Goal: Task Accomplishment & Management: Manage account settings

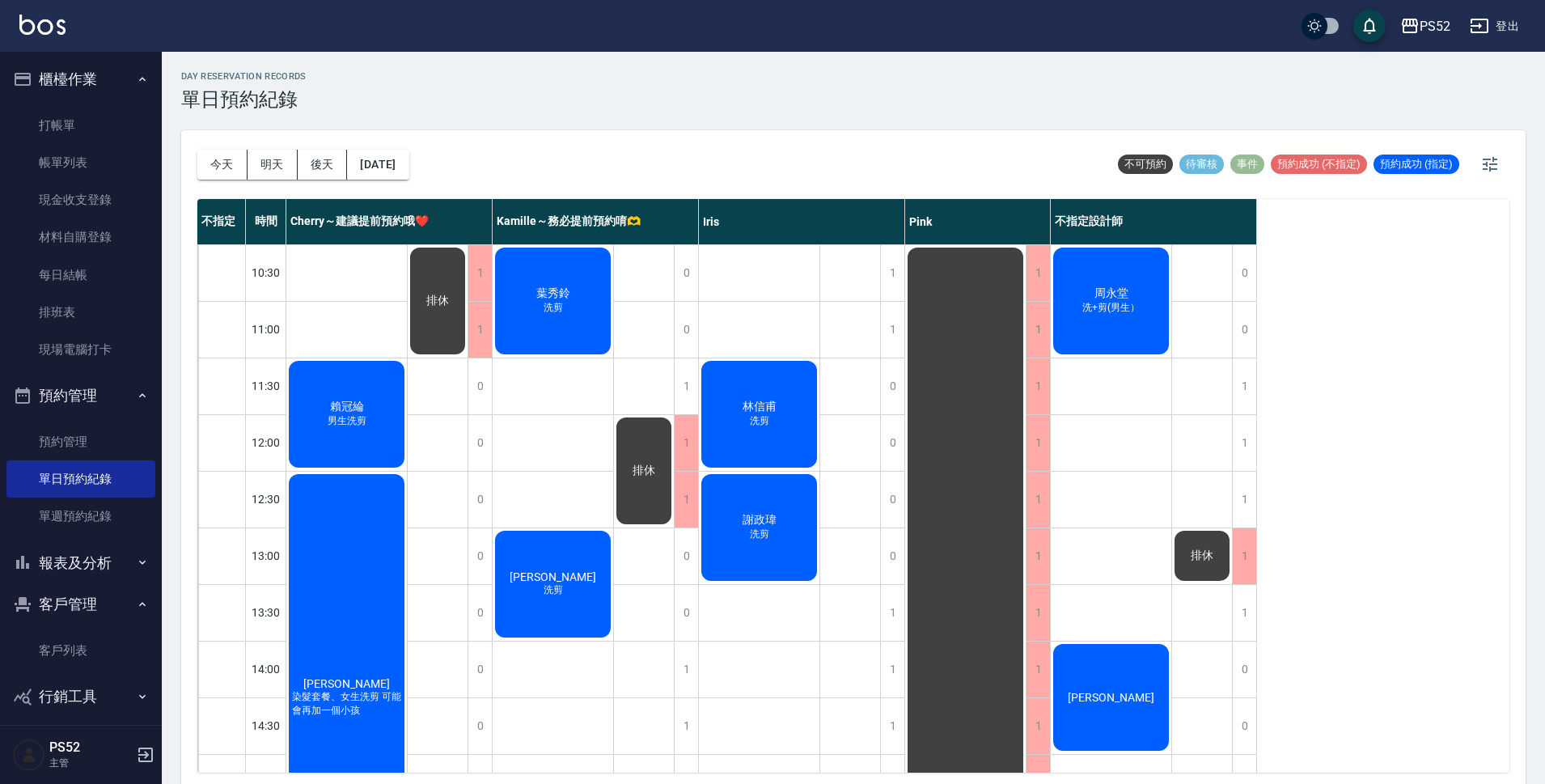
scroll to position [619, 0]
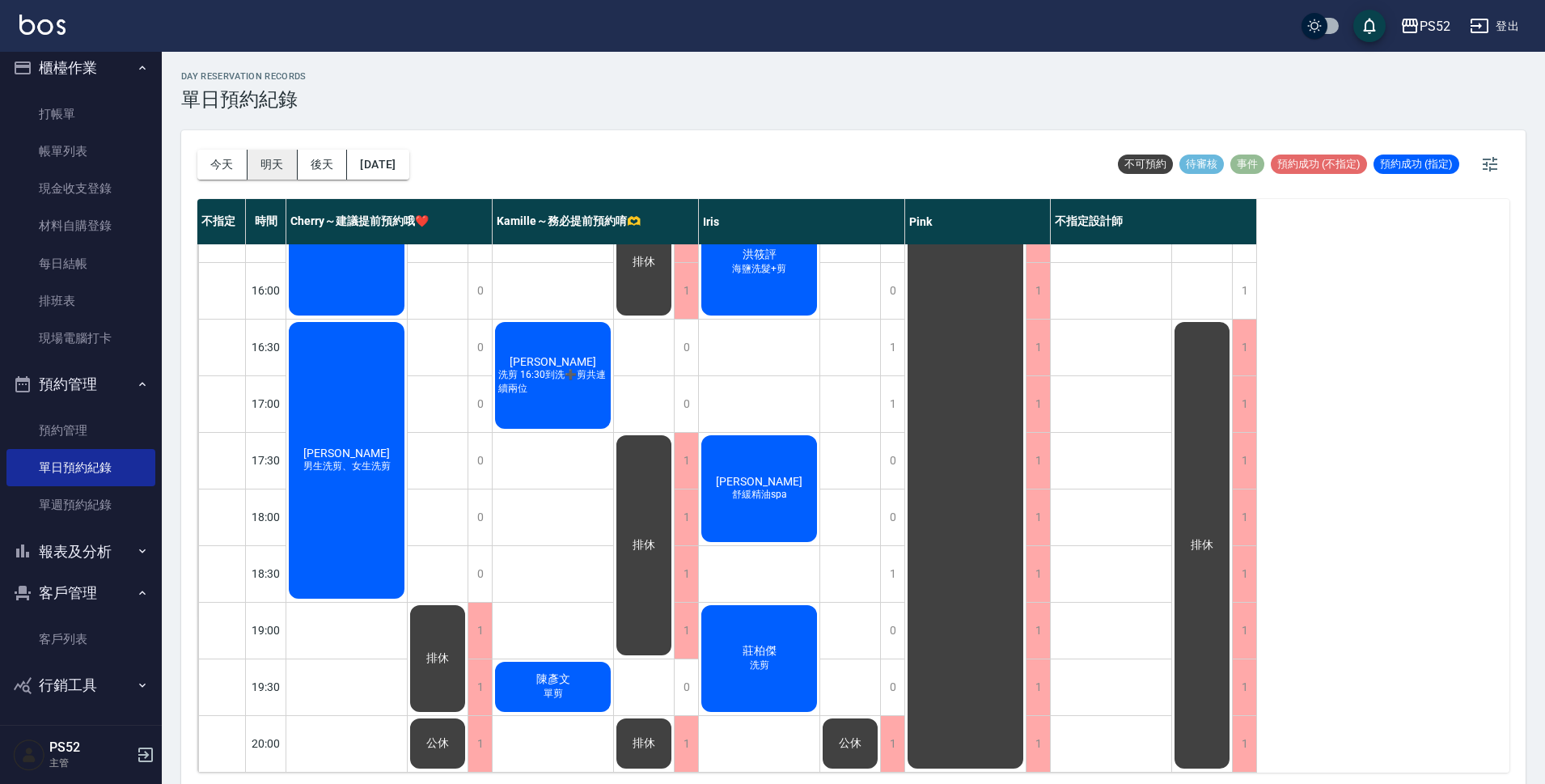
click at [282, 168] on button "明天" at bounding box center [272, 164] width 50 height 30
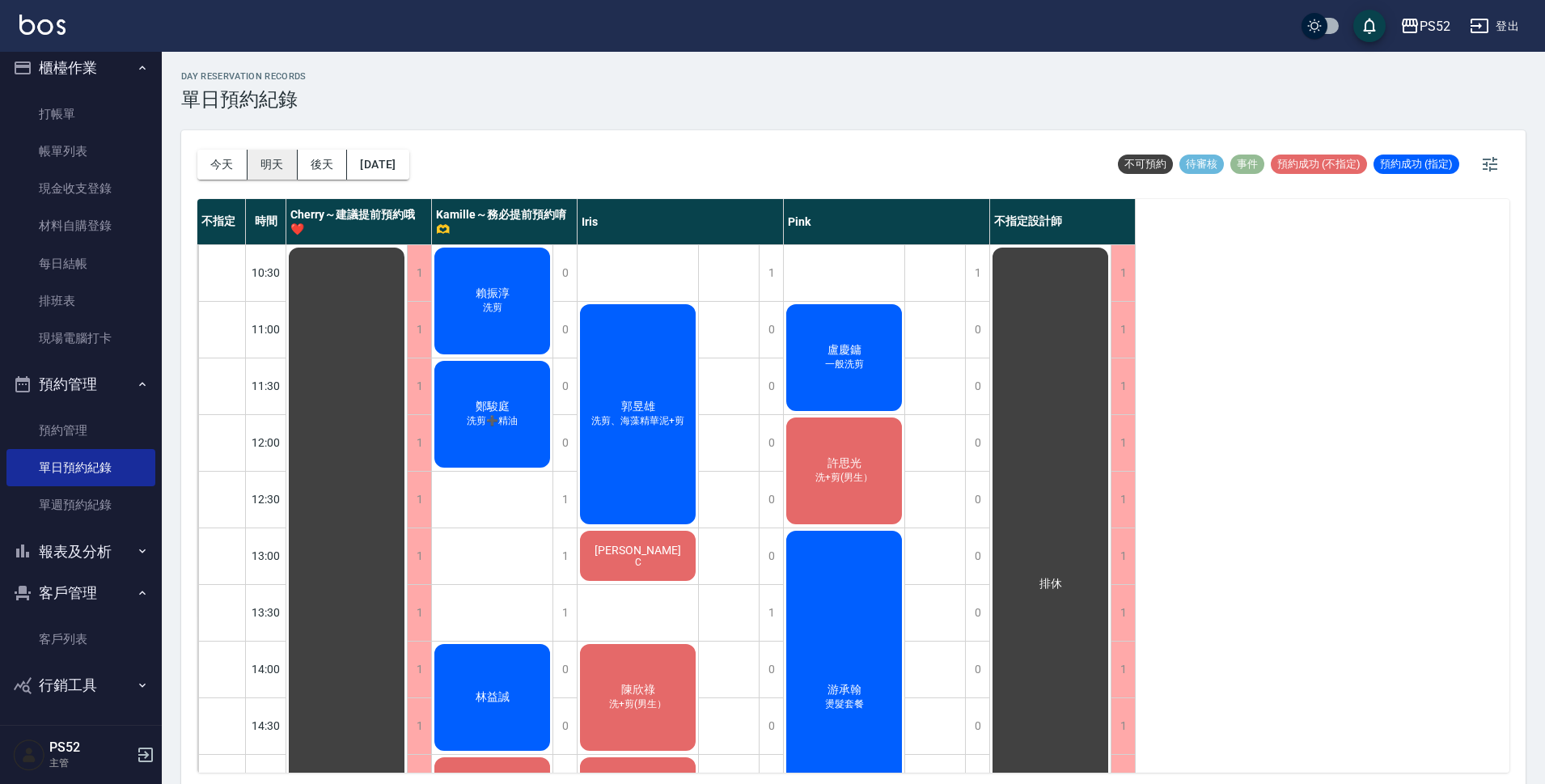
click at [257, 154] on button "明天" at bounding box center [272, 164] width 50 height 30
click at [322, 165] on button "後天" at bounding box center [323, 164] width 50 height 30
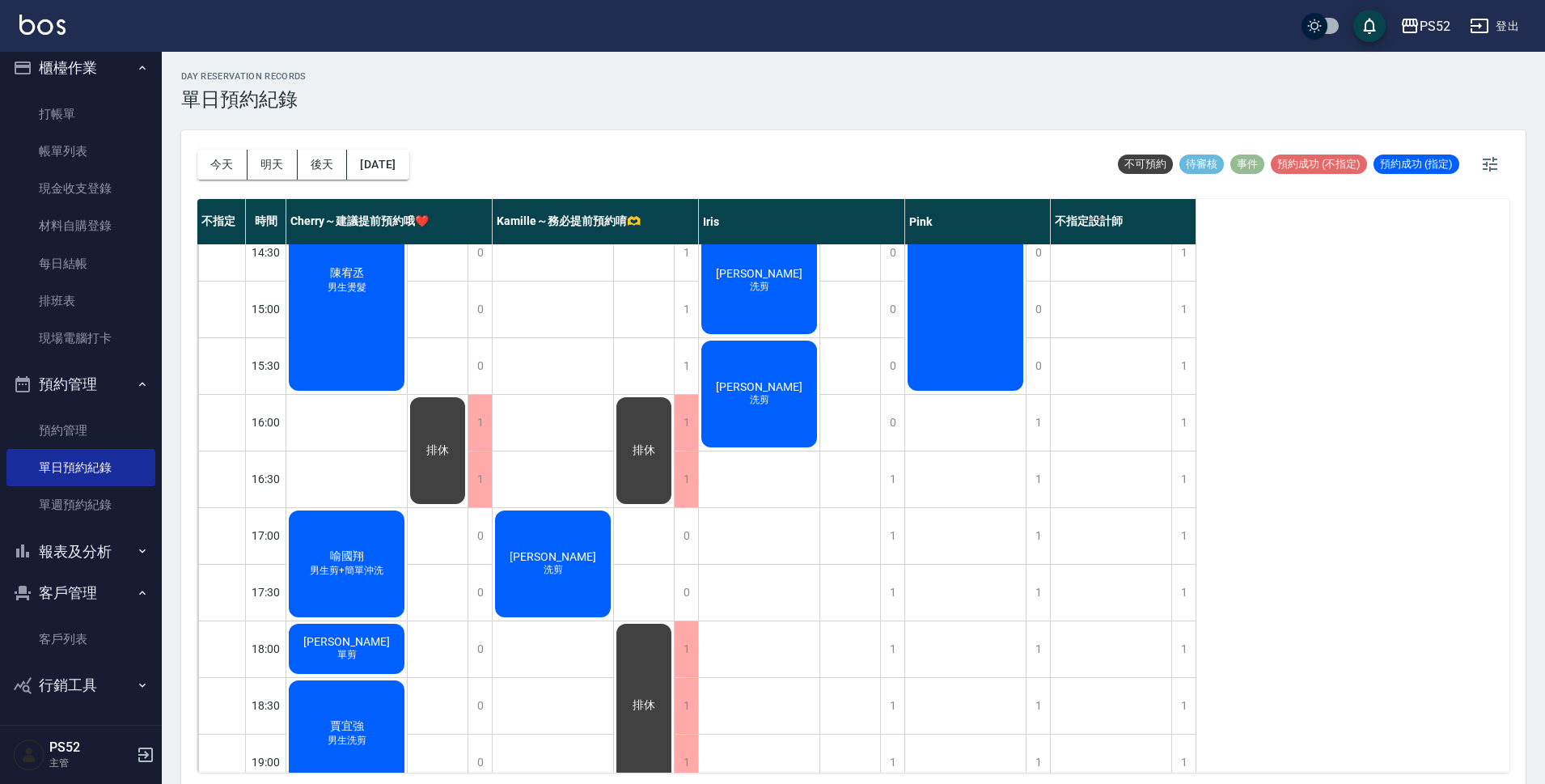
scroll to position [512, 0]
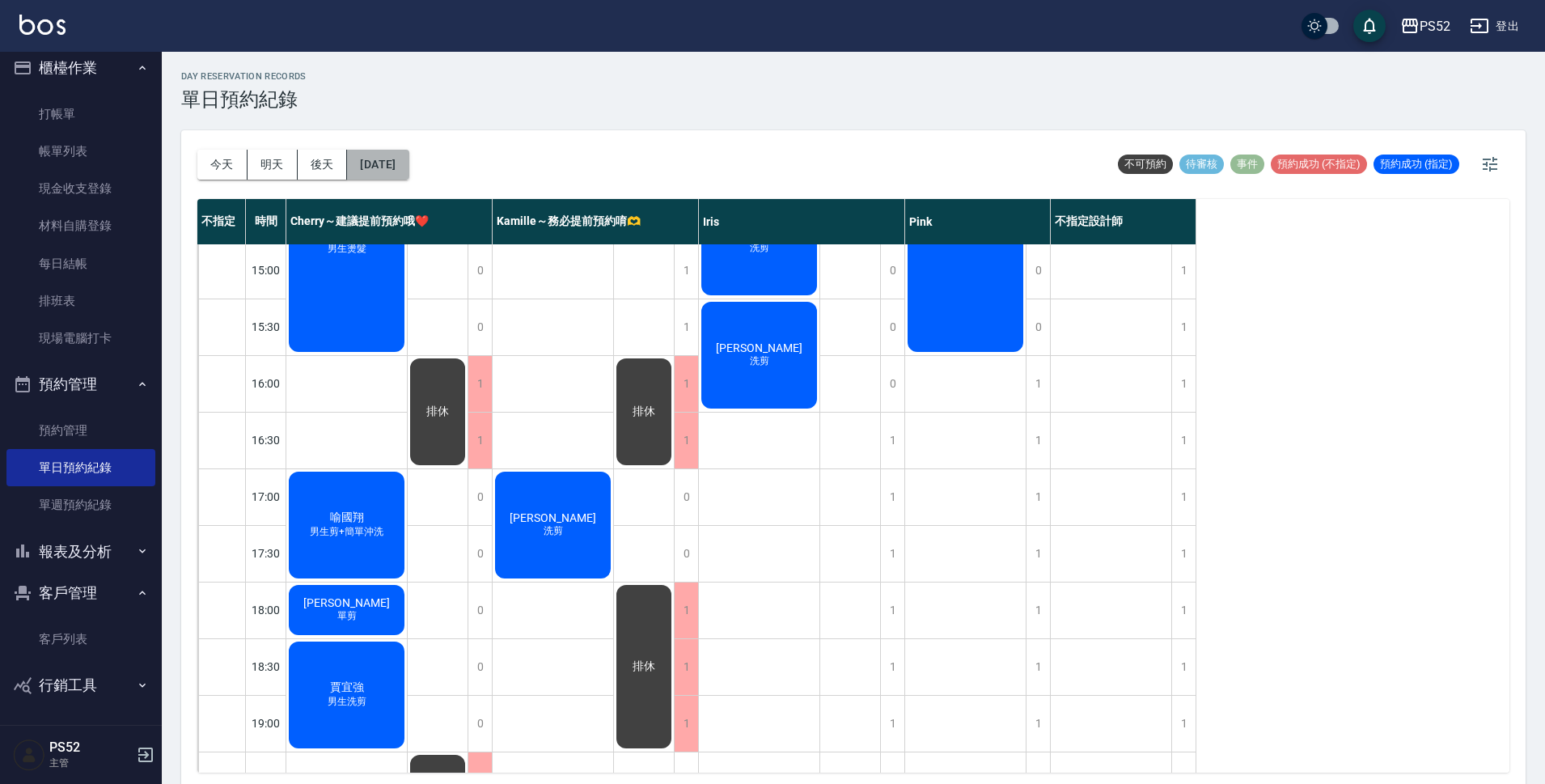
click at [408, 159] on button "2025/08/17" at bounding box center [378, 164] width 61 height 30
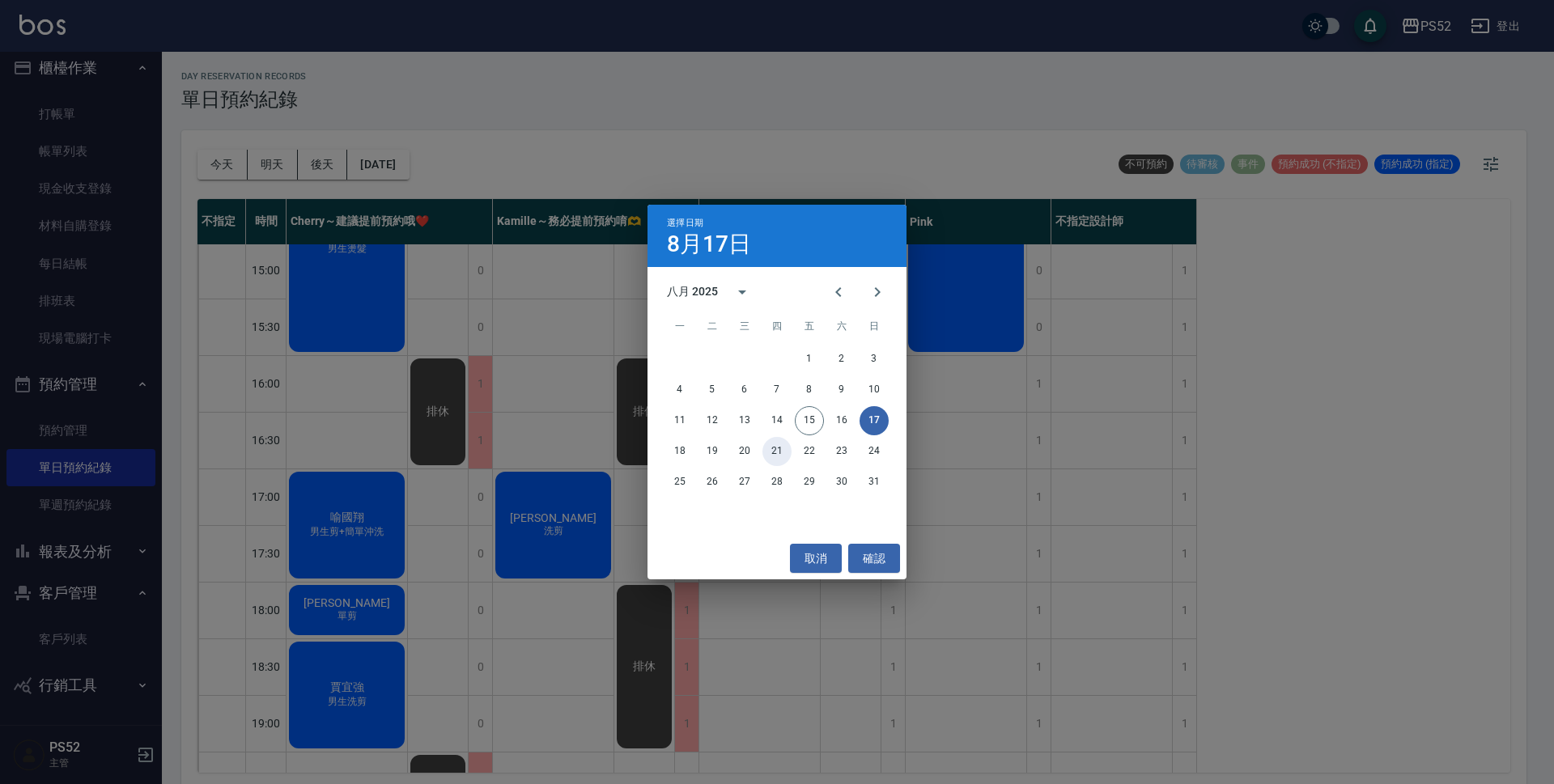
click at [778, 450] on button "21" at bounding box center [776, 450] width 29 height 29
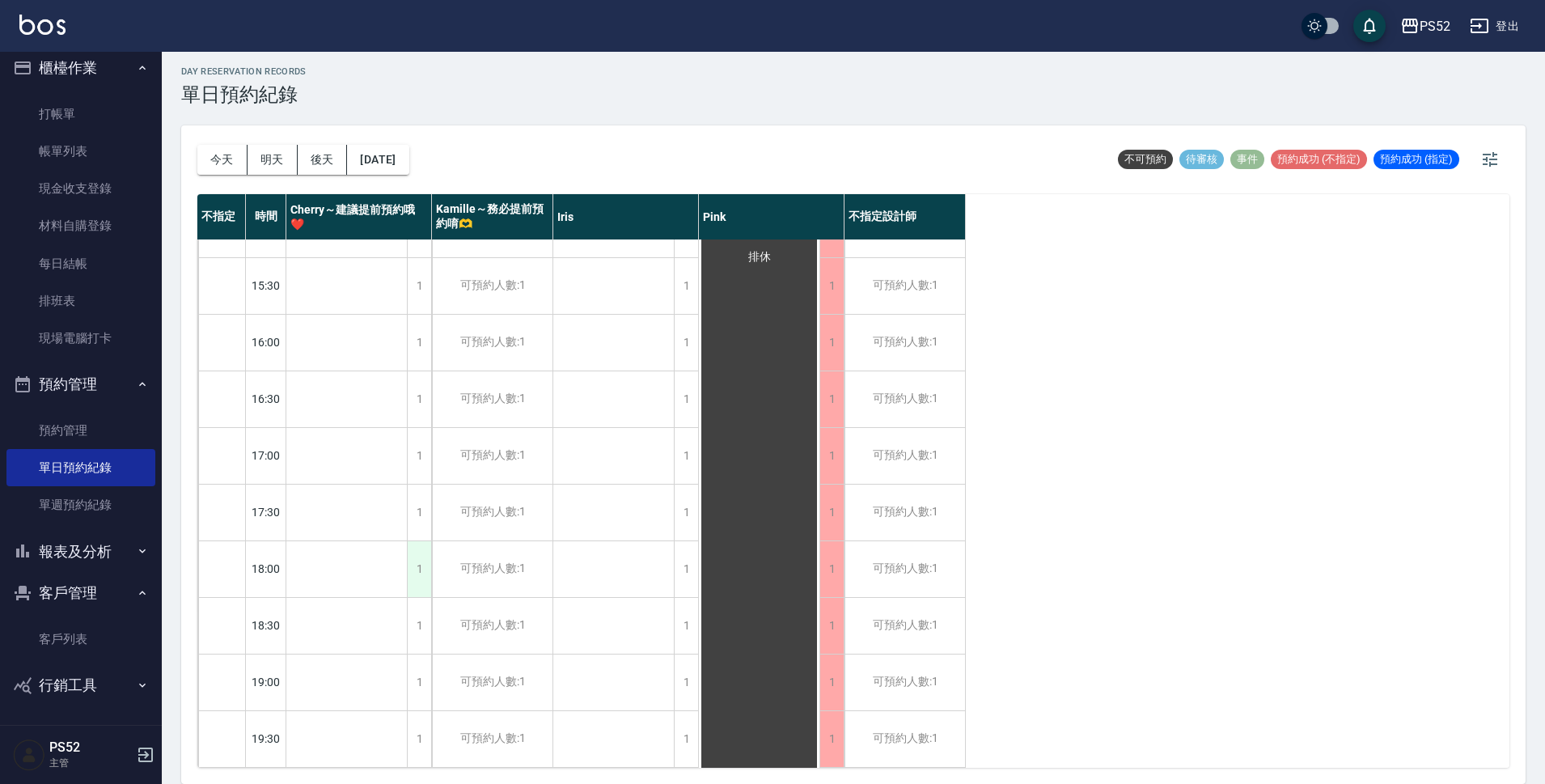
scroll to position [619, 0]
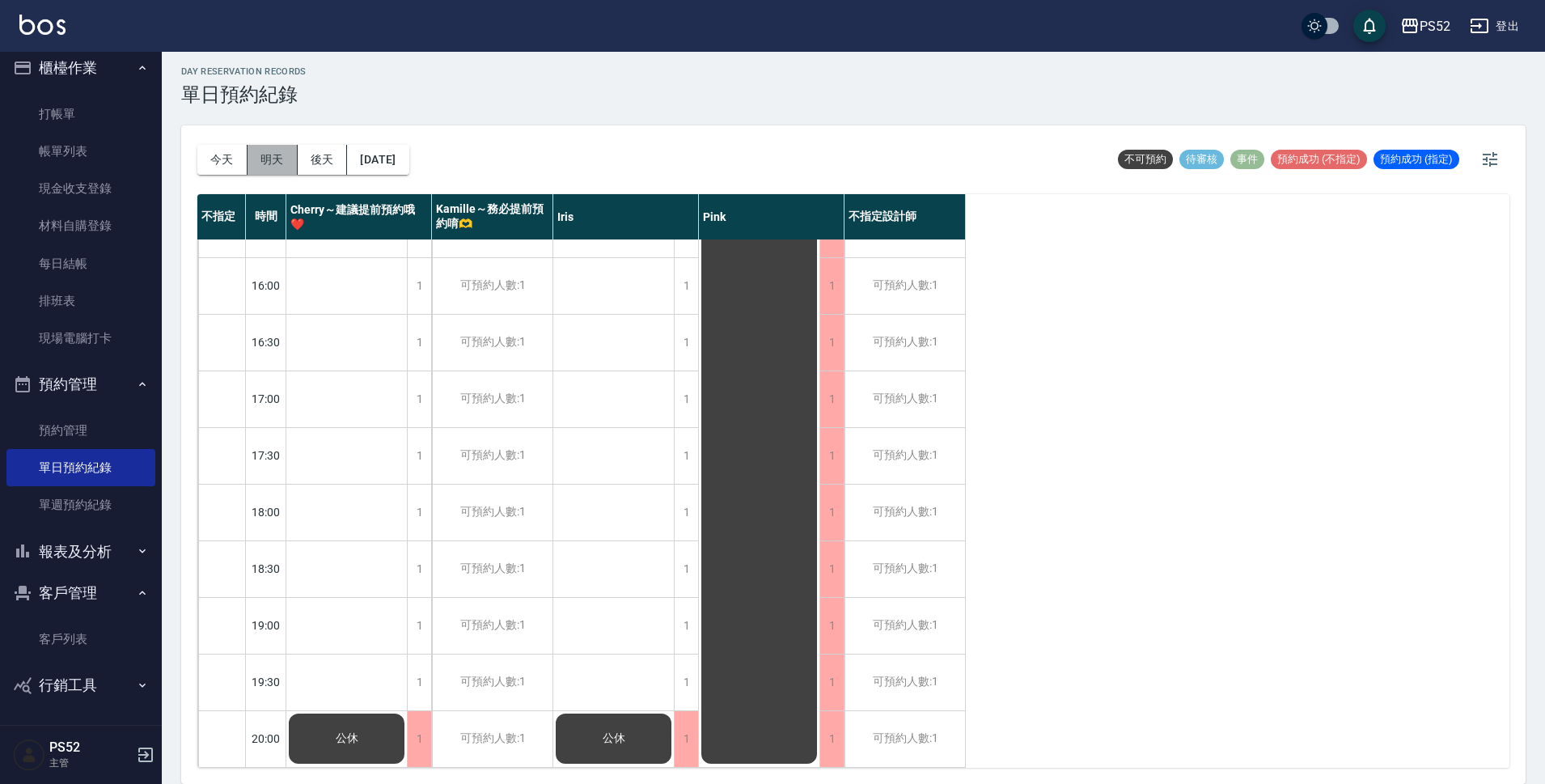
click at [278, 154] on button "明天" at bounding box center [272, 160] width 50 height 30
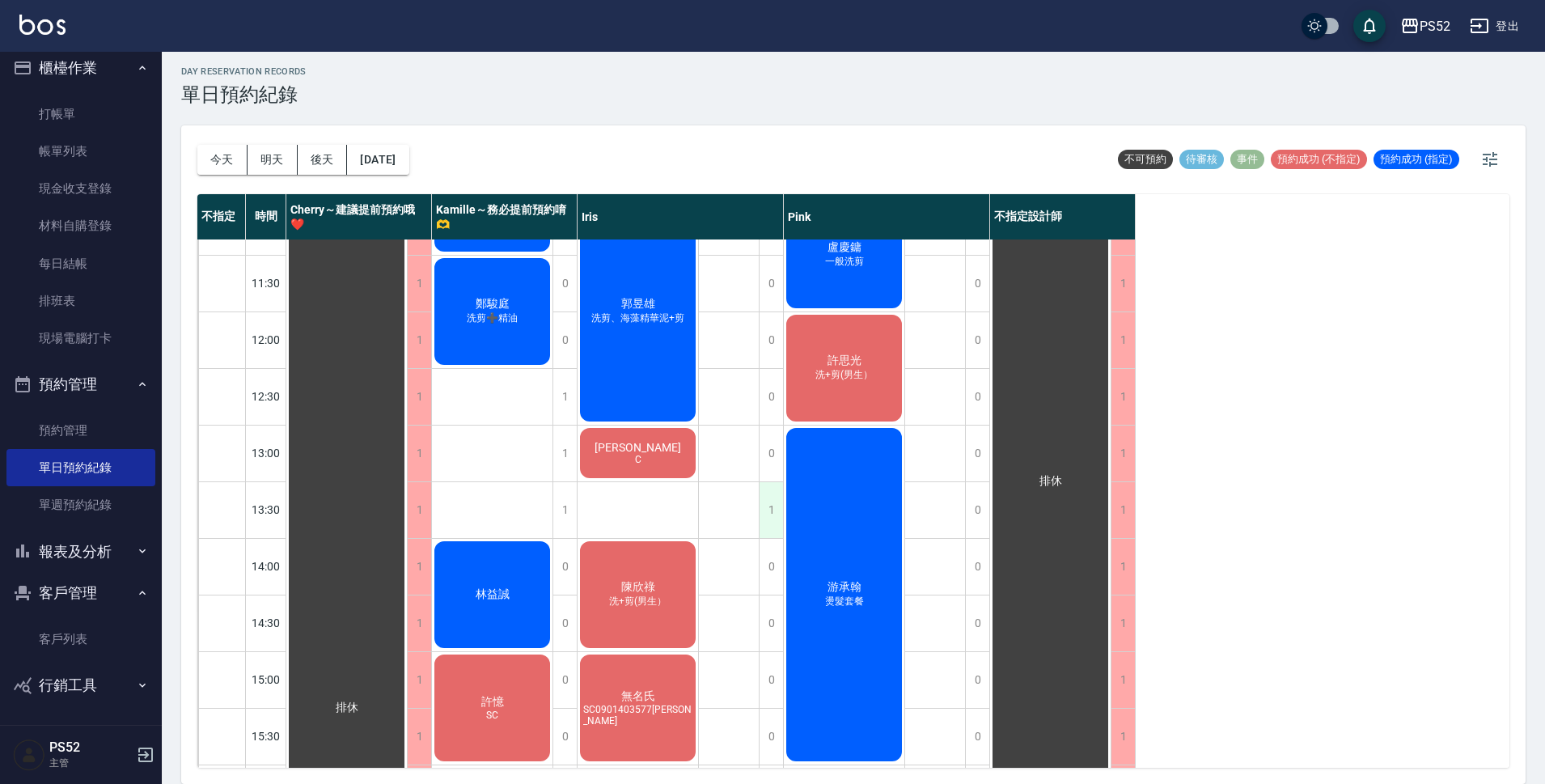
scroll to position [52, 0]
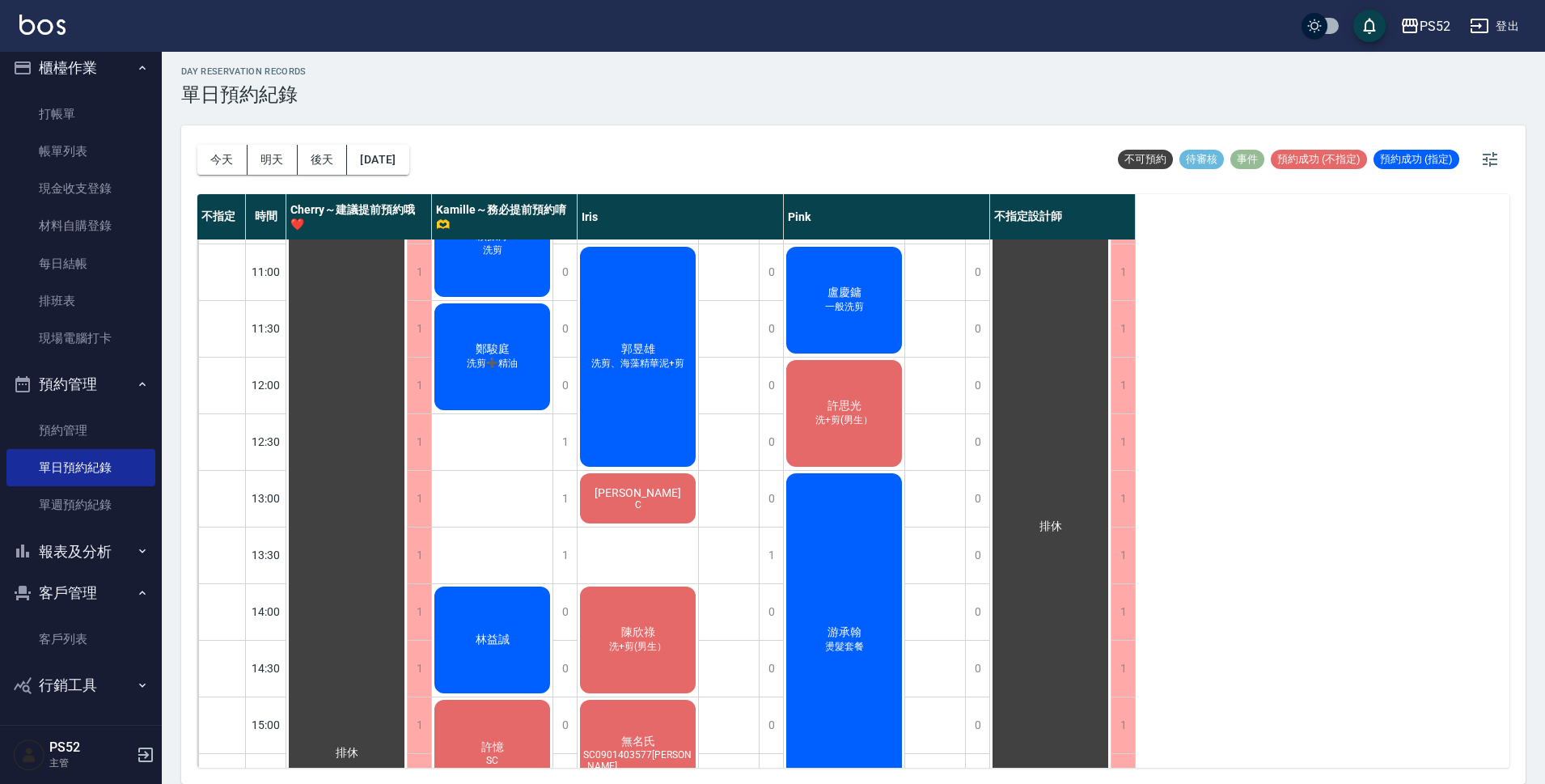
click at [407, 507] on div "賴美娟 C" at bounding box center [346, 752] width 120 height 1131
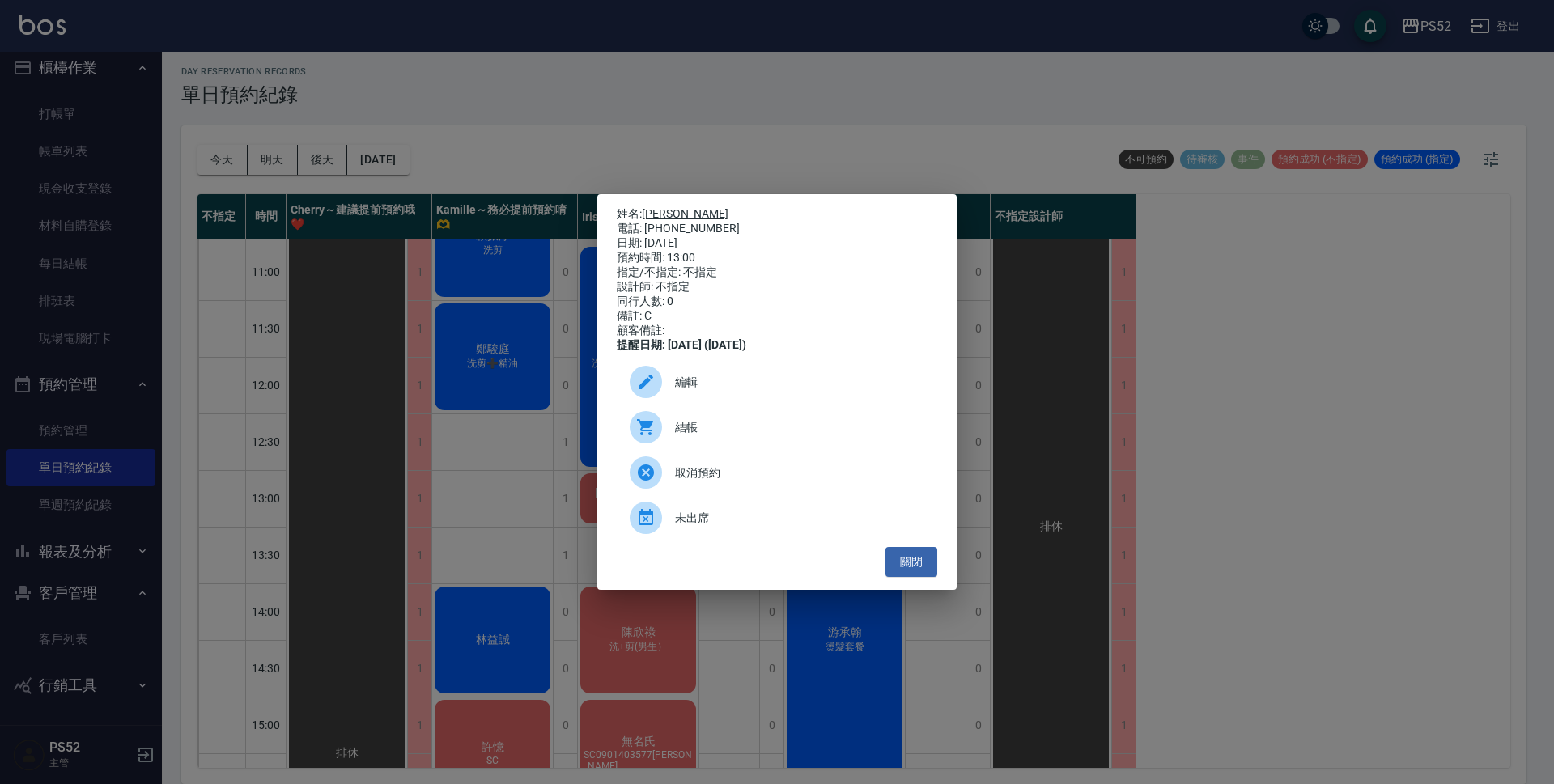
click at [663, 210] on link "賴美娟" at bounding box center [685, 214] width 86 height 13
click at [749, 399] on div "編輯" at bounding box center [777, 382] width 320 height 46
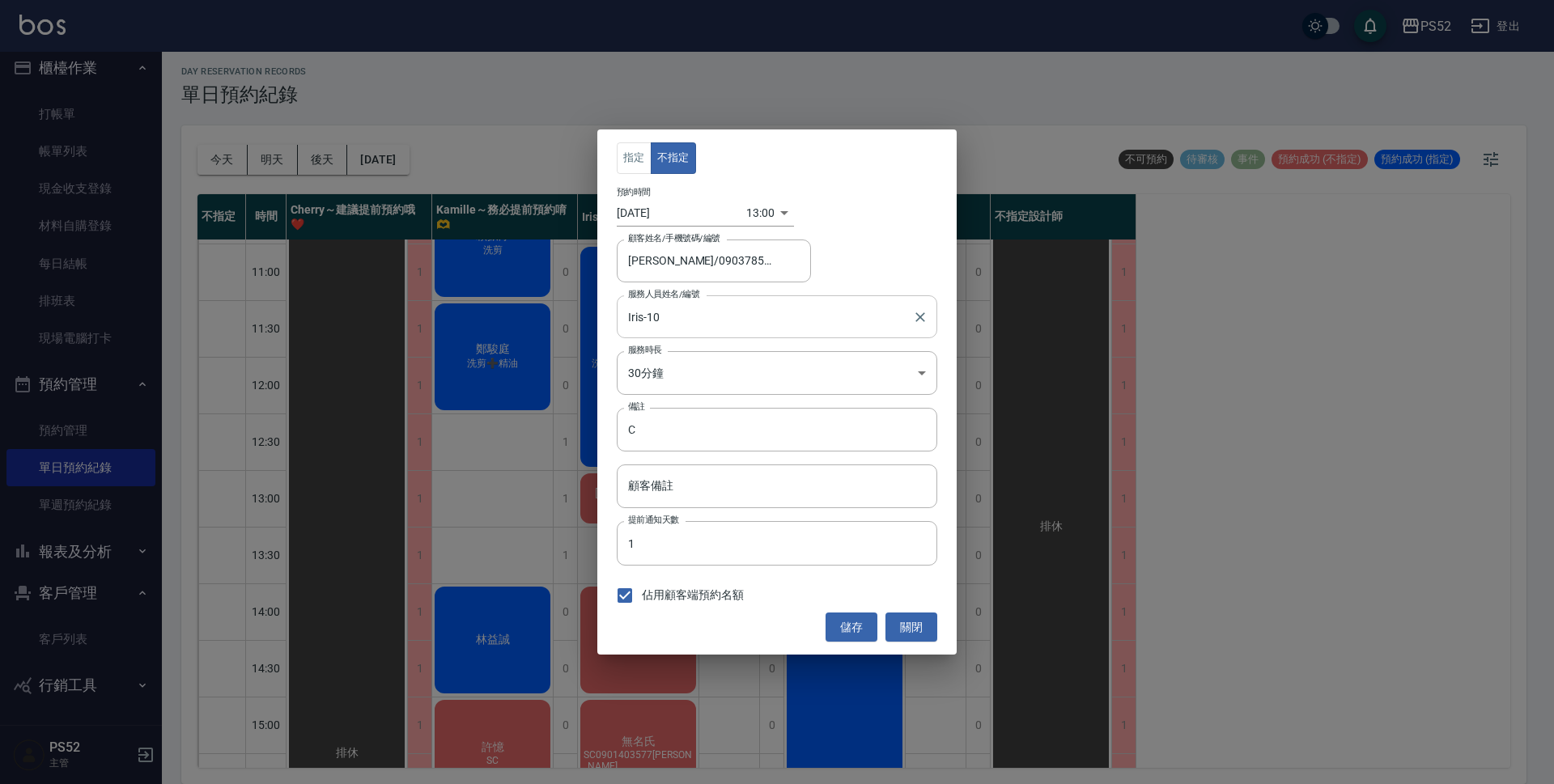
click at [709, 334] on div "Iris-10 服務人員姓名/編號" at bounding box center [777, 317] width 320 height 43
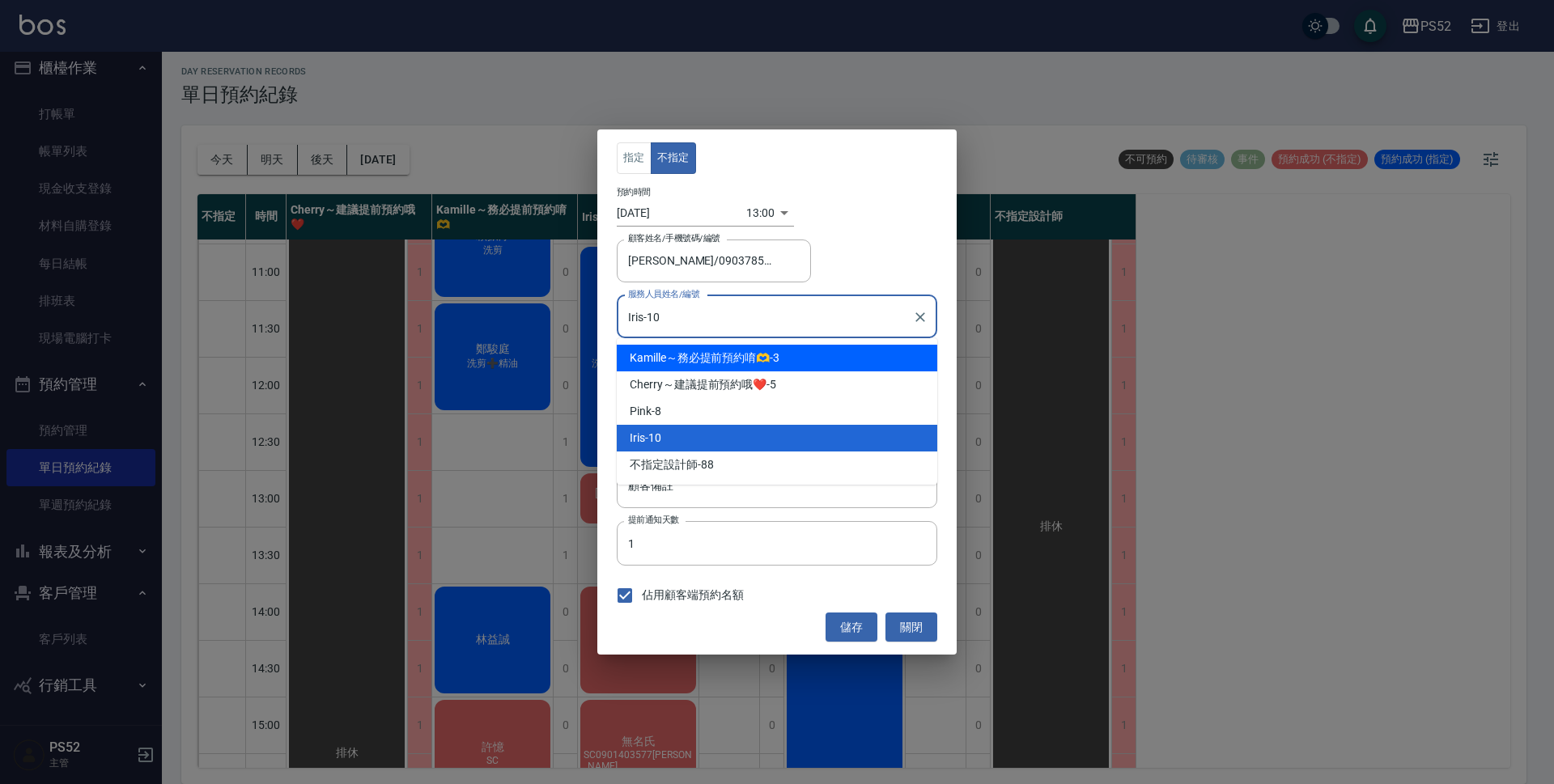
click at [751, 351] on span "Kamille～務必提前預約唷🫶" at bounding box center [700, 358] width 140 height 17
type input "Kamille～務必提前預約唷🫶-3"
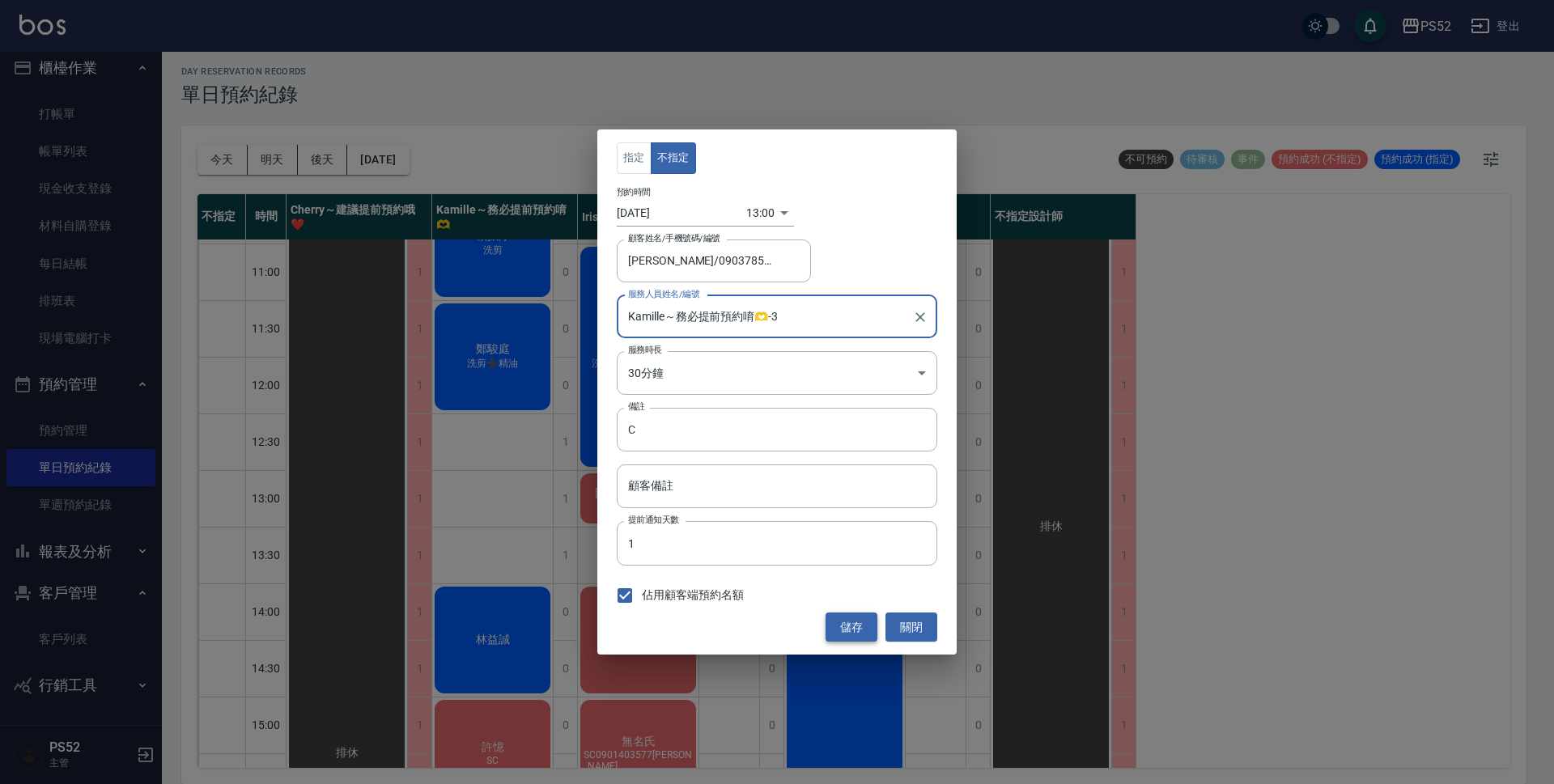
click at [873, 623] on button "儲存" at bounding box center [851, 627] width 51 height 30
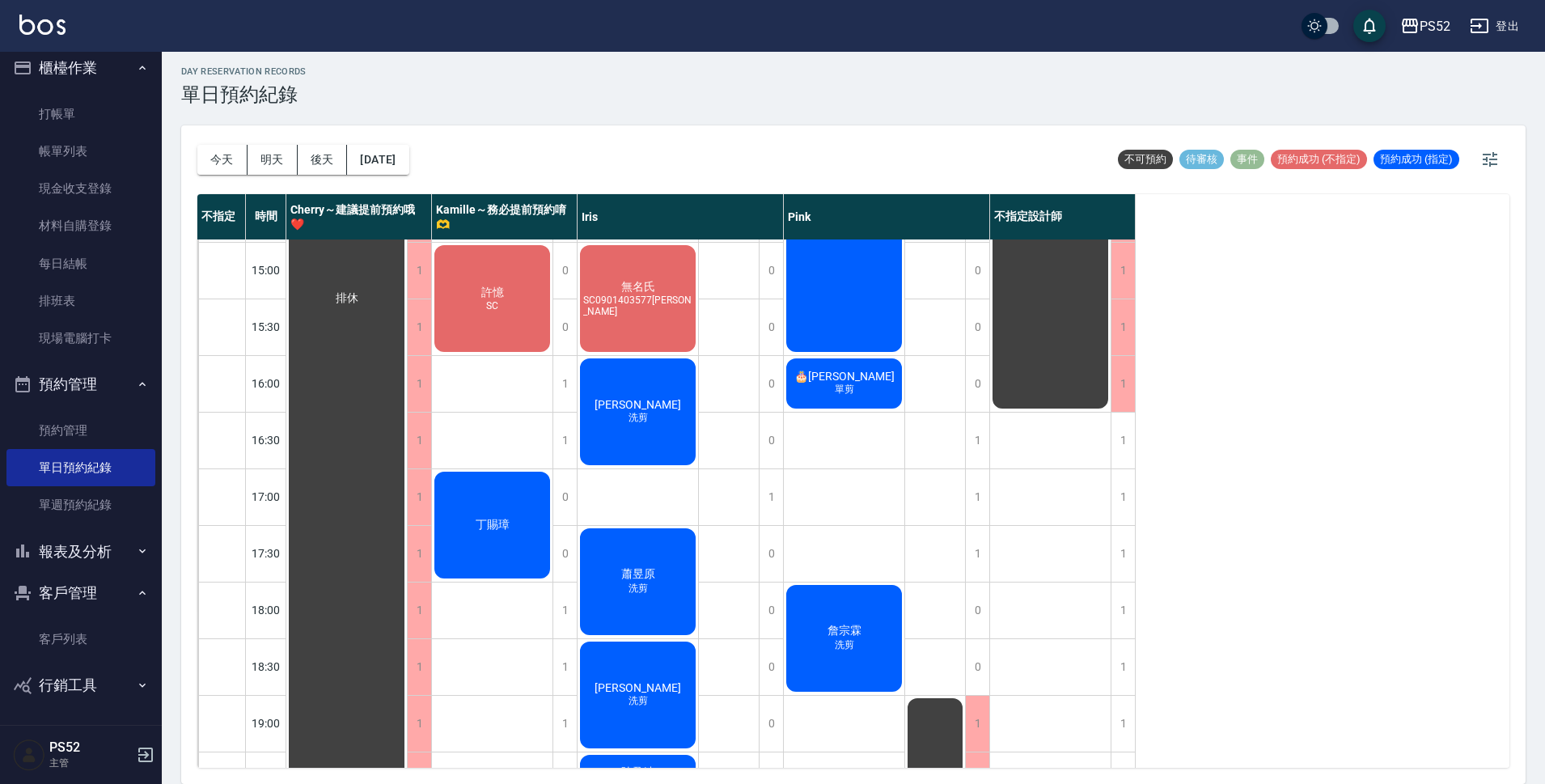
scroll to position [512, 0]
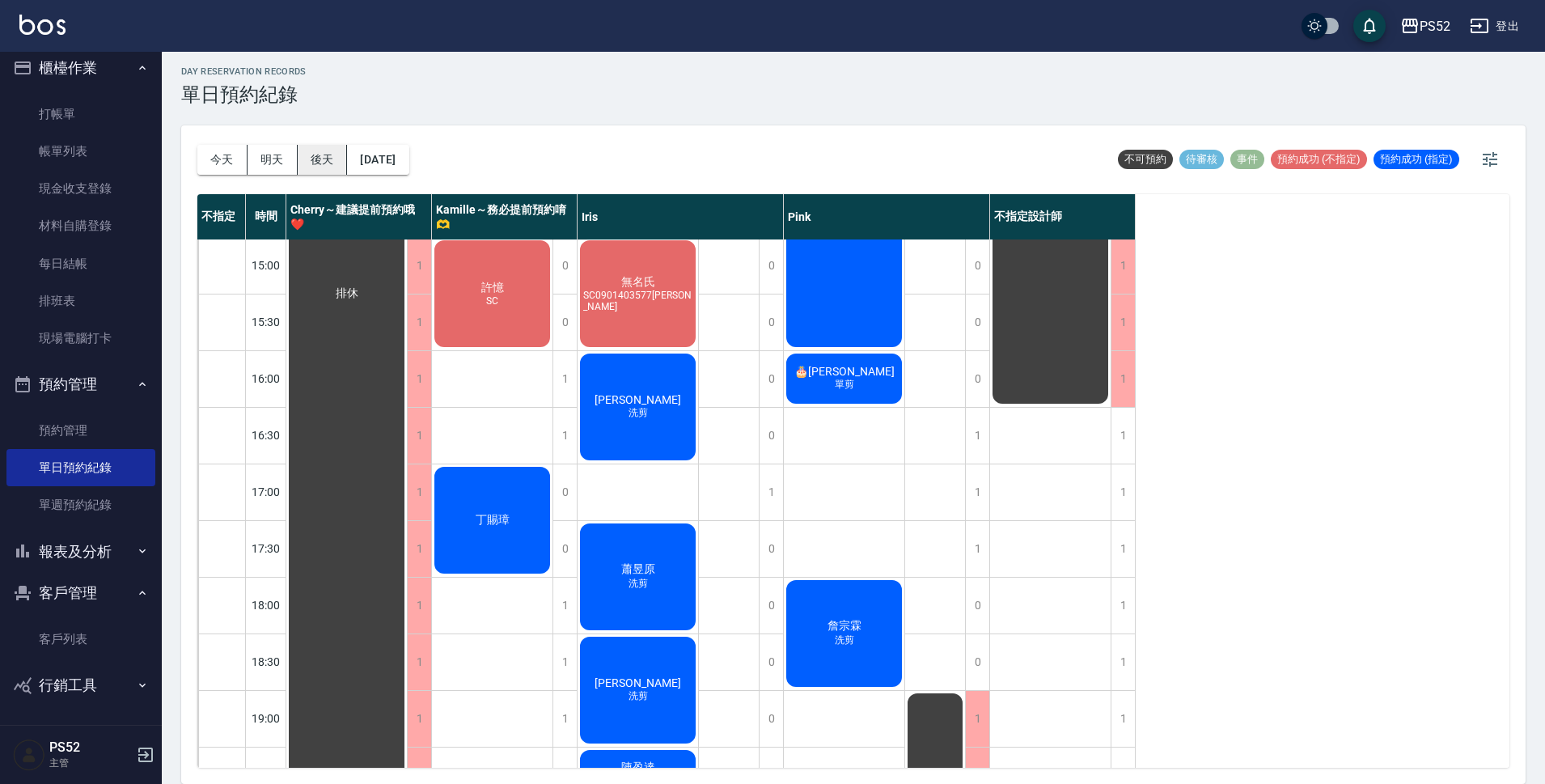
click at [317, 164] on button "後天" at bounding box center [323, 160] width 50 height 30
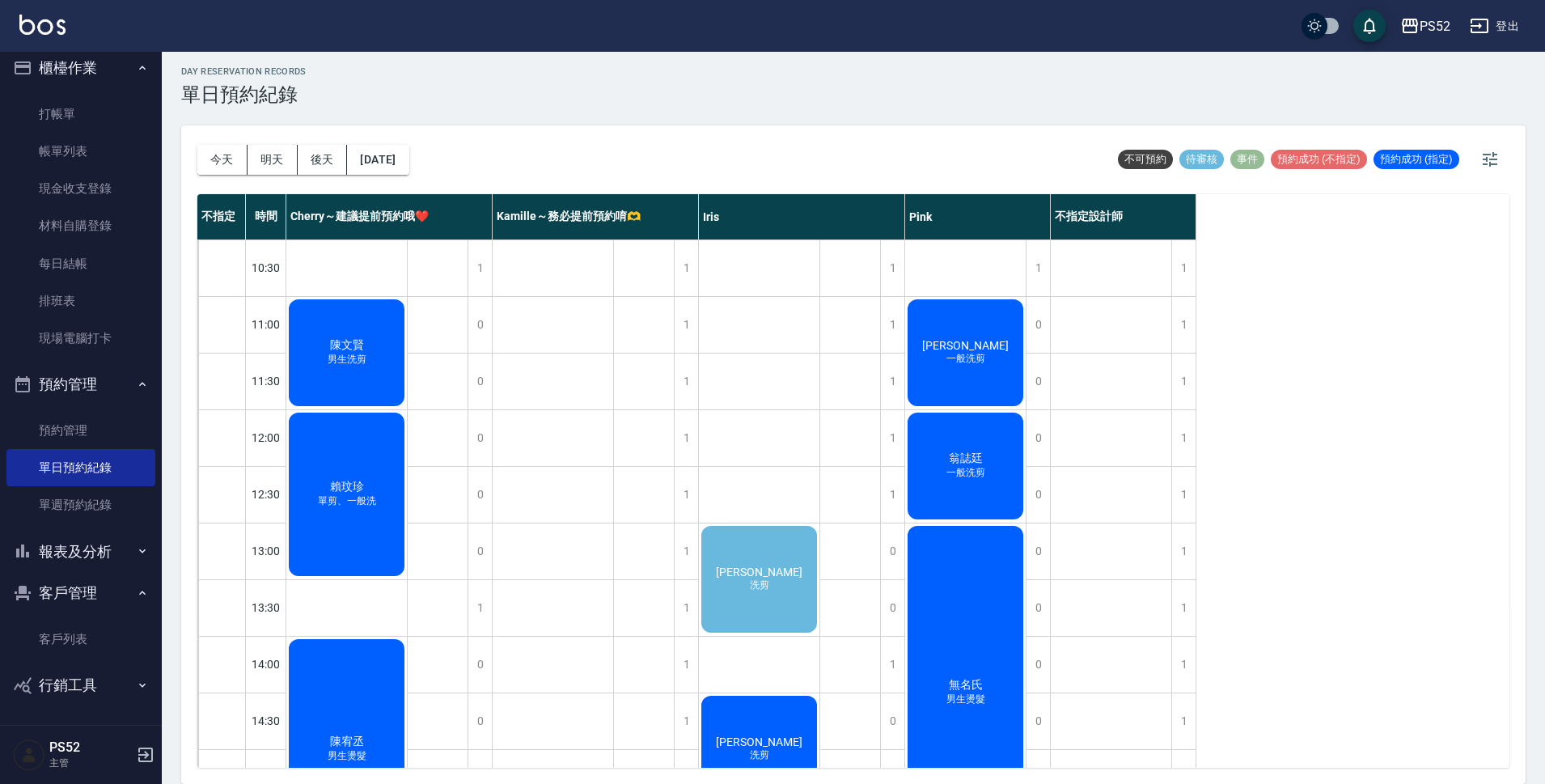
click at [407, 408] on div "曹明儀 洗剪" at bounding box center [346, 353] width 120 height 112
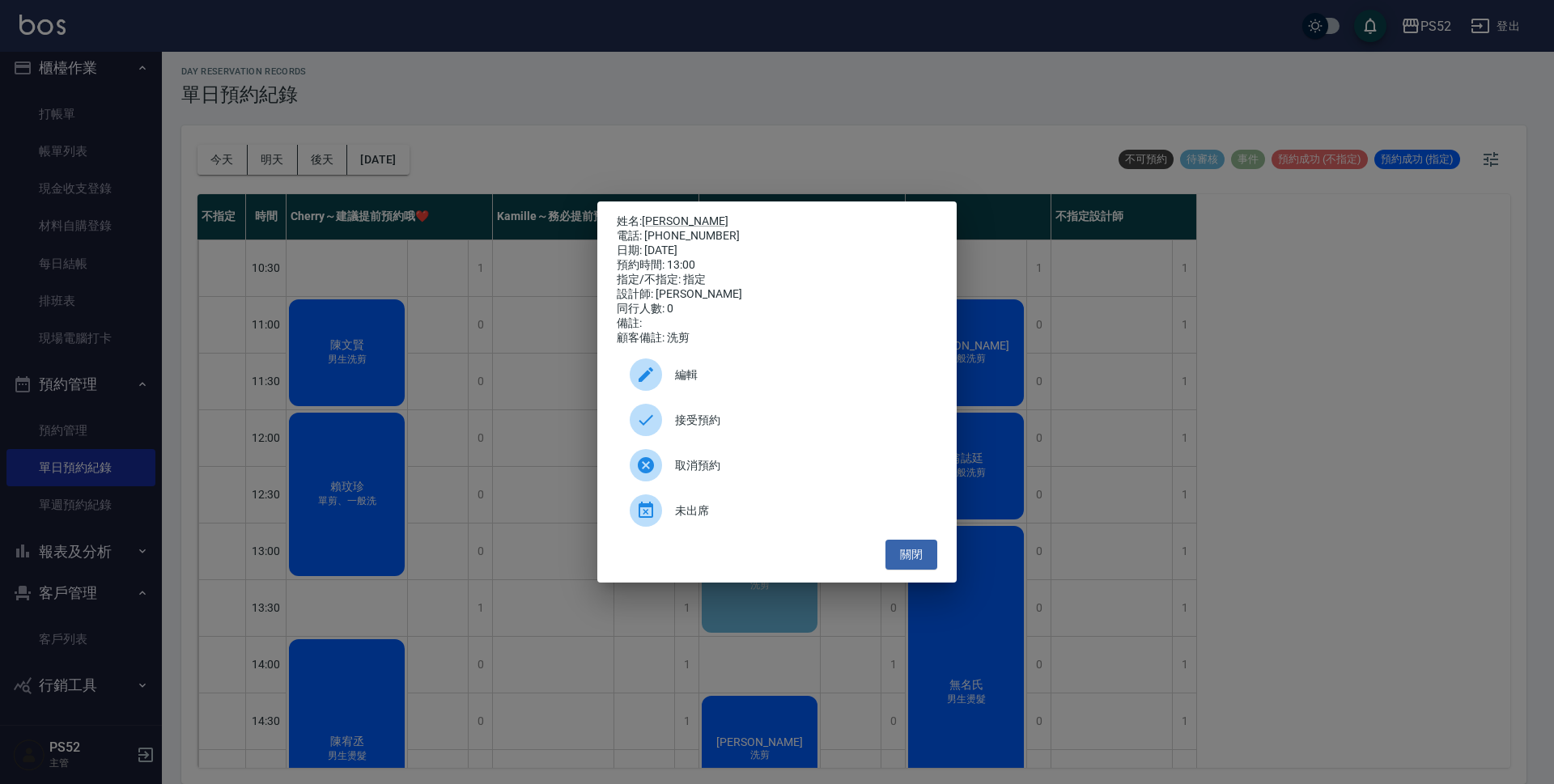
click at [735, 424] on span "接受預約" at bounding box center [799, 420] width 249 height 17
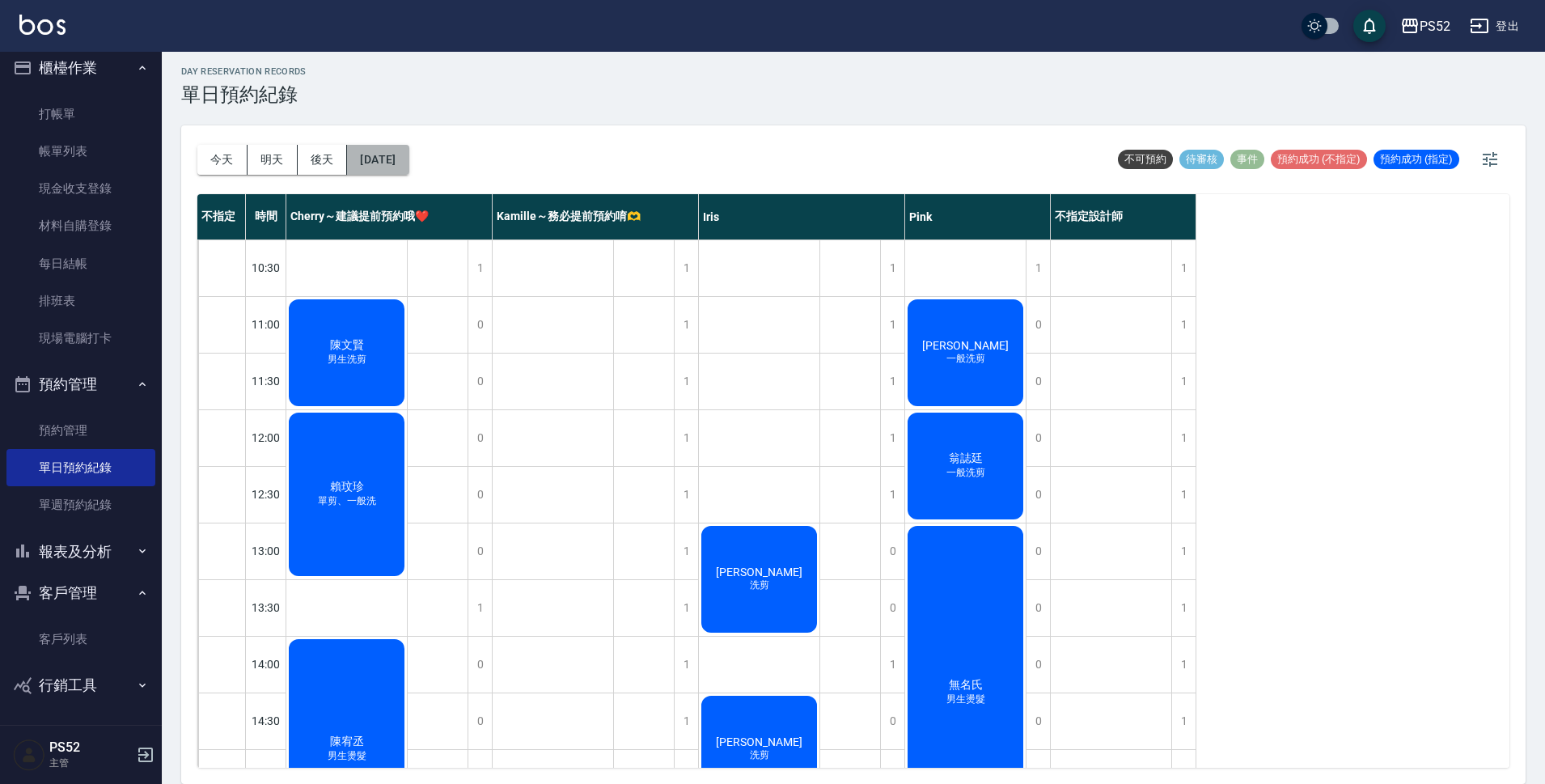
click at [408, 160] on button "2025/08/17" at bounding box center [378, 160] width 61 height 30
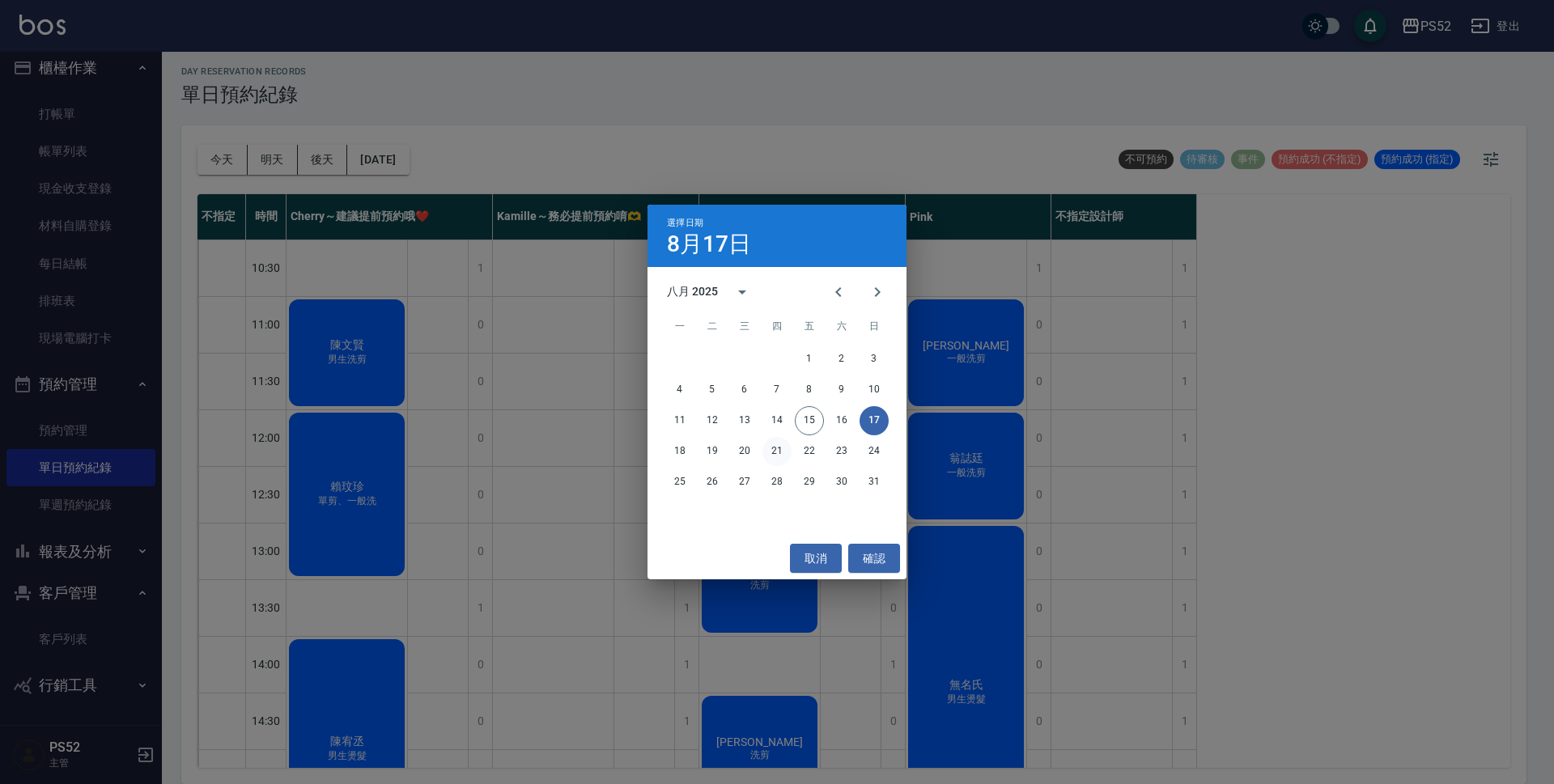
click at [782, 447] on button "21" at bounding box center [776, 450] width 29 height 29
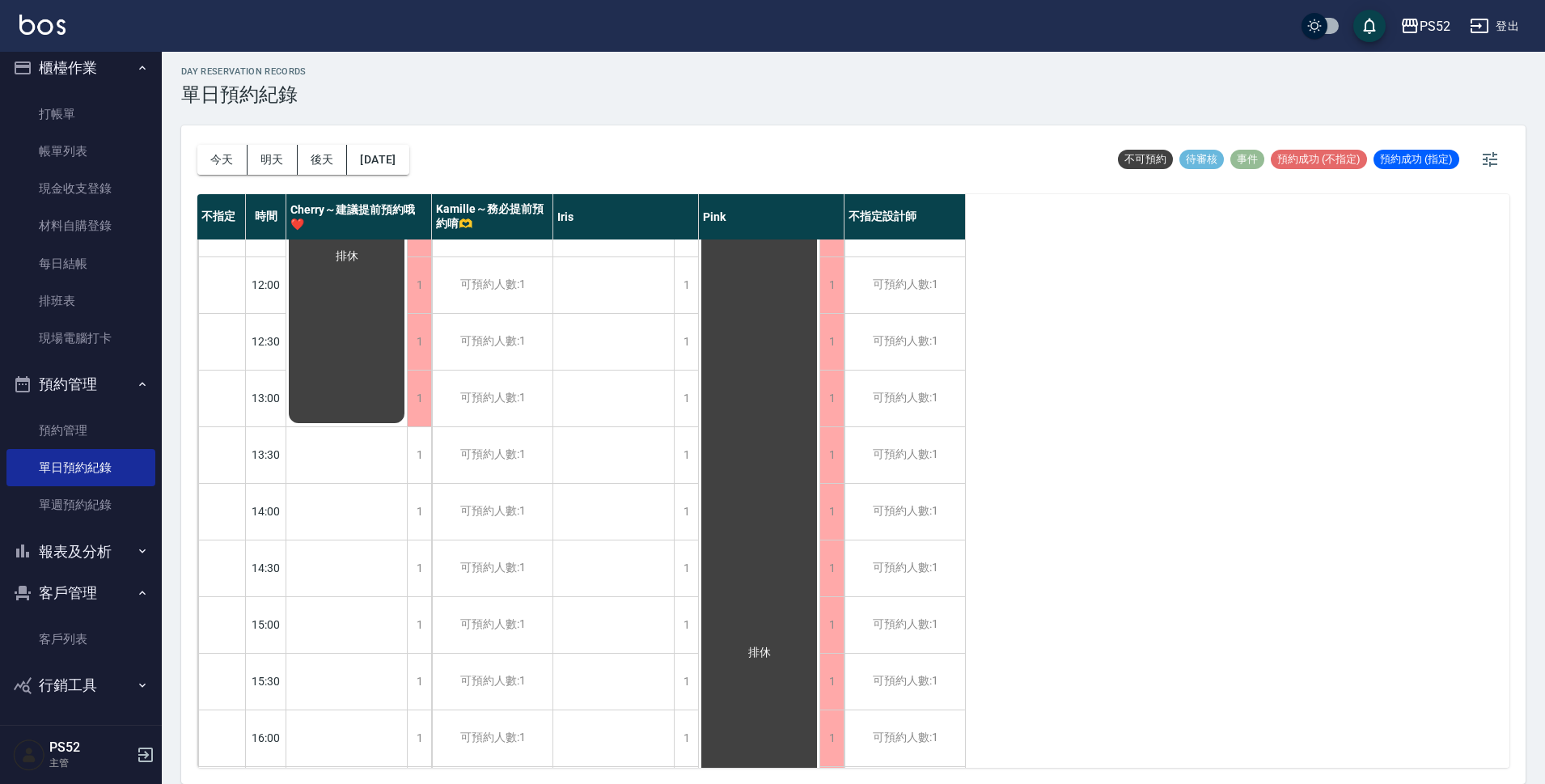
scroll to position [108, 0]
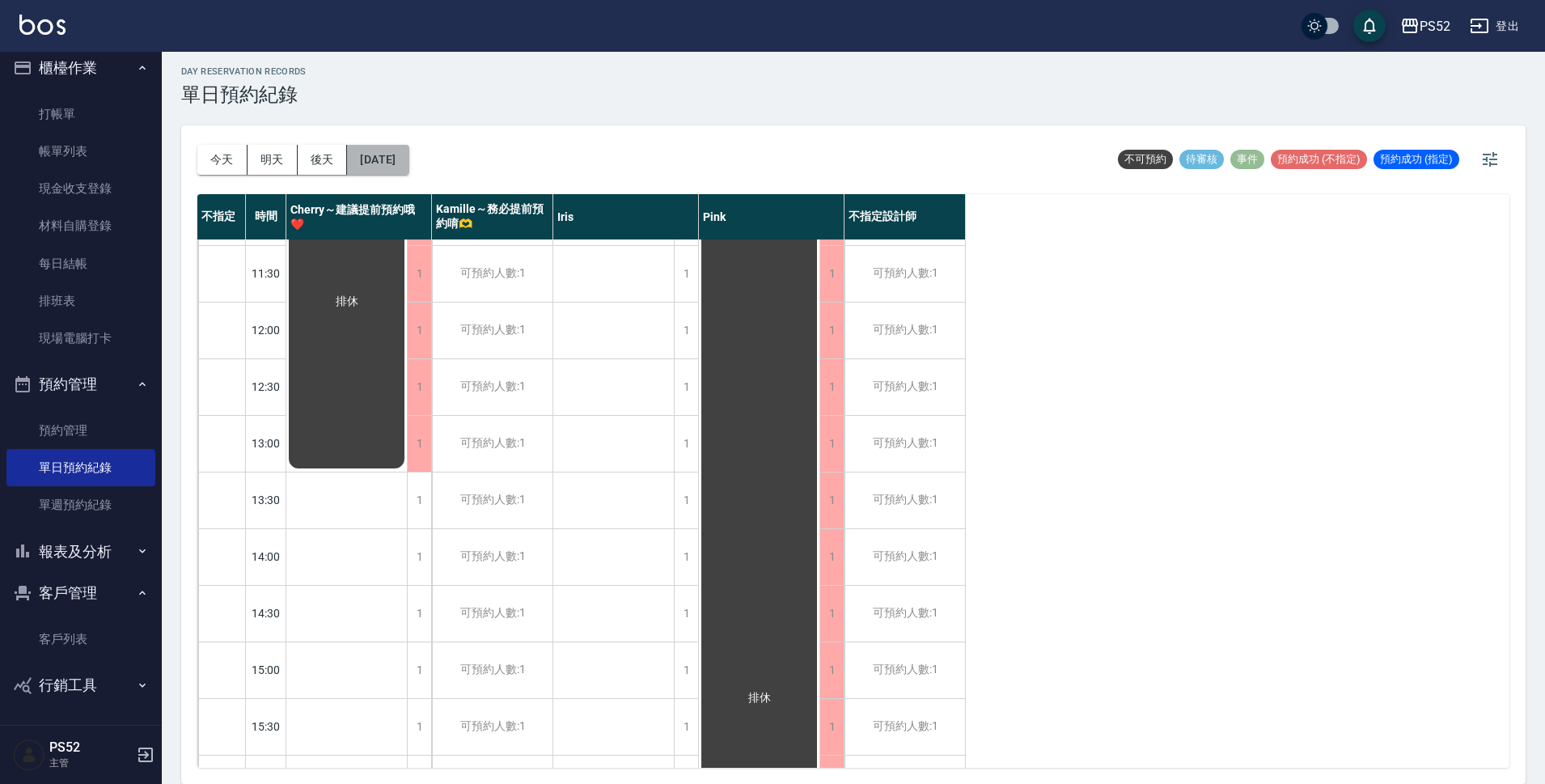
click at [373, 153] on button "2025/08/21" at bounding box center [378, 160] width 61 height 30
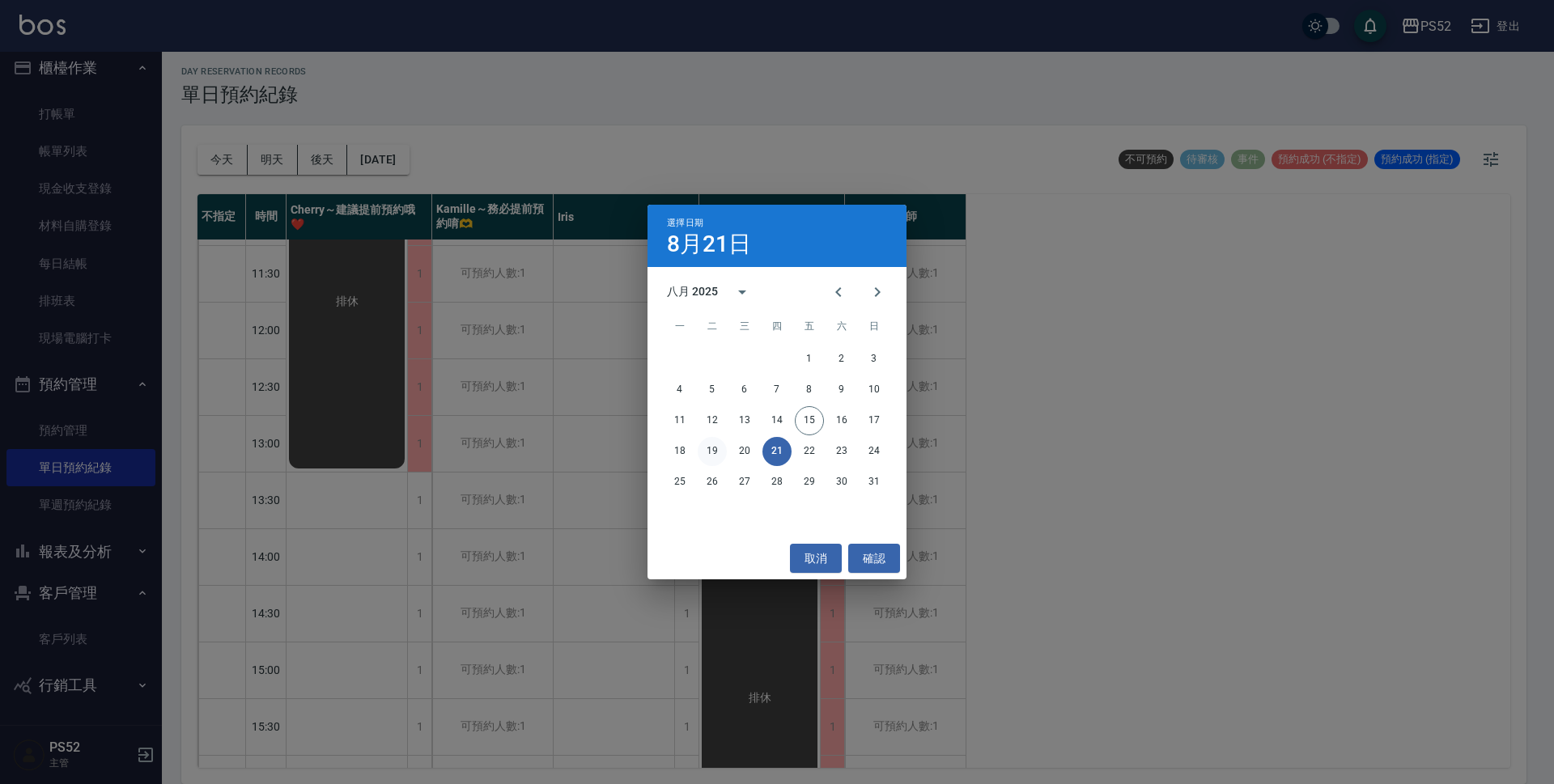
click at [700, 443] on button "19" at bounding box center [711, 450] width 29 height 29
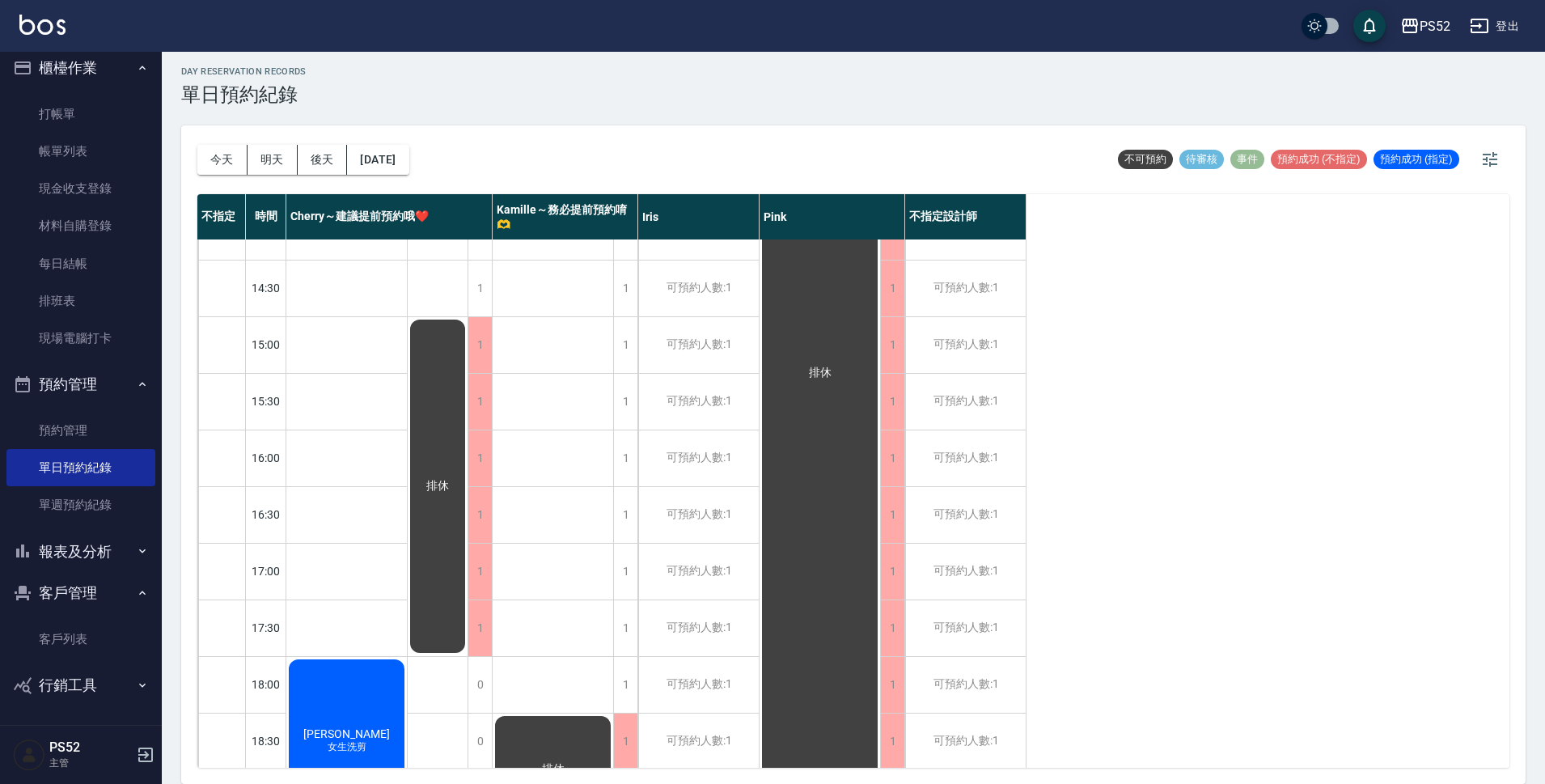
scroll to position [431, 0]
click at [407, 659] on div "排休" at bounding box center [346, 743] width 120 height 168
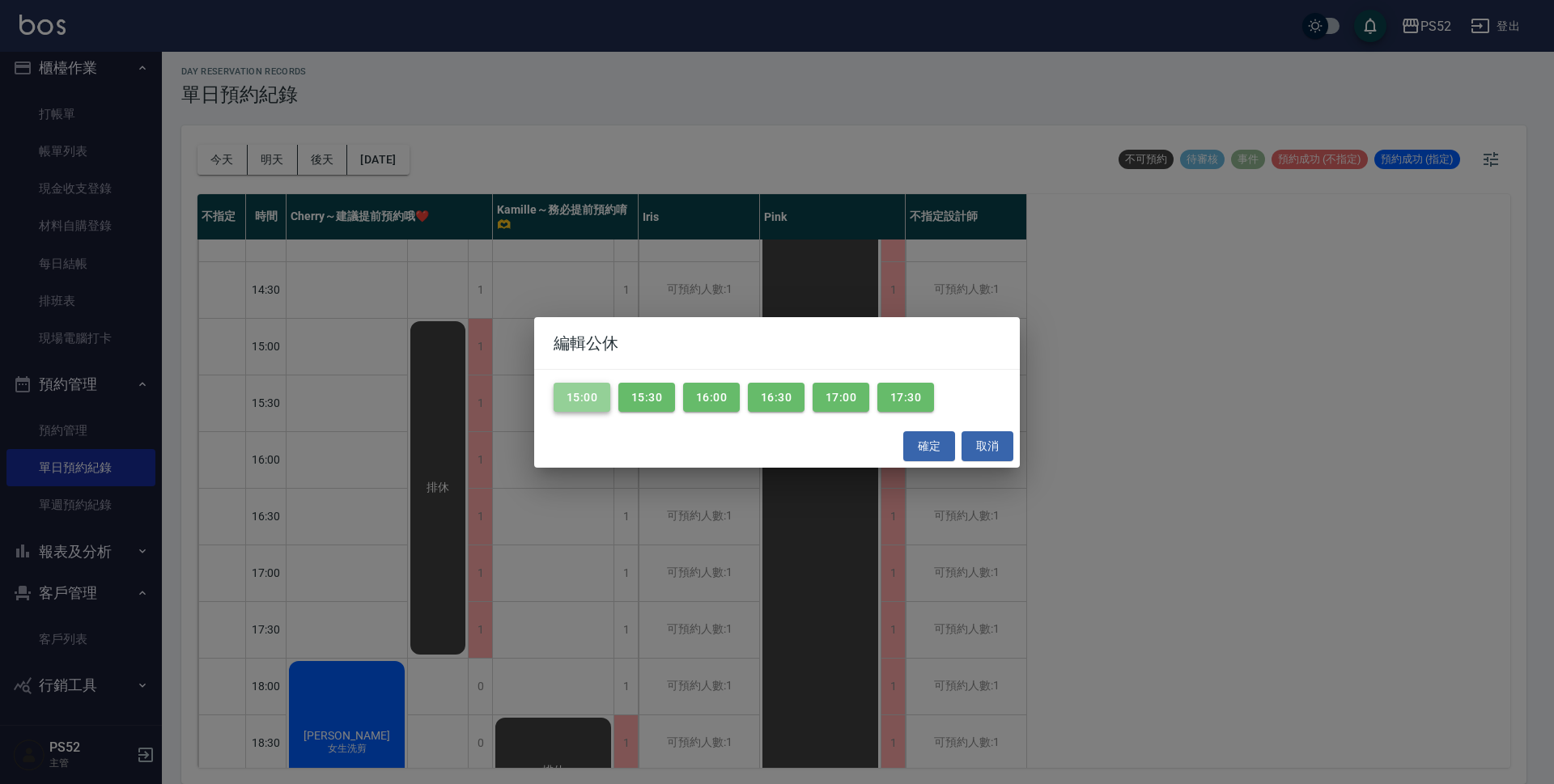
click at [600, 396] on button "15:00" at bounding box center [582, 397] width 56 height 30
click at [644, 392] on button "15:30" at bounding box center [647, 397] width 56 height 30
click at [928, 436] on button "確定" at bounding box center [929, 446] width 51 height 30
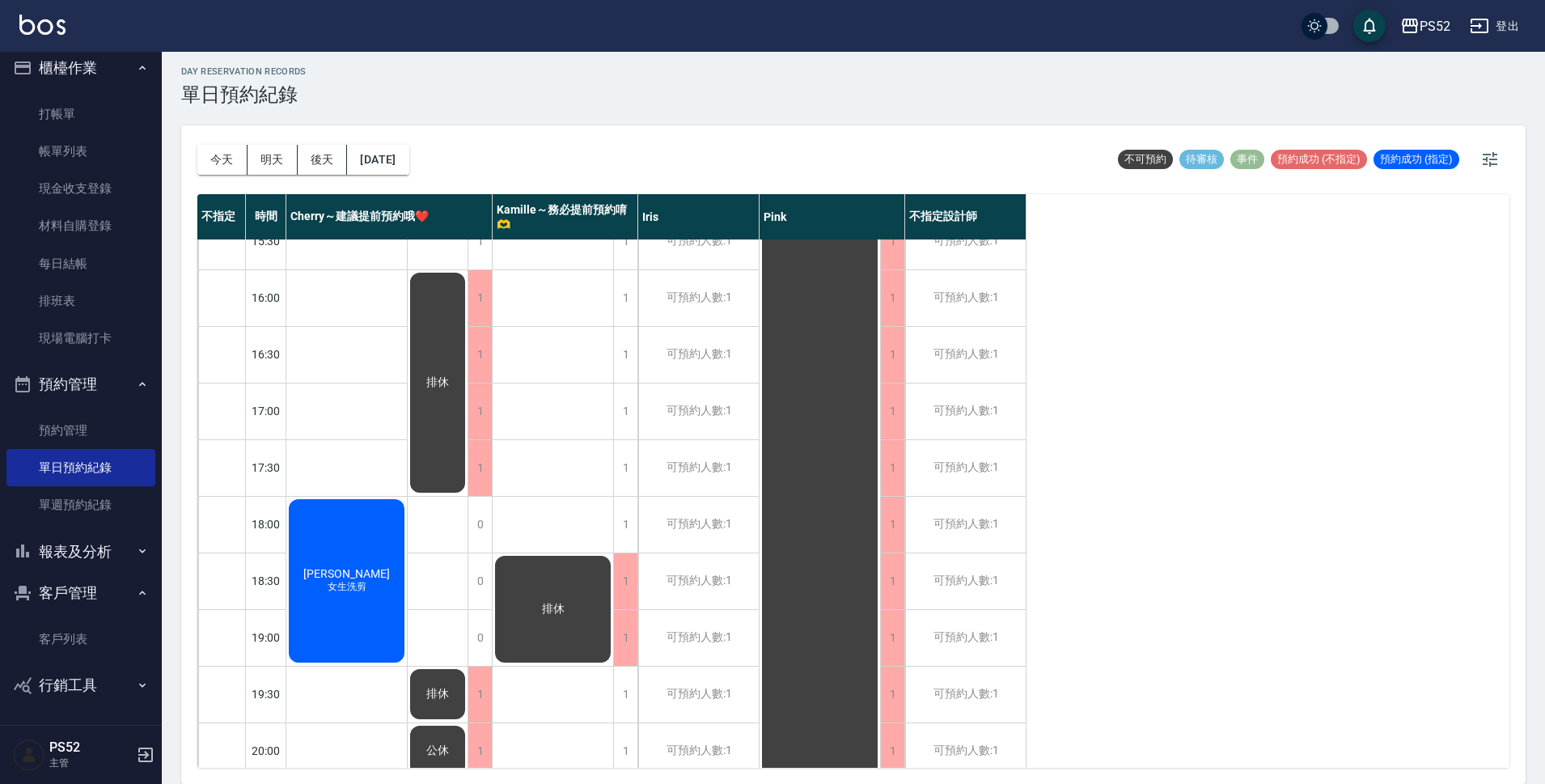
scroll to position [619, 0]
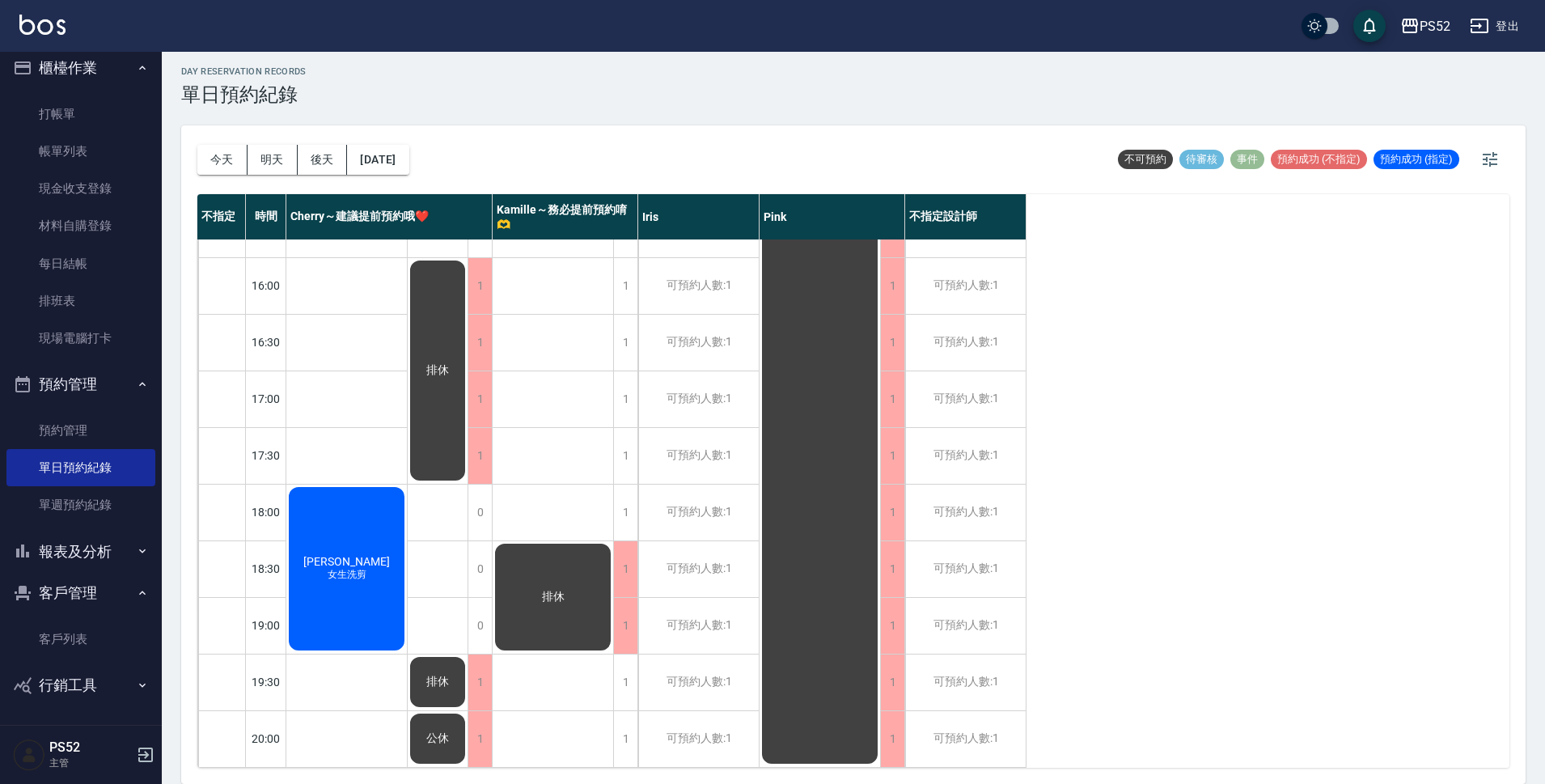
click at [351, 601] on div "鄭彥均 女生洗剪" at bounding box center [346, 568] width 120 height 168
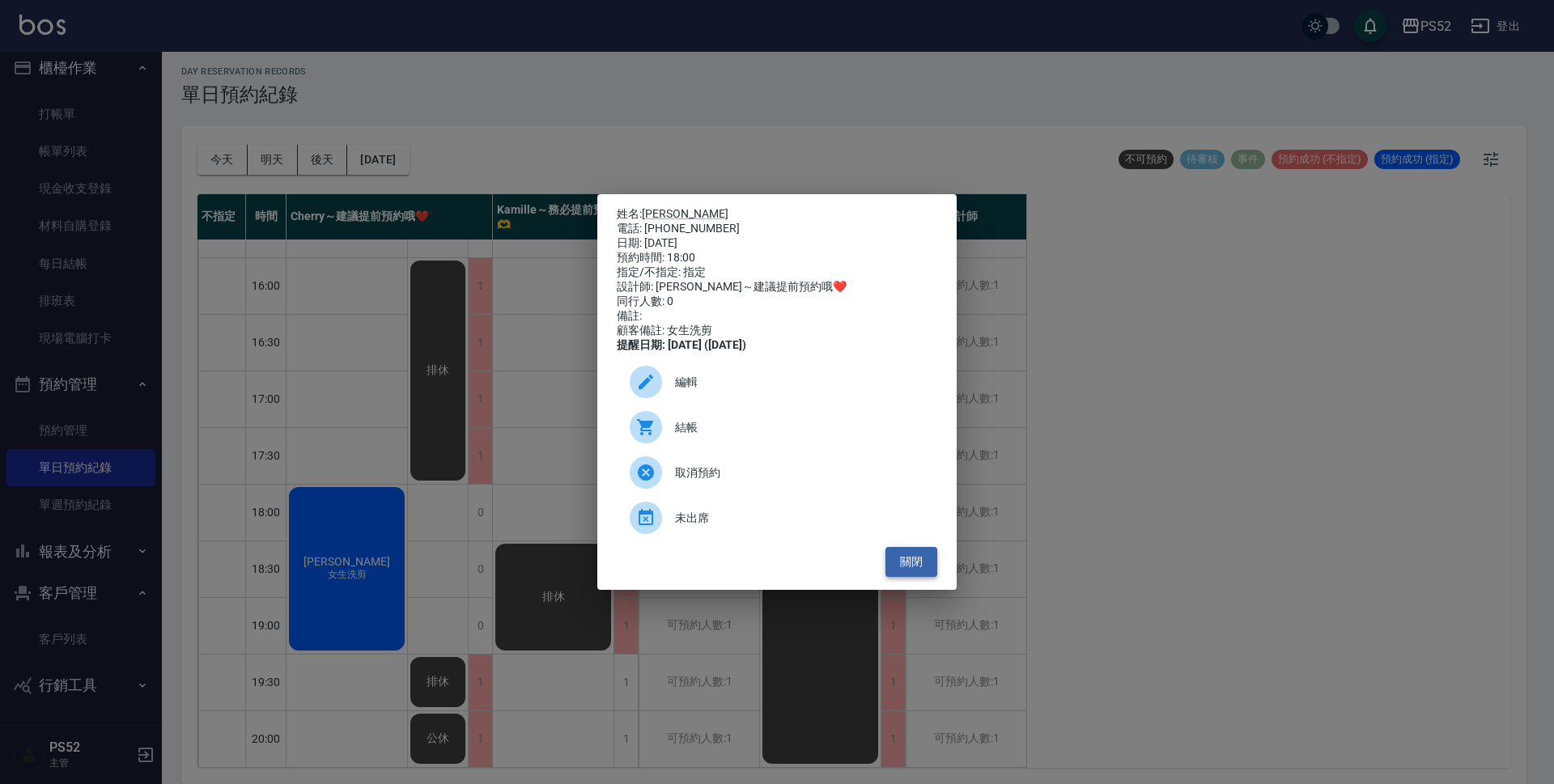
click at [915, 566] on button "關閉" at bounding box center [911, 562] width 51 height 30
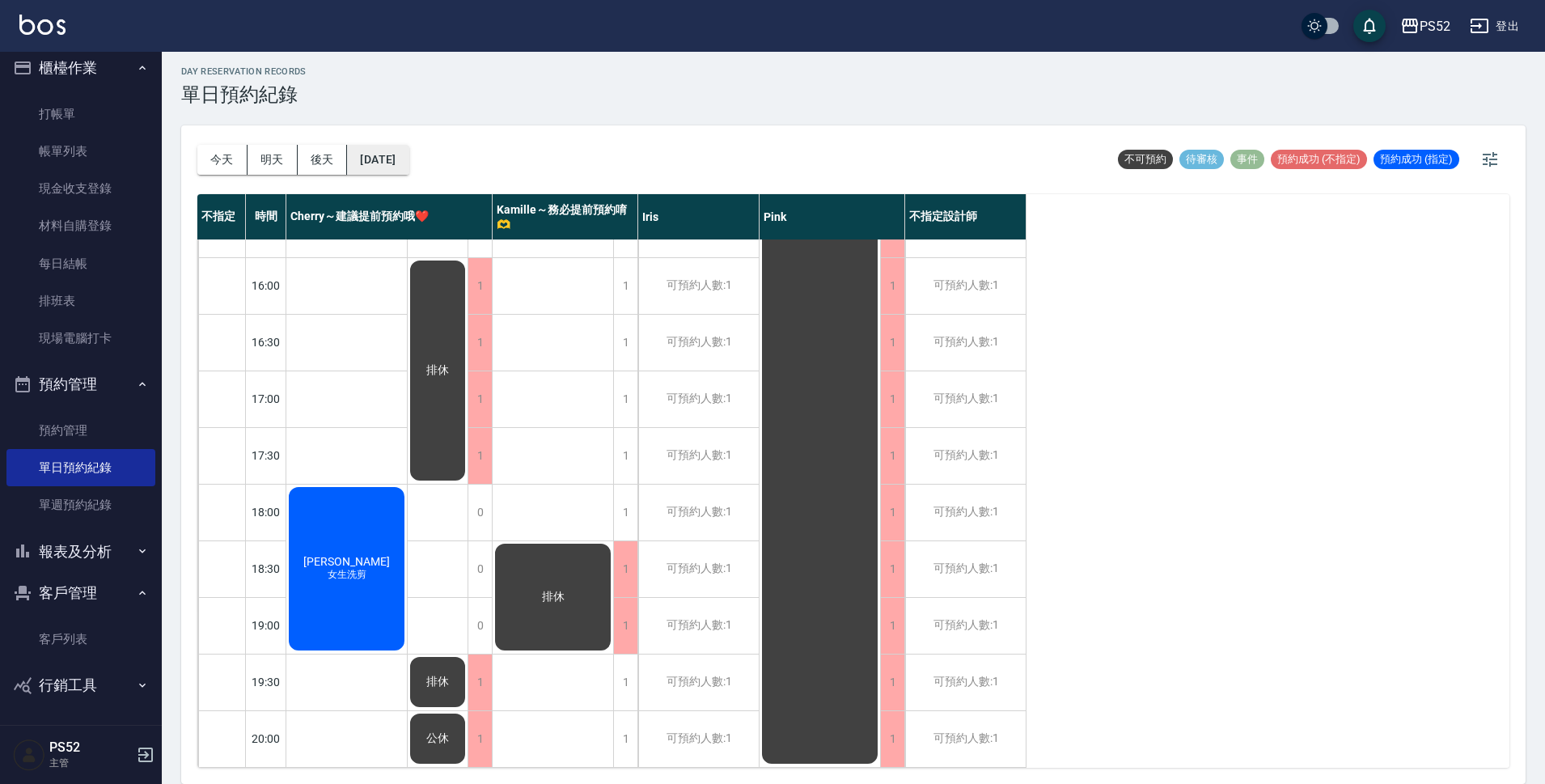
click at [408, 155] on button "2025/08/19" at bounding box center [378, 160] width 61 height 30
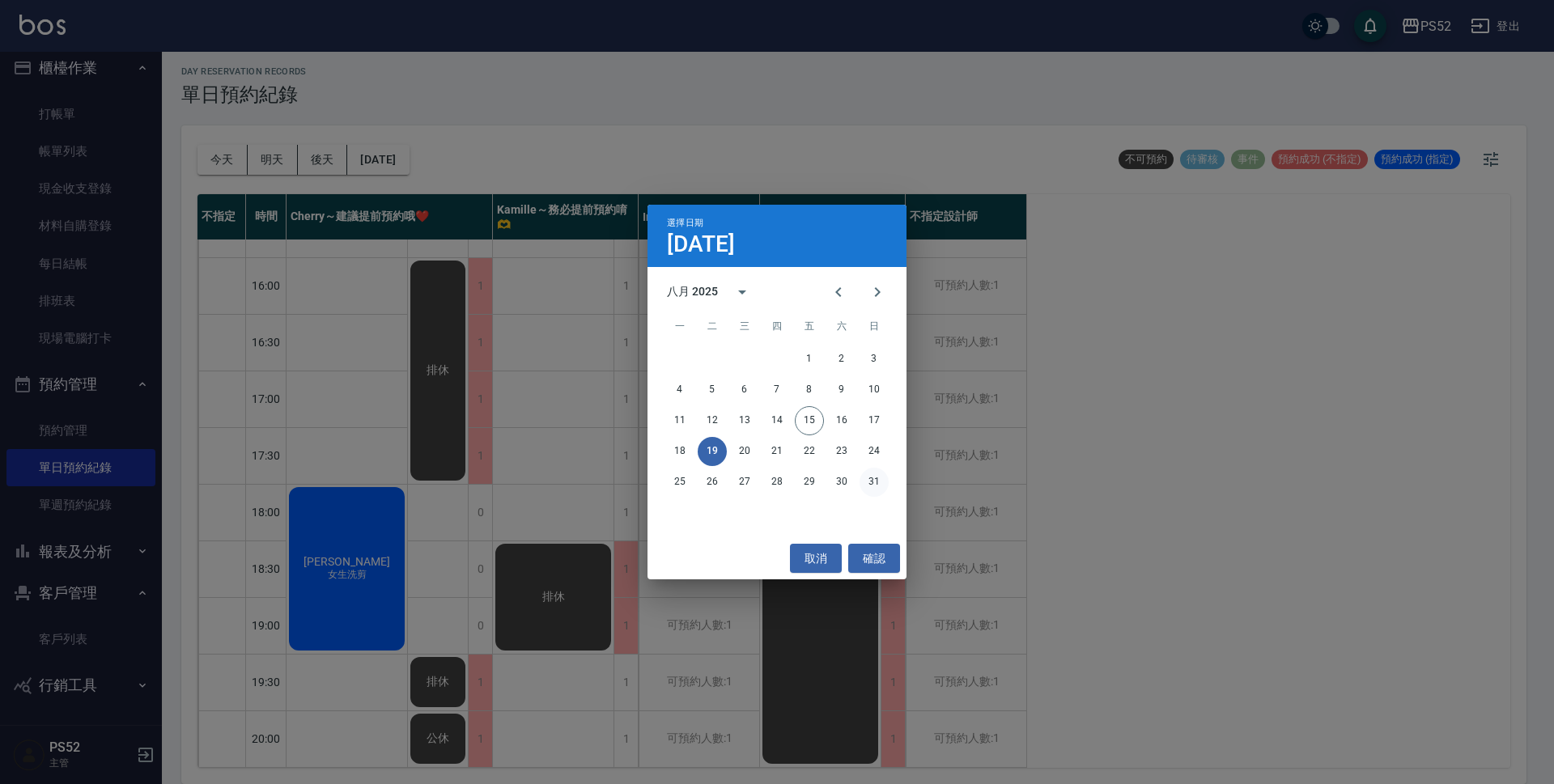
click at [877, 476] on button "31" at bounding box center [873, 482] width 29 height 29
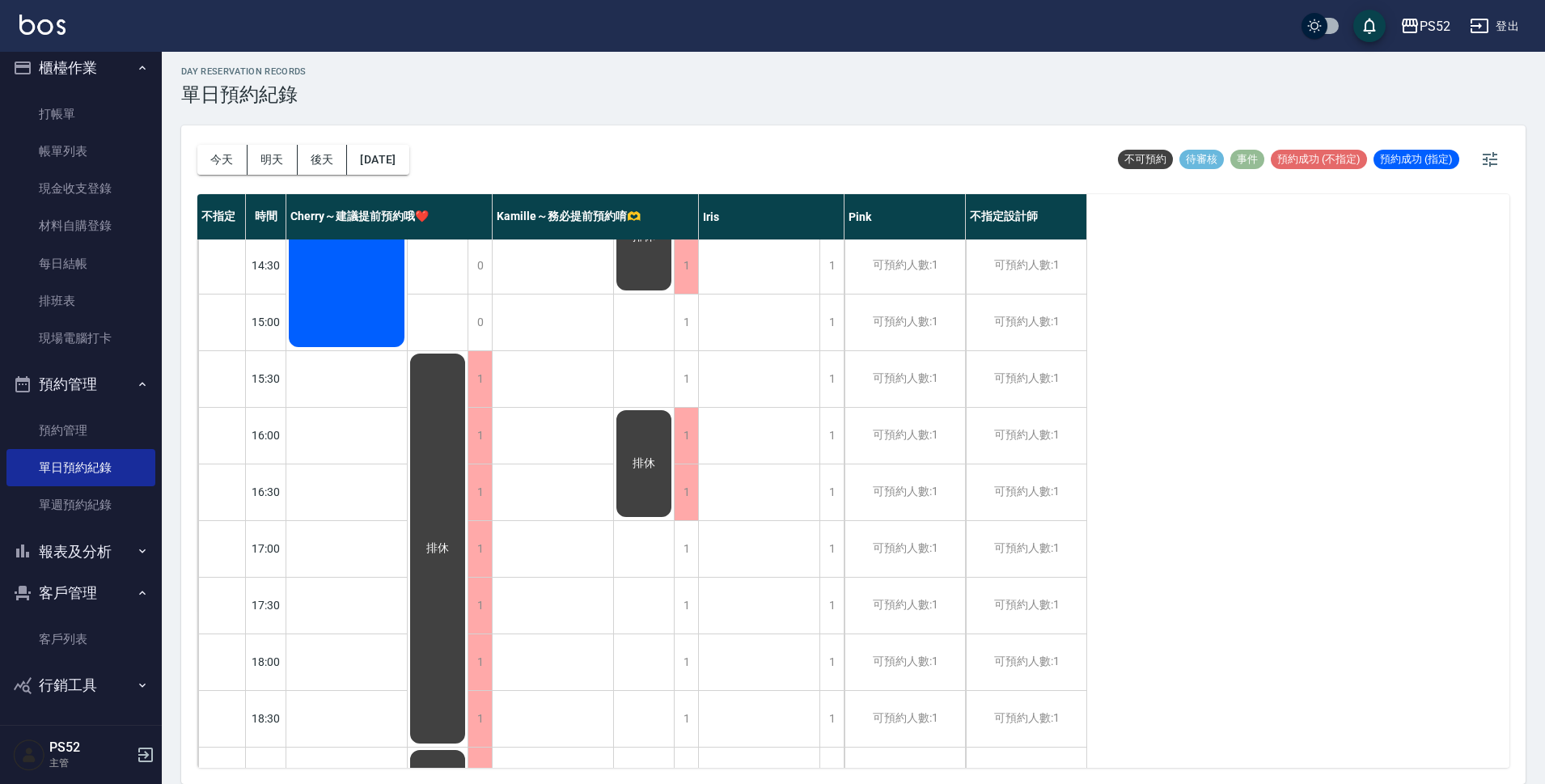
scroll to position [459, 0]
click at [404, 165] on button "[DATE]" at bounding box center [378, 160] width 61 height 30
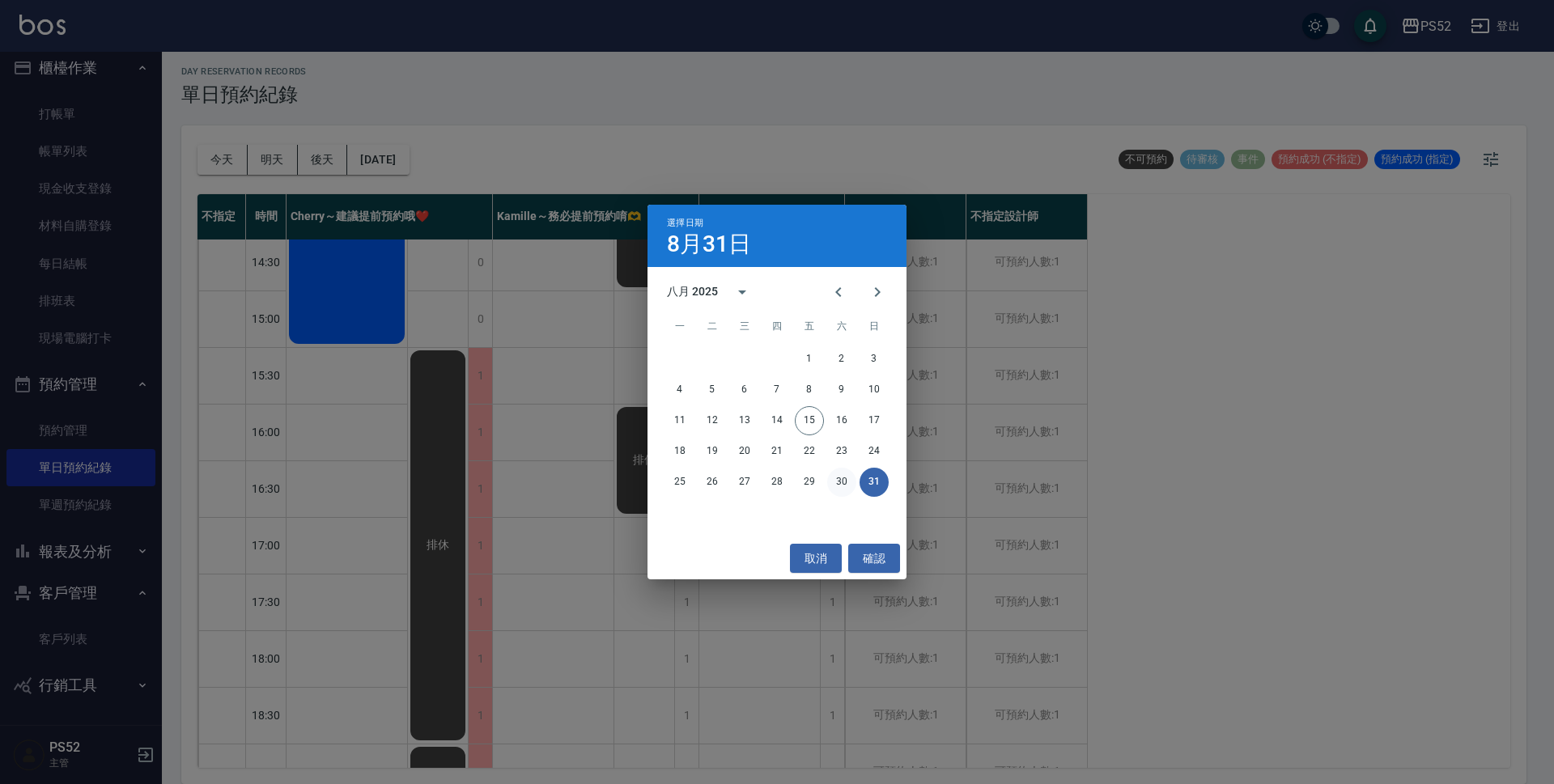
click at [834, 489] on button "30" at bounding box center [841, 482] width 29 height 29
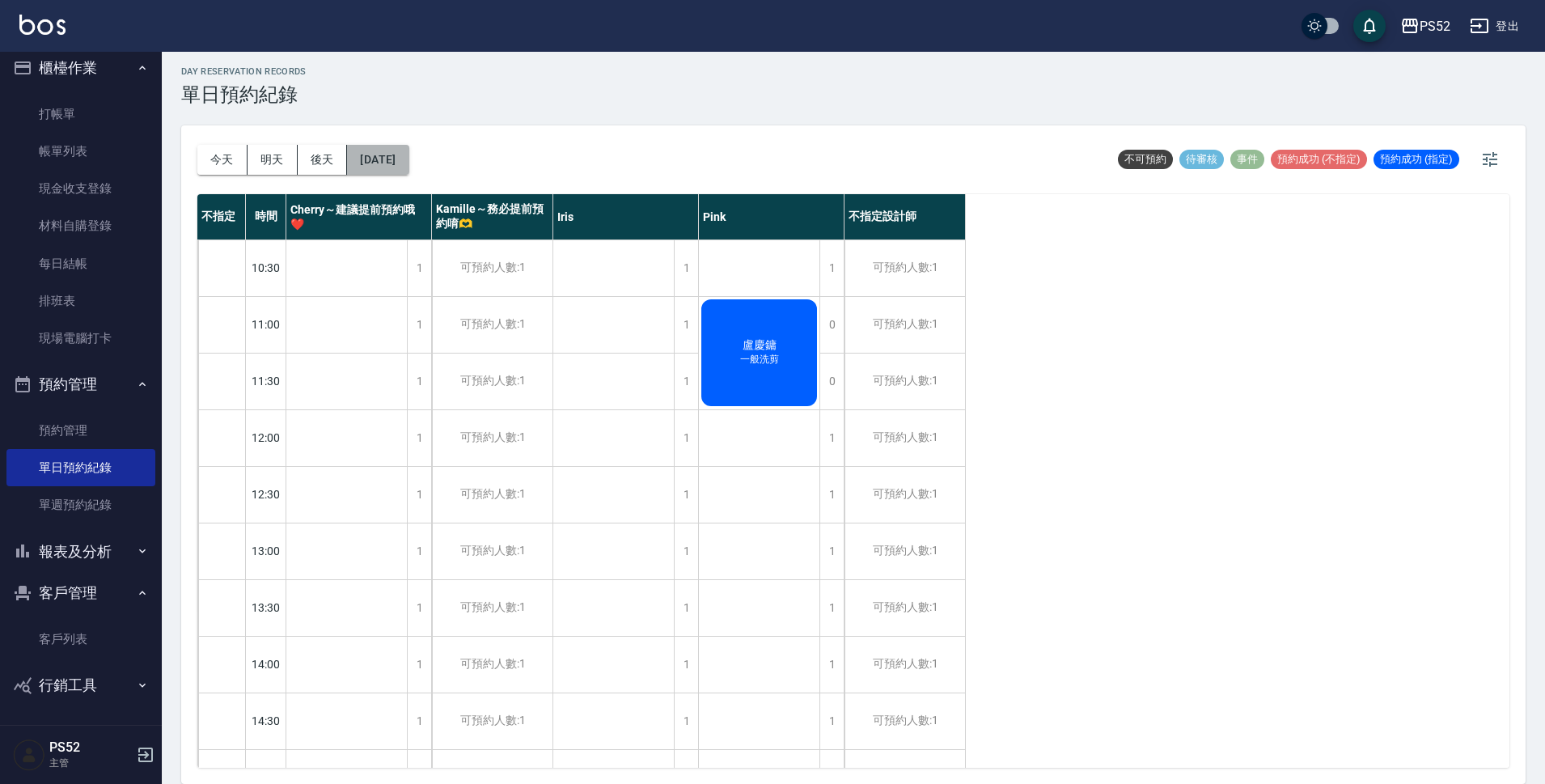
click at [408, 166] on button "2025/08/30" at bounding box center [378, 160] width 61 height 30
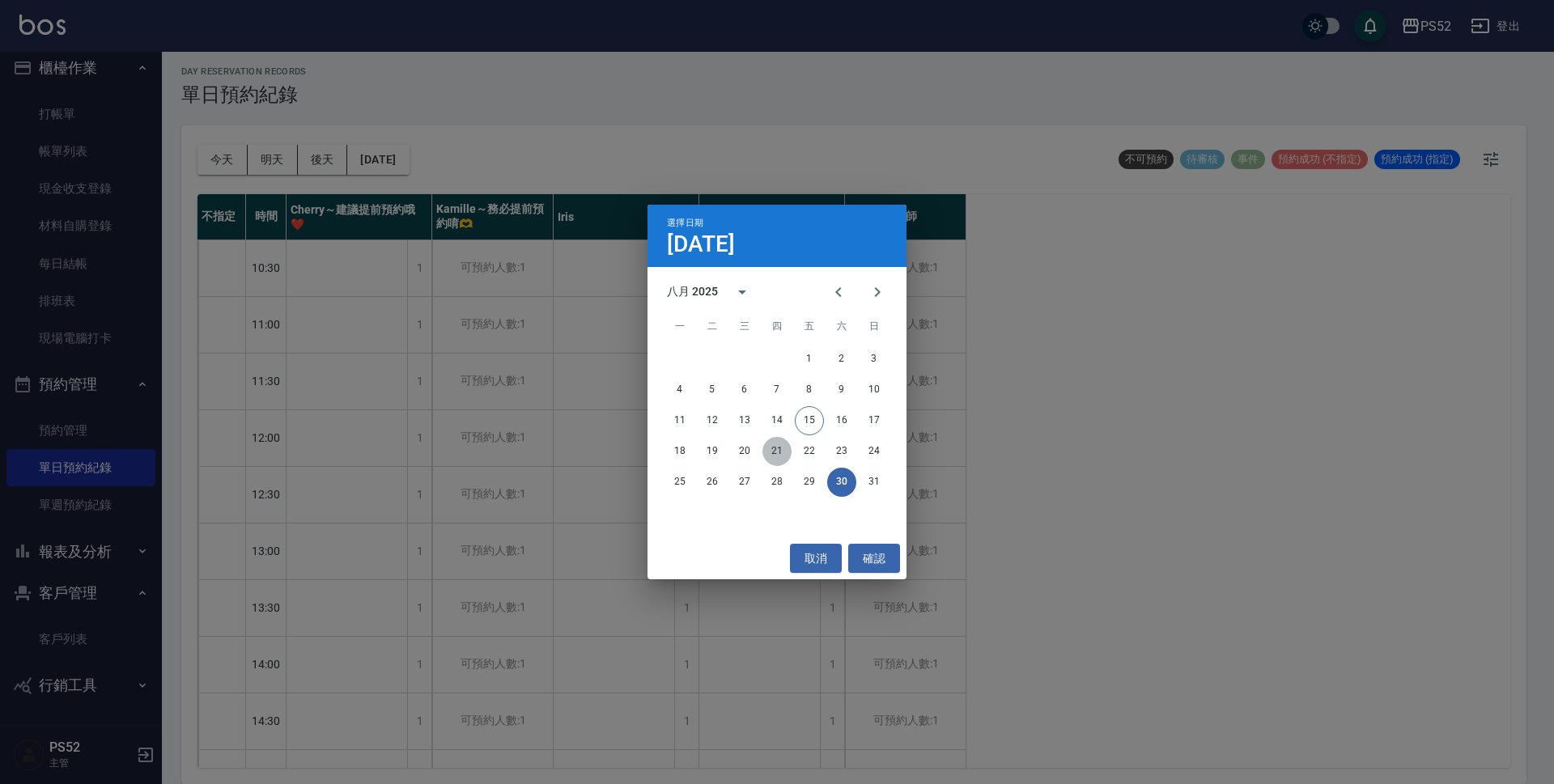
click at [775, 455] on button "21" at bounding box center [776, 450] width 29 height 29
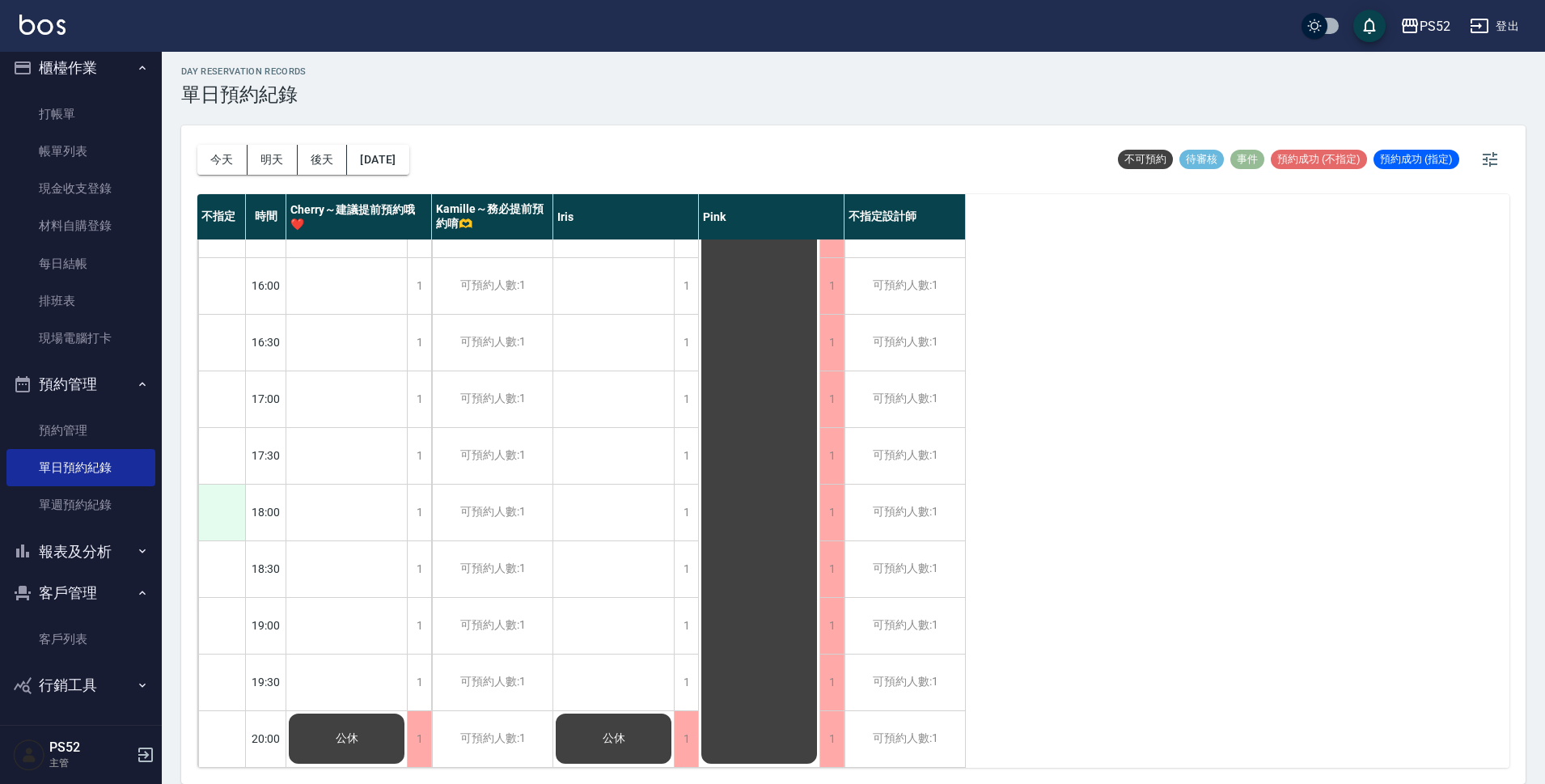
scroll to position [619, 0]
click at [1383, 514] on div "不指定 時間 Cherry～建議提前預約哦❤️ Kamille～務必提前預約唷🫶 Iris Pink 不指定設計師 10:30 11:00 11:30 12:…" at bounding box center [853, 480] width 1312 height 573
click at [933, 728] on div "可預約人數:1" at bounding box center [904, 738] width 120 height 56
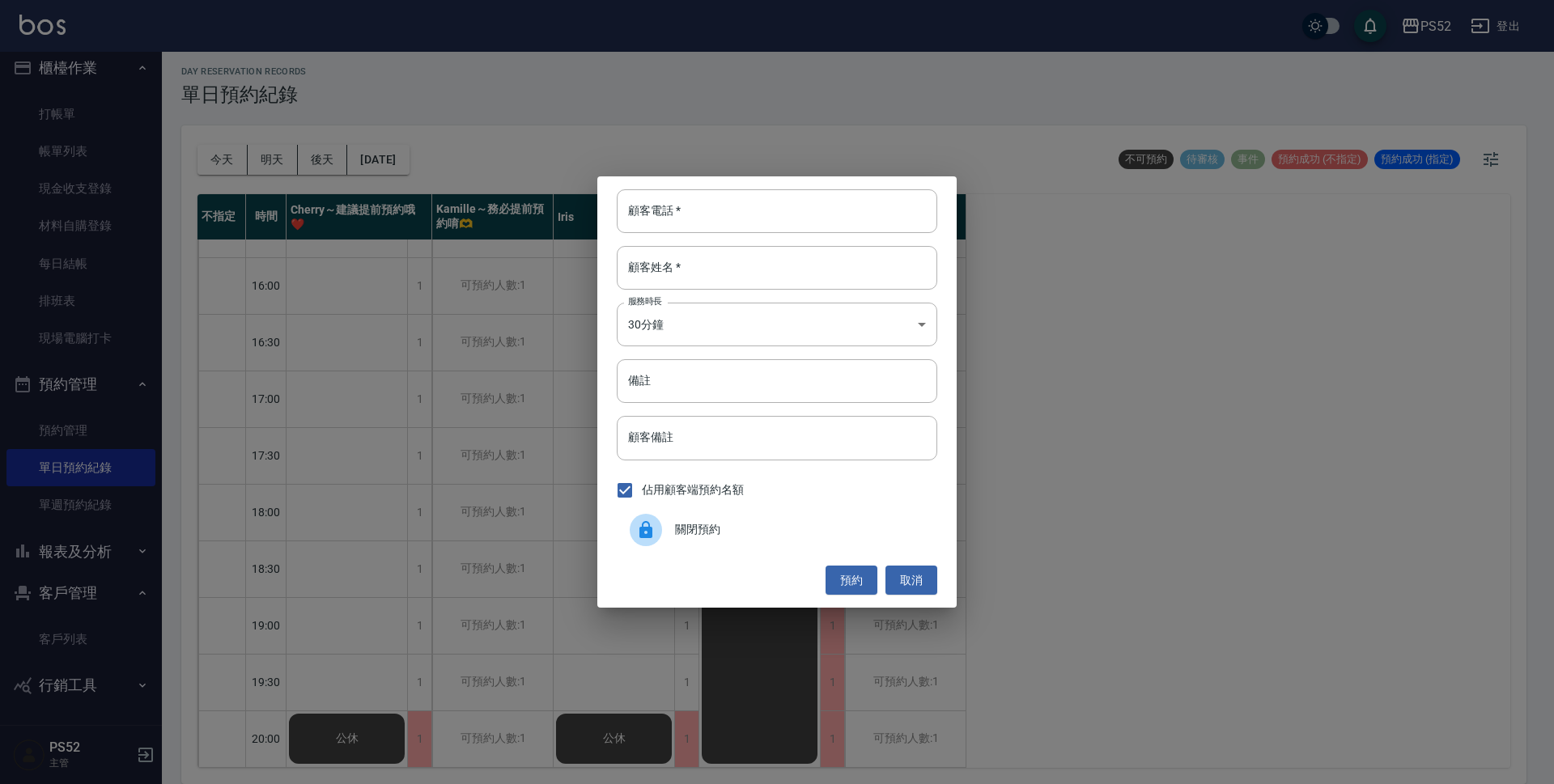
click at [718, 528] on span "關閉預約" at bounding box center [799, 529] width 249 height 17
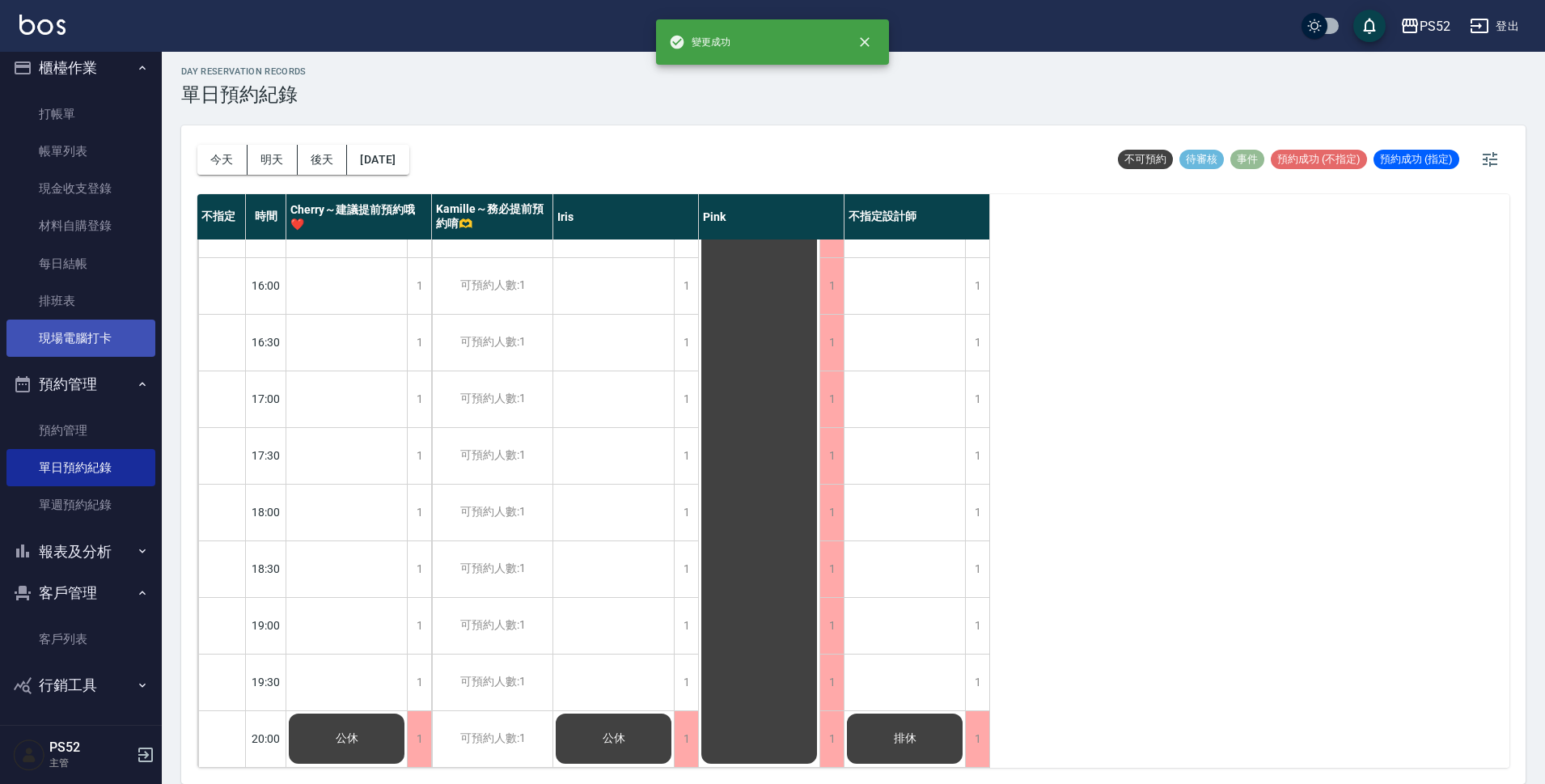
click at [84, 331] on link "現場電腦打卡" at bounding box center [80, 338] width 149 height 37
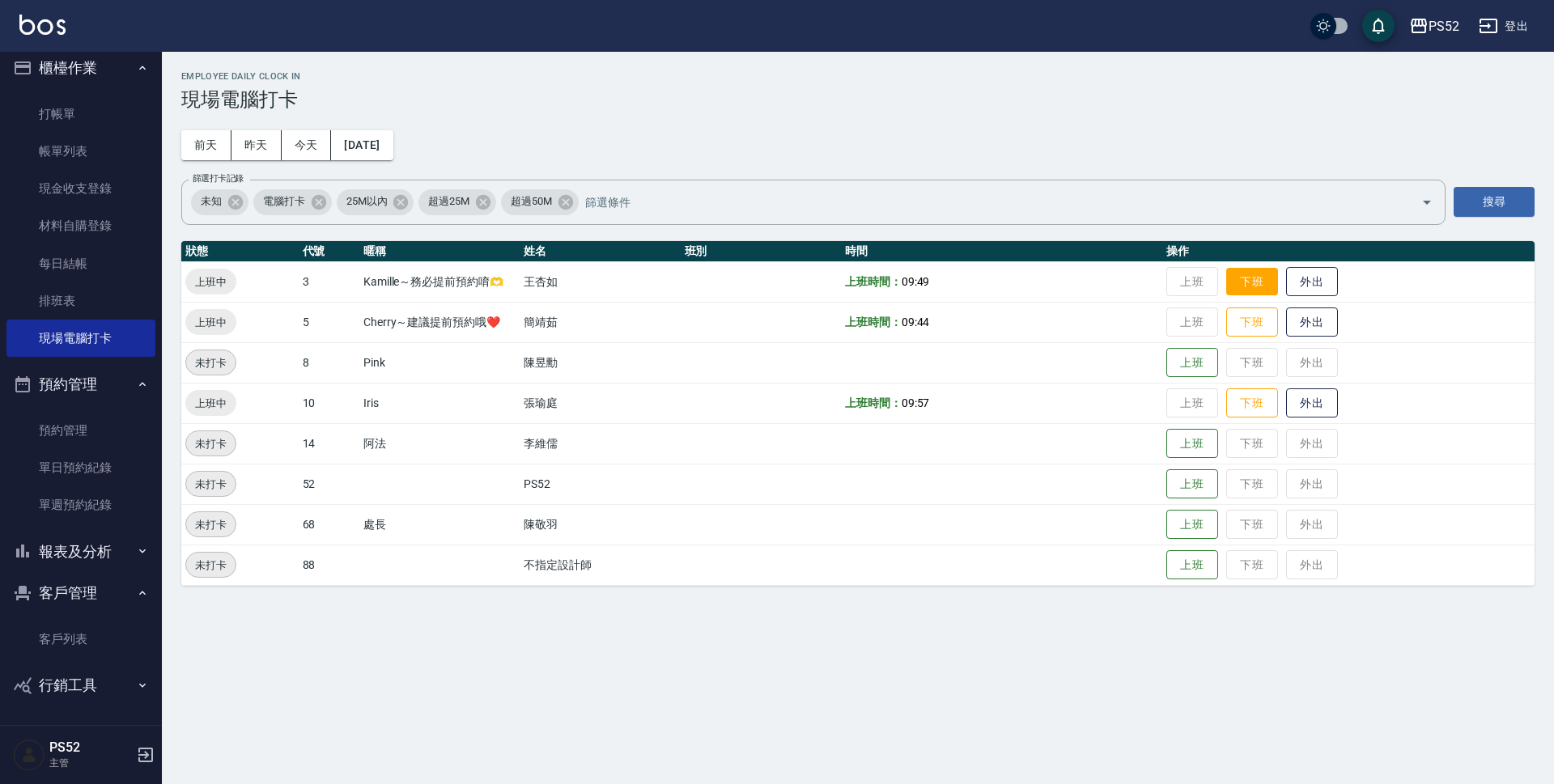
click at [1244, 286] on button "下班" at bounding box center [1252, 282] width 51 height 28
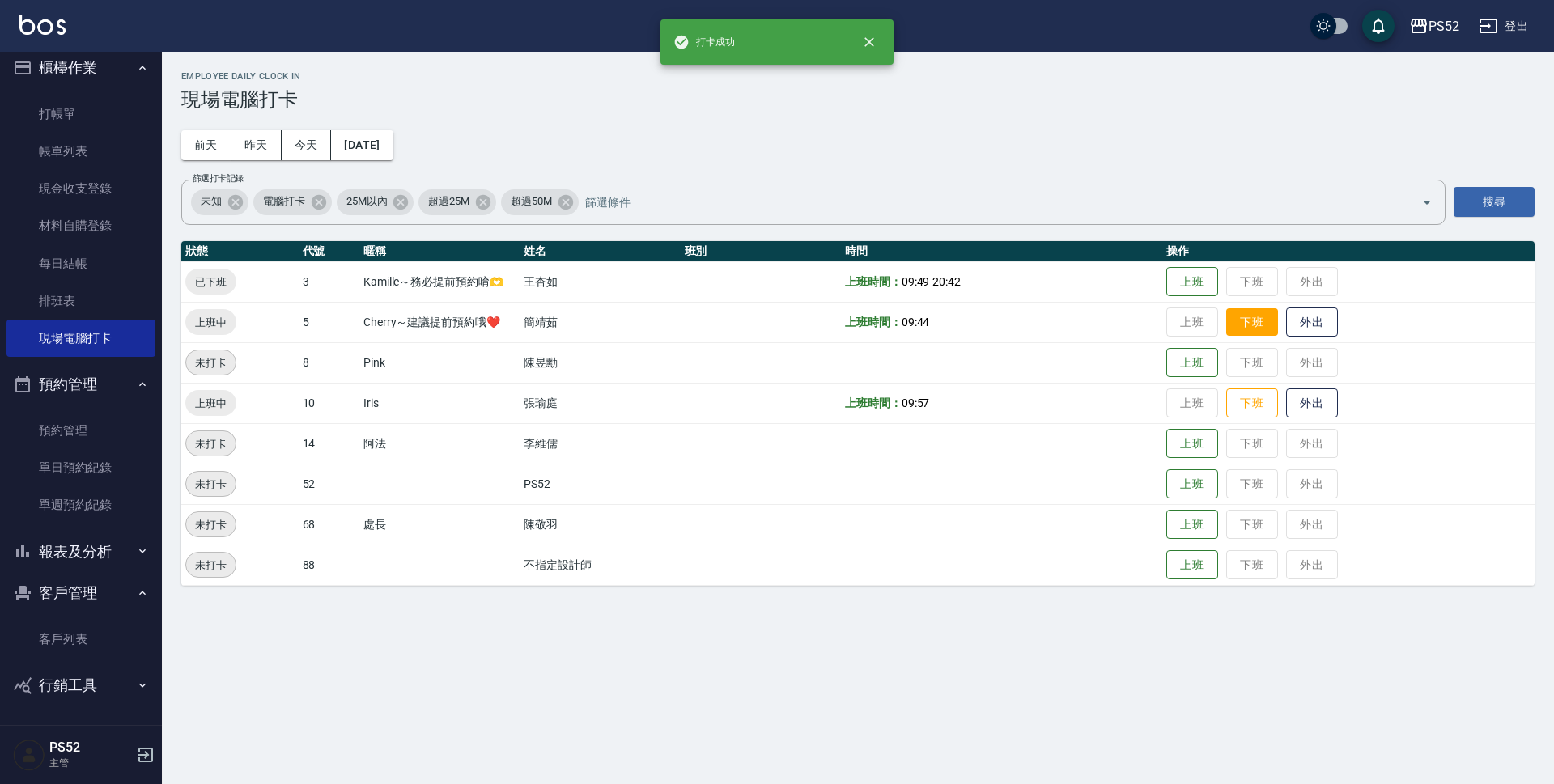
click at [1251, 326] on button "下班" at bounding box center [1252, 322] width 51 height 28
click at [1258, 408] on button "下班" at bounding box center [1252, 403] width 51 height 28
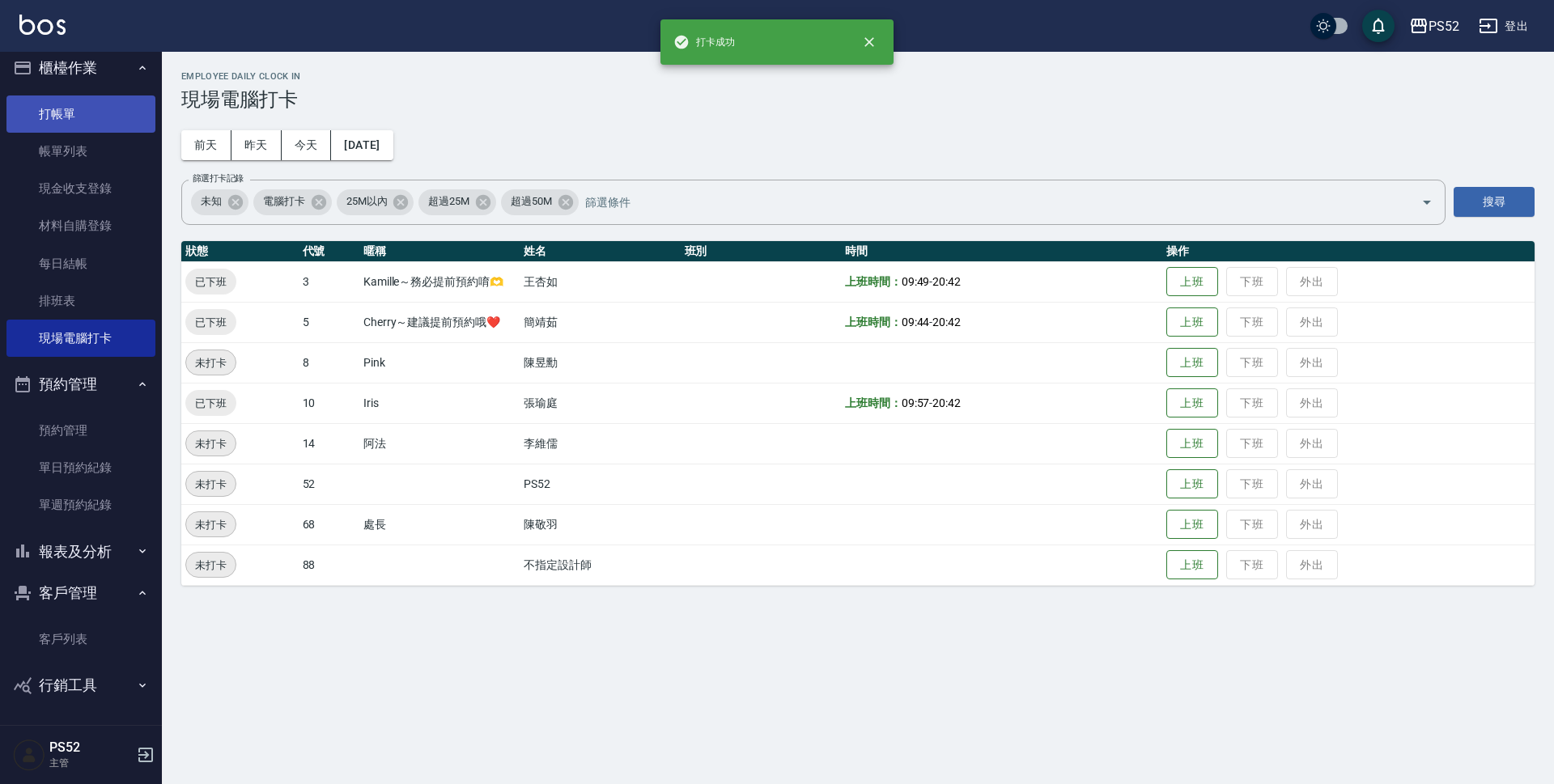
click at [46, 112] on link "打帳單" at bounding box center [81, 114] width 149 height 37
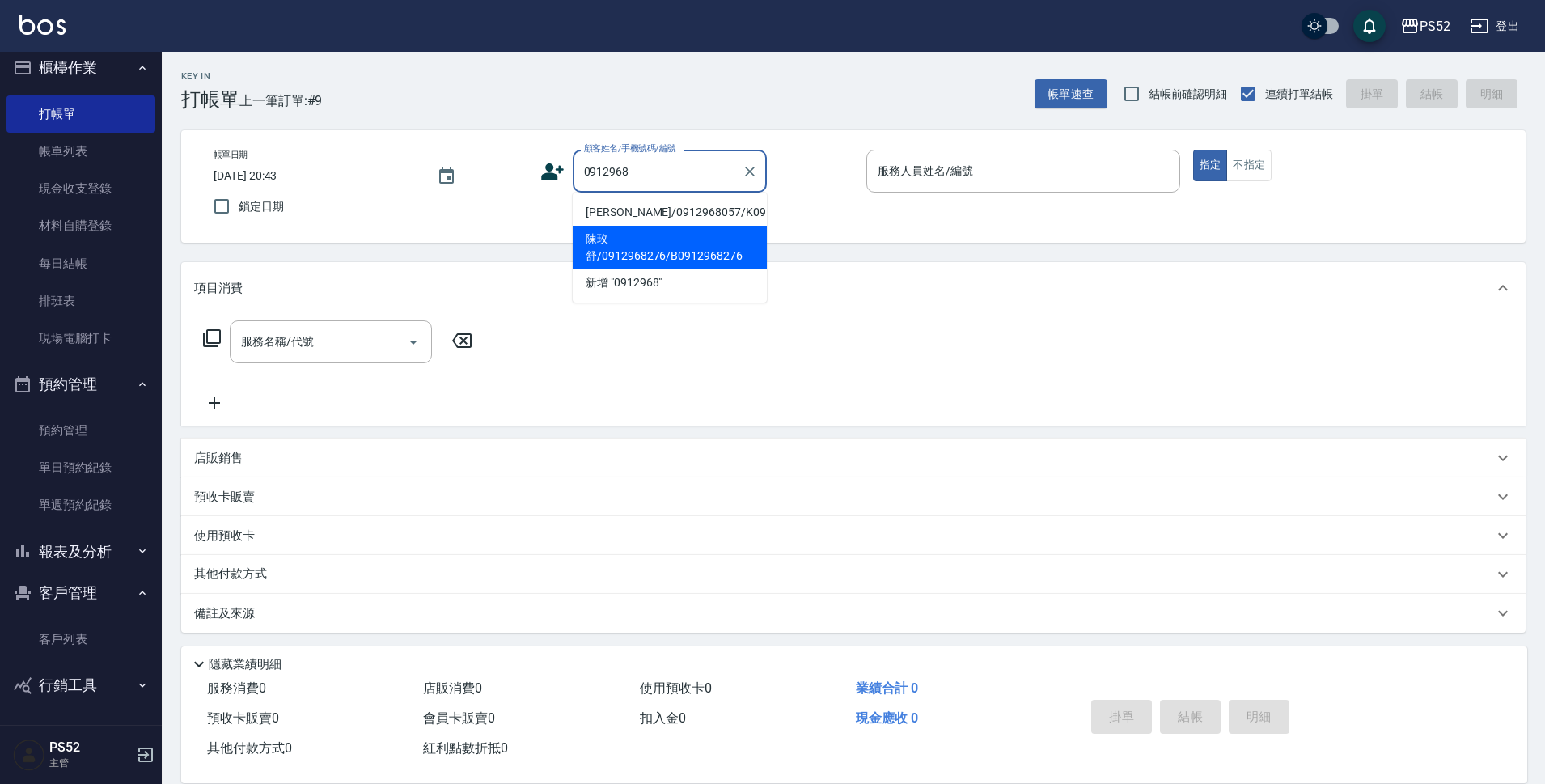
drag, startPoint x: 599, startPoint y: 270, endPoint x: 607, endPoint y: 268, distance: 8.2
click at [606, 268] on li "陳玫舒/0912968276/B0912968276" at bounding box center [670, 247] width 194 height 44
type input "陳玫舒/0912968276/B0912968276"
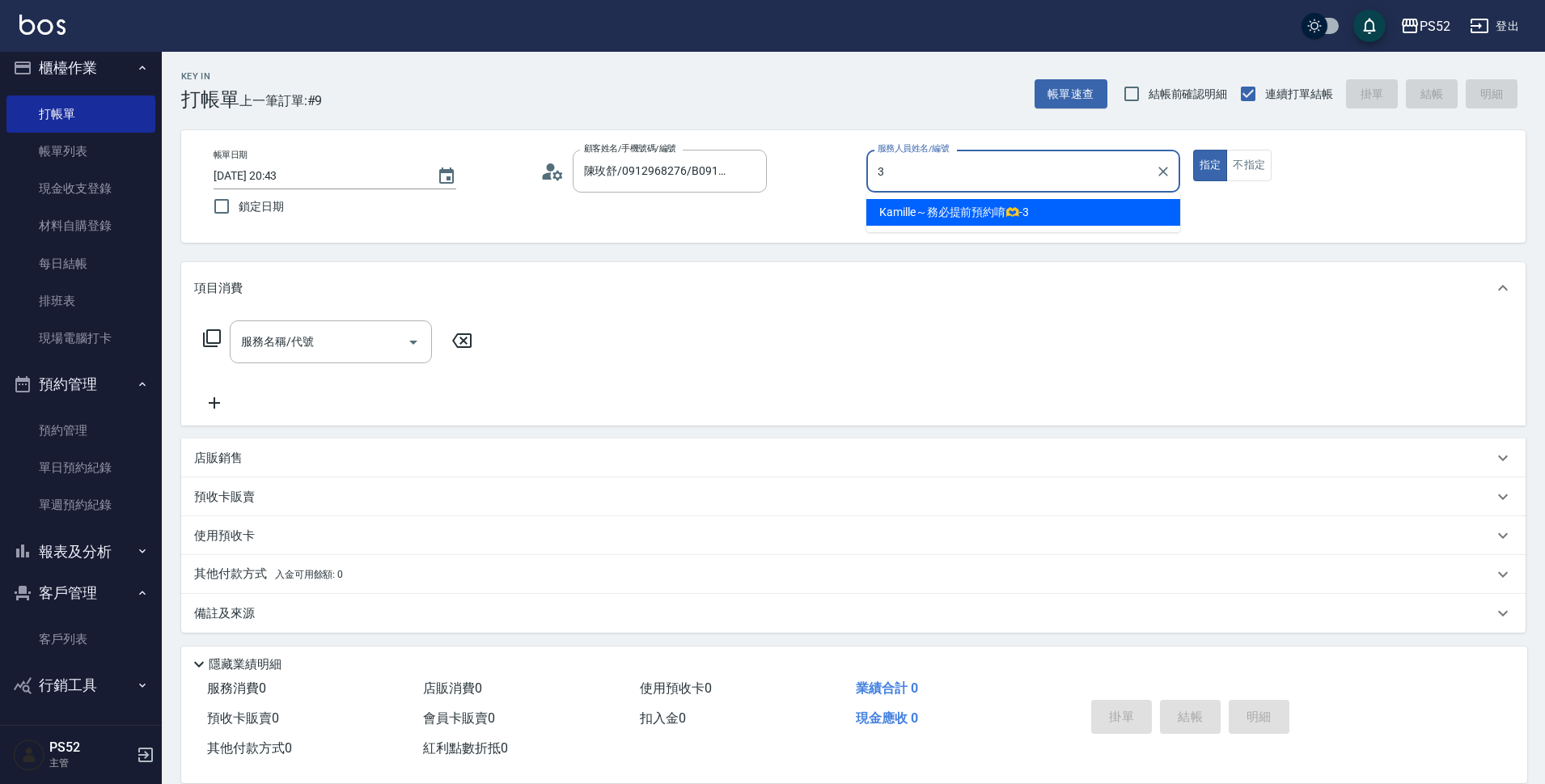
type input "Kamille～務必提前預約唷🫶-3"
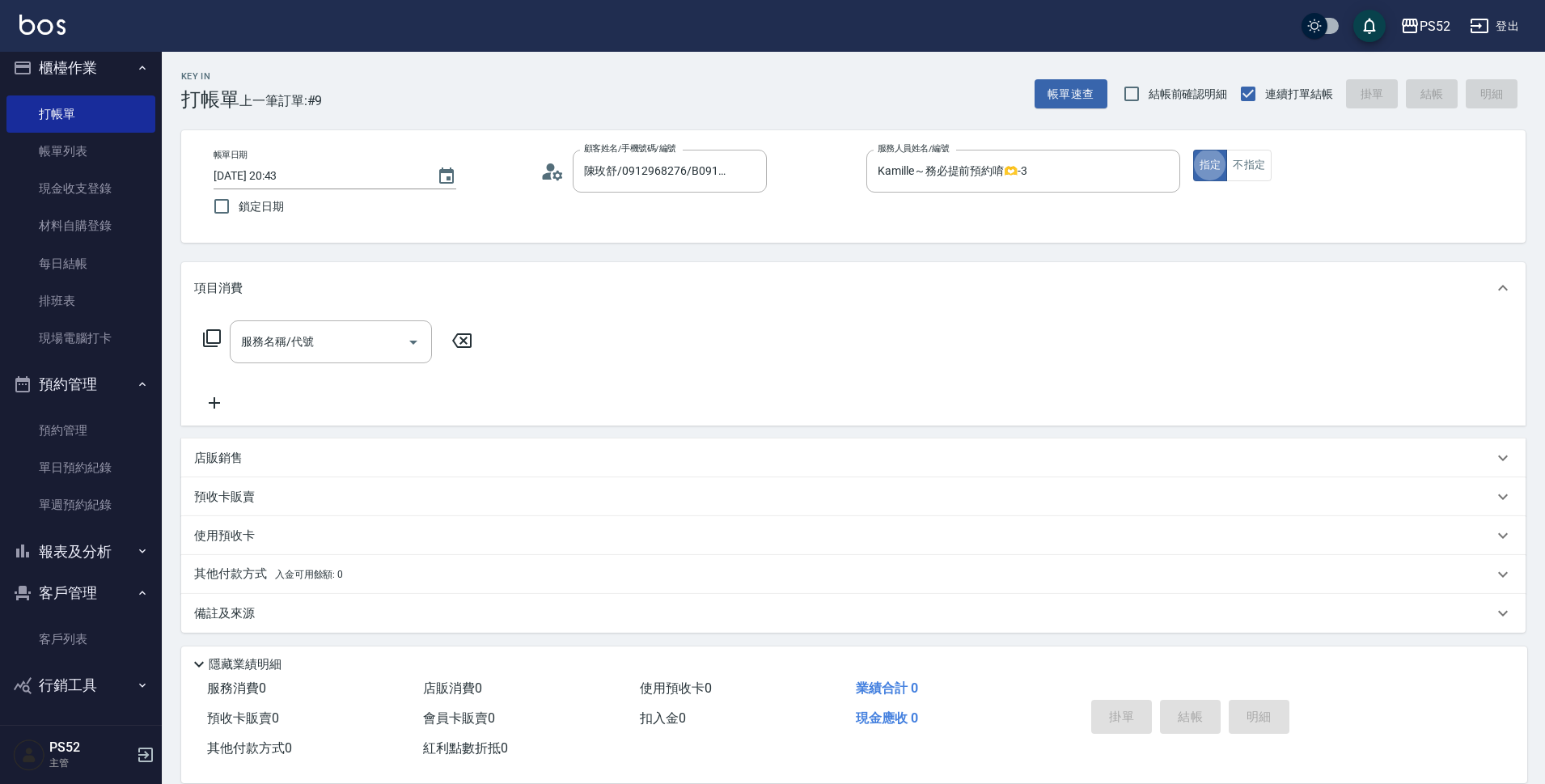
type button "true"
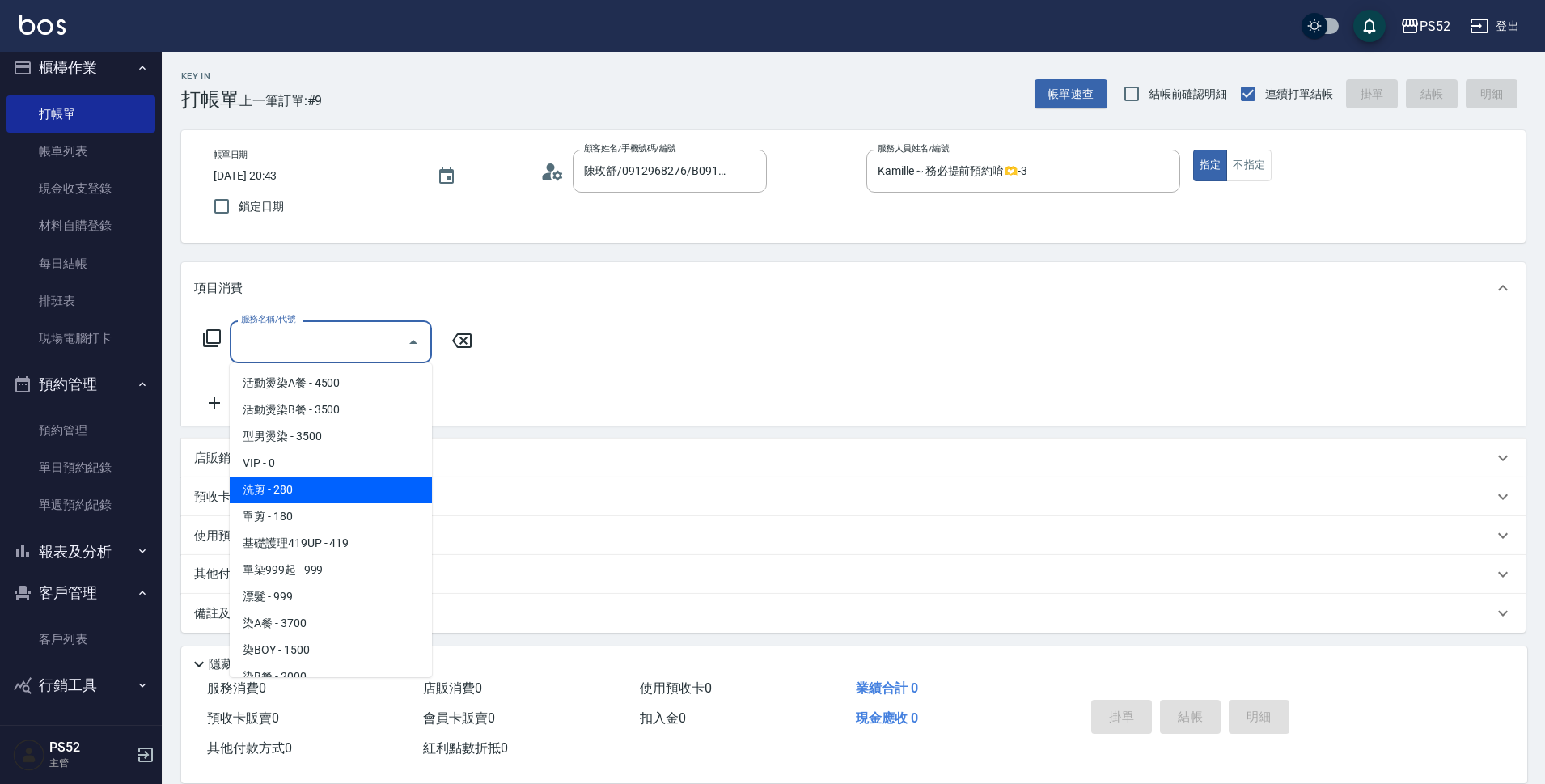
type input "洗剪(C1)"
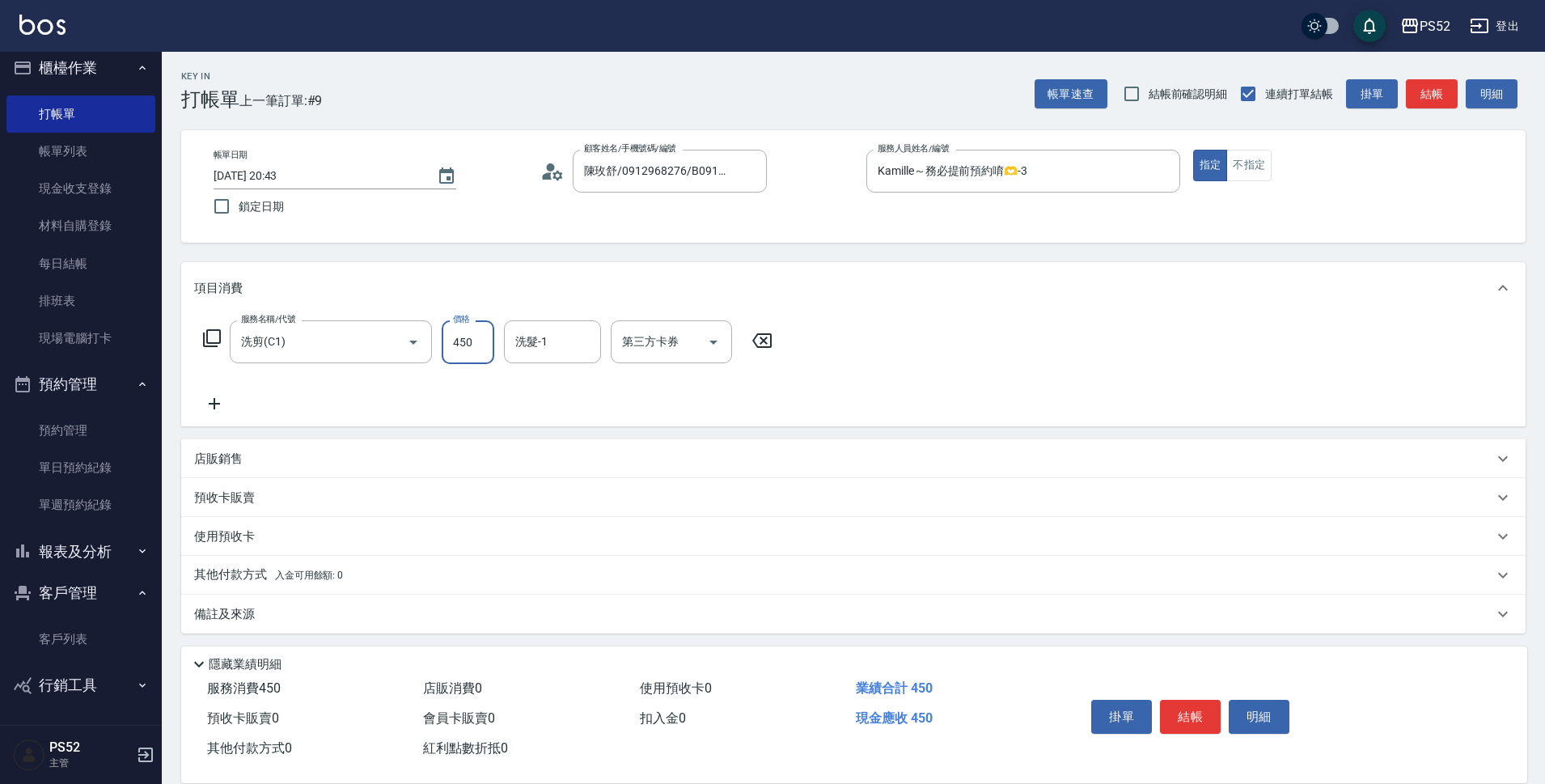
type input "450"
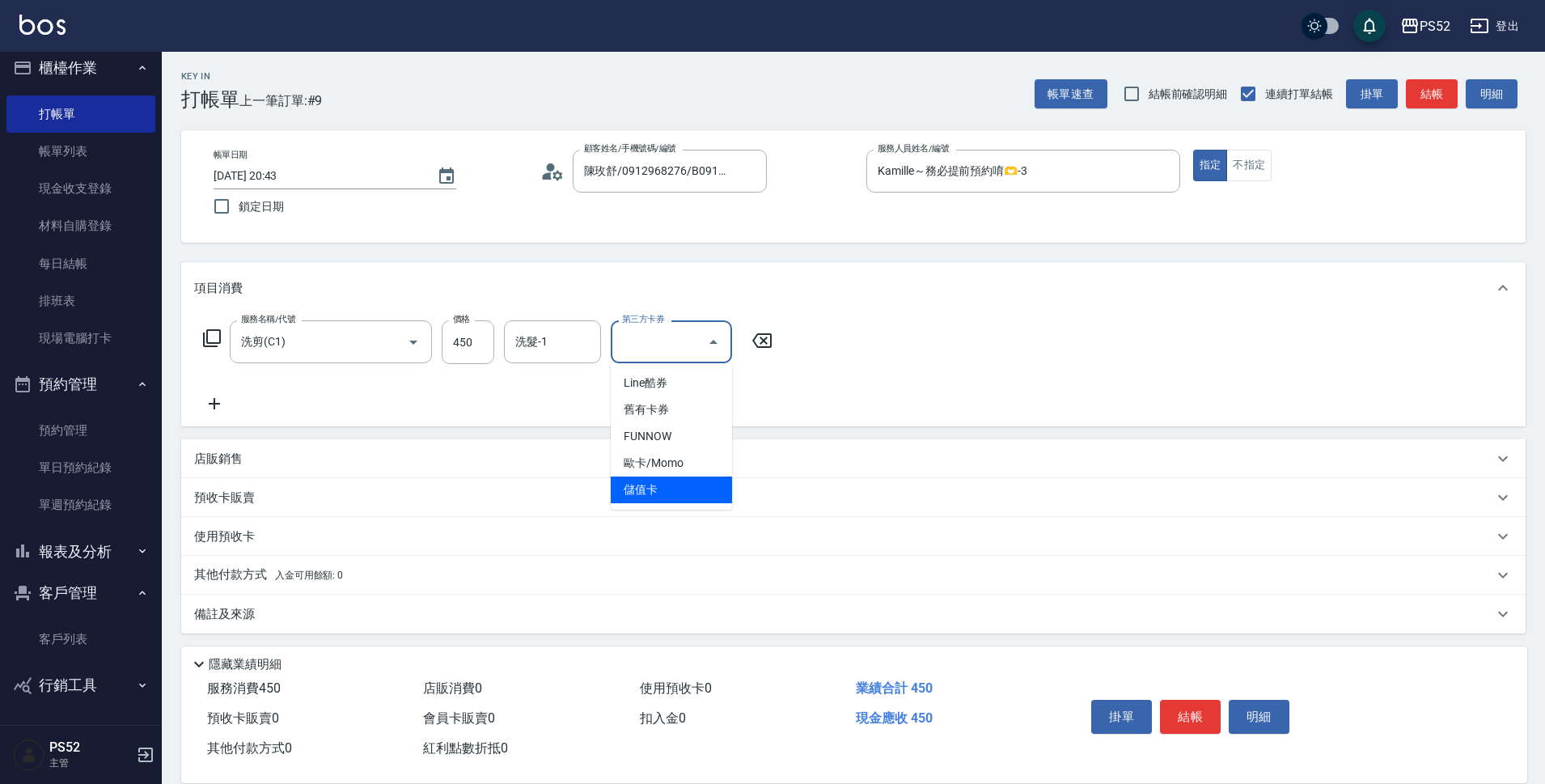
type input "儲值卡"
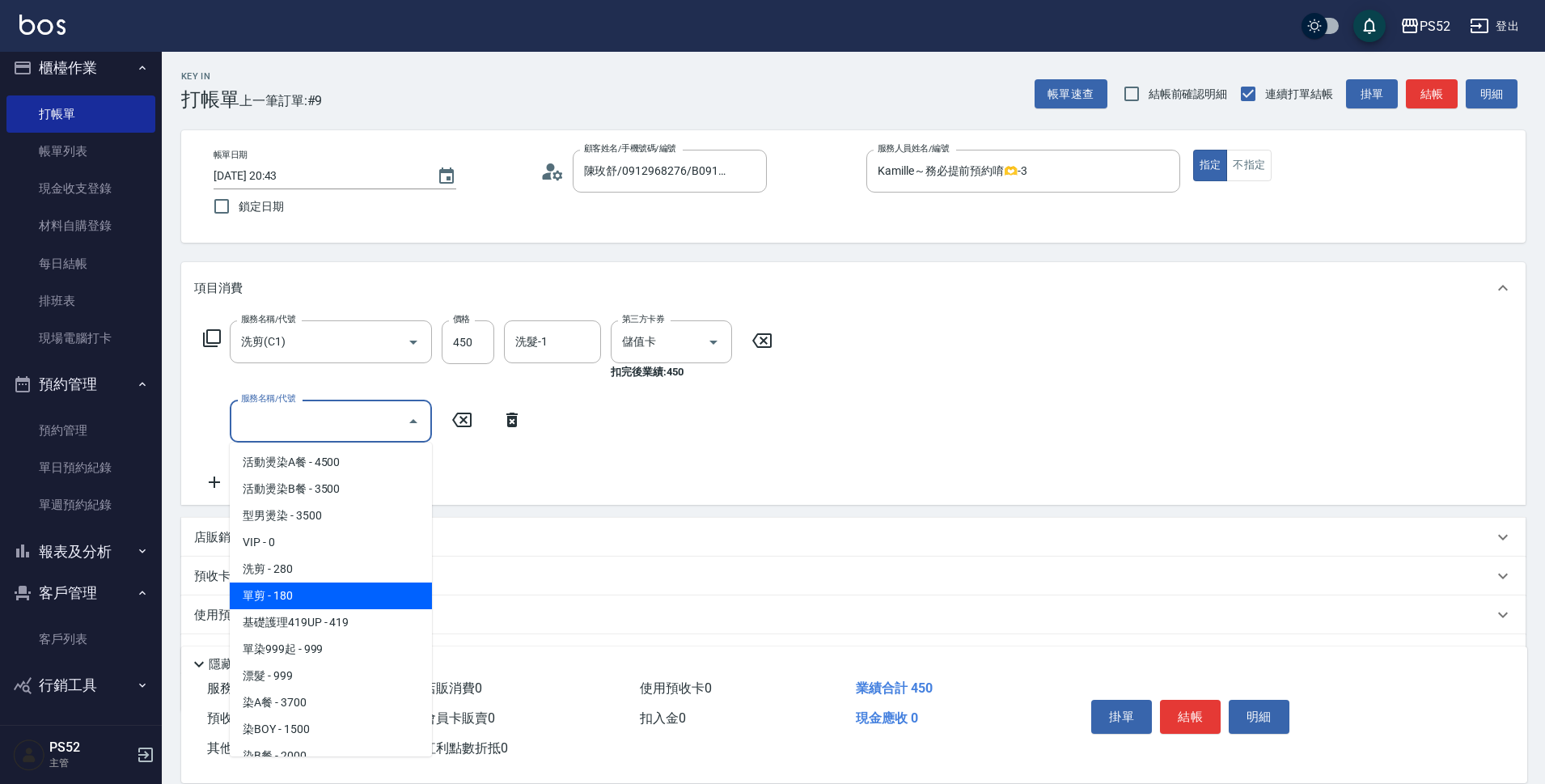
type input "單剪(C2)"
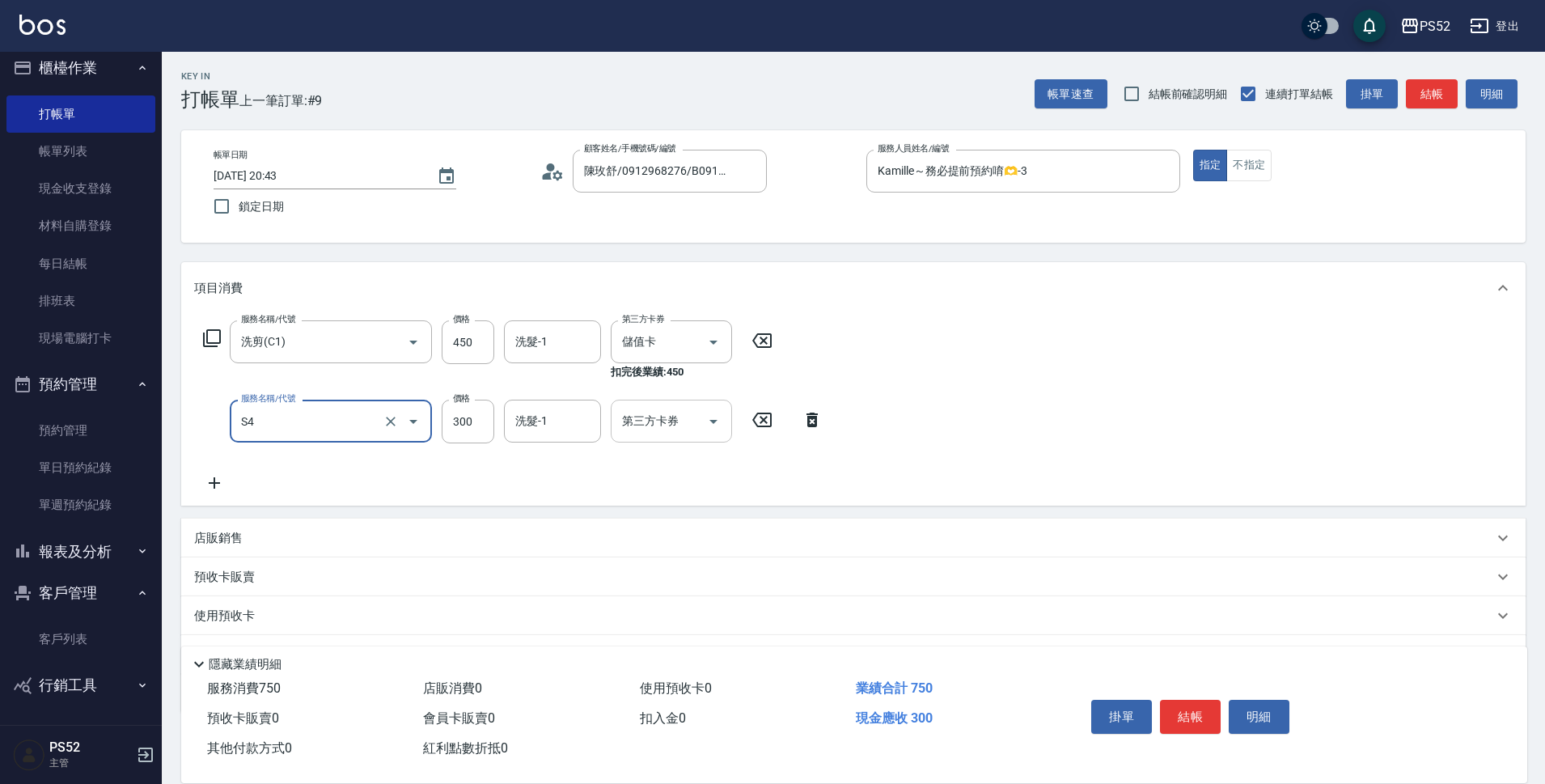
type input "洗髮300元(S4)"
click at [621, 409] on div "服務名稱/代號 洗剪(C1) 服務名稱/代號 價格 450 價格 洗髮-1 洗髮-1 第三方卡券 儲值卡 第三方卡券 扣完後業績: 450 服務名稱/代號 洗…" at bounding box center [513, 407] width 638 height 173
click at [621, 412] on input "第三方卡券" at bounding box center [659, 421] width 82 height 28
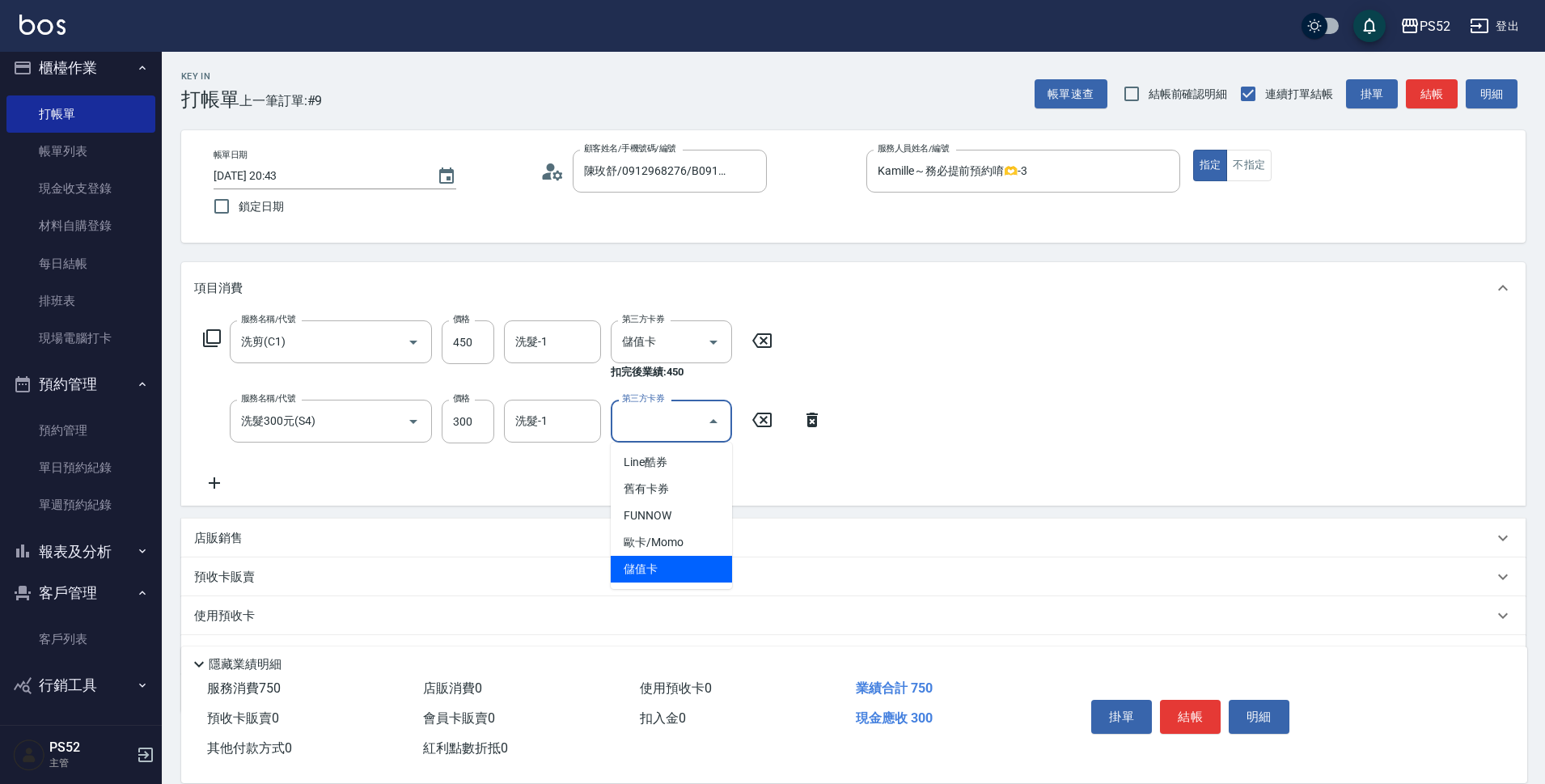
click at [636, 563] on span "儲值卡" at bounding box center [671, 569] width 121 height 27
type input "儲值卡"
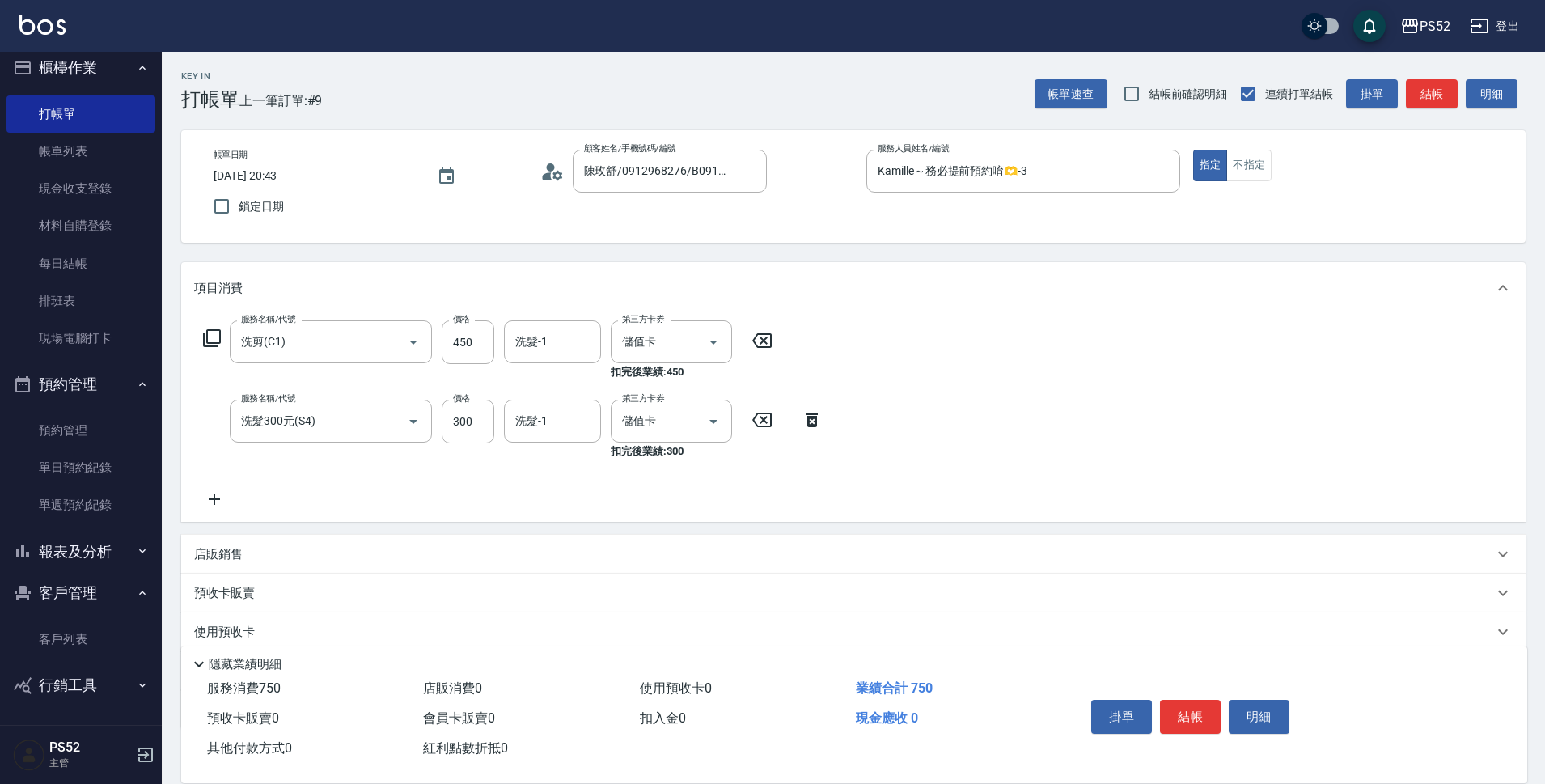
click at [219, 501] on icon at bounding box center [214, 499] width 41 height 19
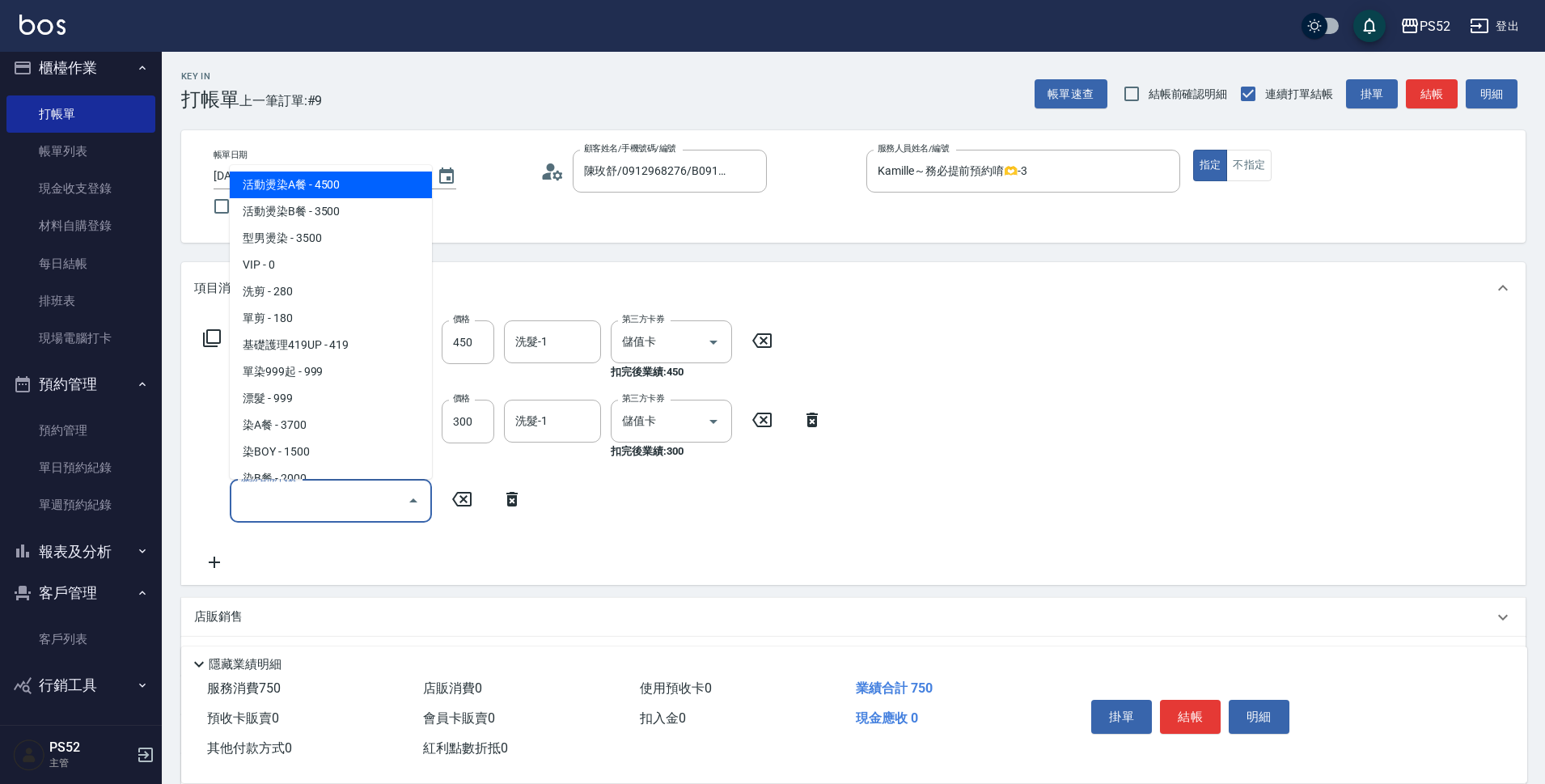
click at [251, 509] on input "服務名稱/代號" at bounding box center [319, 500] width 163 height 28
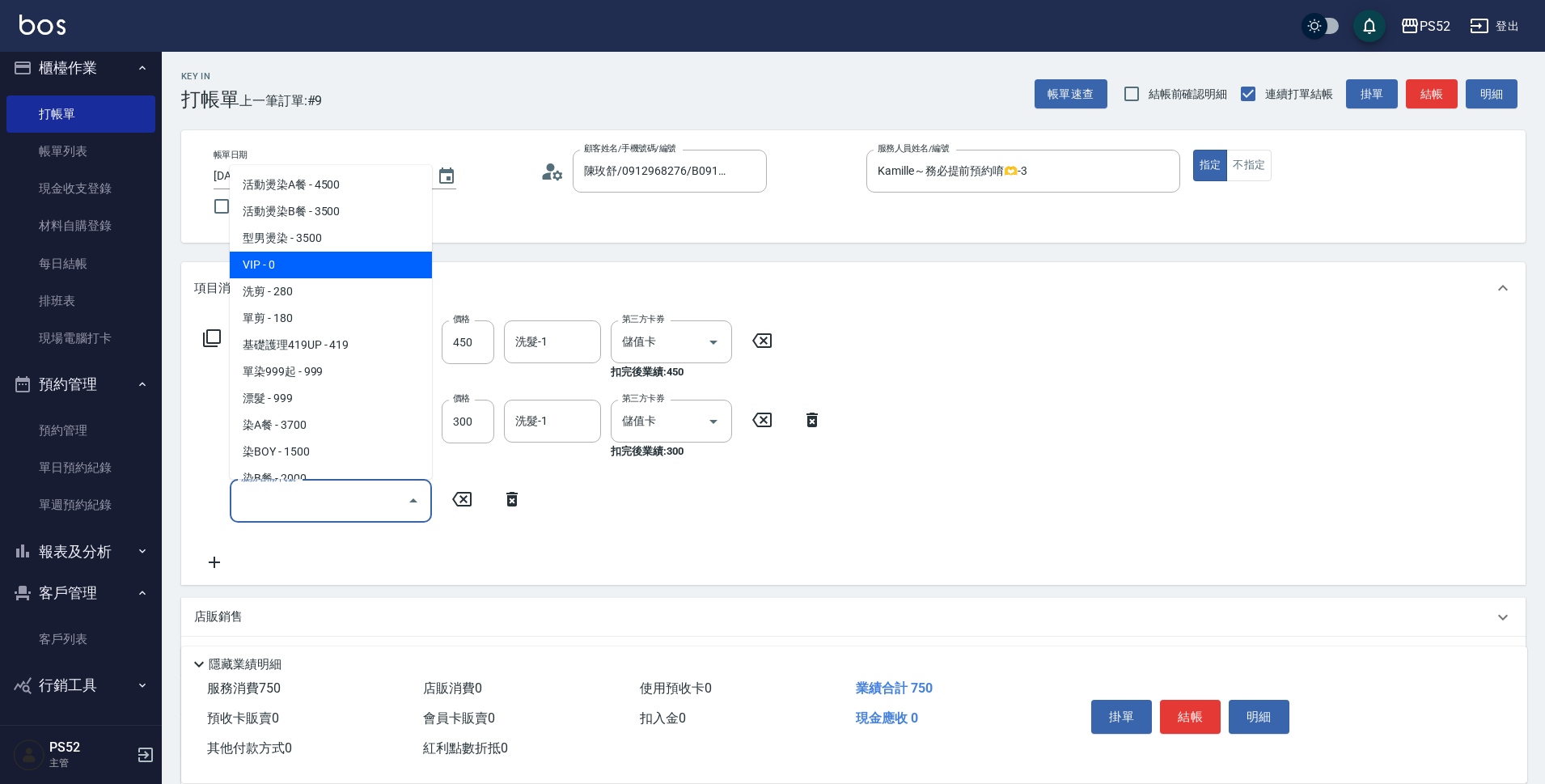
click at [314, 270] on span "VIP - 0" at bounding box center [331, 265] width 202 height 27
type input "VIP(888)"
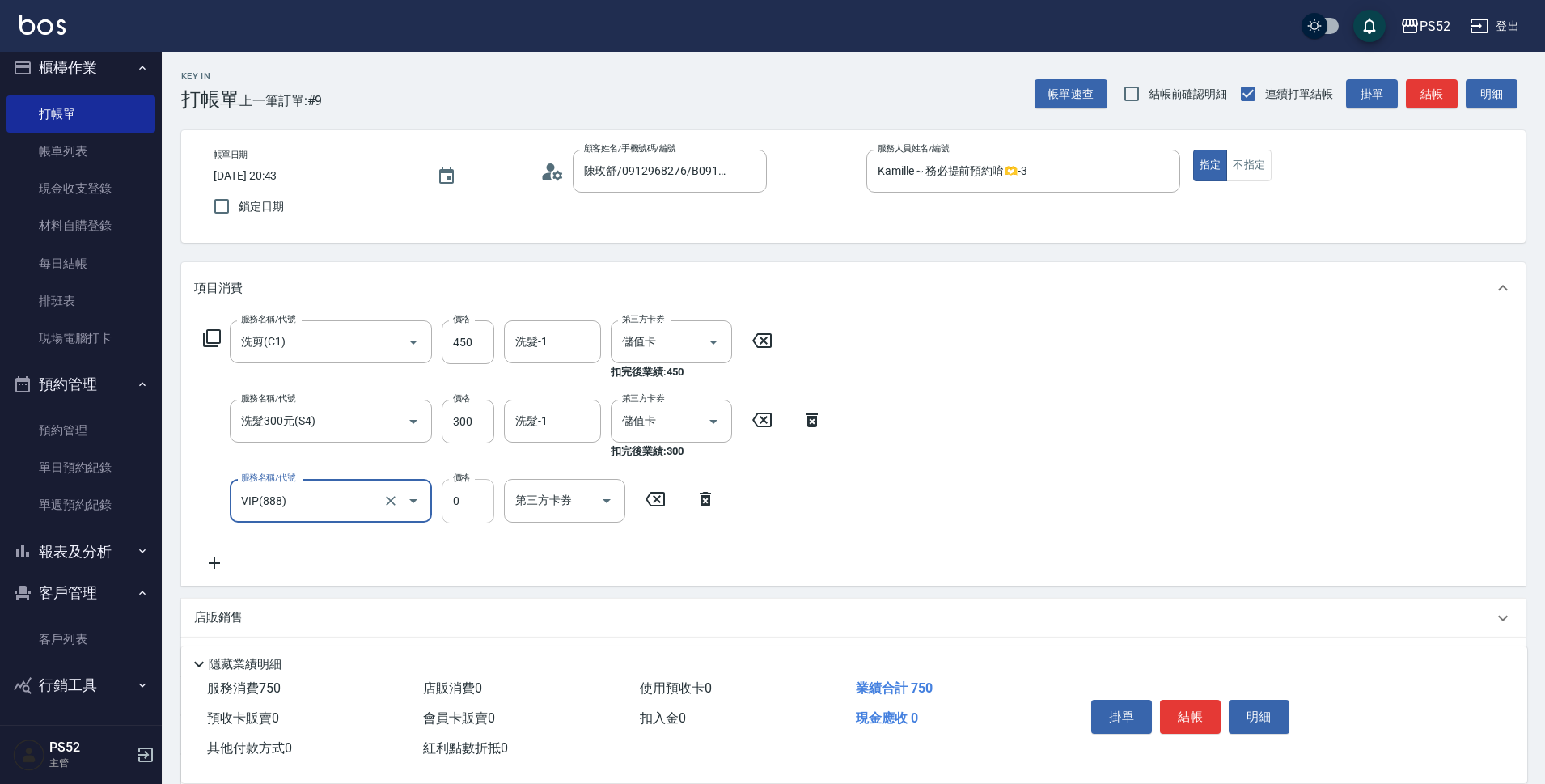
click at [461, 503] on input "0" at bounding box center [467, 500] width 52 height 44
type input "1000"
click at [1187, 707] on button "結帳" at bounding box center [1190, 716] width 61 height 34
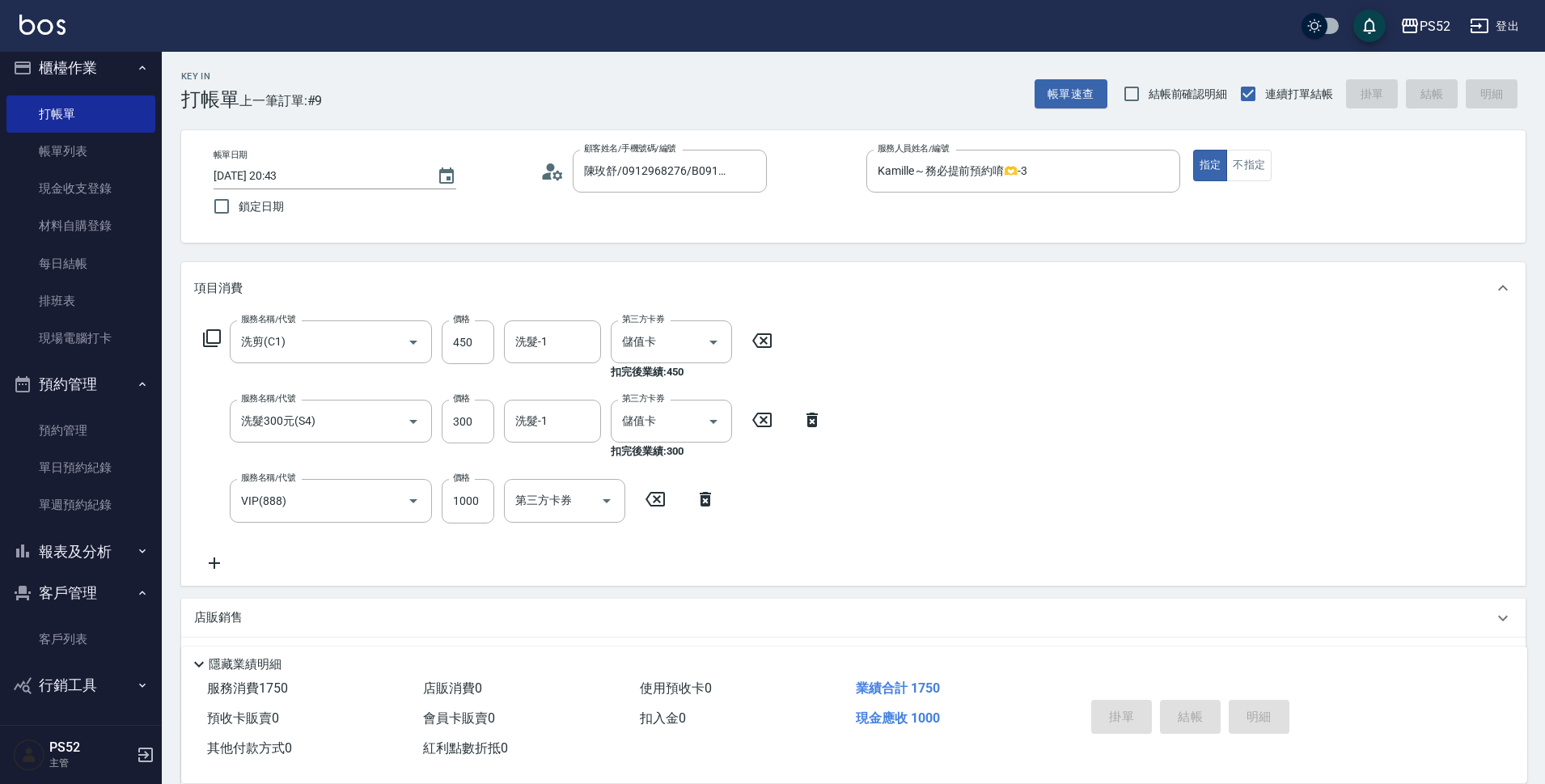
type input "2025/08/15 20:44"
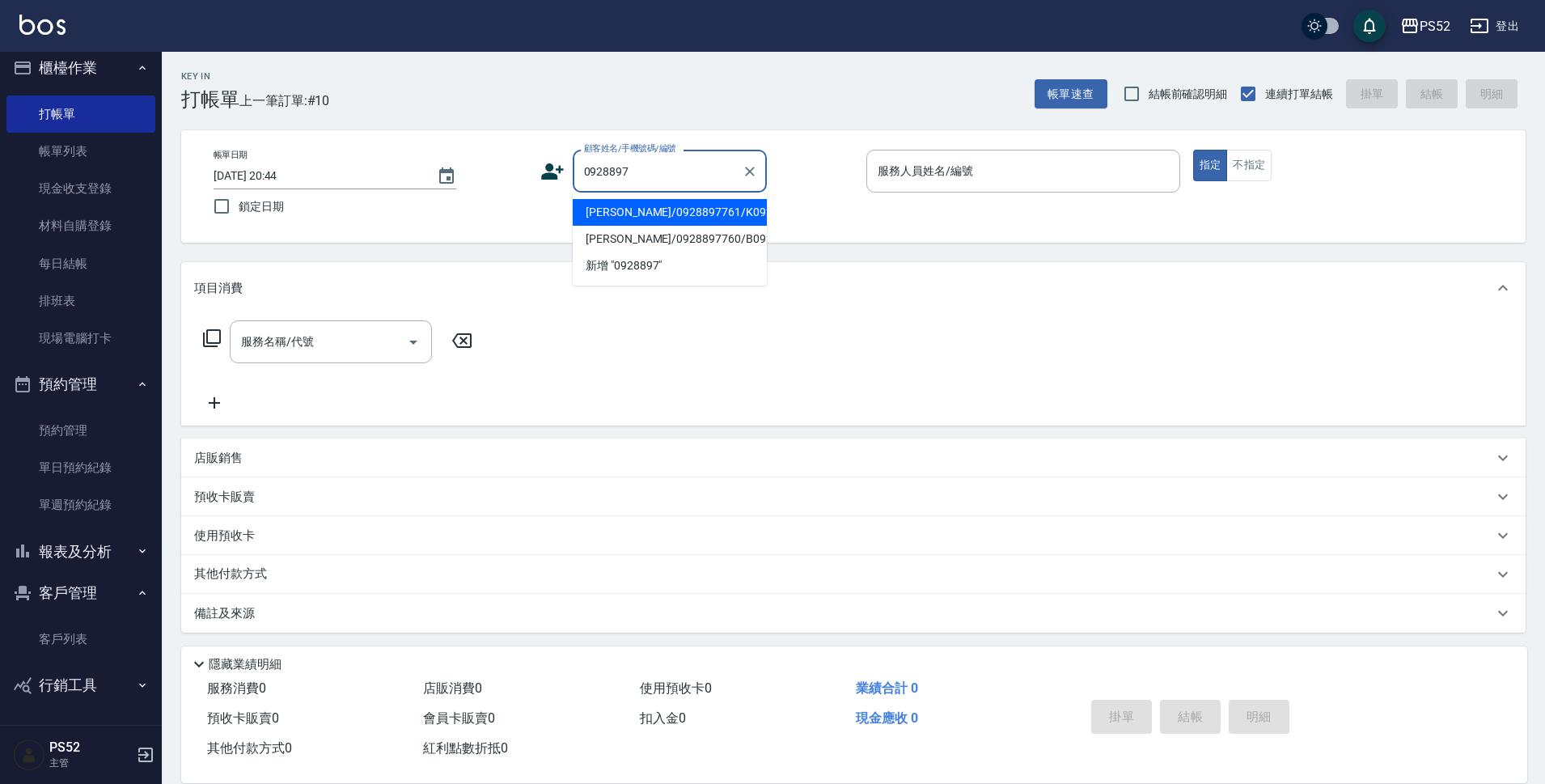
click at [620, 218] on li "辛明珍/0928897761/K0928897761" at bounding box center [670, 212] width 194 height 27
type input "辛明珍/0928897761/K0928897761"
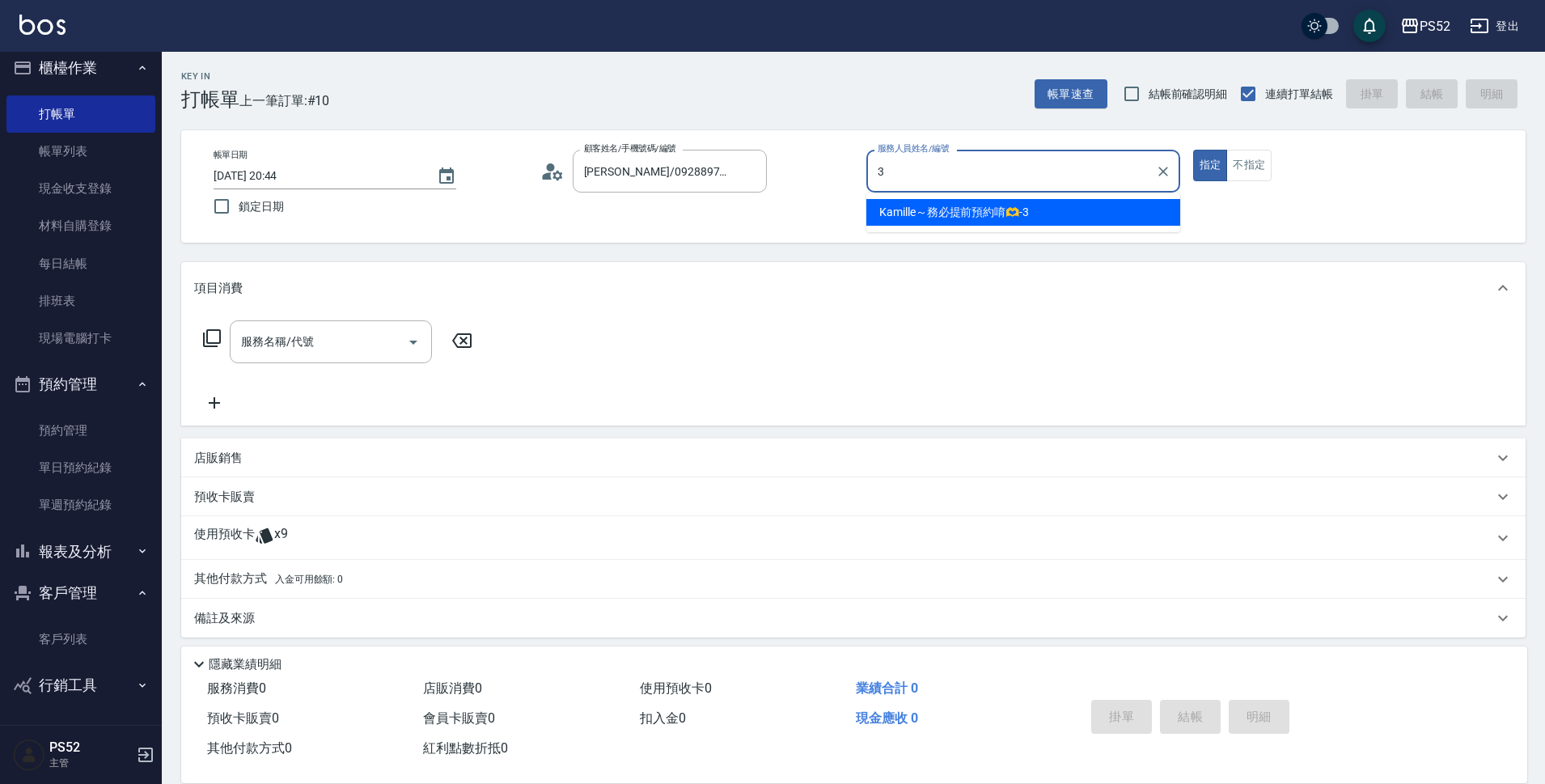
type input "Kamille～務必提前預約唷🫶-3"
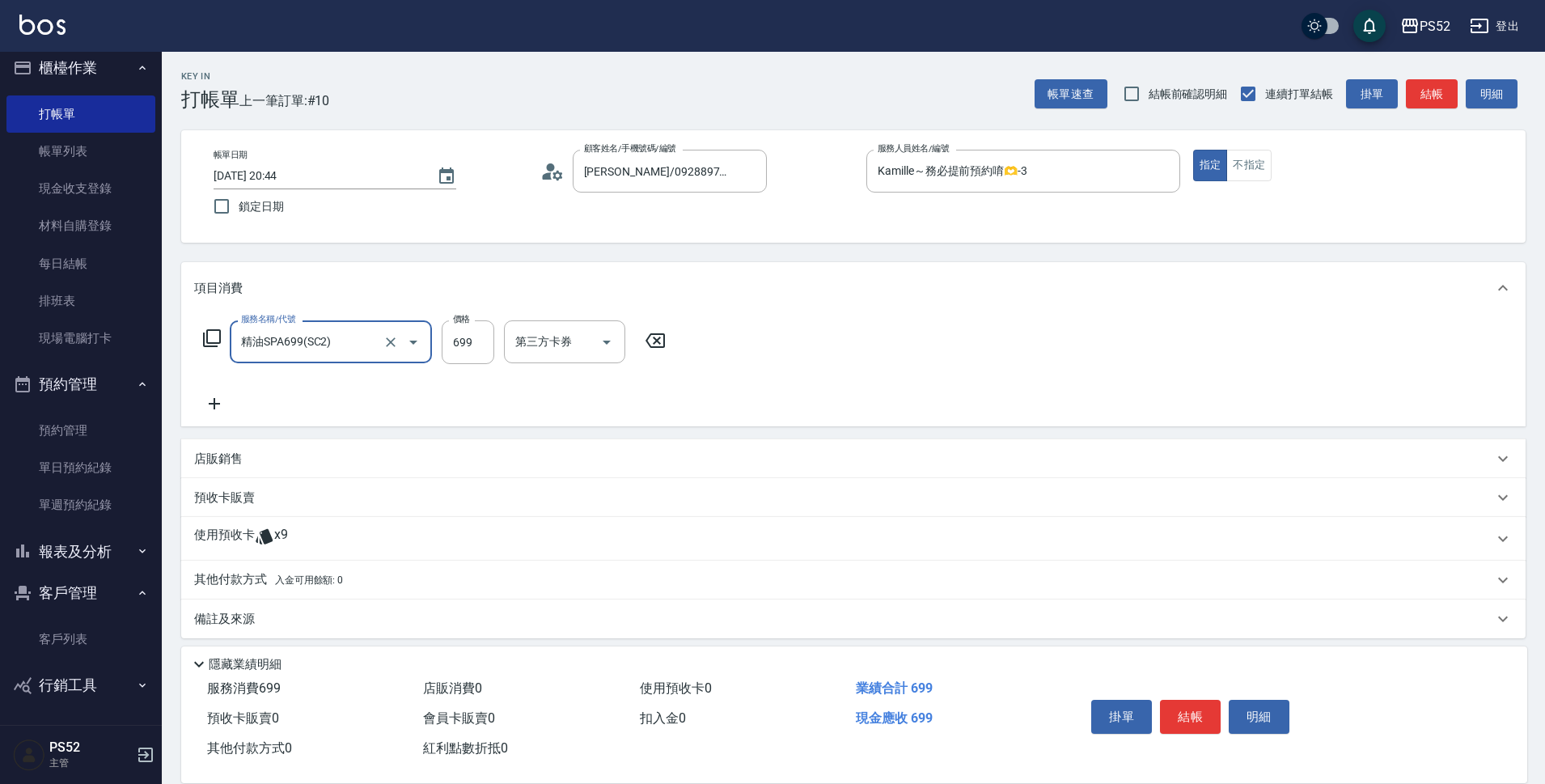
type input "精油SPA699(SC2)"
click at [821, 345] on icon "Open" at bounding box center [820, 342] width 19 height 19
type input "630"
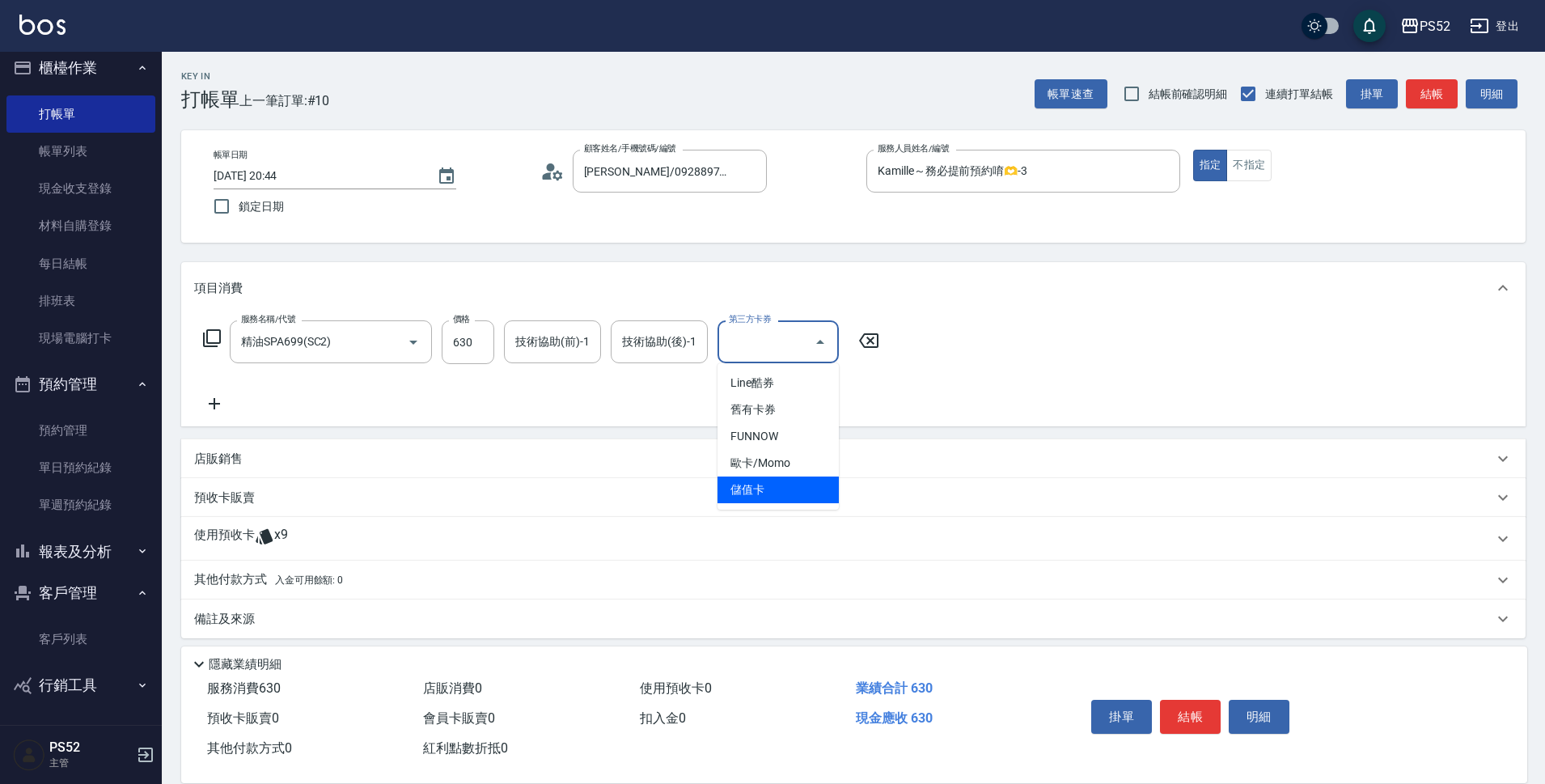
click at [760, 487] on span "儲值卡" at bounding box center [778, 489] width 121 height 27
type input "儲值卡"
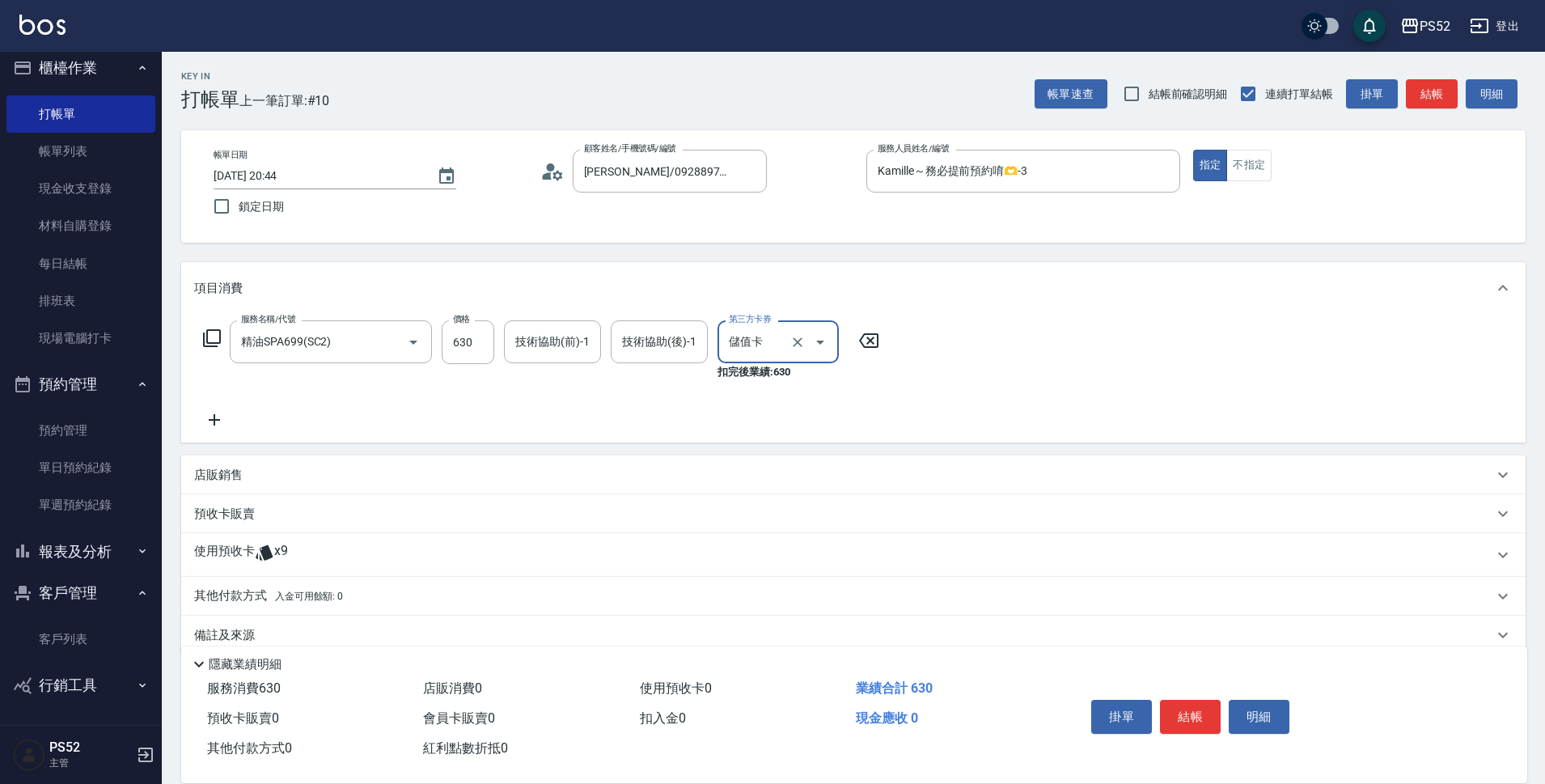
click at [219, 417] on icon at bounding box center [214, 419] width 41 height 19
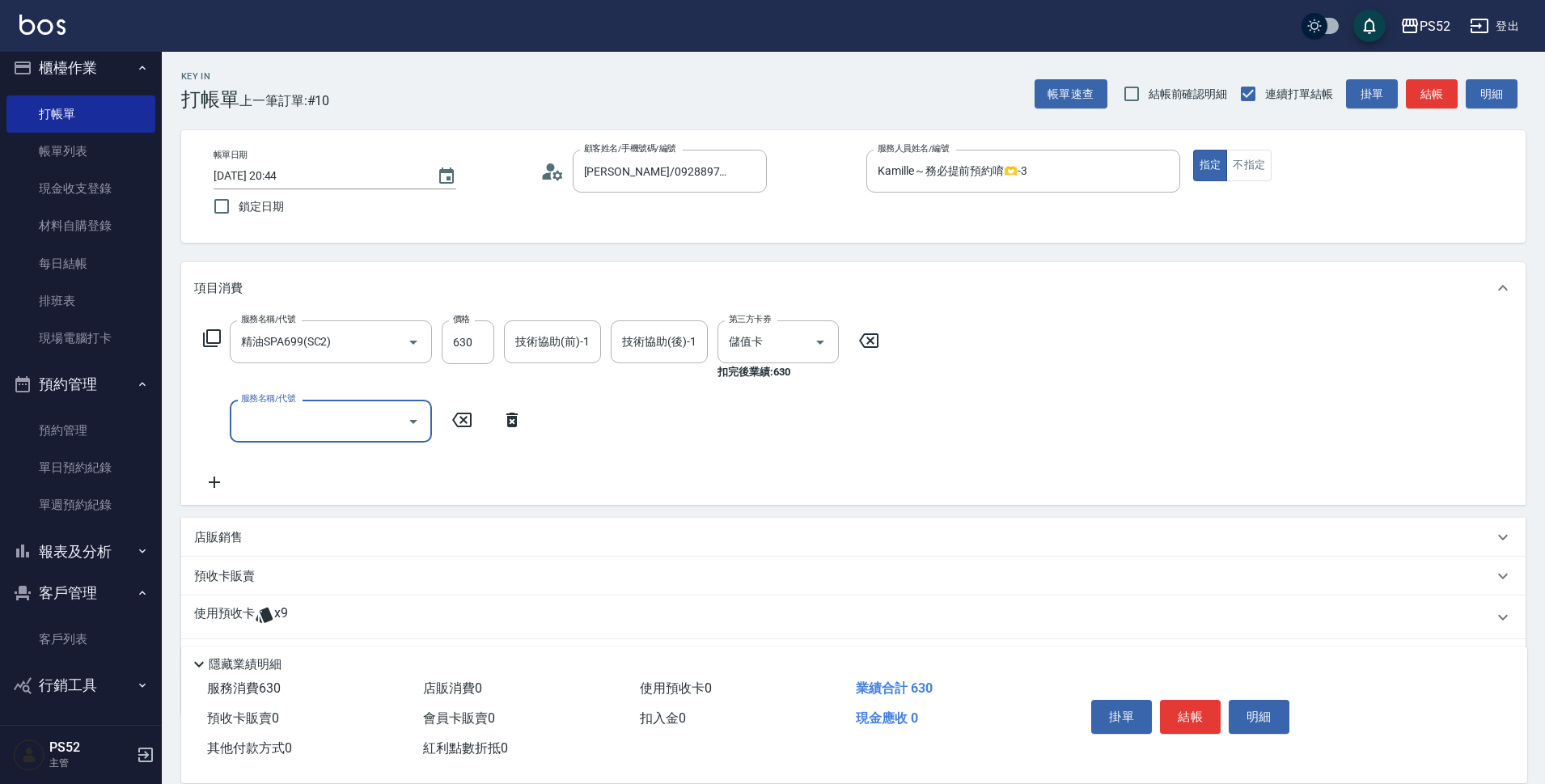
click at [283, 428] on input "服務名稱/代號" at bounding box center [319, 421] width 163 height 28
type input "造型(S5)"
click at [595, 418] on button "Open" at bounding box center [607, 421] width 26 height 26
type input "150"
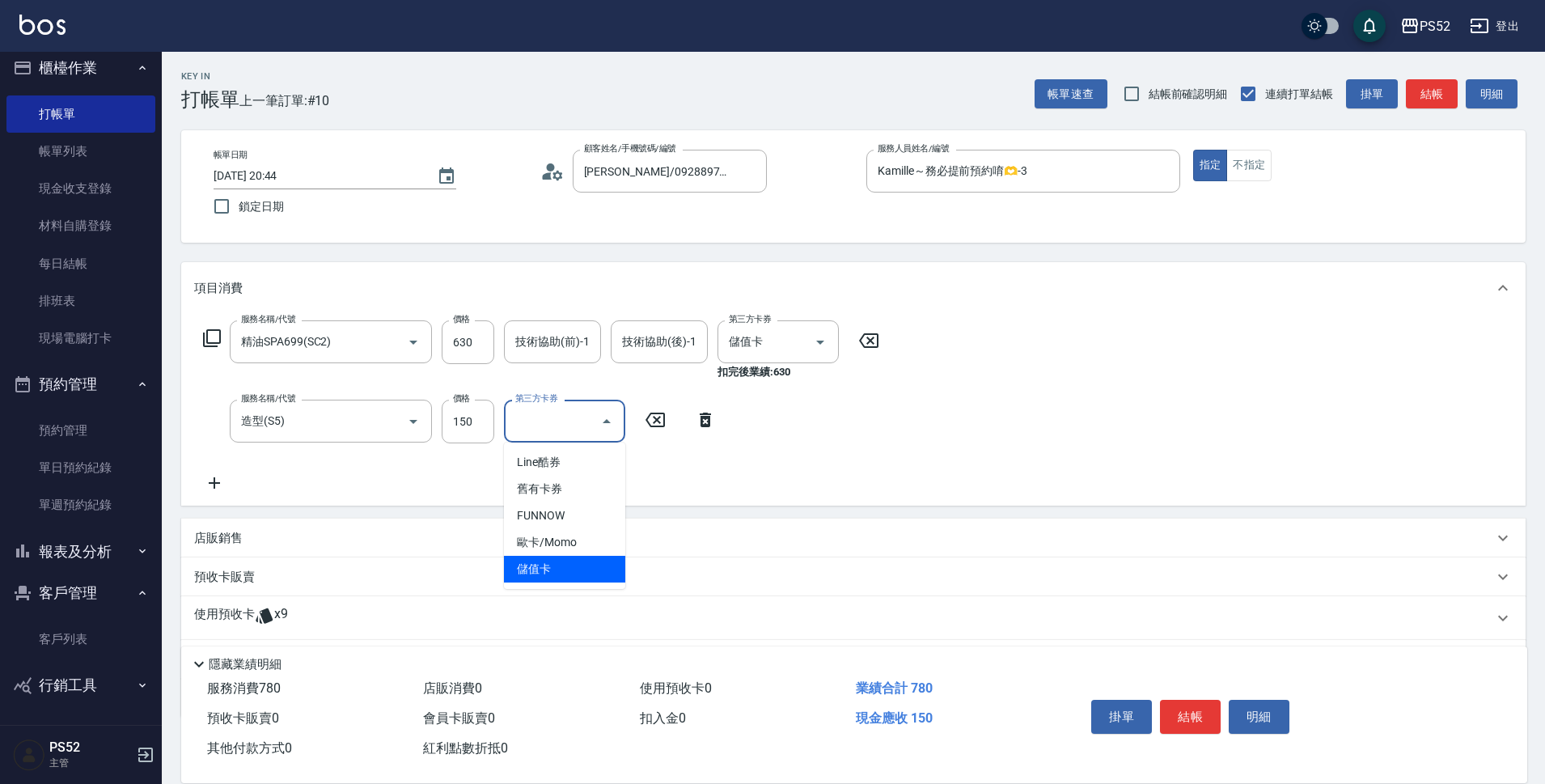
click at [568, 568] on span "儲值卡" at bounding box center [564, 569] width 121 height 27
type input "儲值卡"
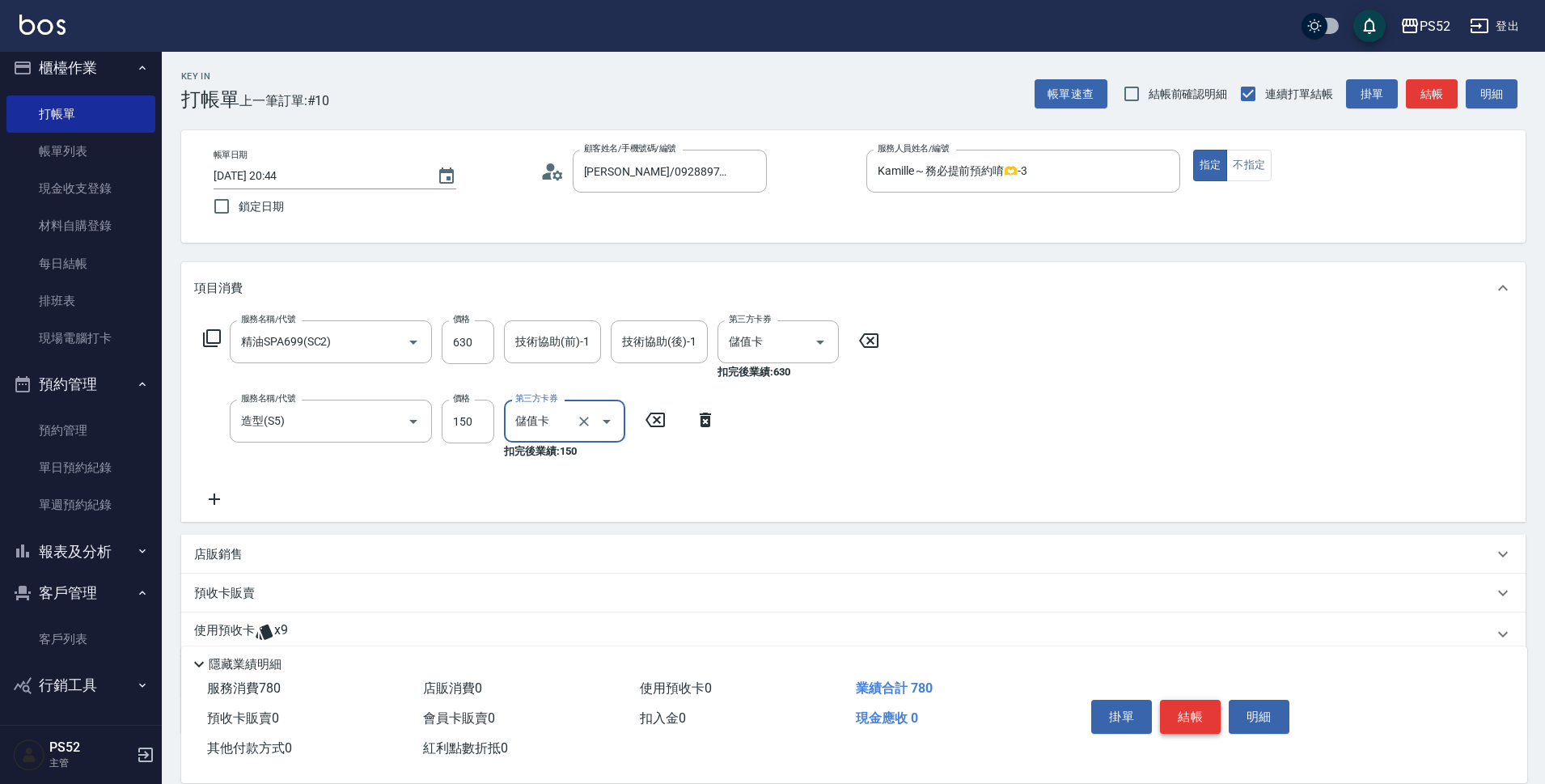
click at [1185, 719] on button "結帳" at bounding box center [1190, 716] width 61 height 34
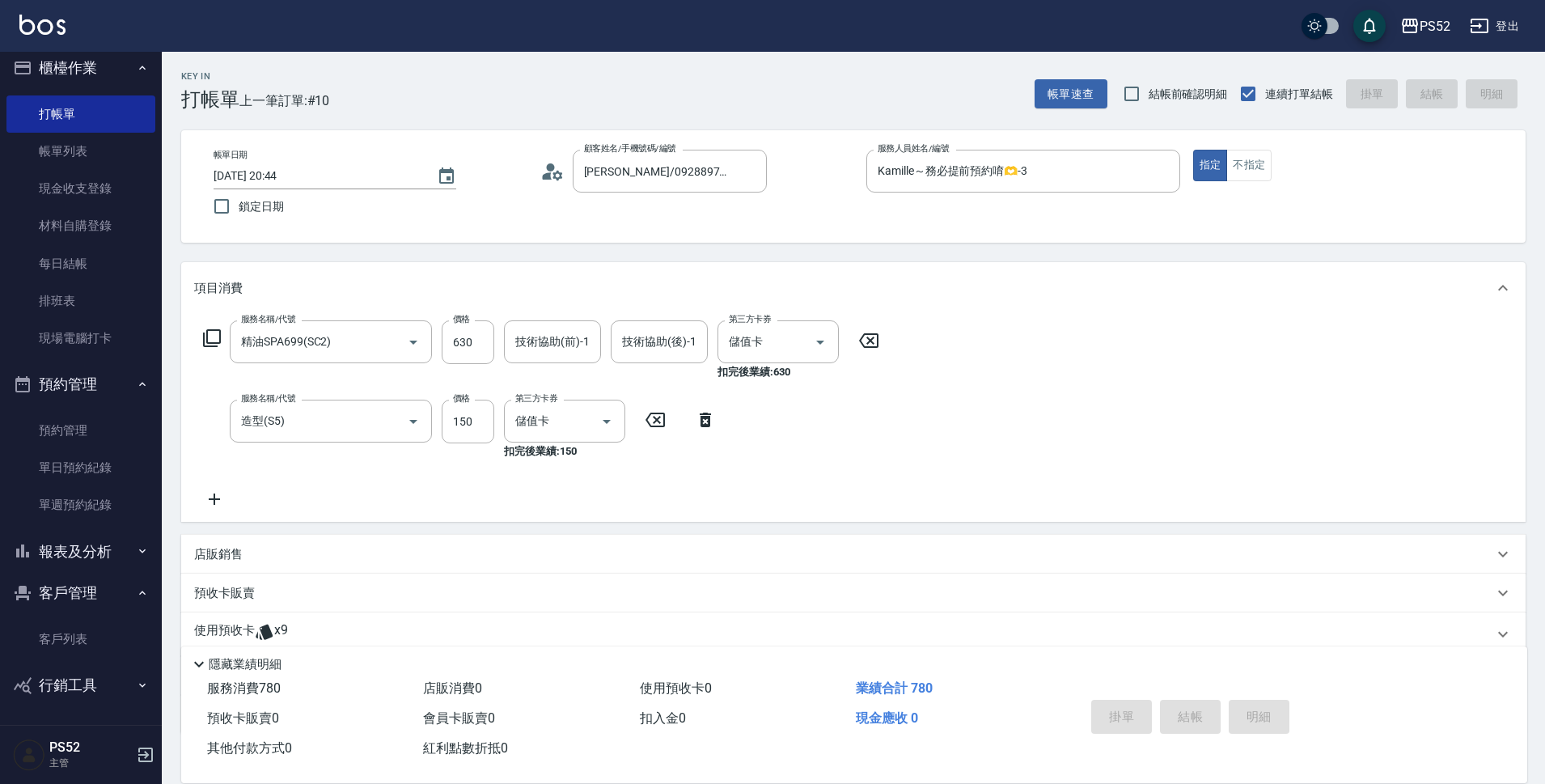
type input "2025/08/15 20:45"
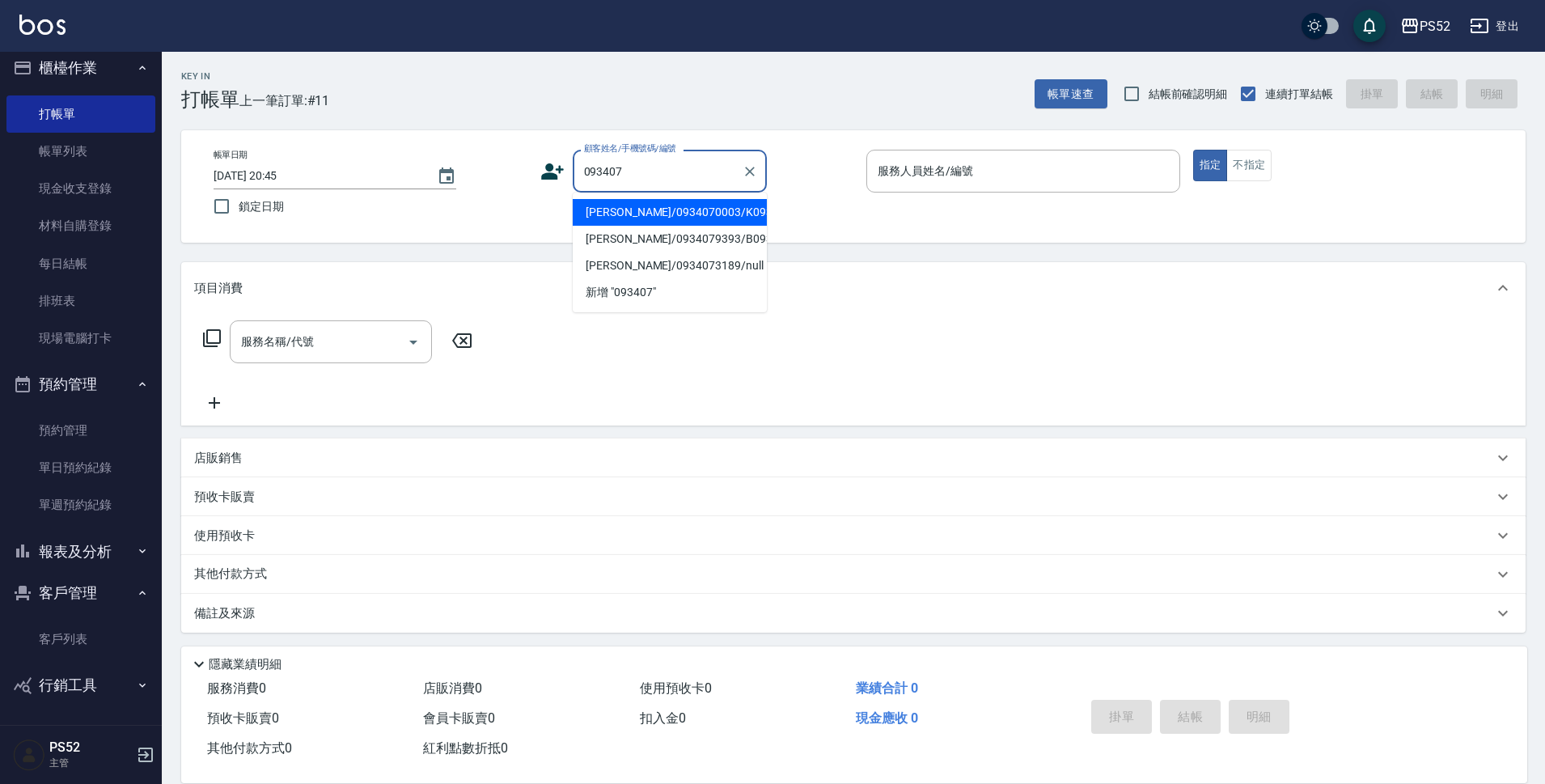
click at [640, 222] on li "陳彥文/0934070003/K0934070003" at bounding box center [670, 212] width 194 height 27
type input "陳彥文/0934070003/K0934070003"
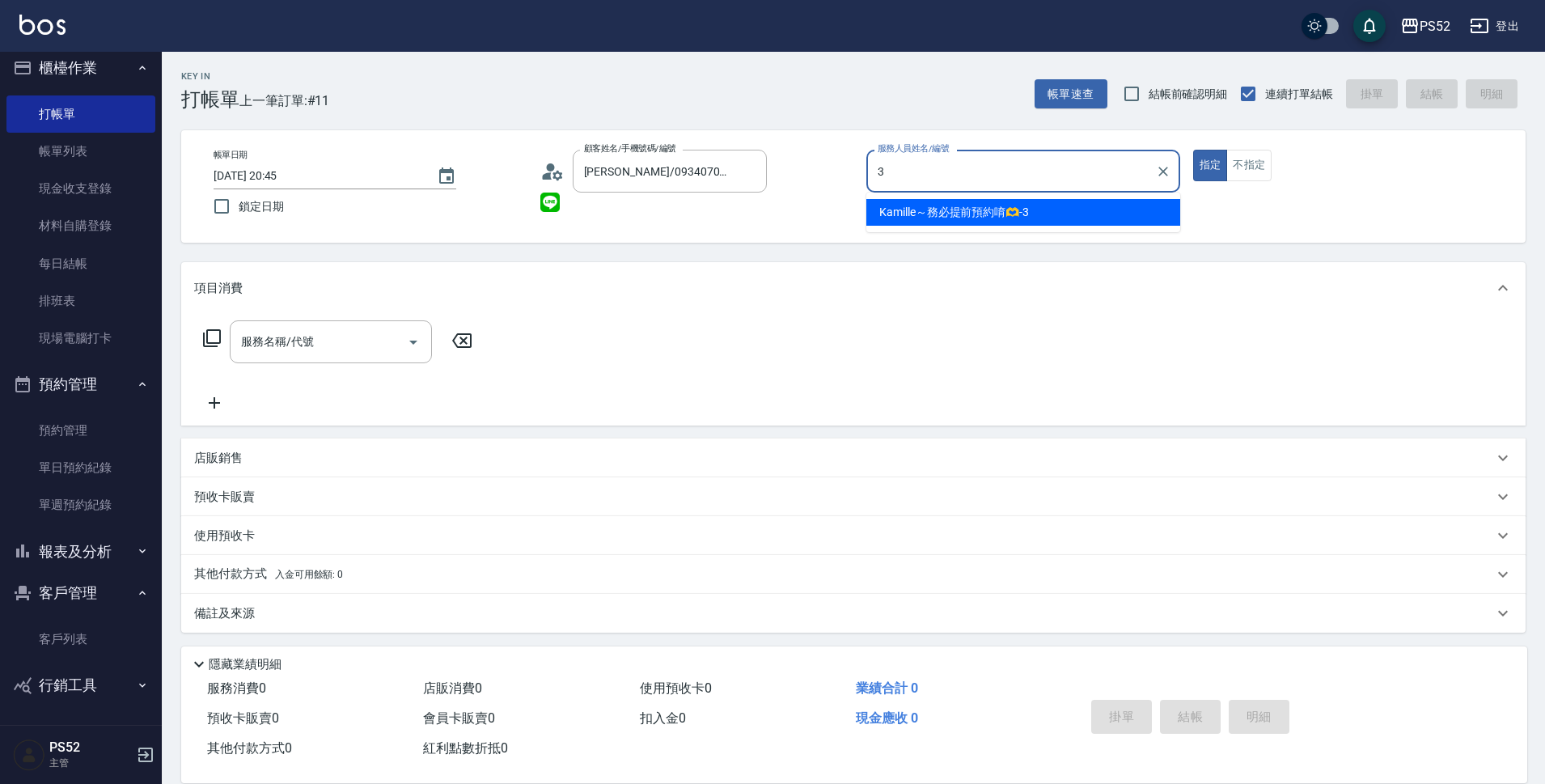
type input "Kamille～務必提前預約唷🫶-3"
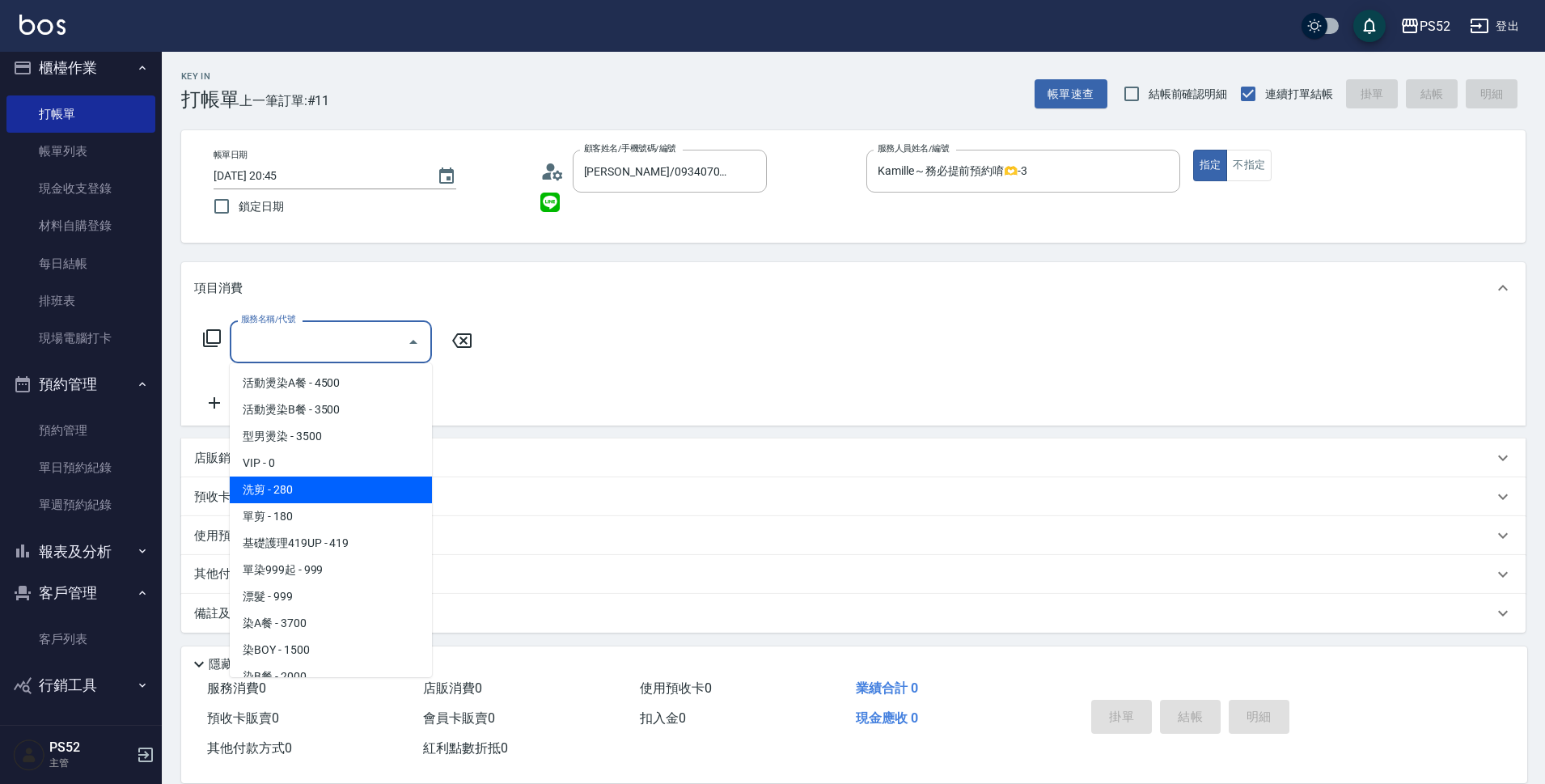
type input "洗剪(C1)"
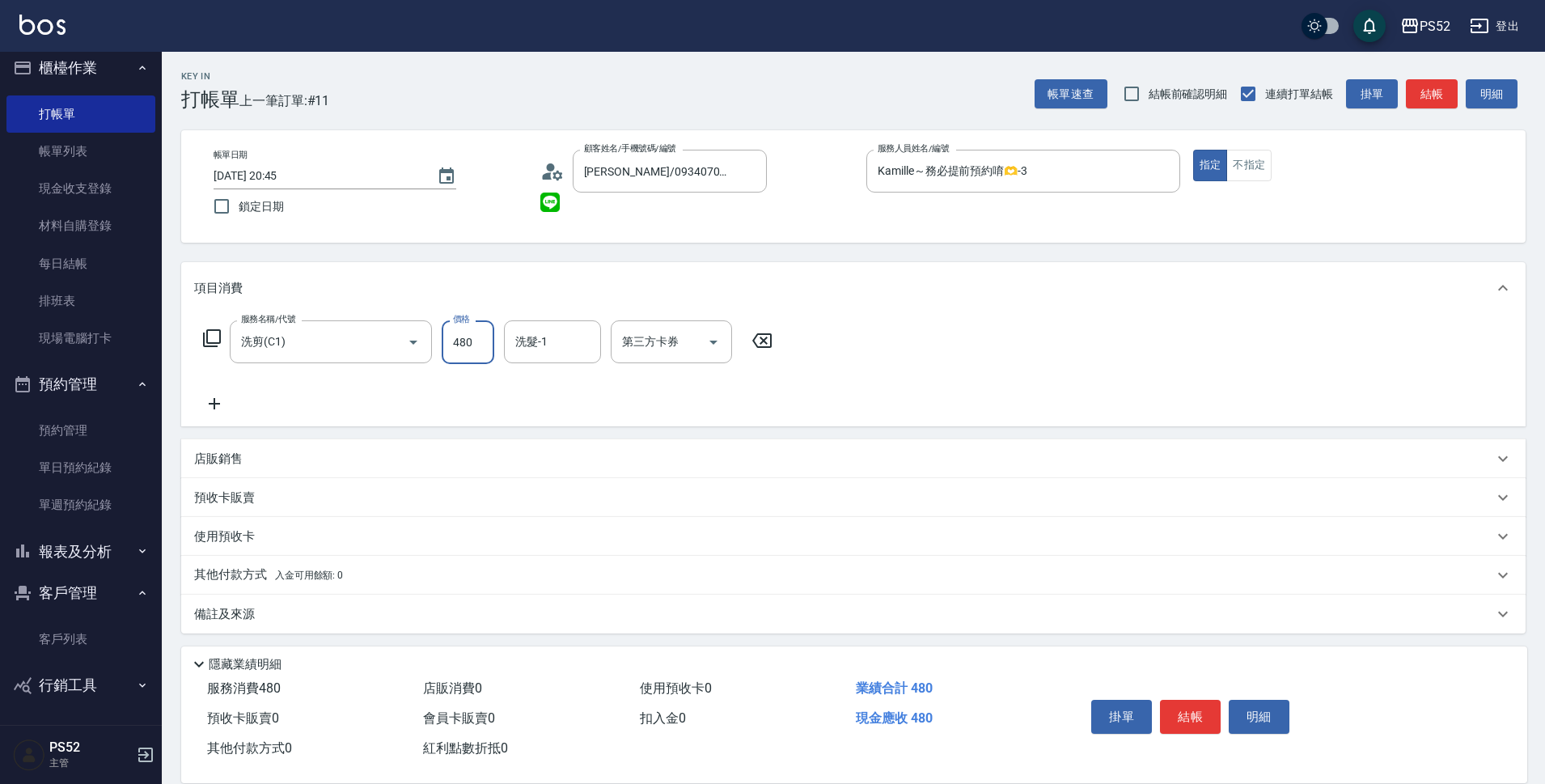
type input "480"
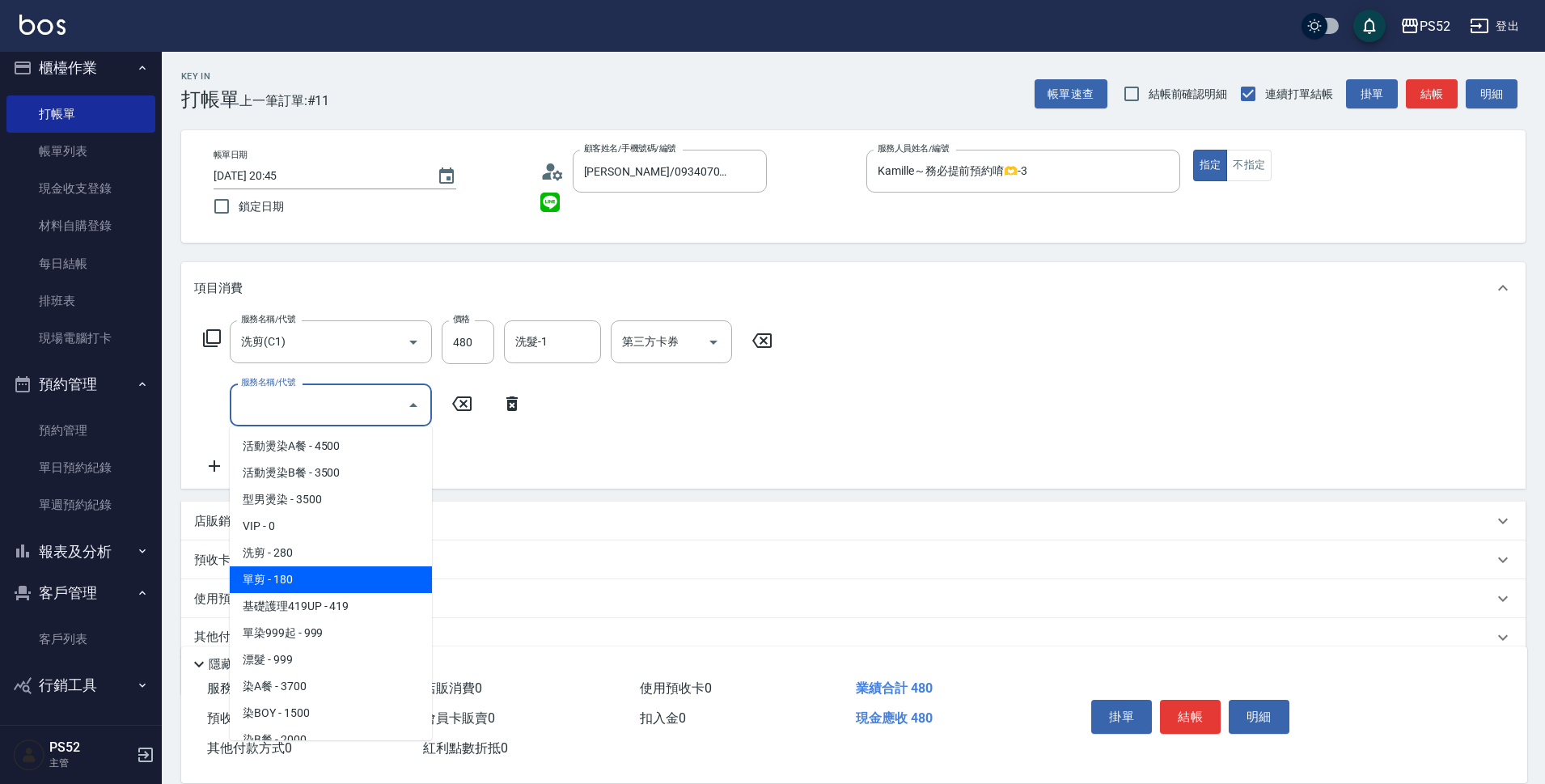
type input "單剪(C2)"
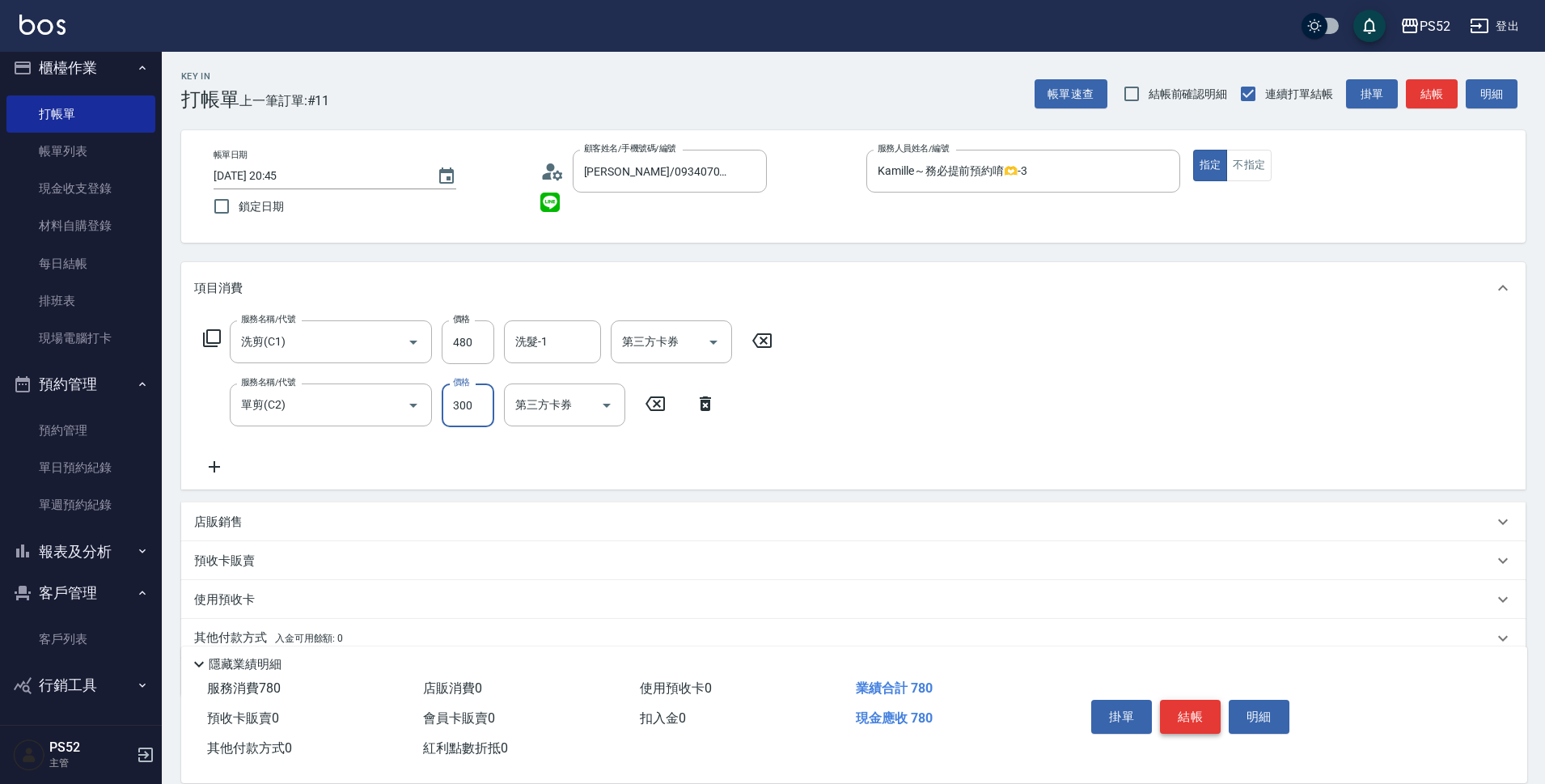
type input "300"
click at [1184, 704] on button "結帳" at bounding box center [1190, 716] width 61 height 34
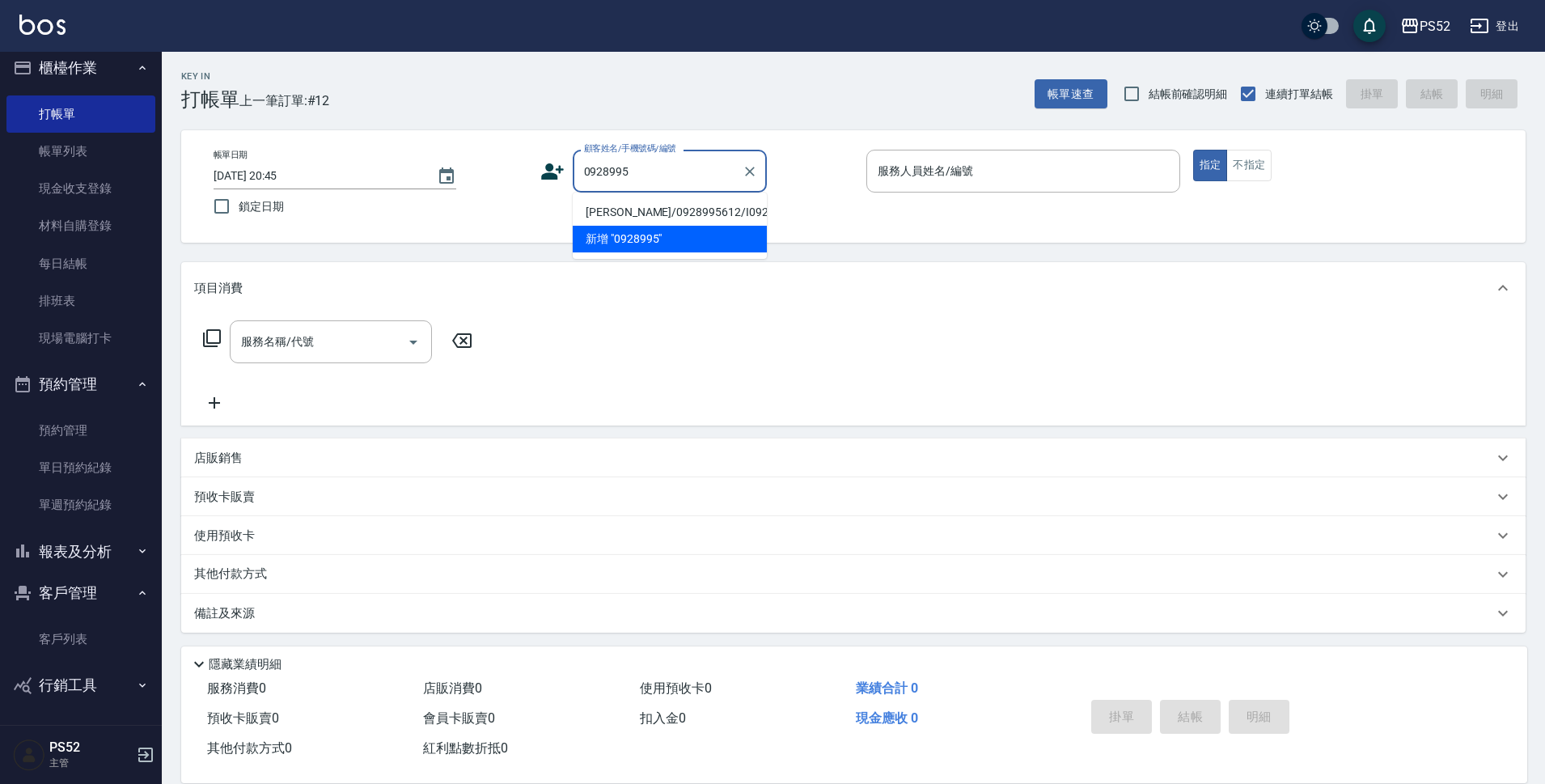
click at [678, 202] on li "洪筱評/0928995612/I0928995612" at bounding box center [670, 212] width 194 height 27
type input "洪筱評/0928995612/I0928995612"
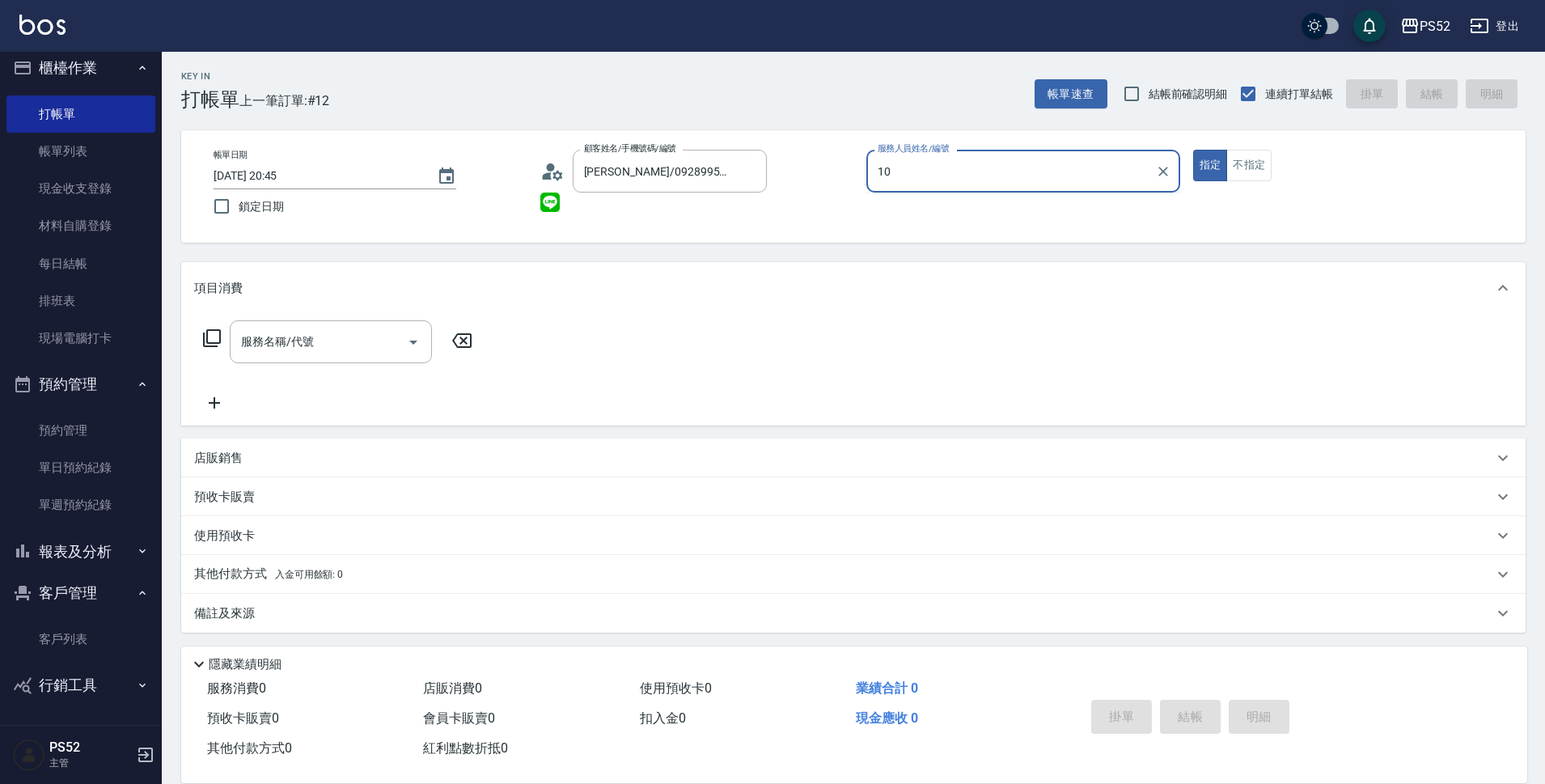
type input "Iris-10"
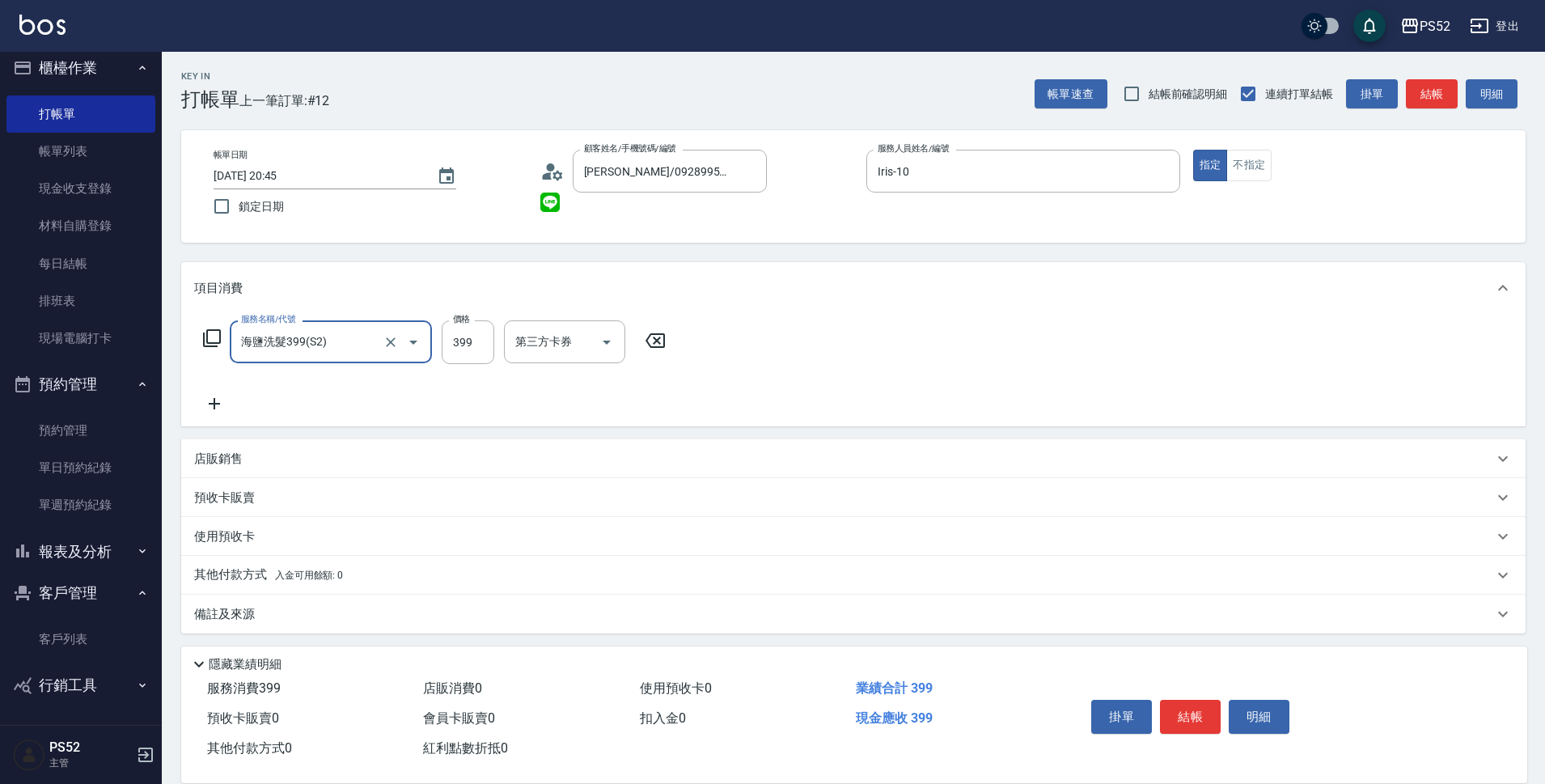
type input "海鹽洗髮399(S2)"
type input "439"
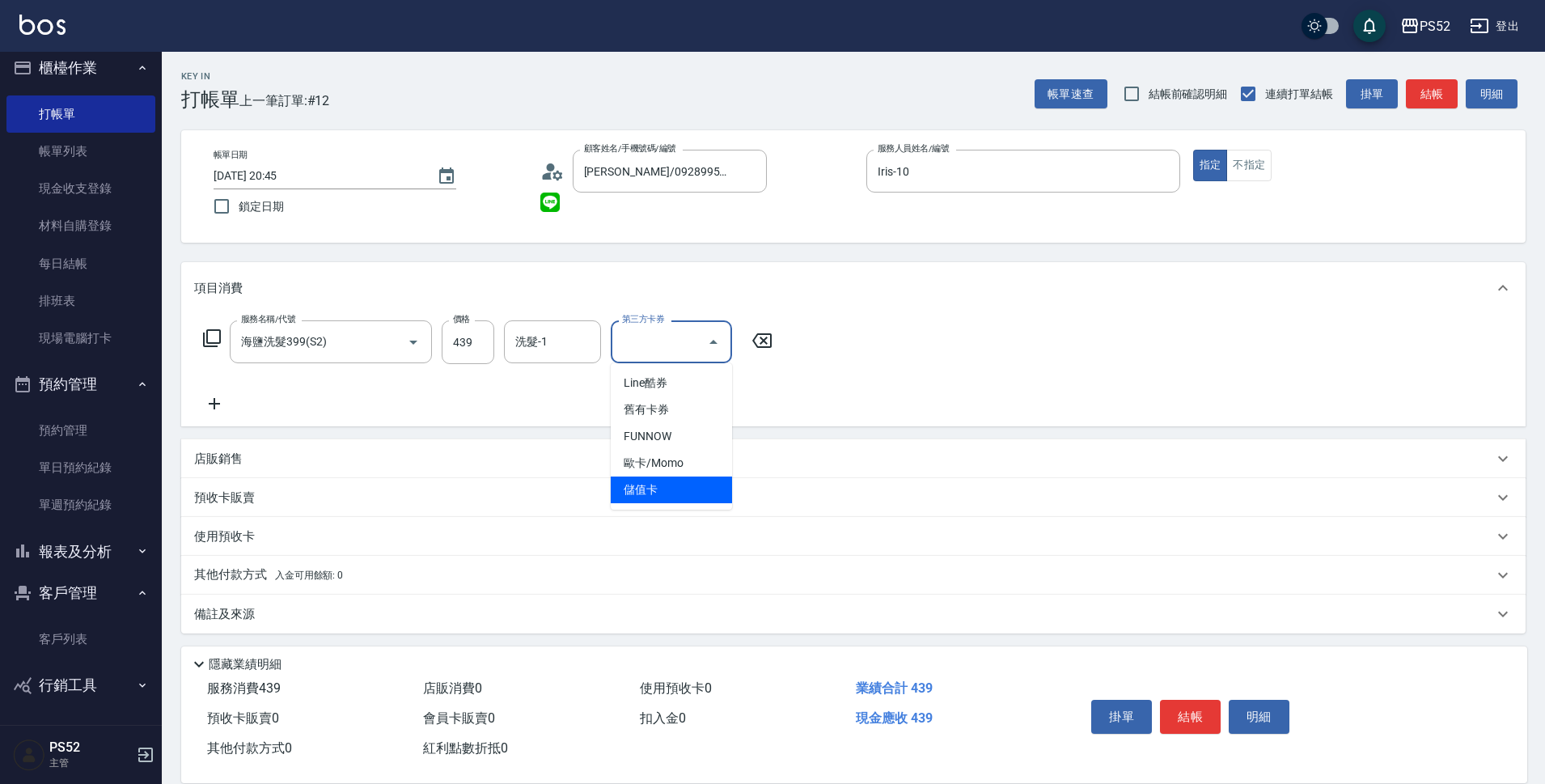
type input "儲值卡"
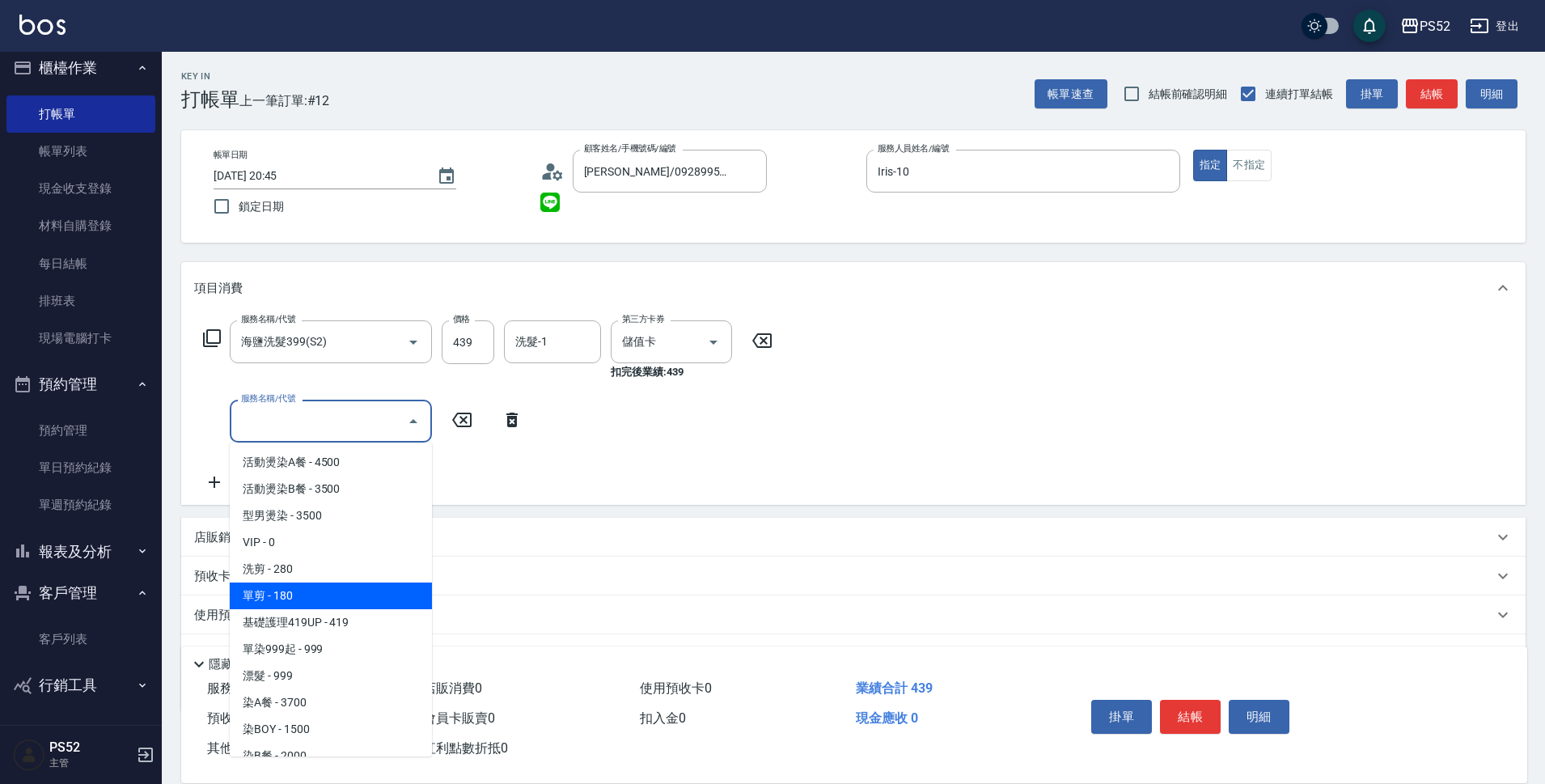
type input "單剪(C2)"
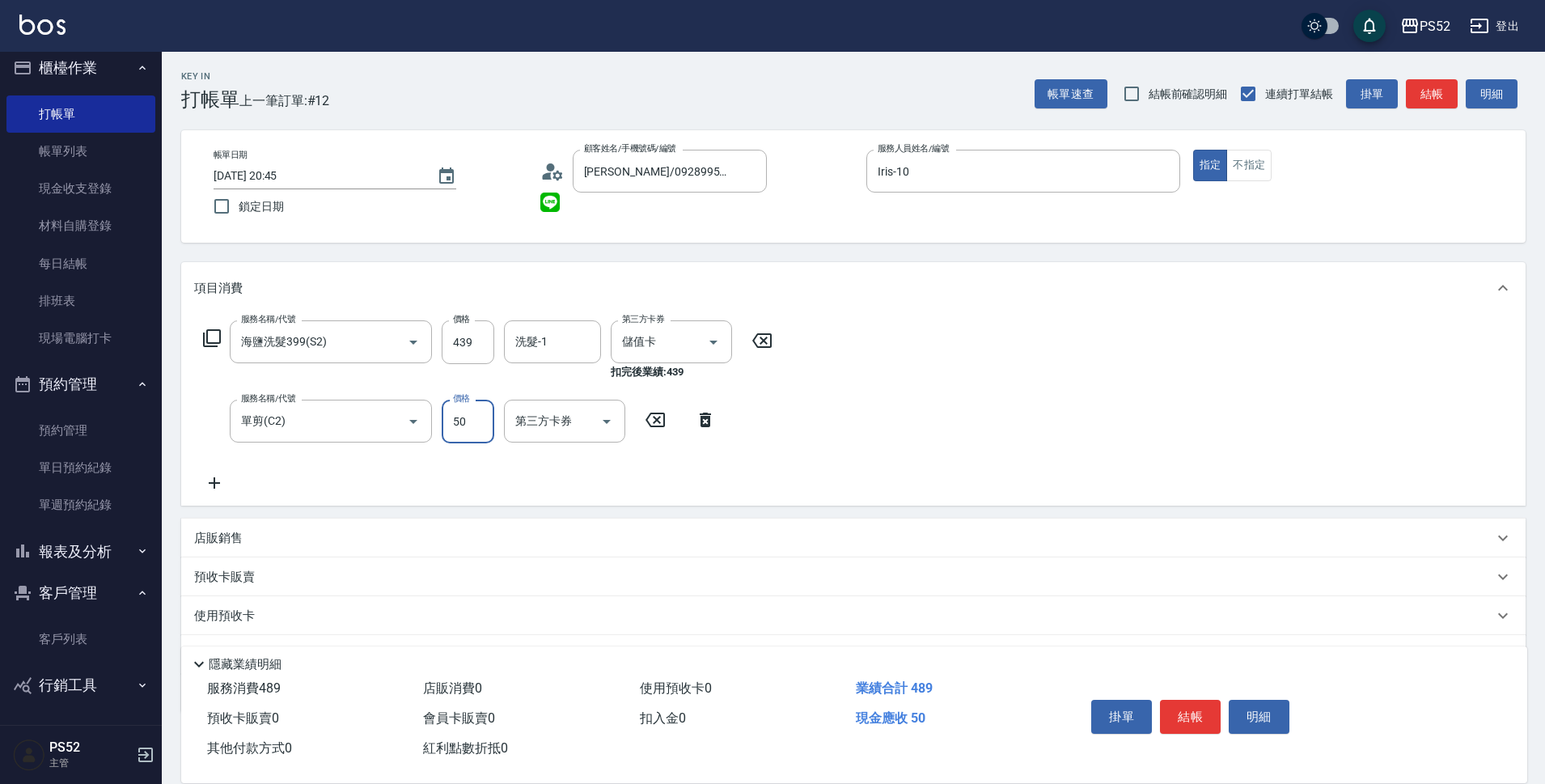
type input "50"
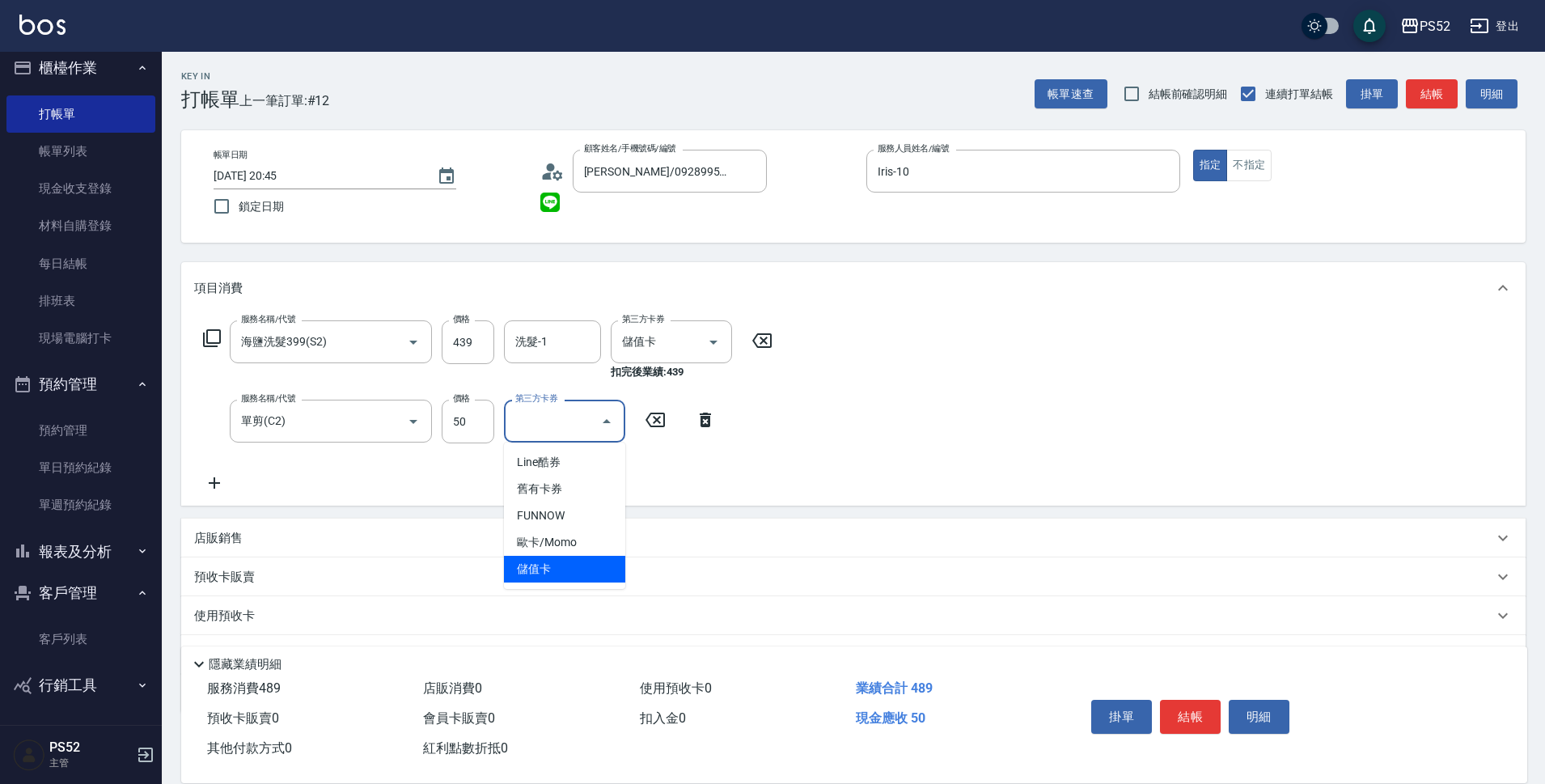
type input "儲值卡"
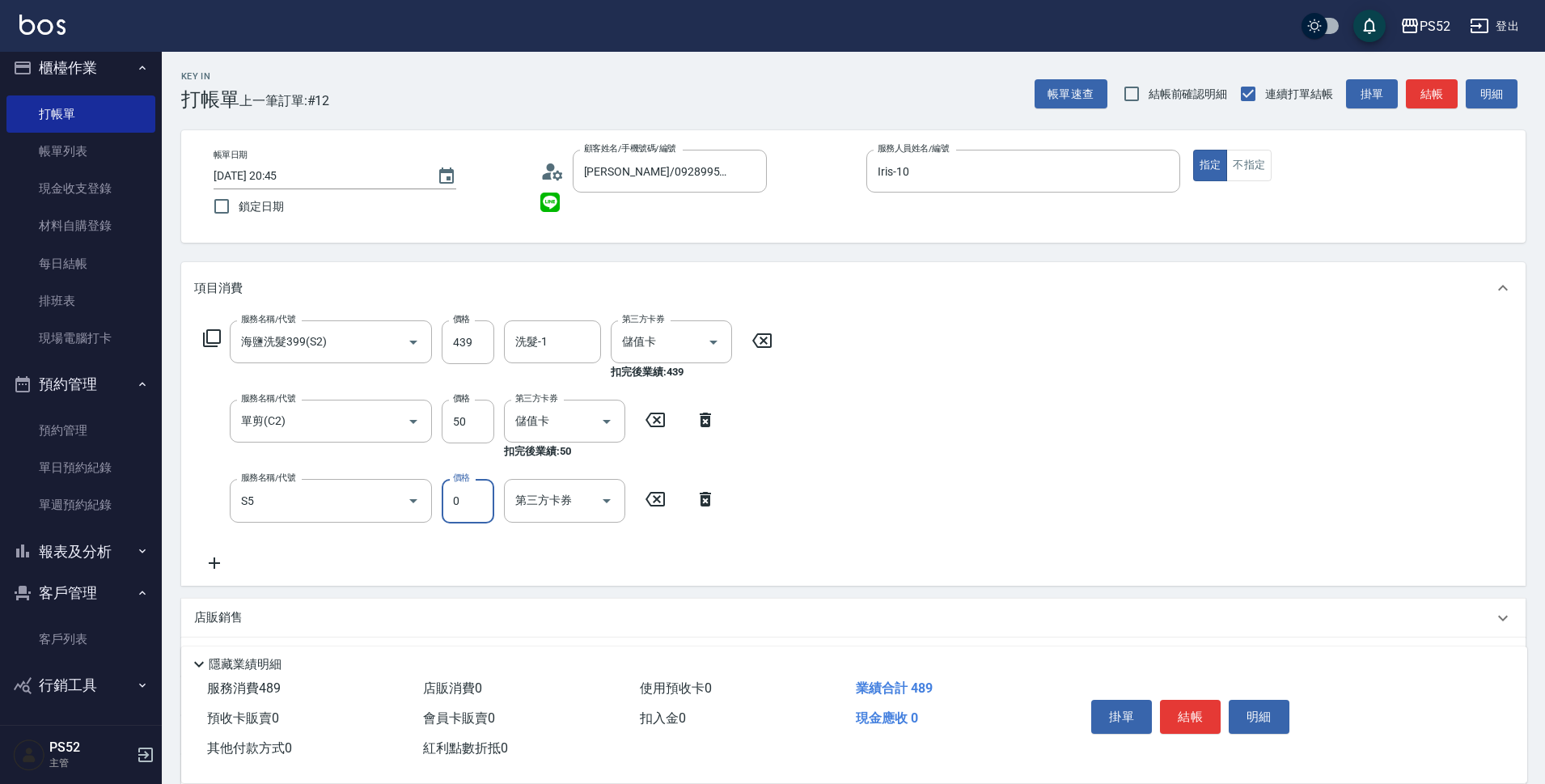
type input "造型(S5)"
type input "100"
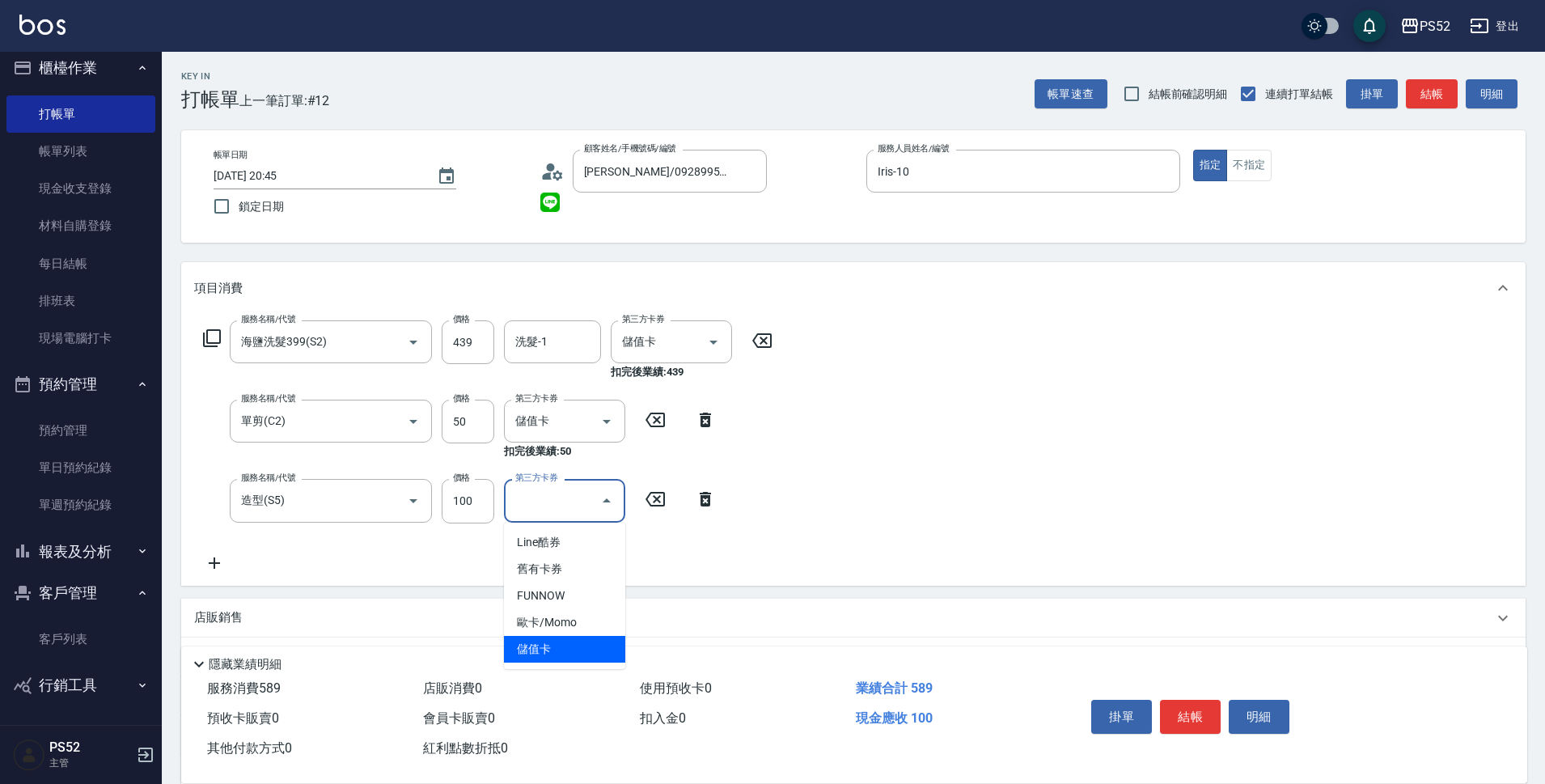
type input "儲值卡"
click at [1188, 710] on button "結帳" at bounding box center [1190, 716] width 61 height 34
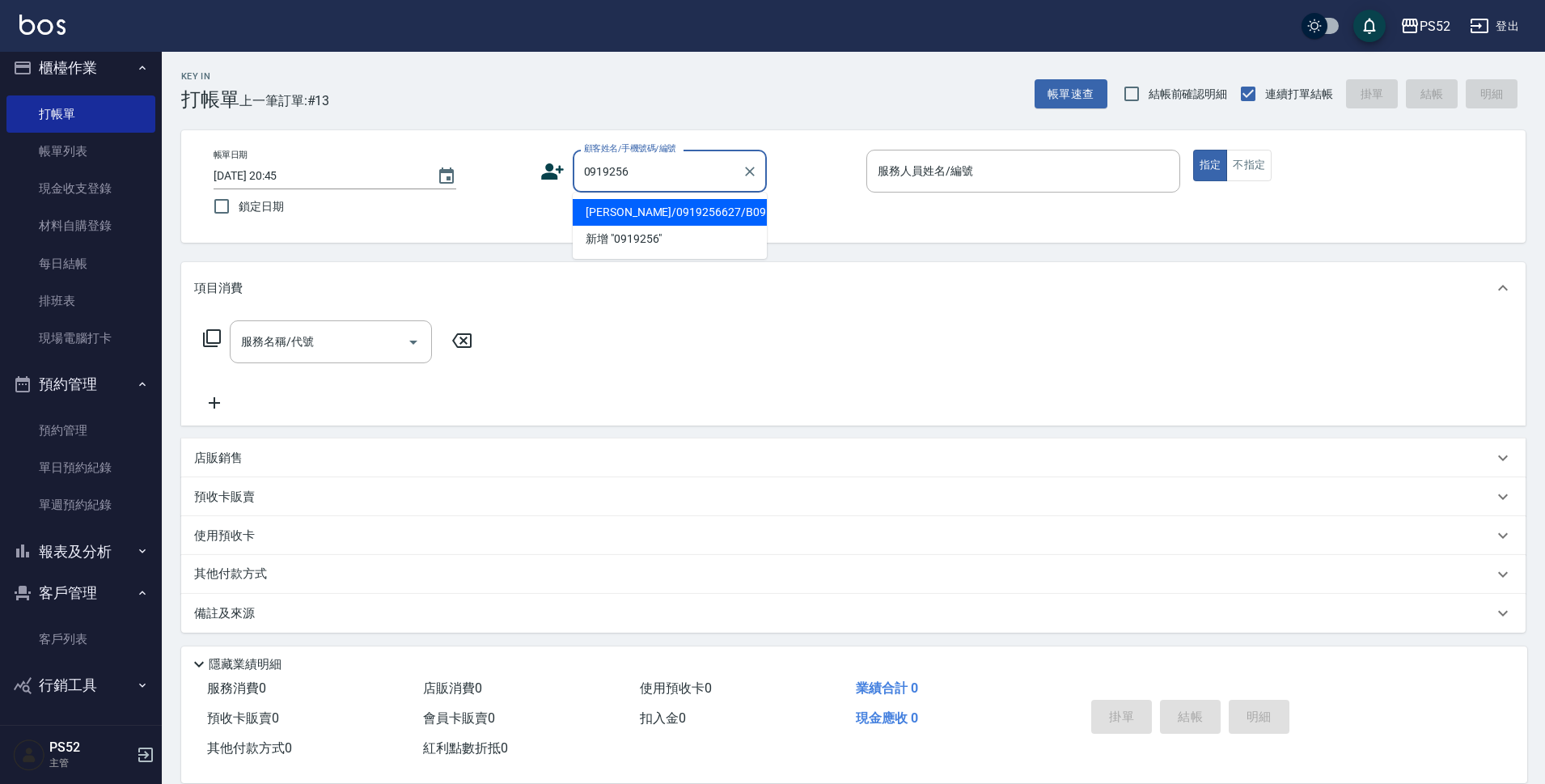
type input "彭耐鈞/0919256627/B0919256627"
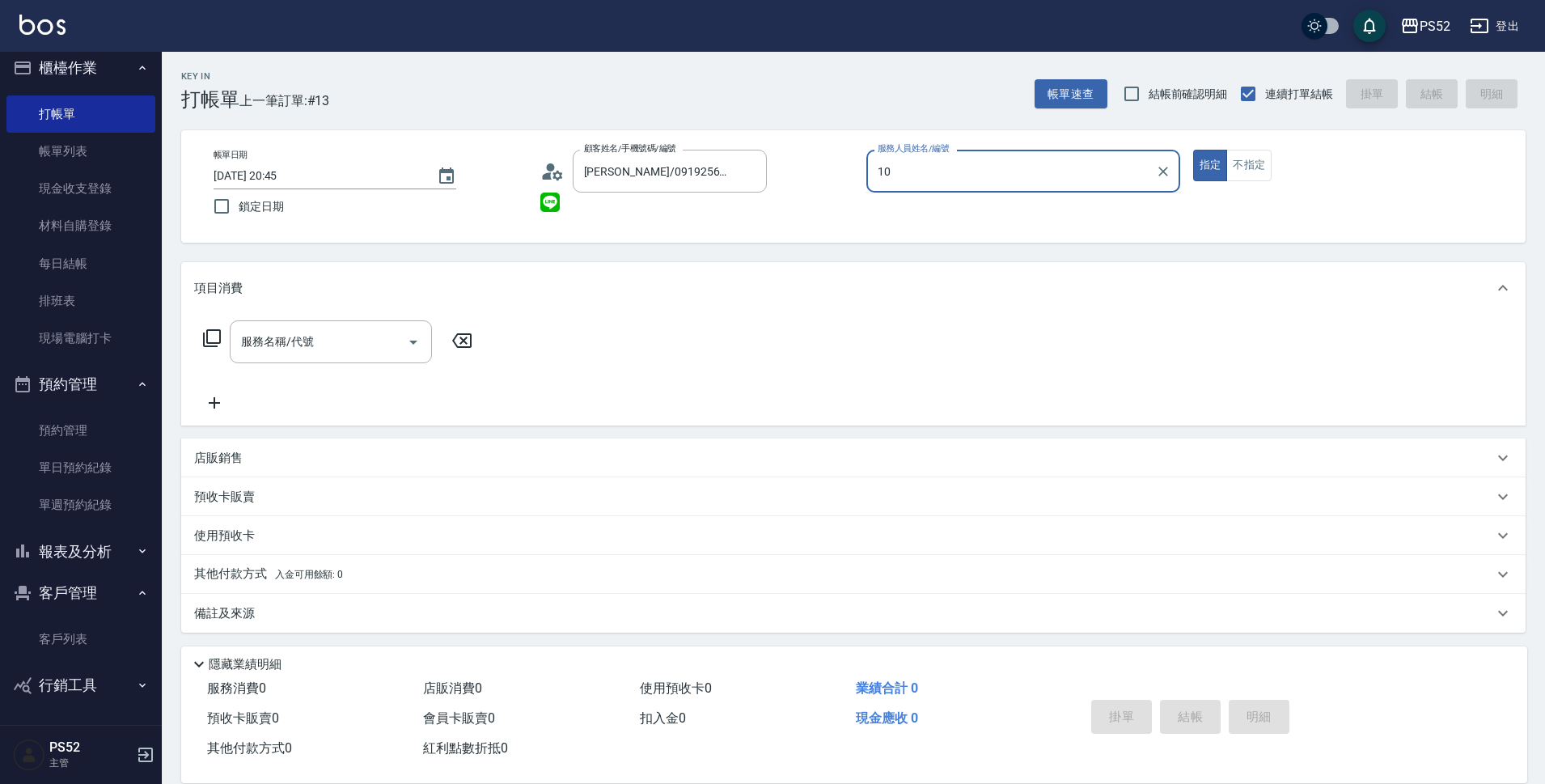
type input "Iris-10"
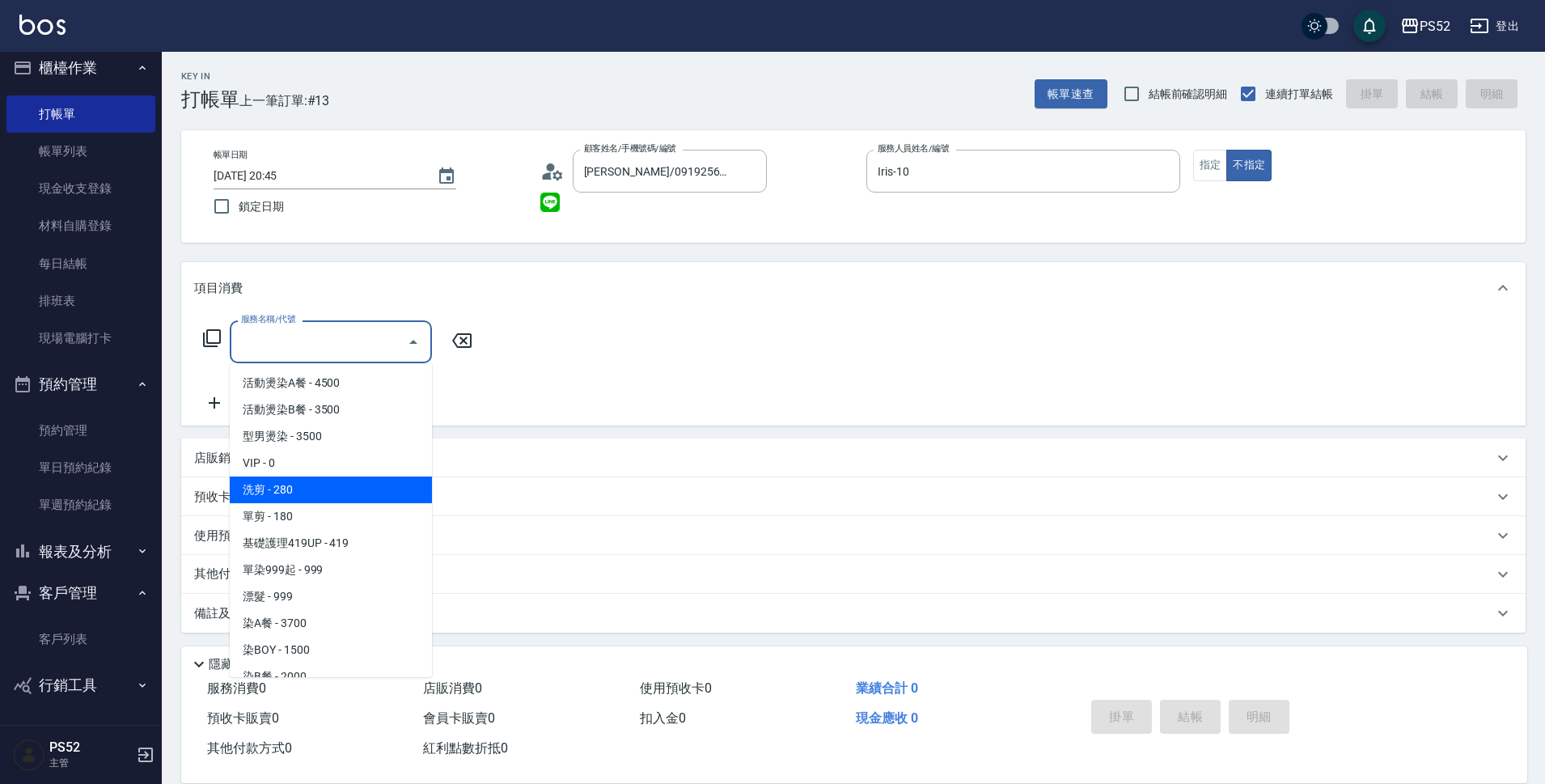
type input "洗剪(C1)"
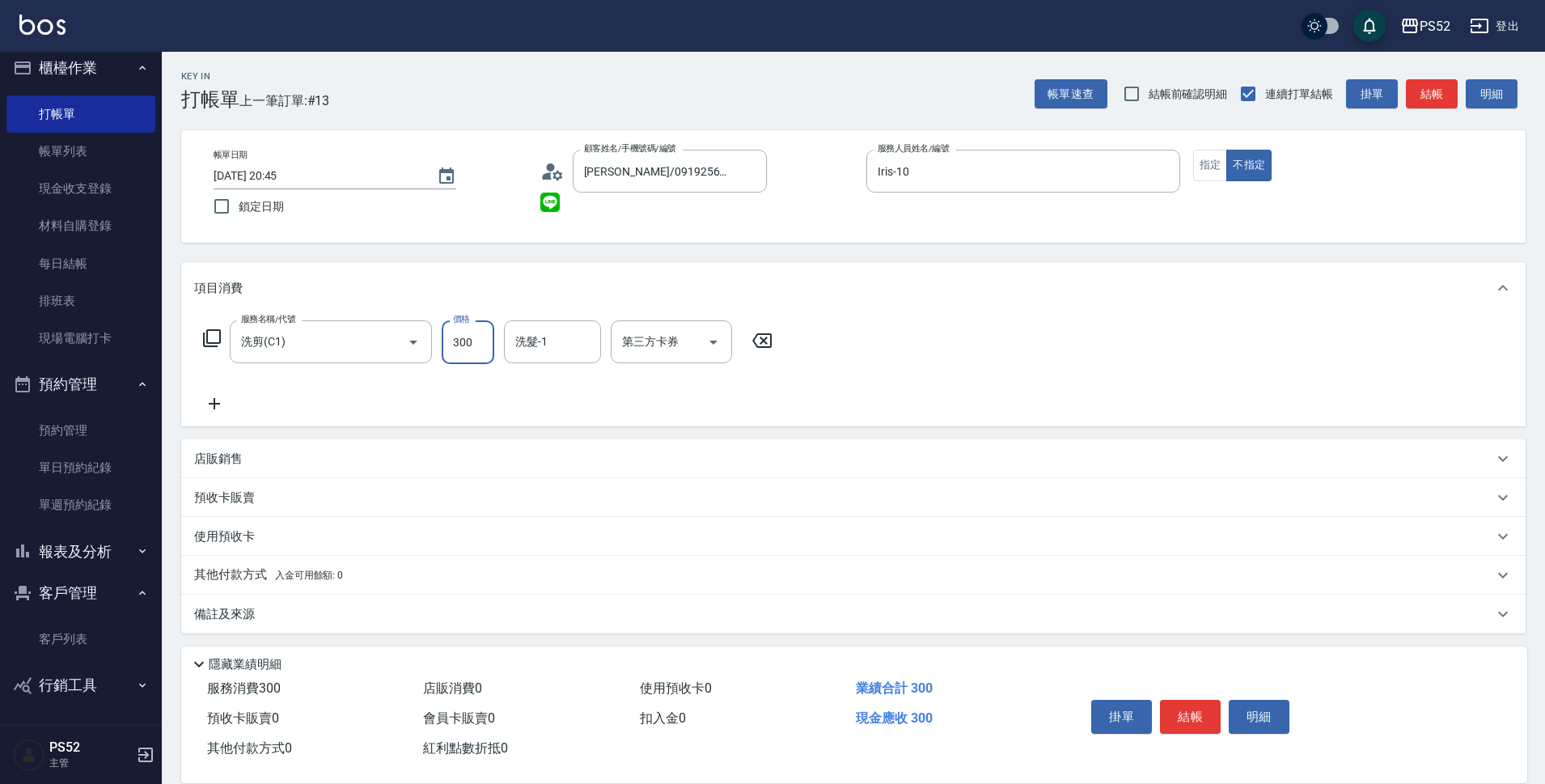
type input "300"
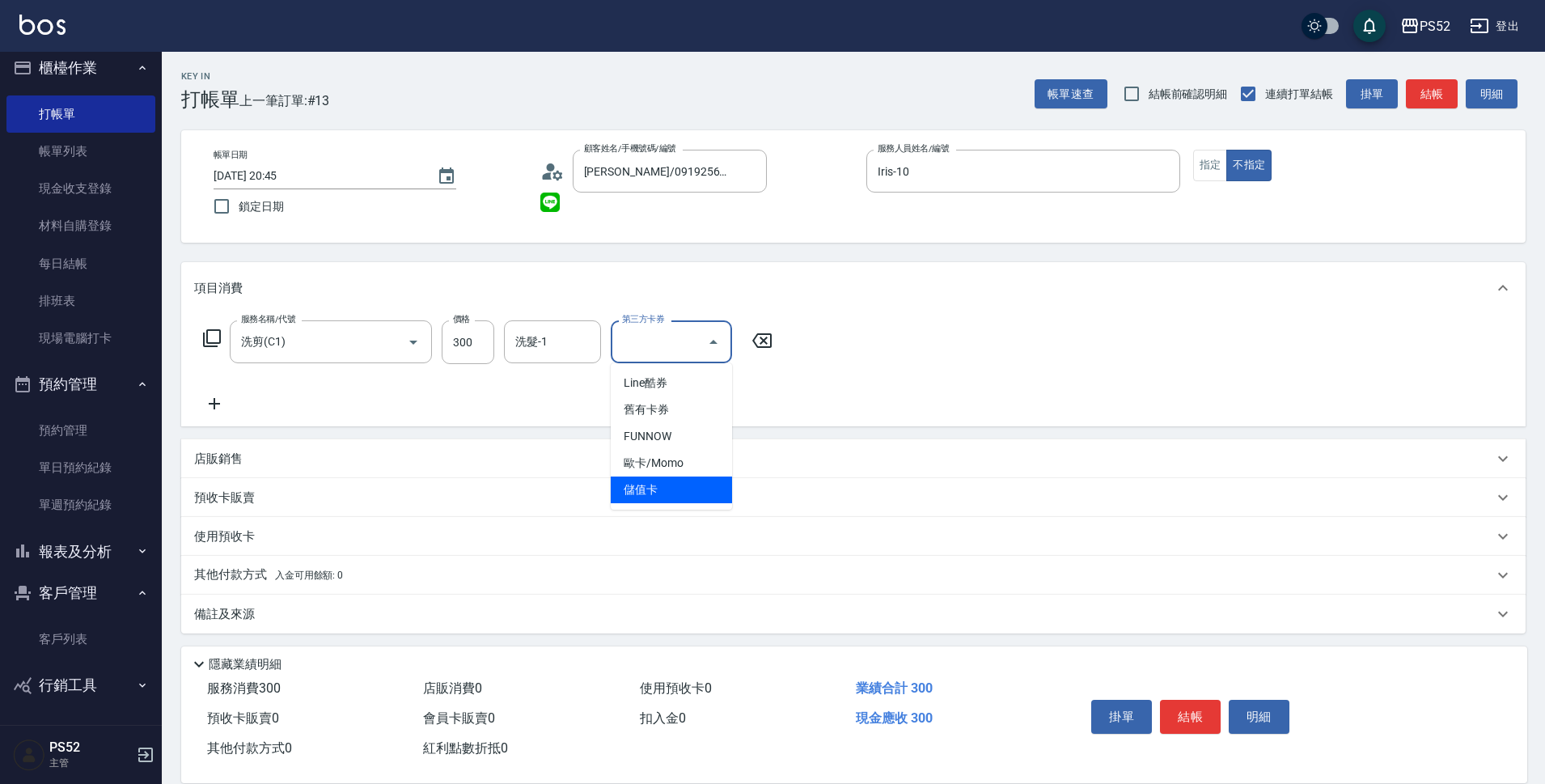
type input "儲值卡"
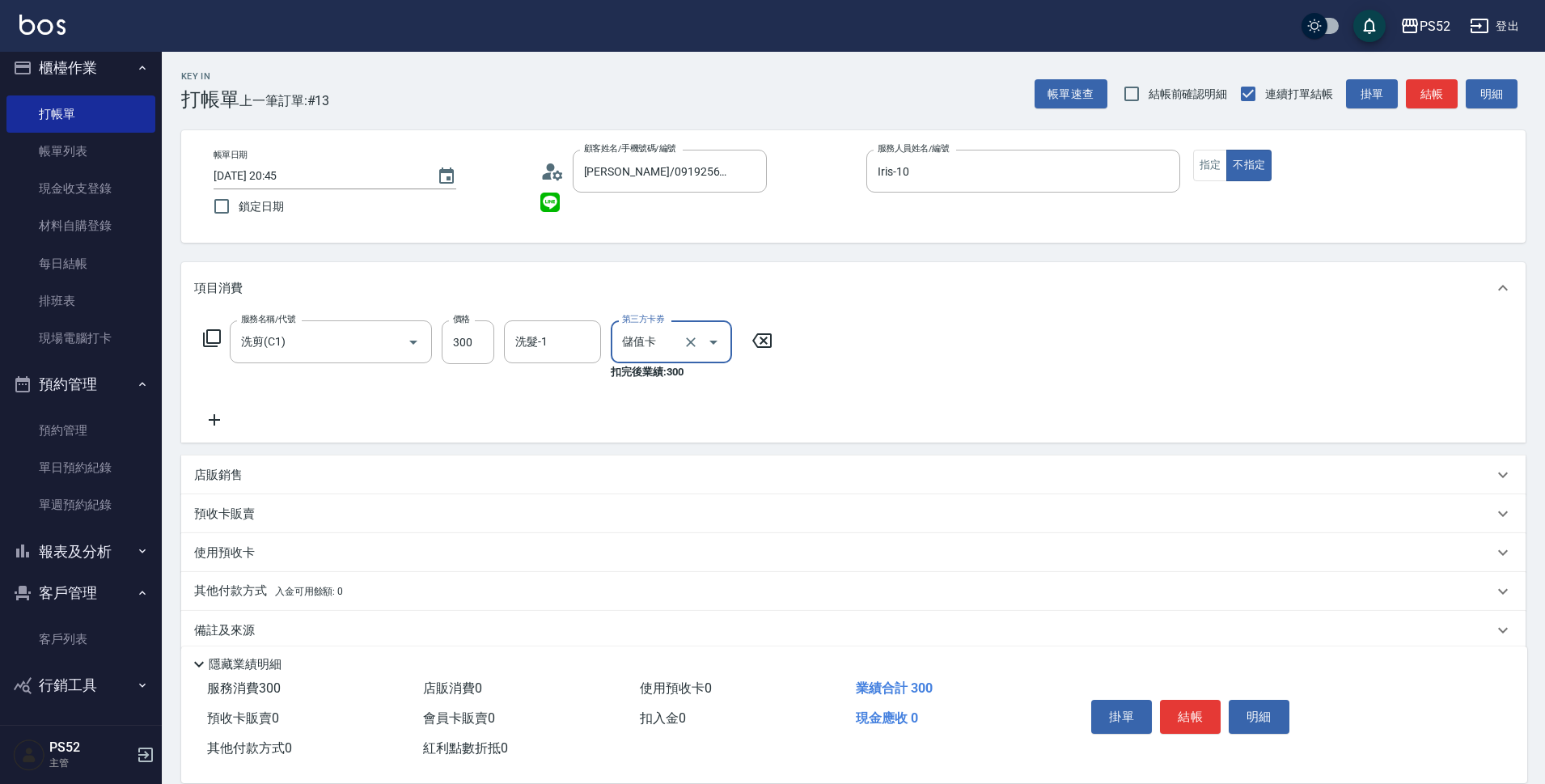
click at [389, 477] on div "店販銷售" at bounding box center [844, 475] width 1299 height 17
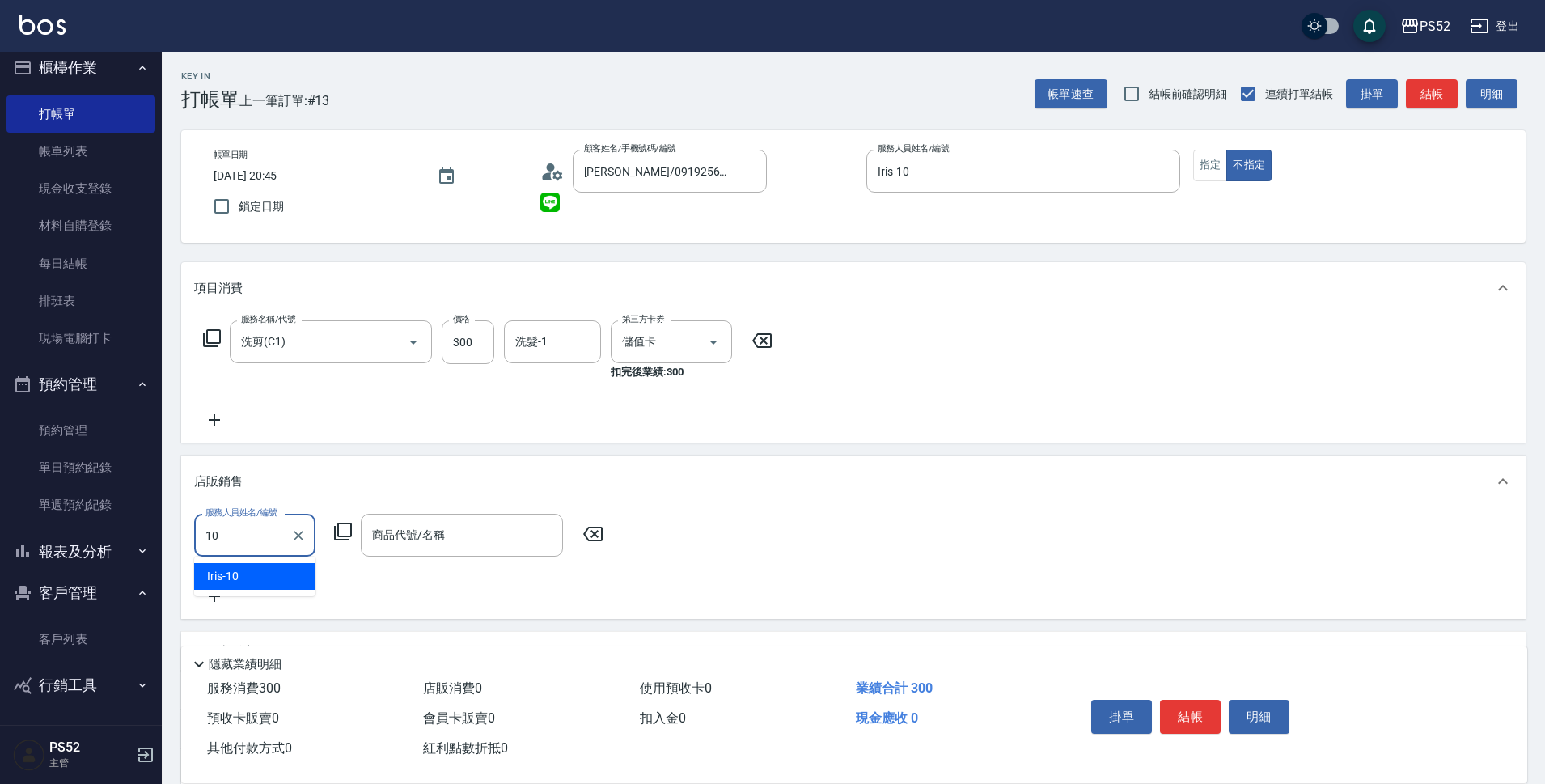
type input "Iris-10"
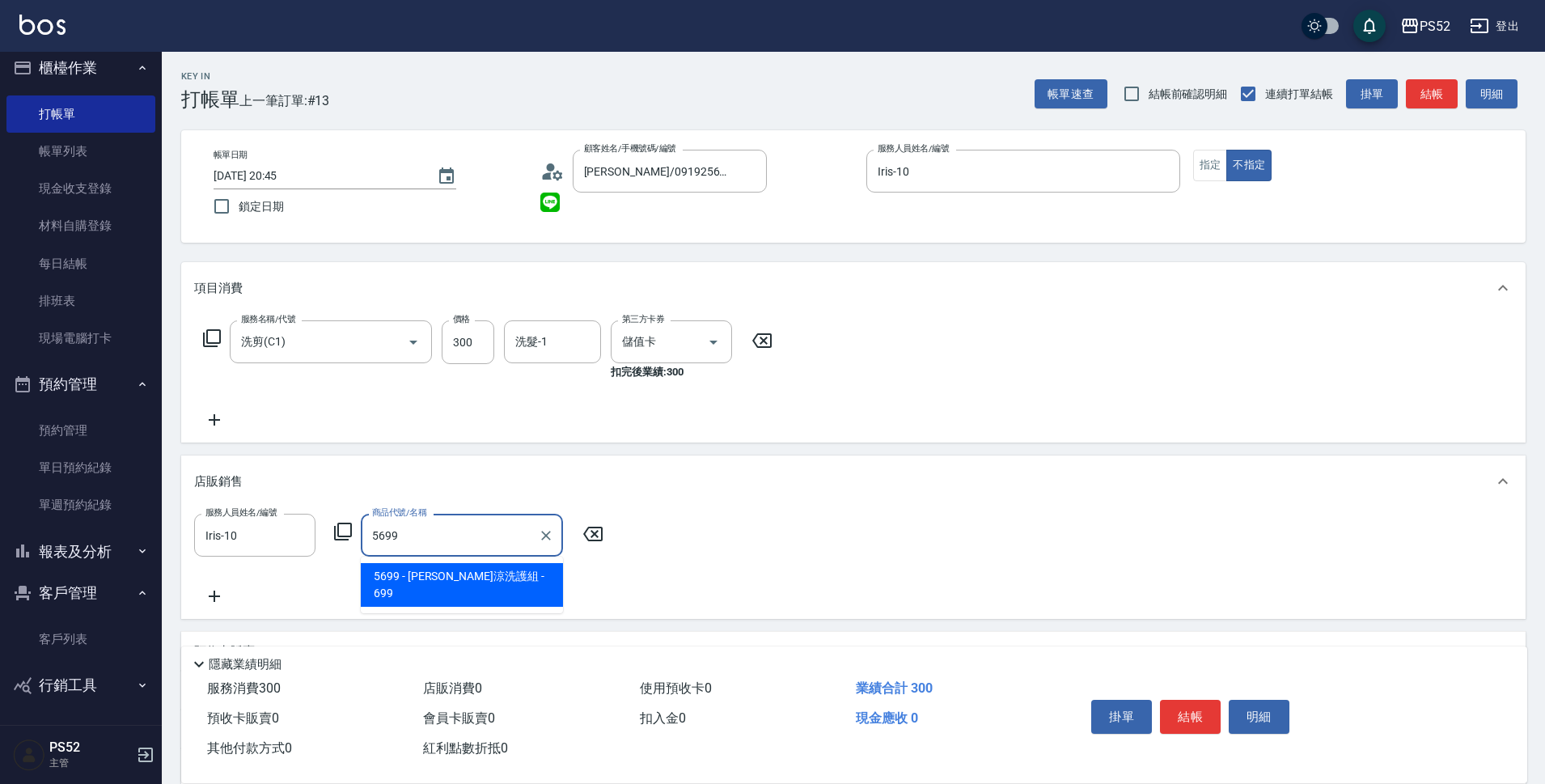
type input "[PERSON_NAME]涼洗護組"
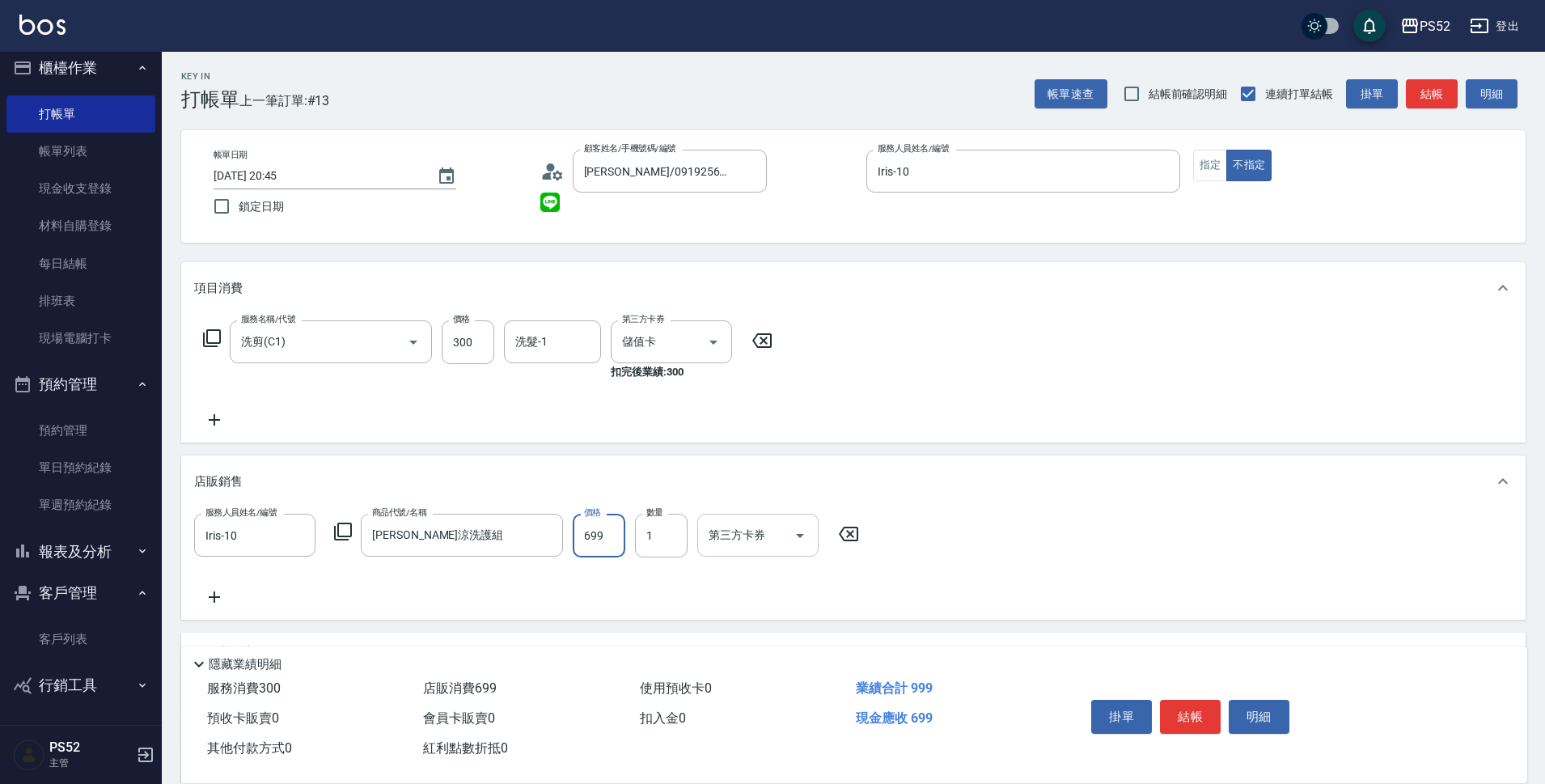
click at [782, 529] on input "第三方卡券" at bounding box center [745, 535] width 82 height 28
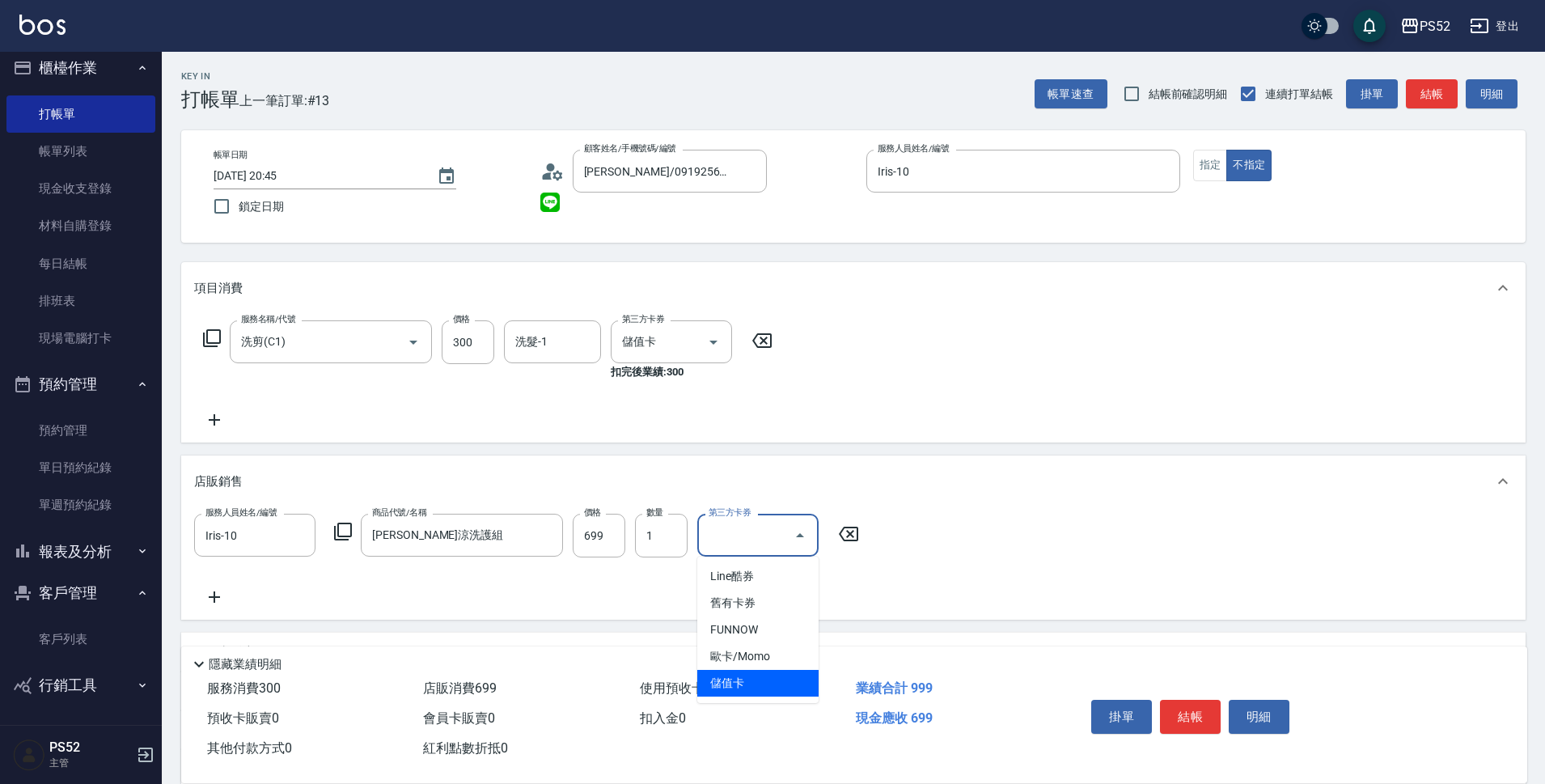
click at [778, 679] on span "儲值卡" at bounding box center [758, 683] width 121 height 27
type input "儲值卡"
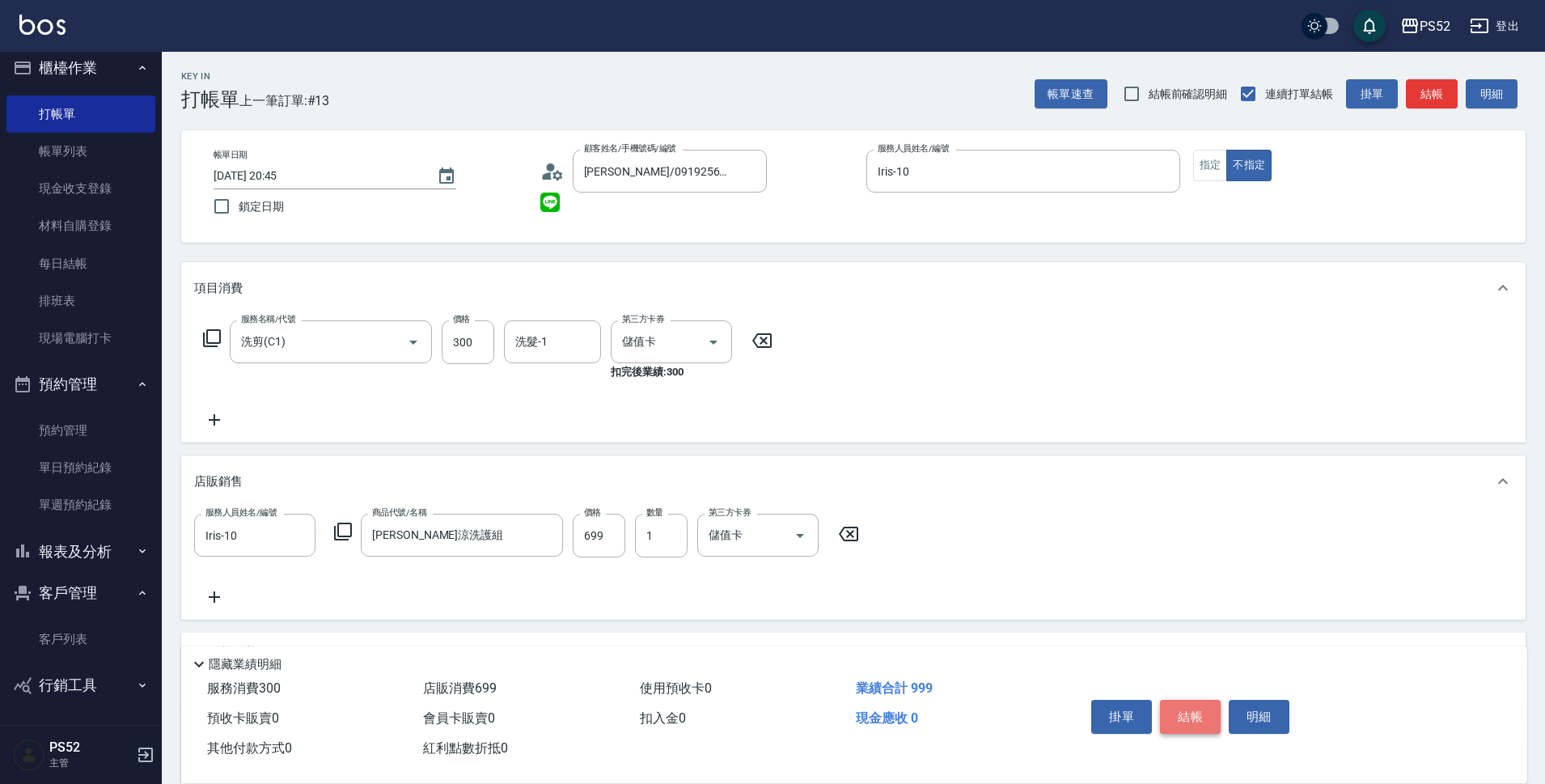
click at [1206, 714] on button "結帳" at bounding box center [1190, 716] width 61 height 34
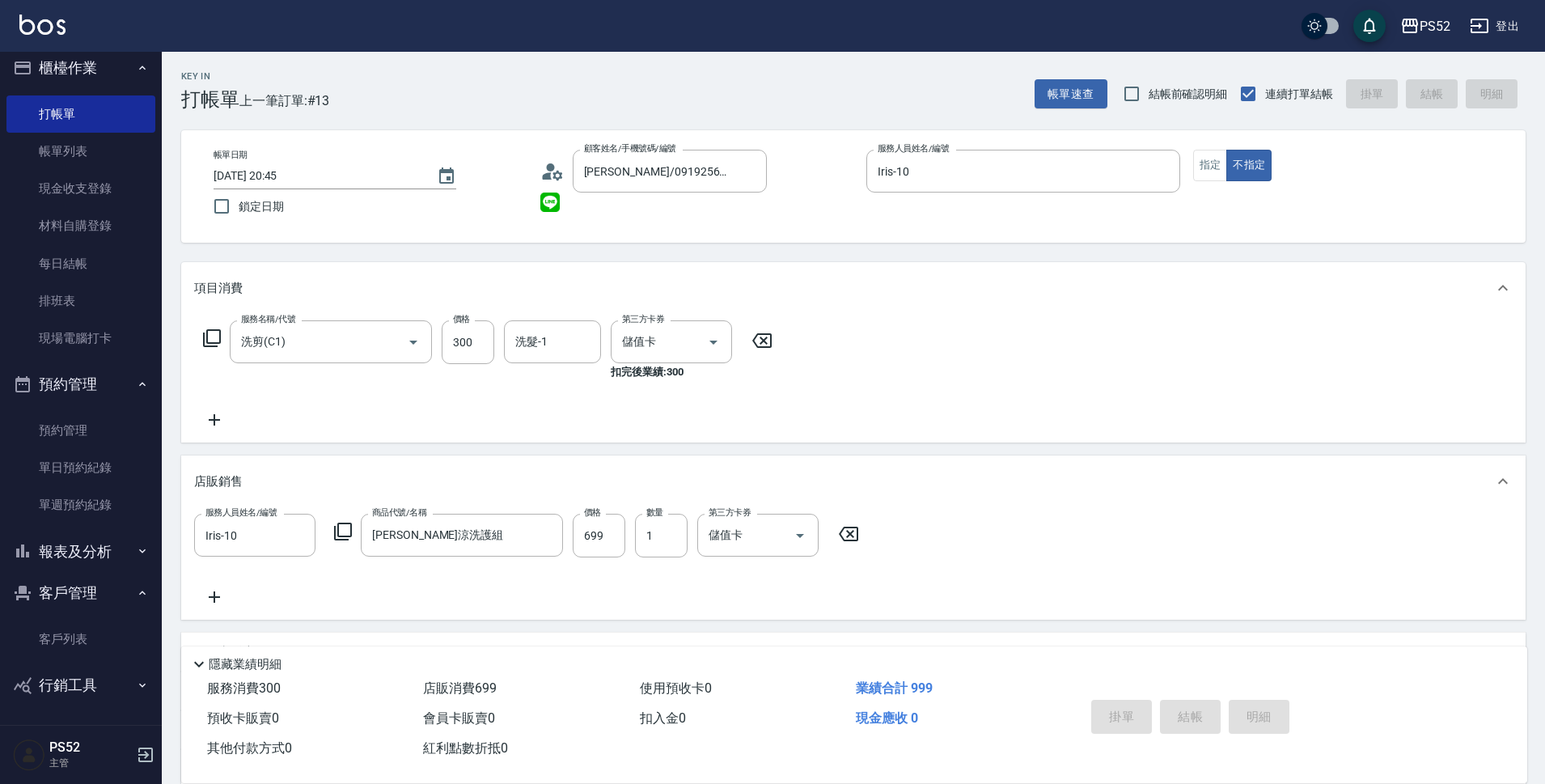
type input "2025/08/15 20:46"
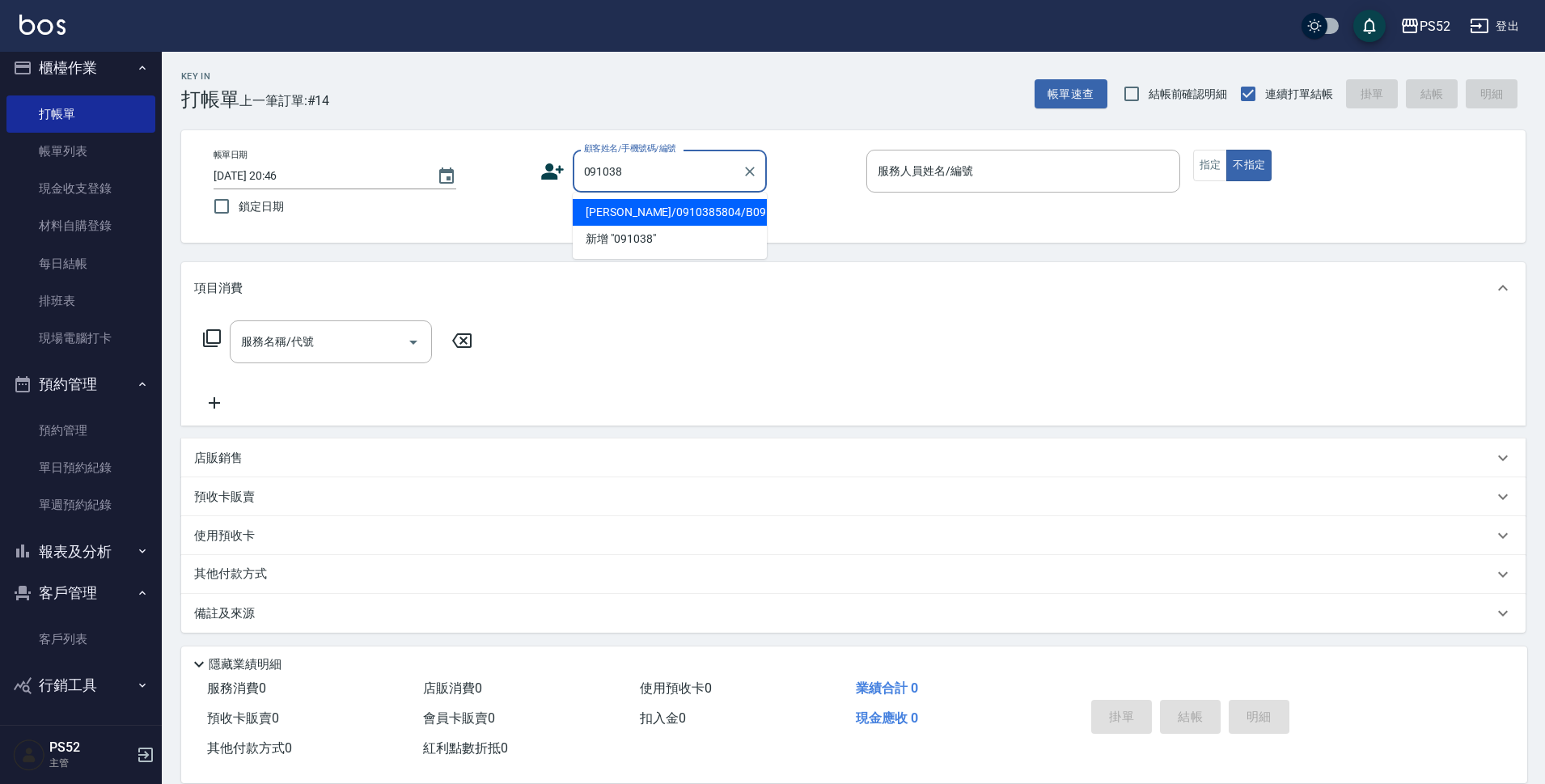
click at [636, 226] on li "莊柏傑/0910385804/B0910385804" at bounding box center [670, 212] width 194 height 27
type input "莊柏傑/0910385804/B0910385804"
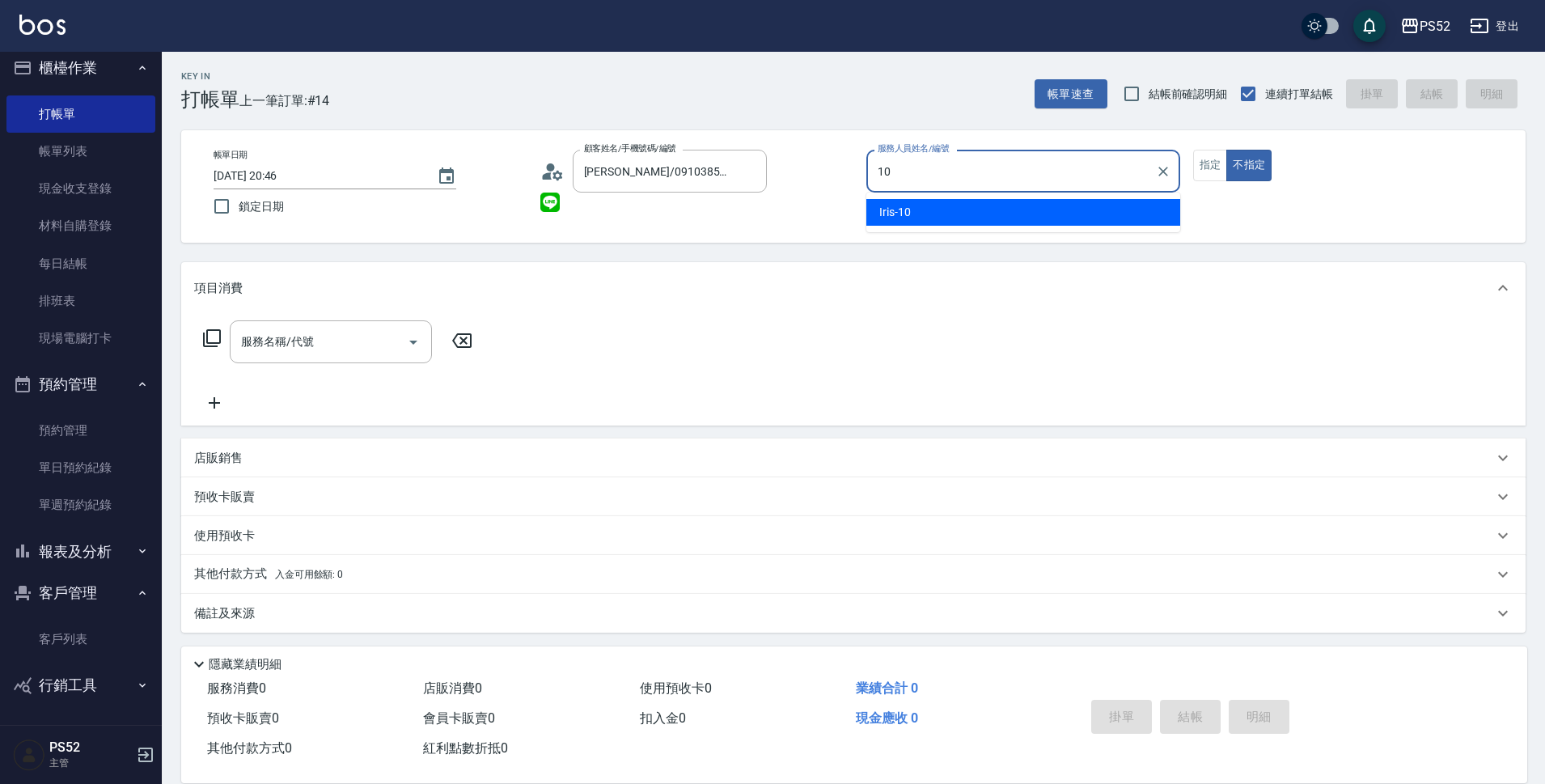
type input "Iris-10"
type button "false"
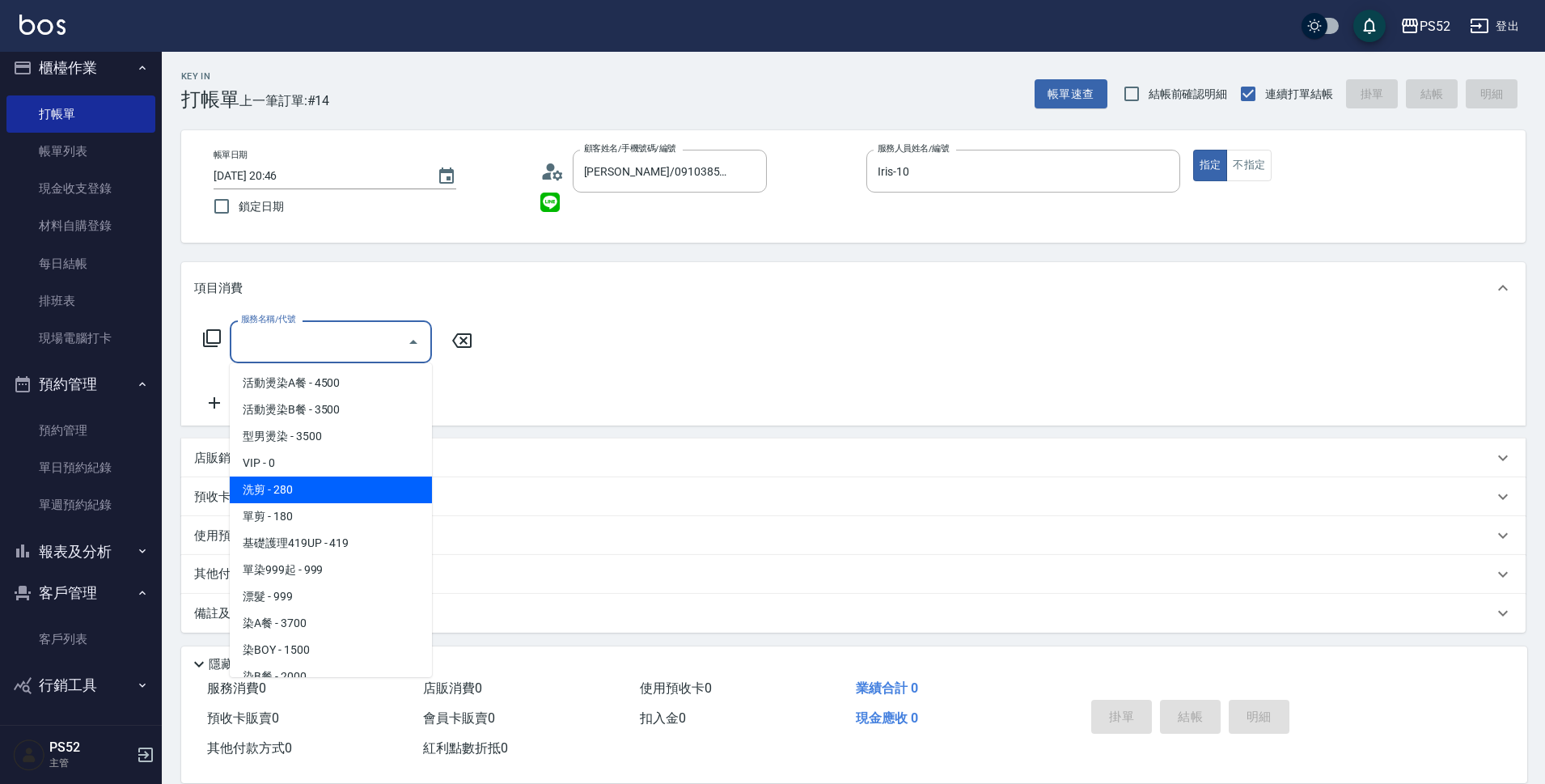
type input "洗剪(C1)"
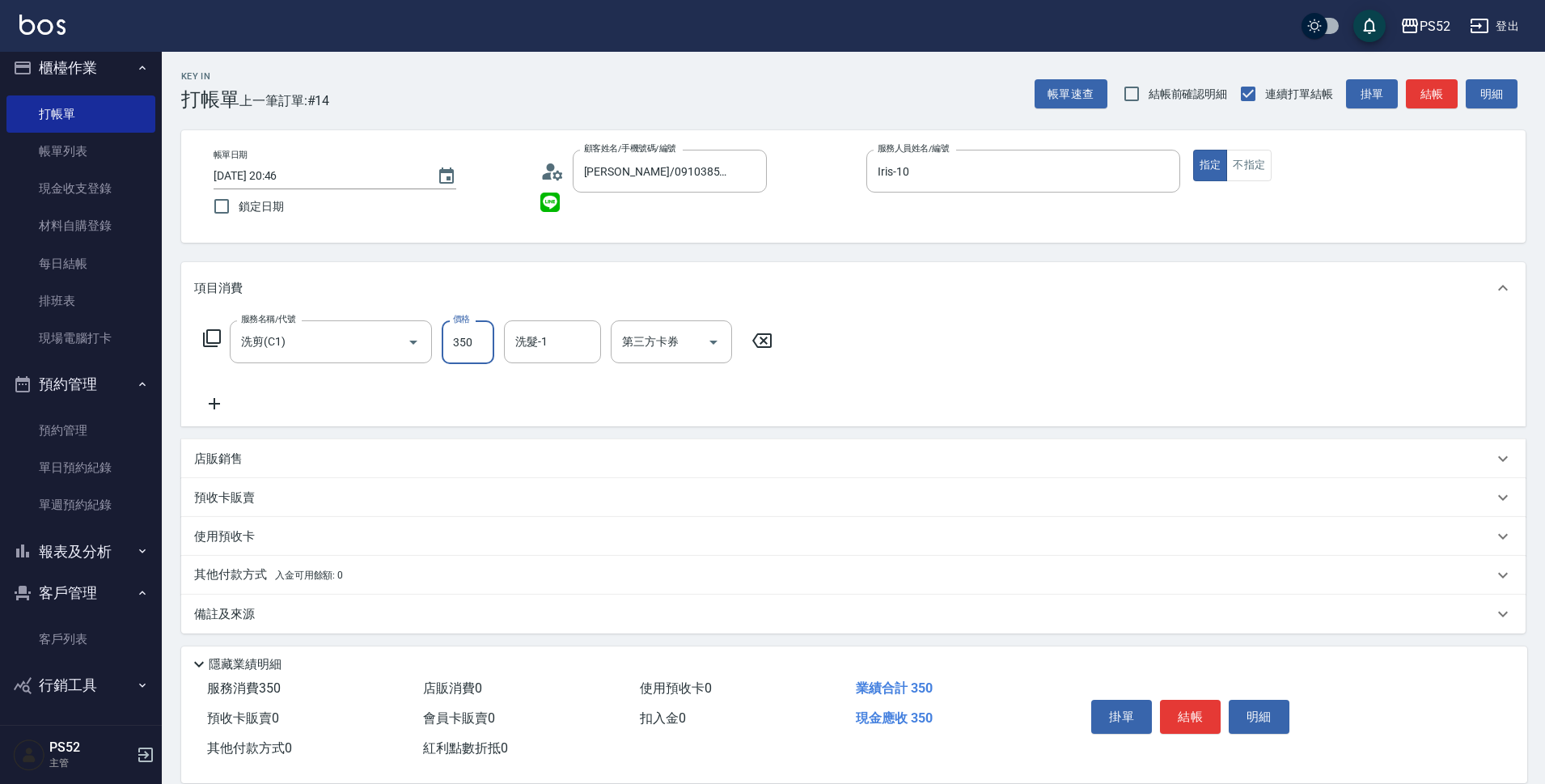
type input "350"
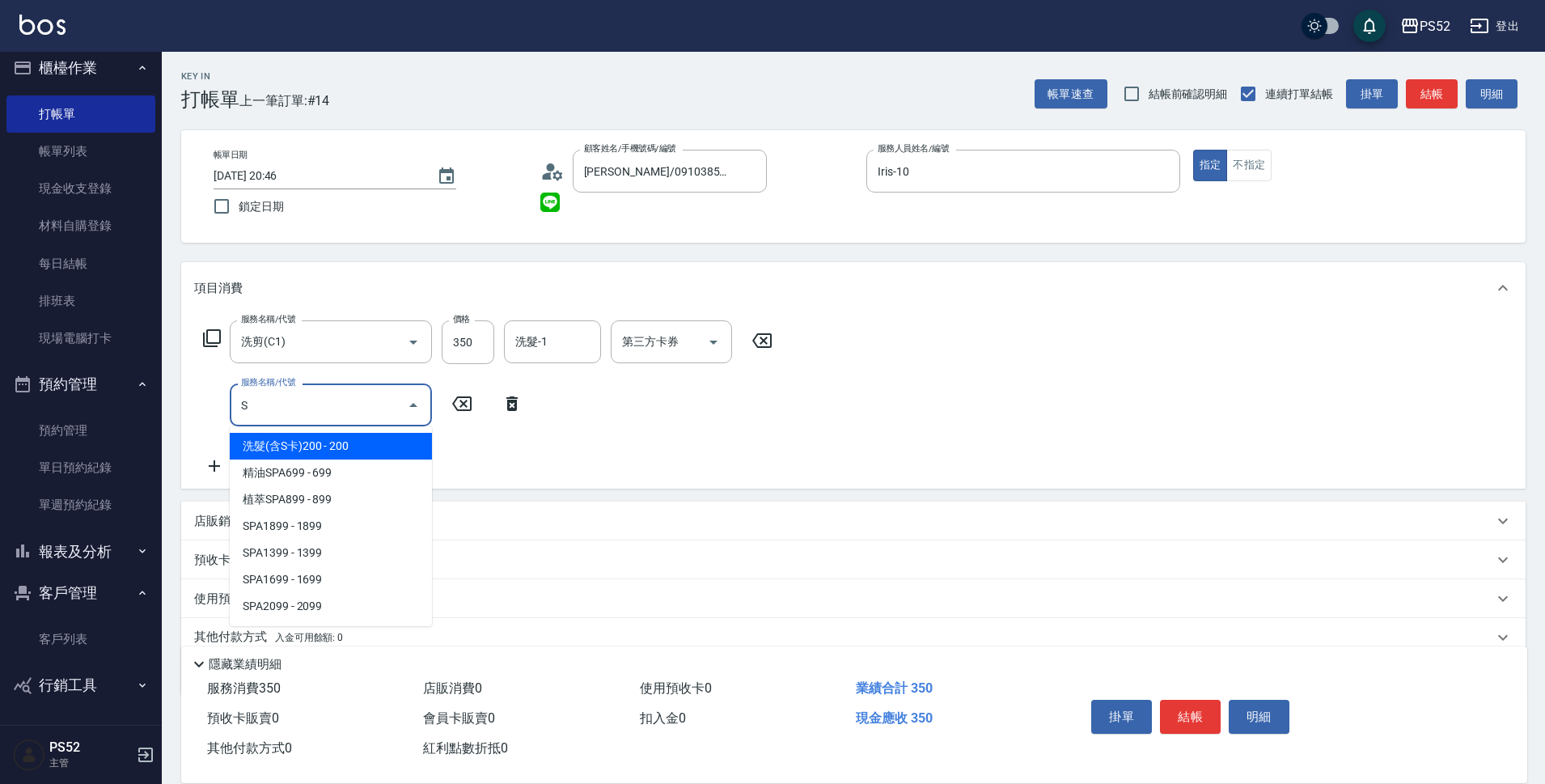
type input "S4"
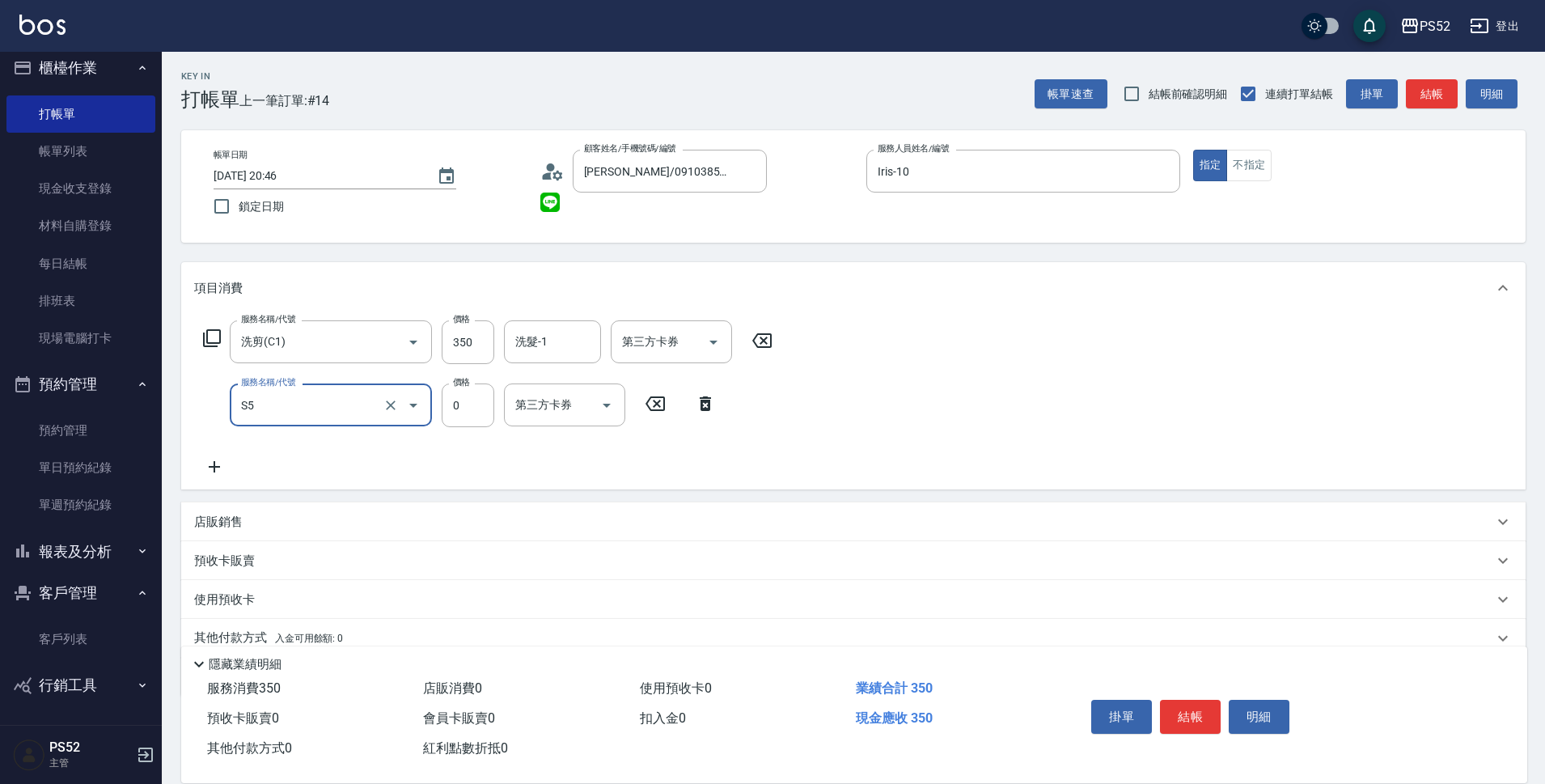
type input "造型(S5)"
type input "100"
click at [1192, 719] on button "結帳" at bounding box center [1190, 716] width 61 height 34
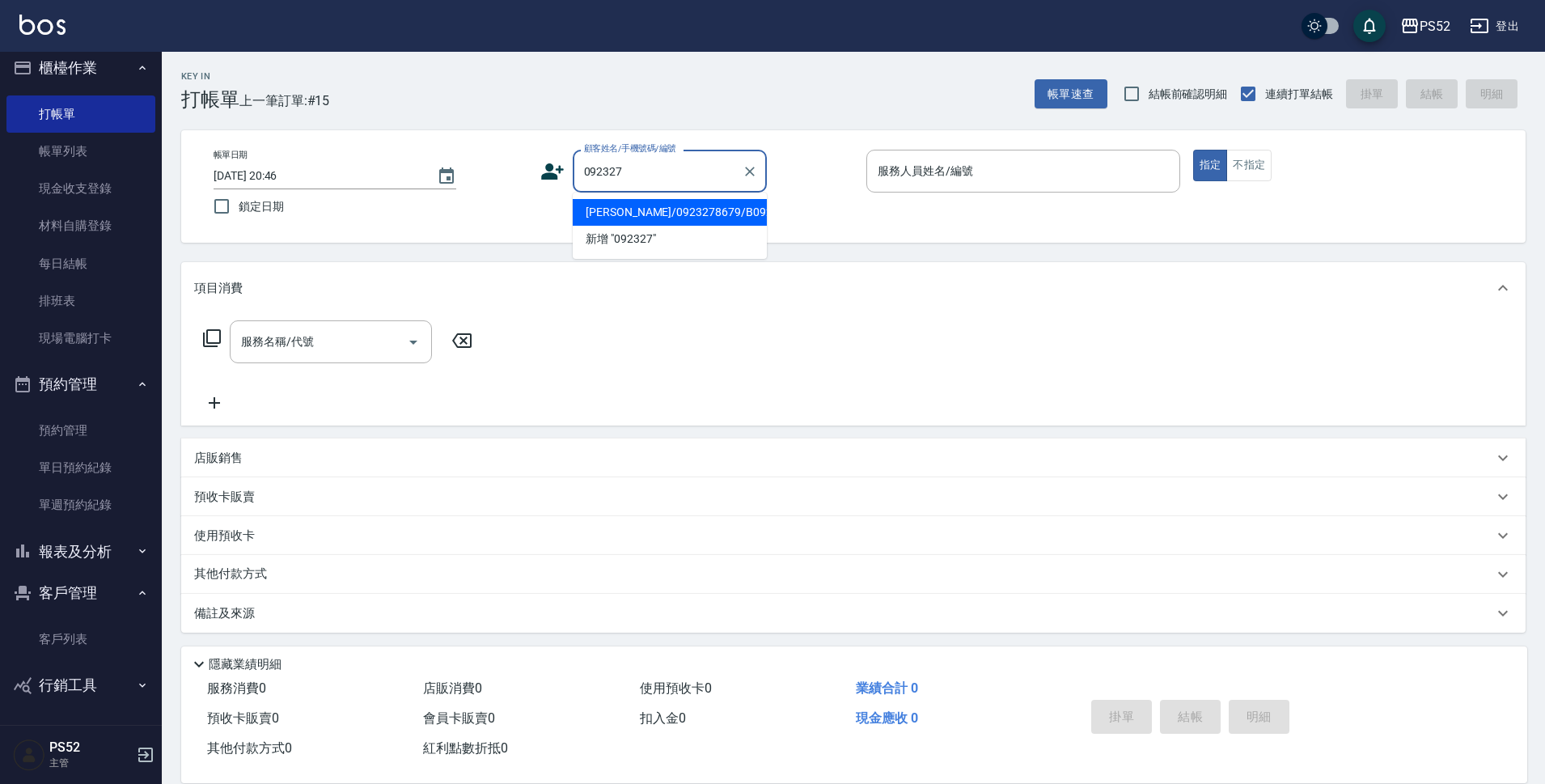
click at [713, 226] on li "吳姿瑩/0923278679/B0923278679" at bounding box center [670, 212] width 194 height 27
type input "吳姿瑩/0923278679/B0923278679"
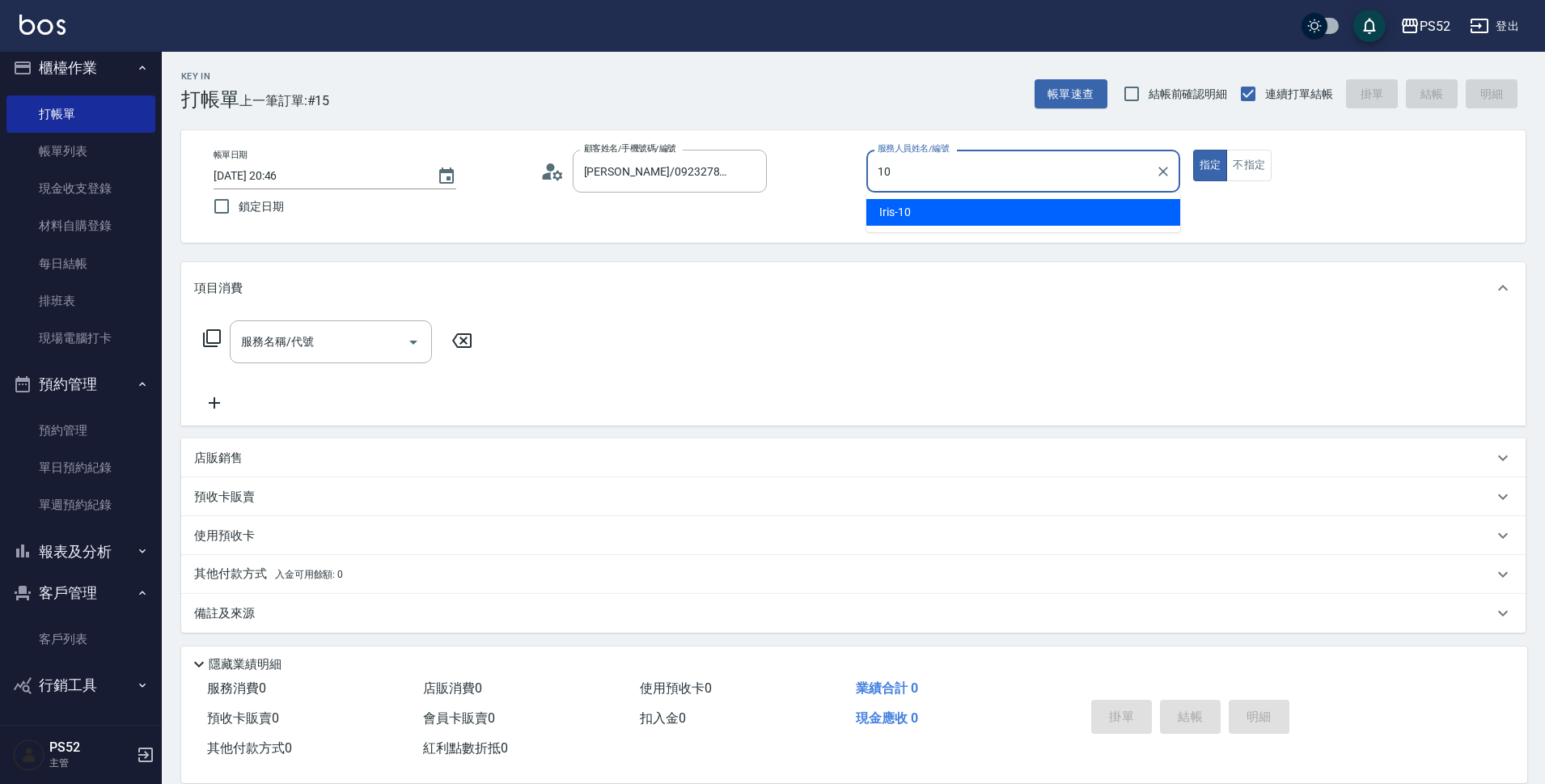
type input "Iris-10"
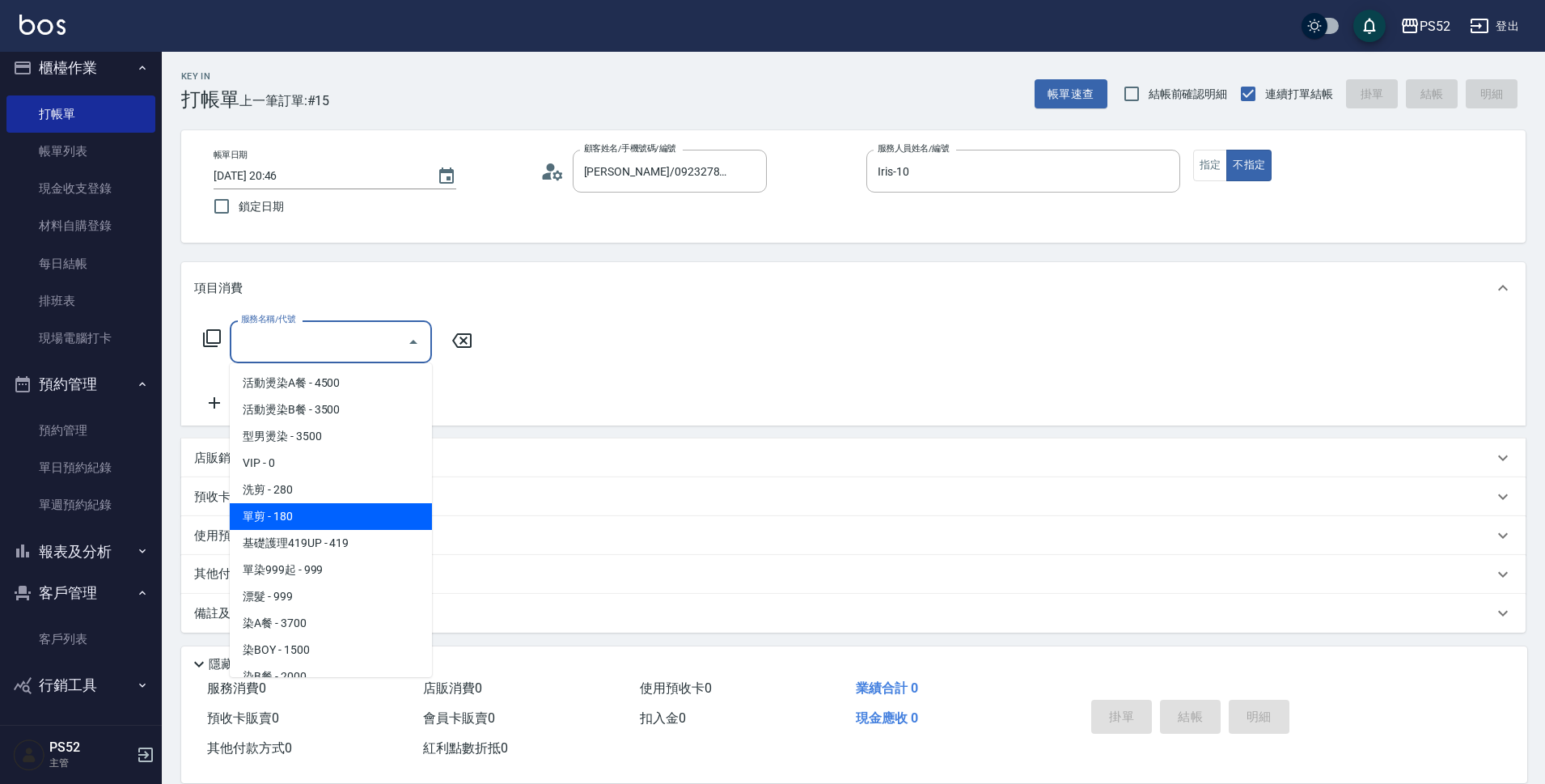
type input "單剪(C2)"
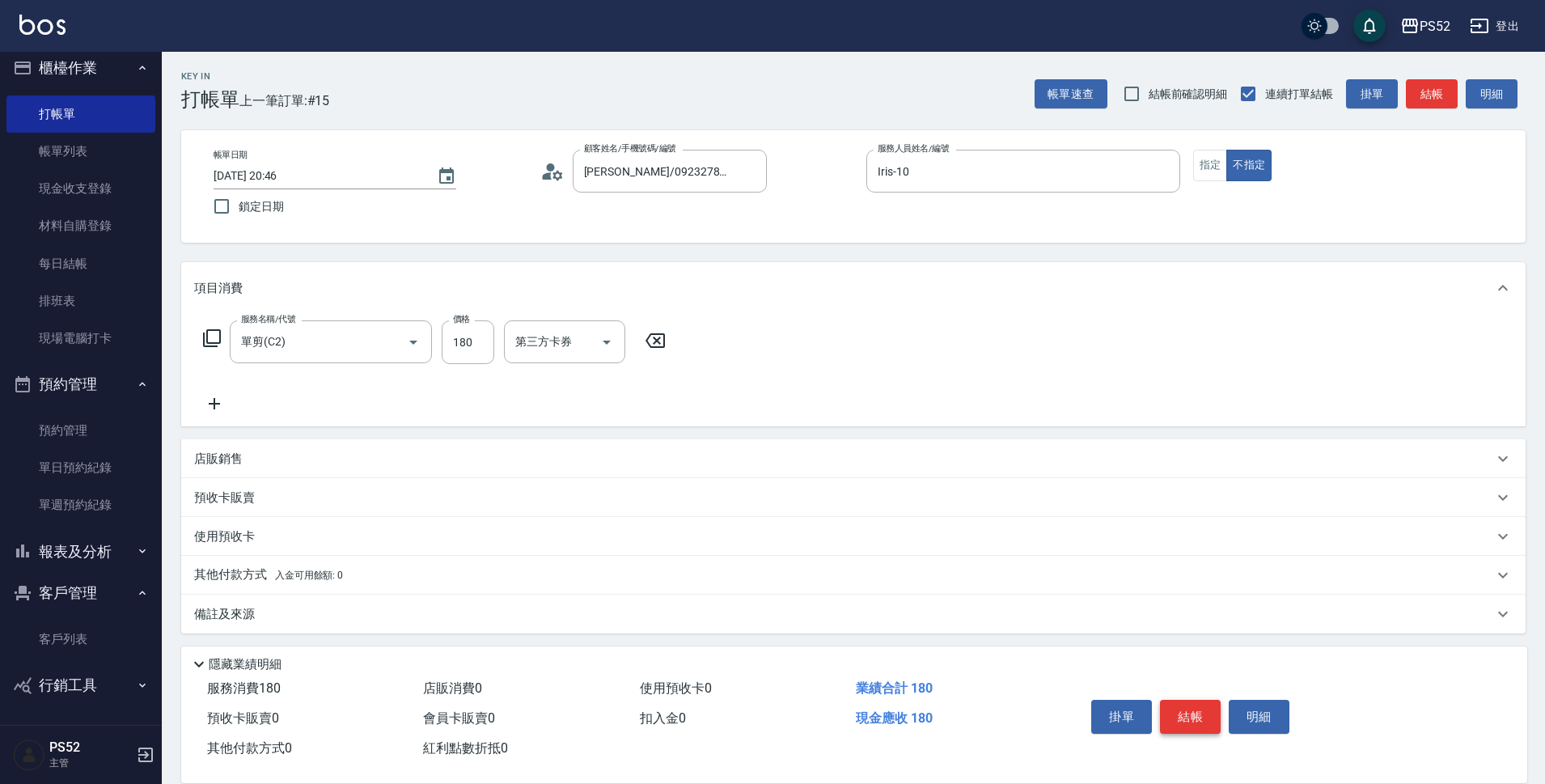
click at [1182, 694] on div "掛單 結帳 明細" at bounding box center [1190, 718] width 211 height 51
click at [1182, 699] on button "結帳" at bounding box center [1190, 716] width 61 height 34
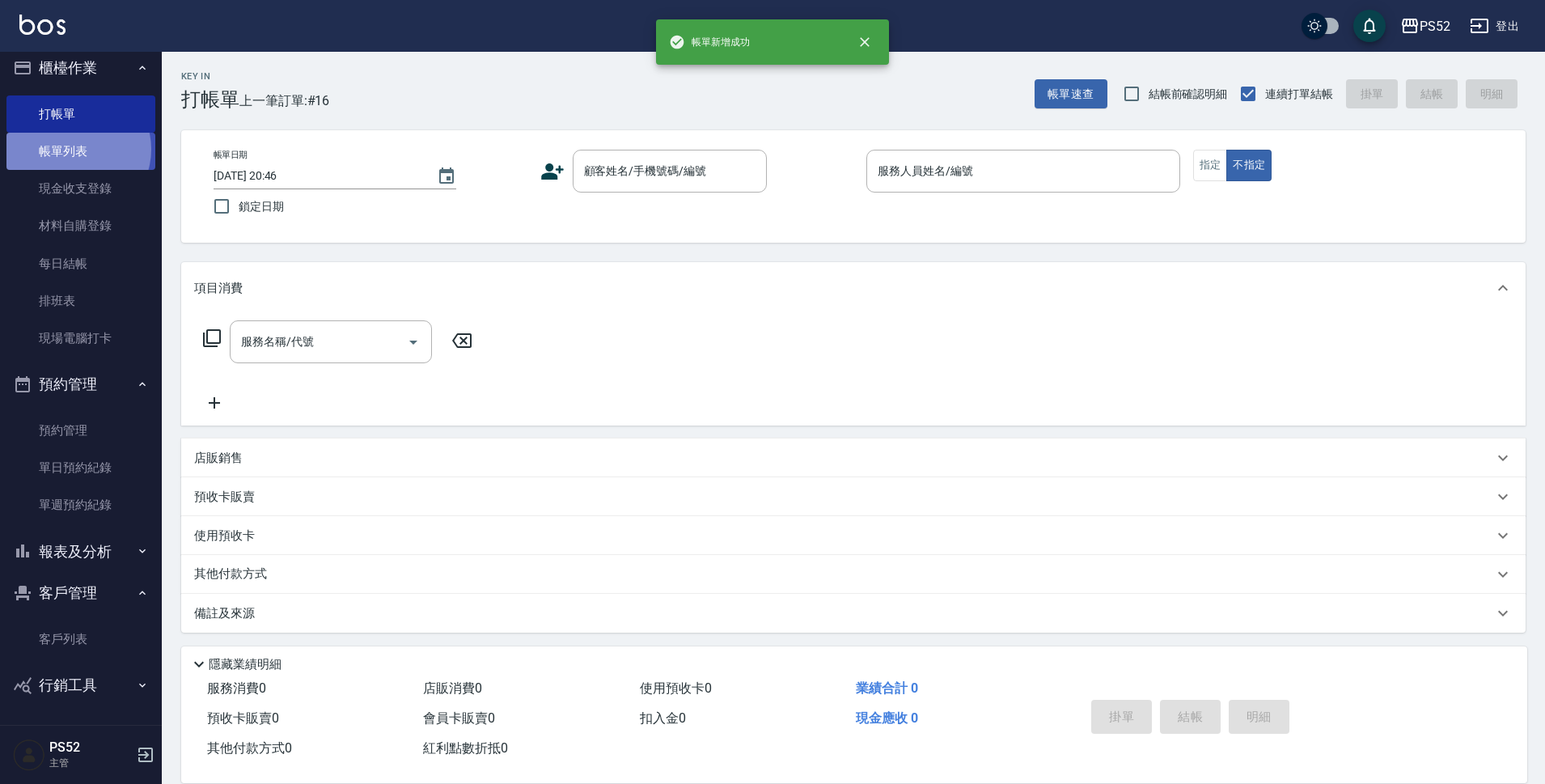
click at [75, 149] on link "帳單列表" at bounding box center [80, 151] width 149 height 37
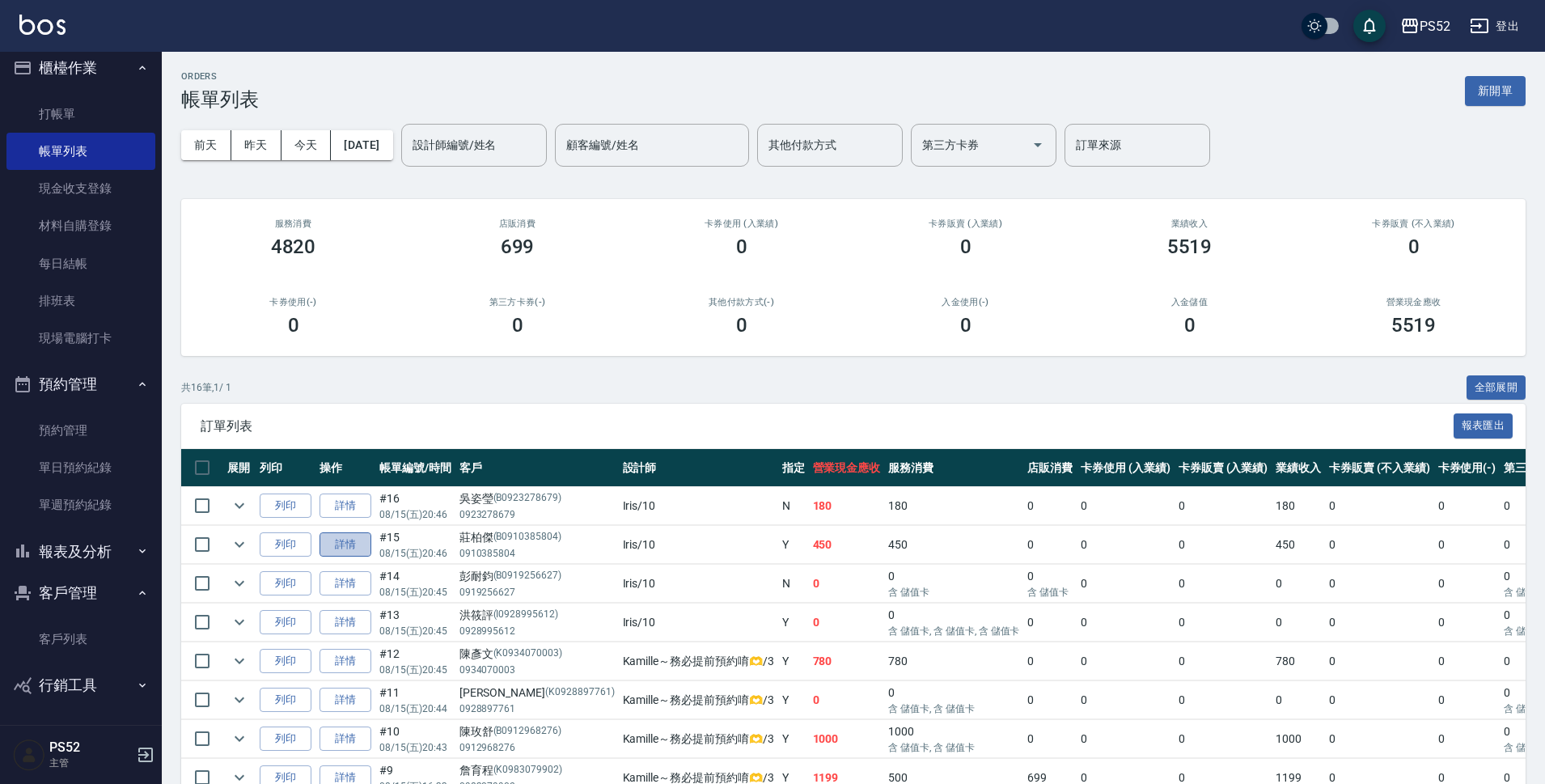
click at [339, 552] on link "詳情" at bounding box center [345, 545] width 51 height 25
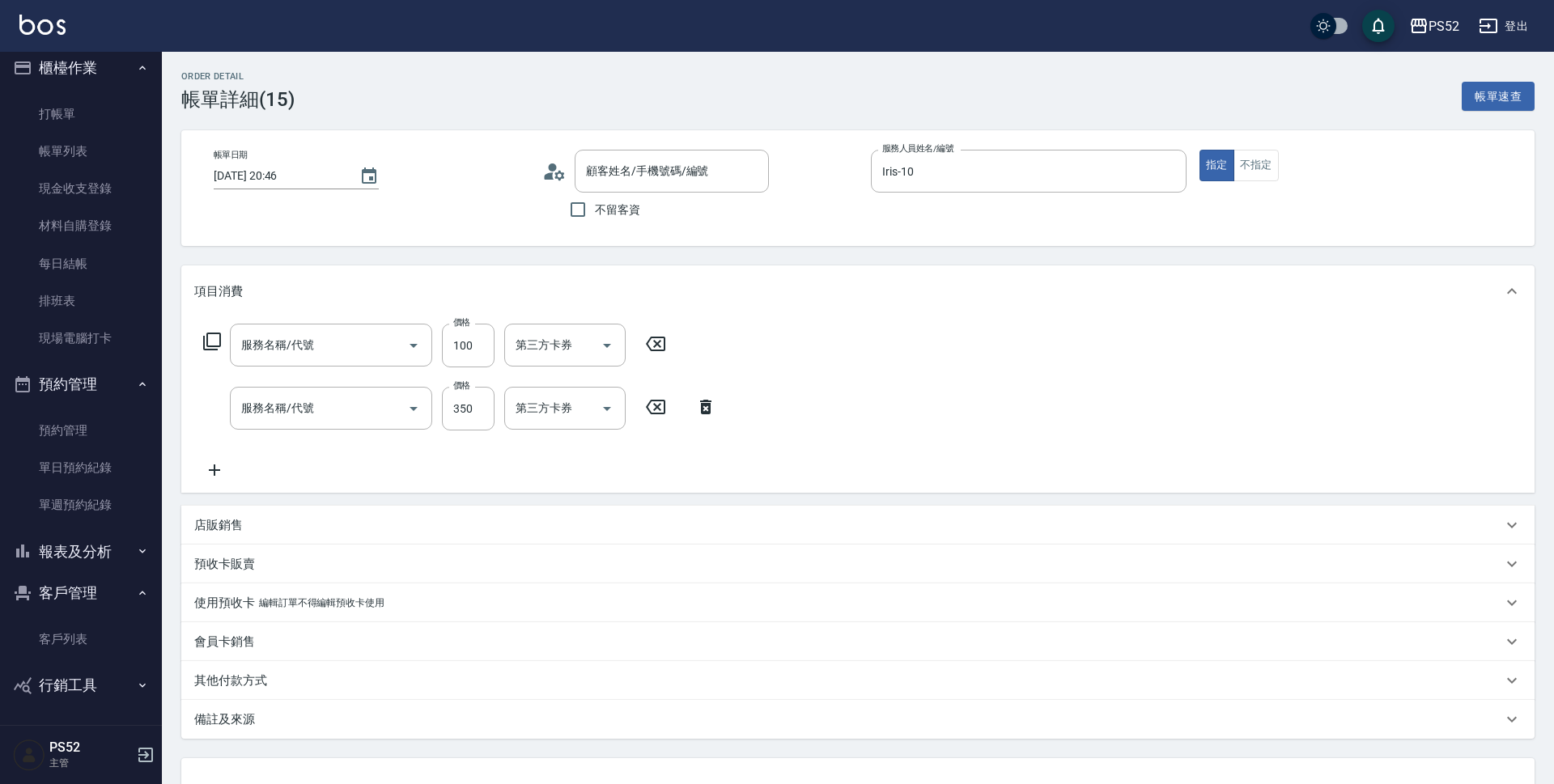
type input "Iris-10"
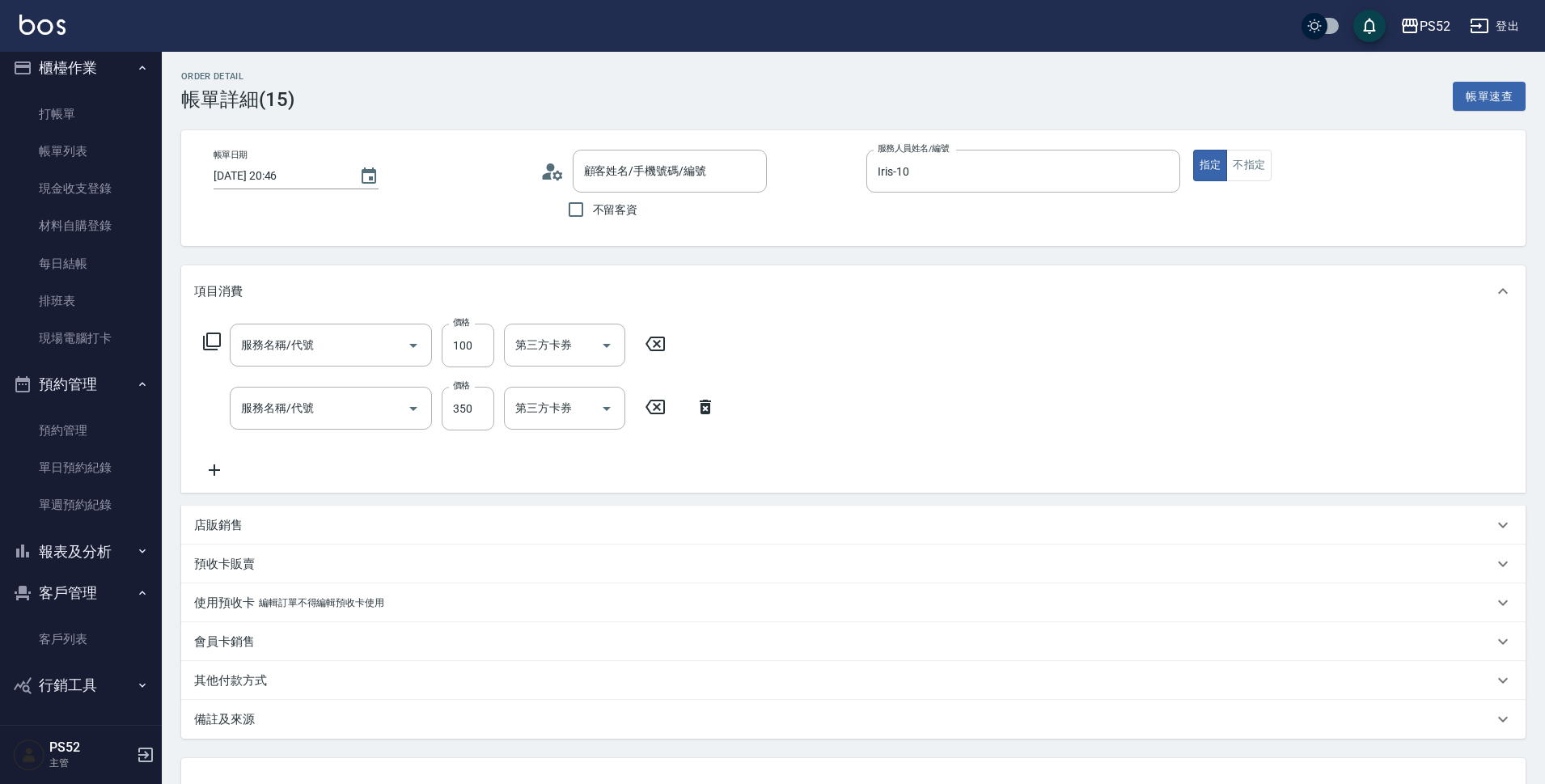
type input "莊柏傑/0910385804/B0910385804"
type input "造型(S5)"
type input "洗剪(C1)"
click at [396, 408] on icon "Clear" at bounding box center [390, 408] width 16 height 16
click at [406, 408] on icon "Open" at bounding box center [413, 408] width 19 height 19
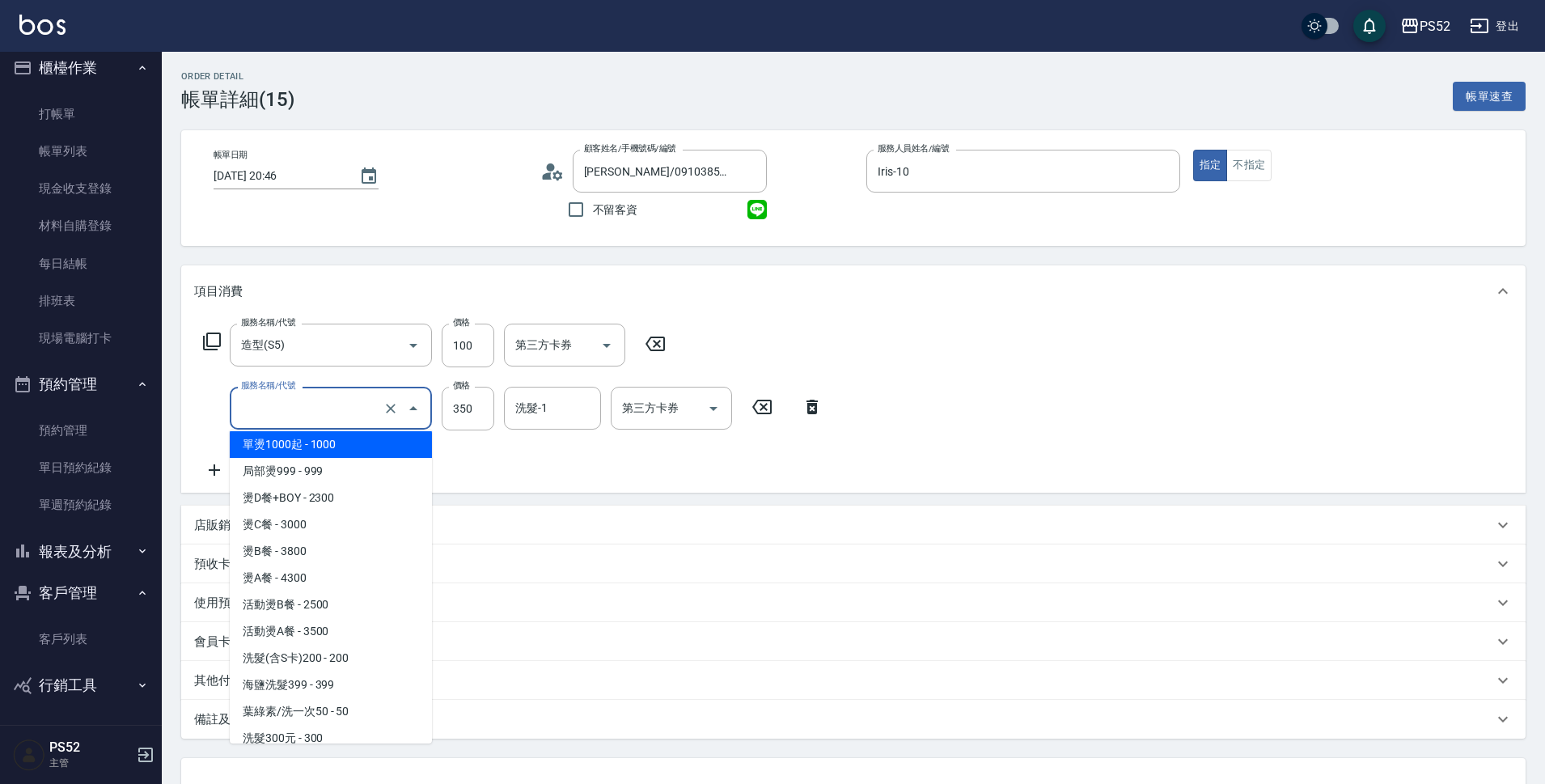
scroll to position [459, 0]
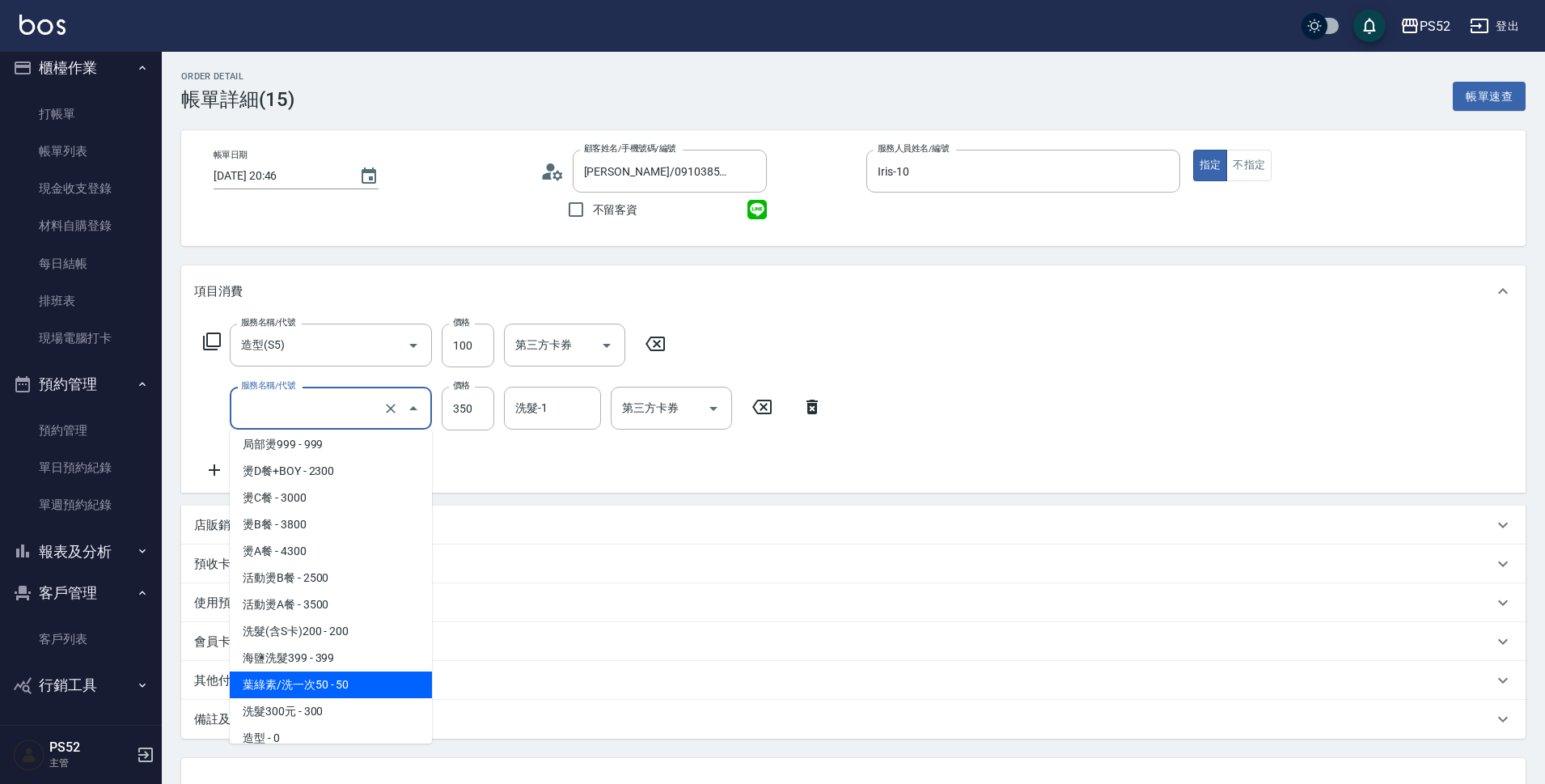
click at [368, 683] on span "葉綠素/洗一次50 - 50" at bounding box center [331, 684] width 202 height 27
type input "葉綠素/洗一次50(S3)"
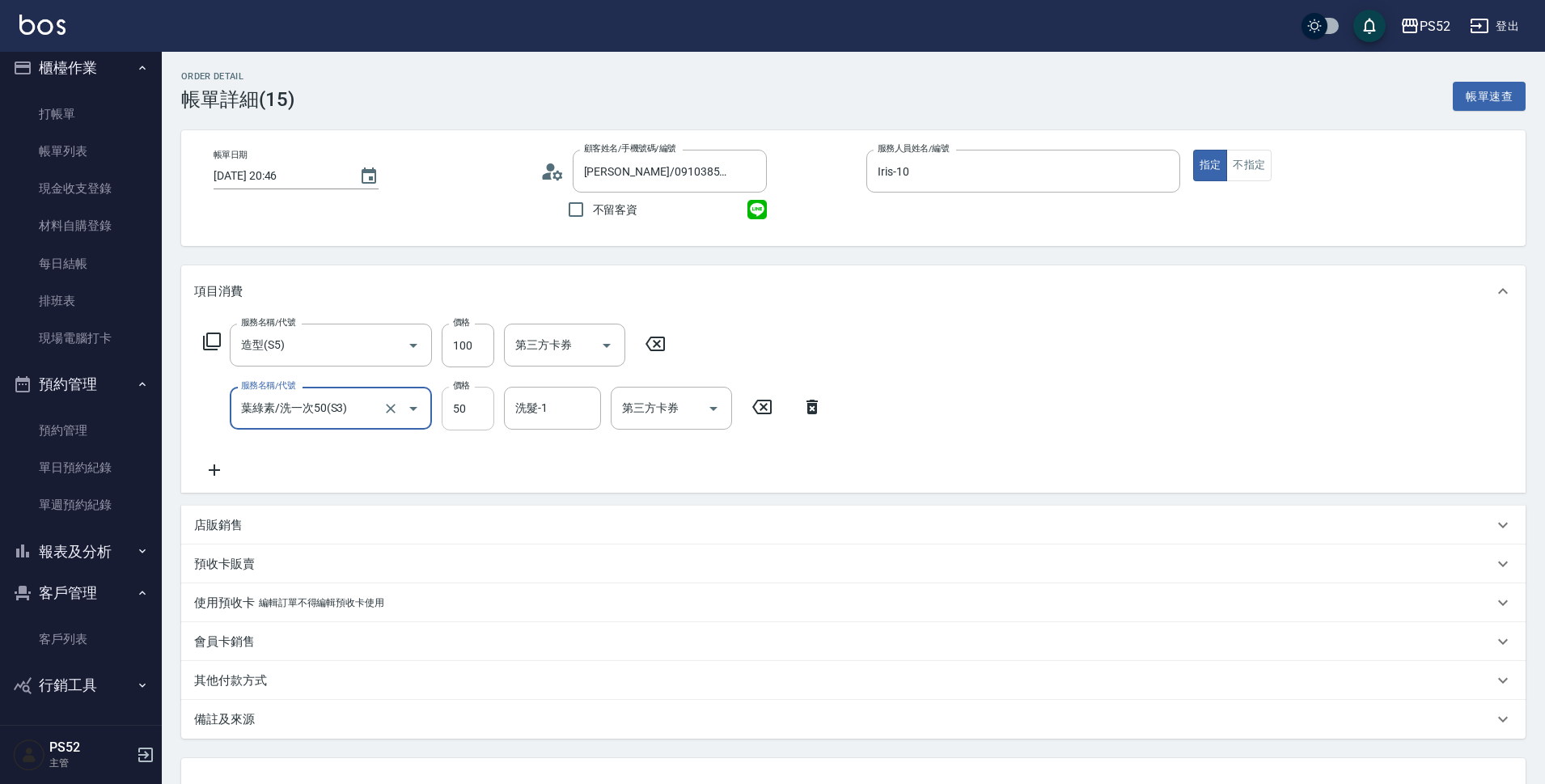
click at [465, 401] on input "50" at bounding box center [467, 408] width 52 height 44
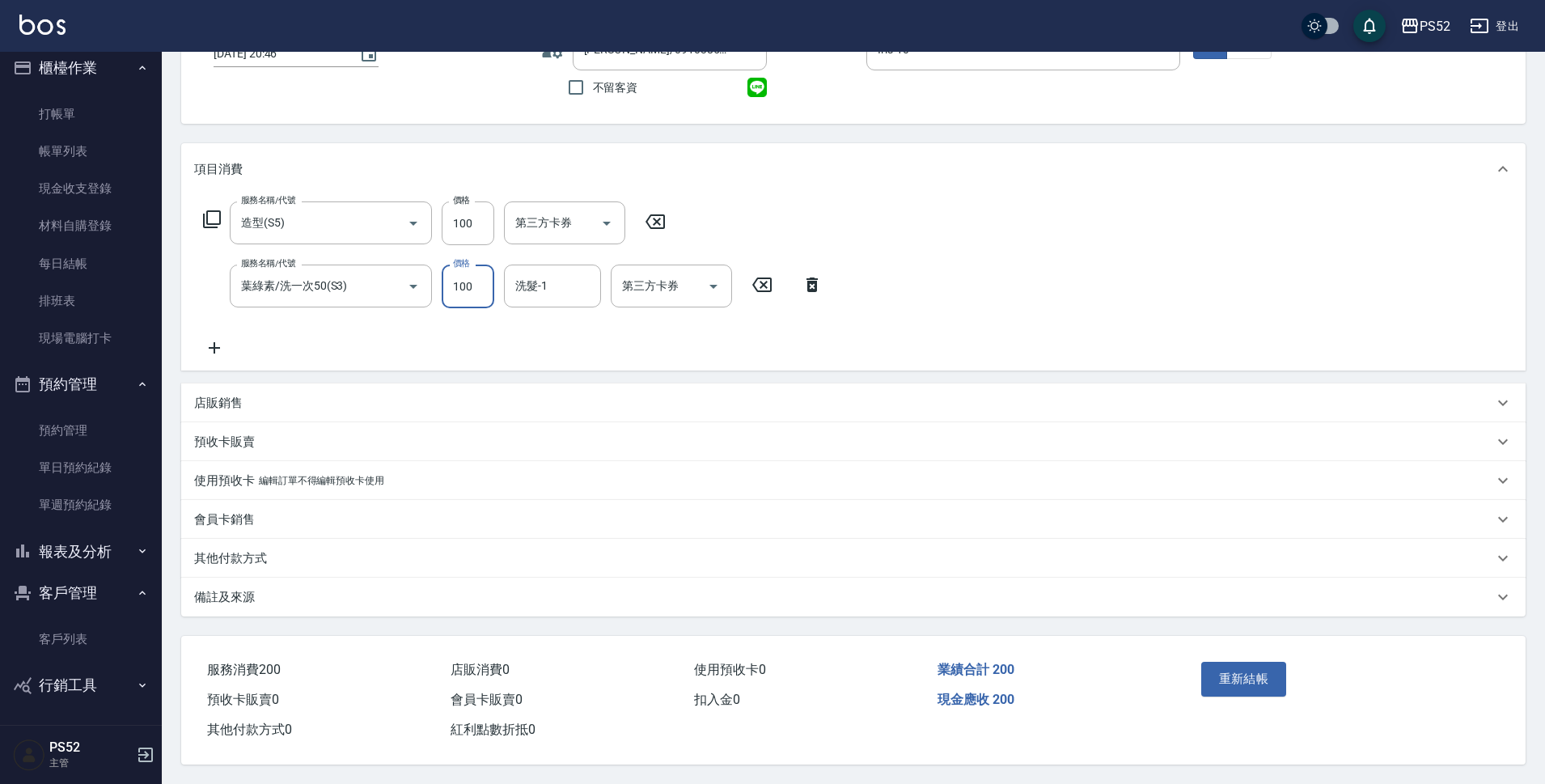
scroll to position [129, 0]
type input "100"
click at [1250, 670] on button "重新結帳" at bounding box center [1244, 679] width 85 height 34
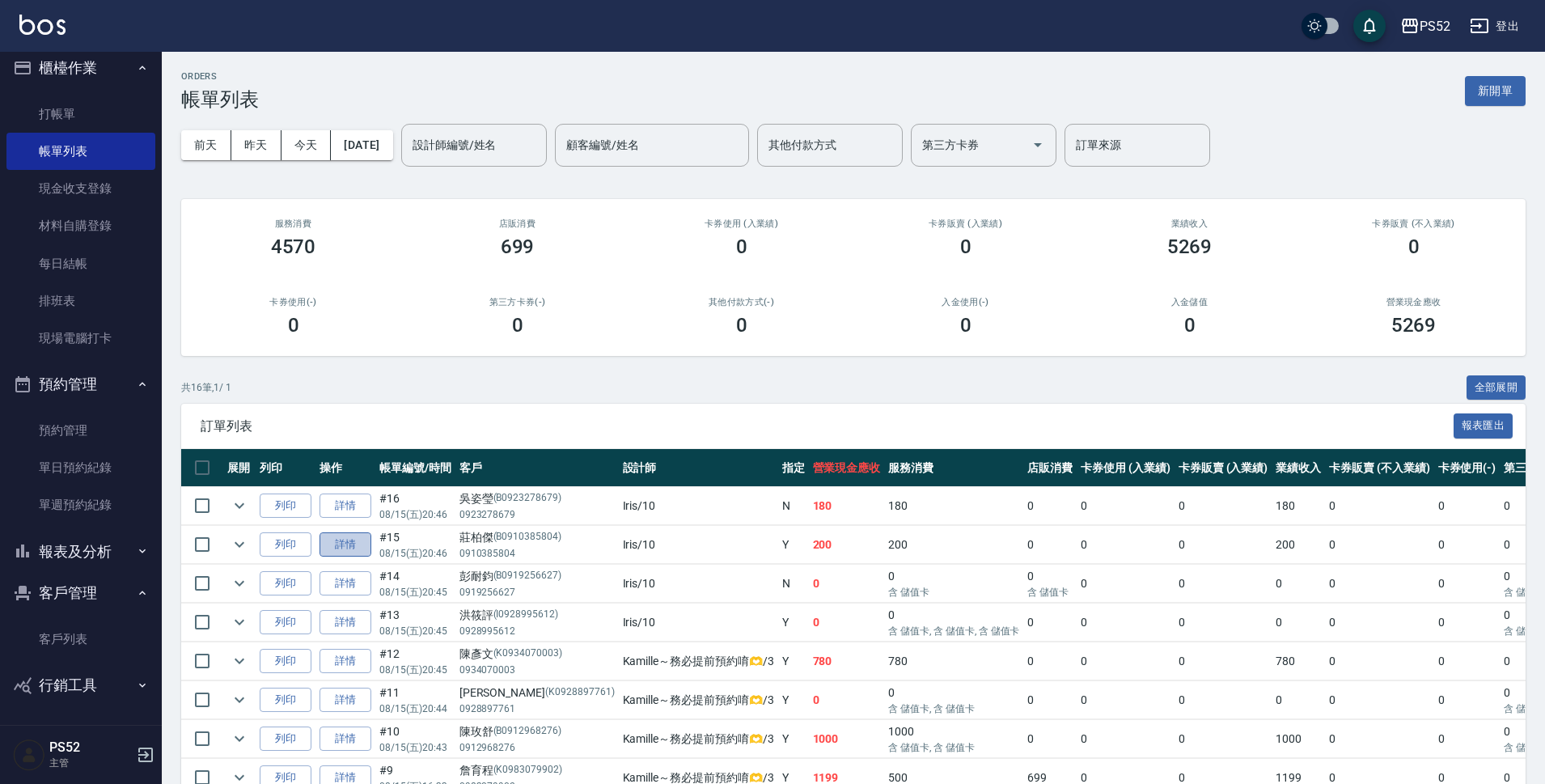
click at [352, 543] on link "詳情" at bounding box center [345, 545] width 51 height 25
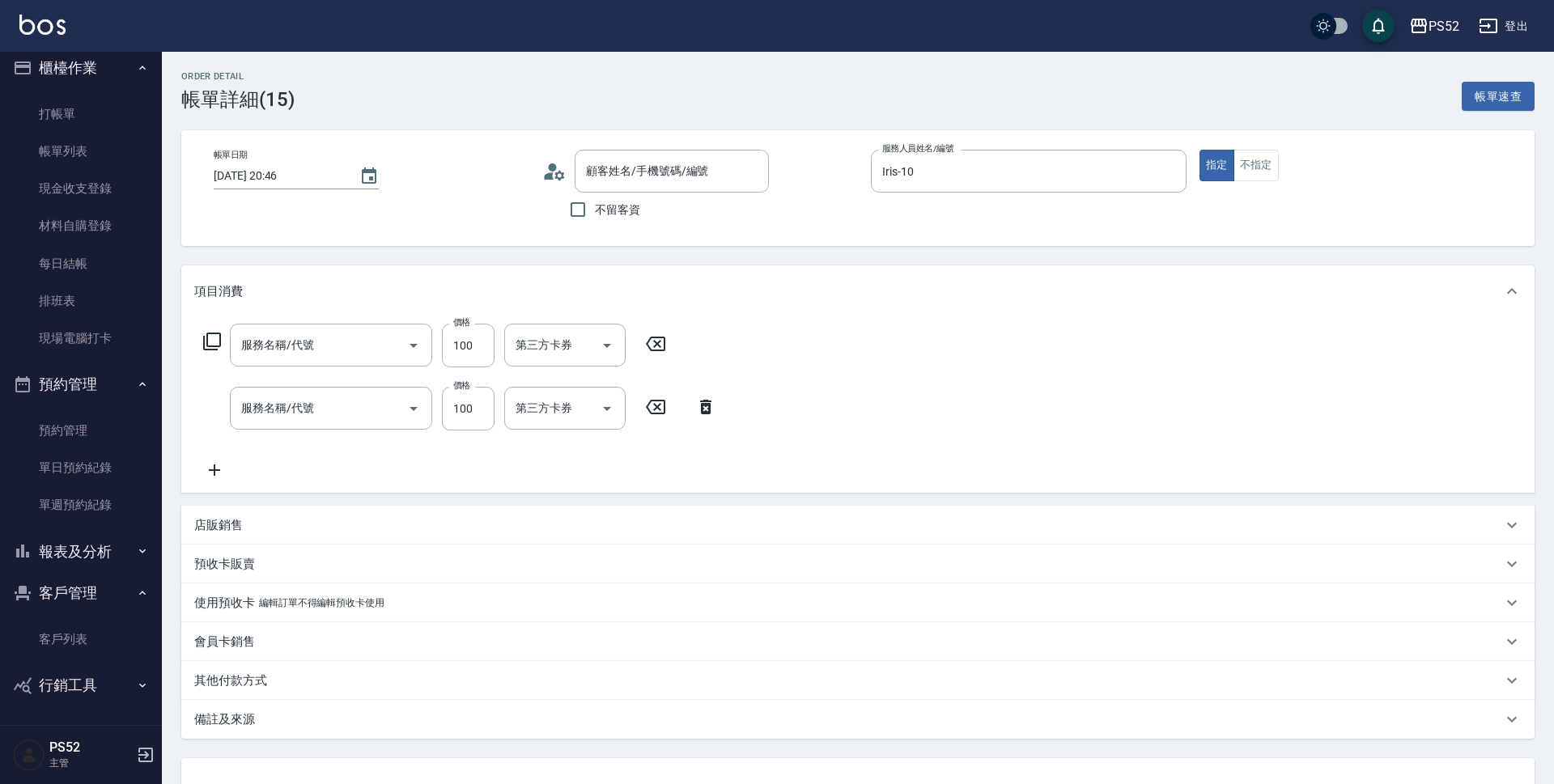
type input "Iris-10"
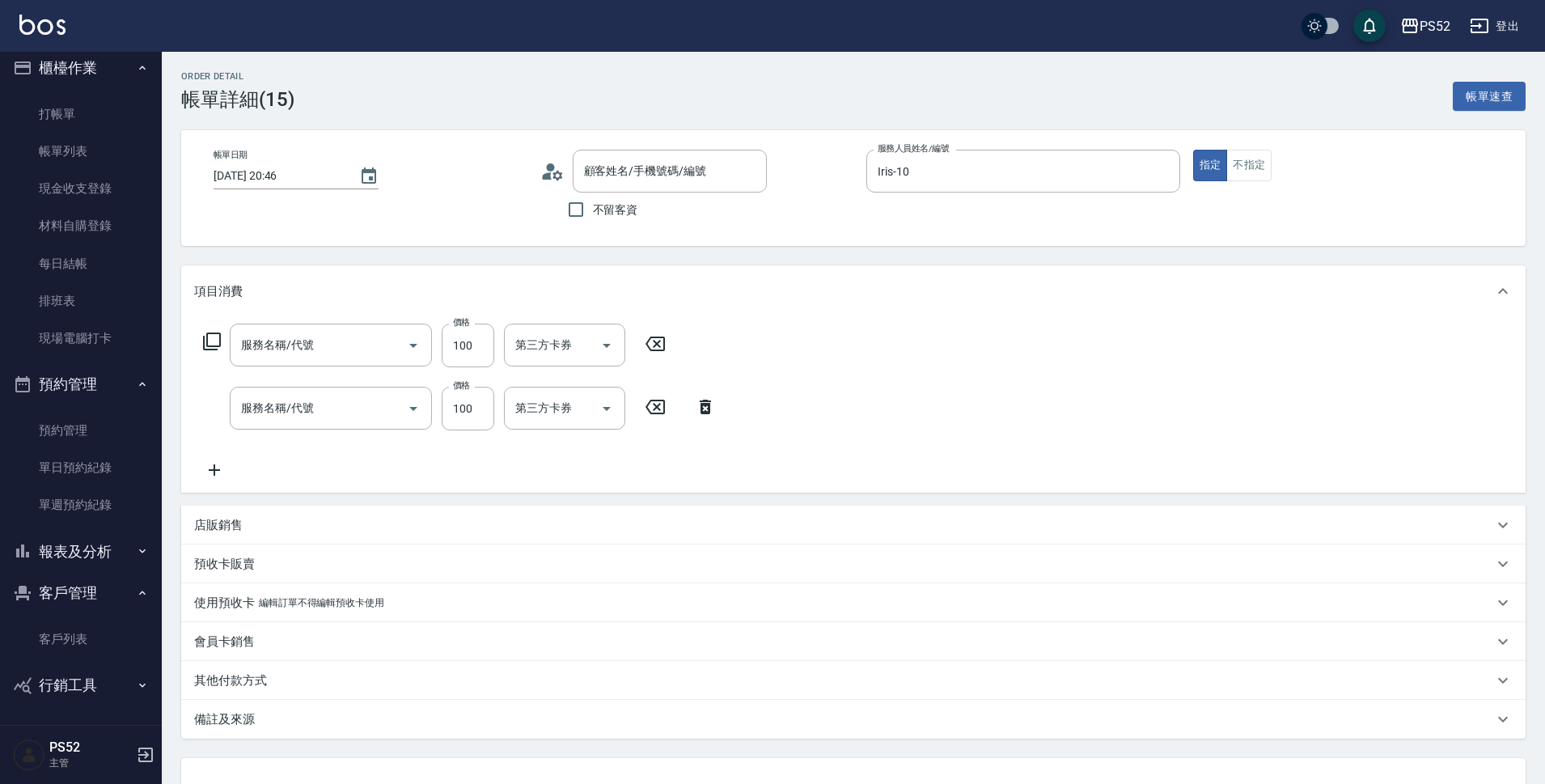
type input "葉綠素/洗一次50(S3)"
type input "造型(S5)"
type input "莊柏傑/0910385804/B0910385804"
click at [397, 417] on button "Clear" at bounding box center [390, 408] width 22 height 22
click at [407, 409] on icon "Open" at bounding box center [413, 408] width 19 height 19
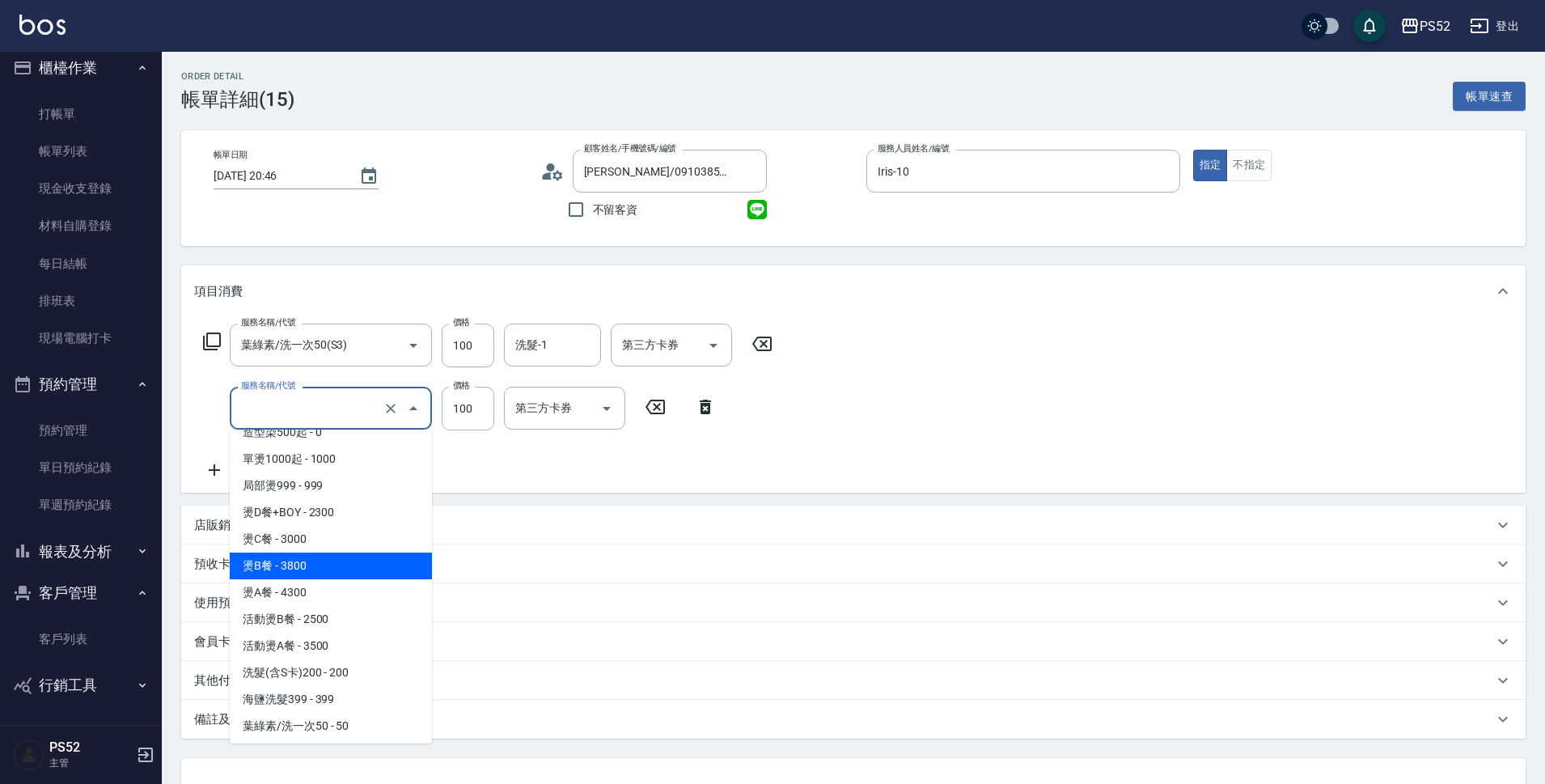
scroll to position [332, 0]
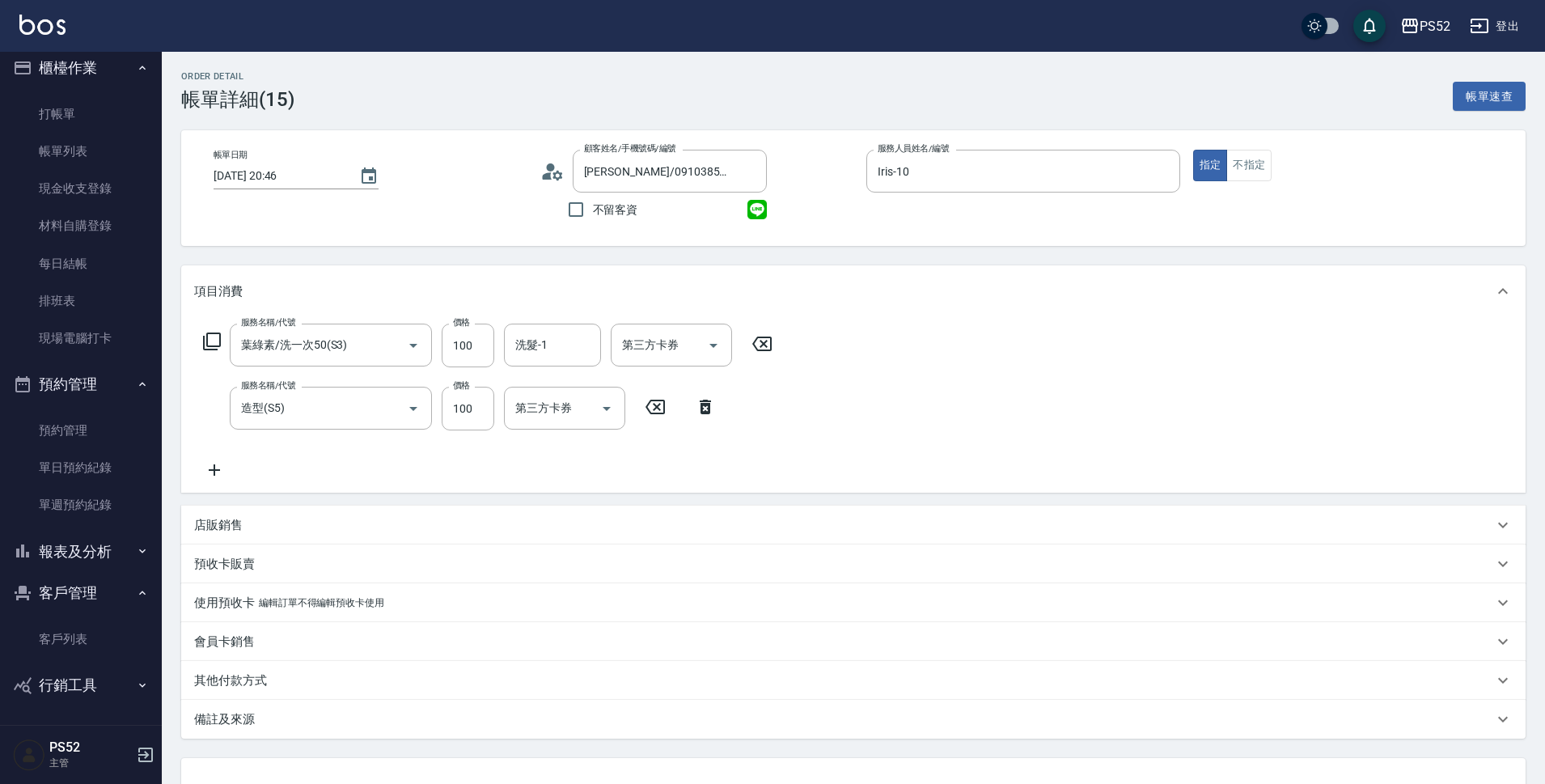
drag, startPoint x: 432, startPoint y: 553, endPoint x: 430, endPoint y: 509, distance: 44.0
click at [430, 509] on div "項目消費 服務名稱/代號 葉綠素/洗一次50(S3) 服務名稱/代號 價格 100 價格 洗髮-1 洗髮-1 第三方卡券 第三方卡券 服務名稱/代號 造型(S…" at bounding box center [853, 502] width 1344 height 473
click at [416, 417] on icon "Open" at bounding box center [413, 408] width 19 height 19
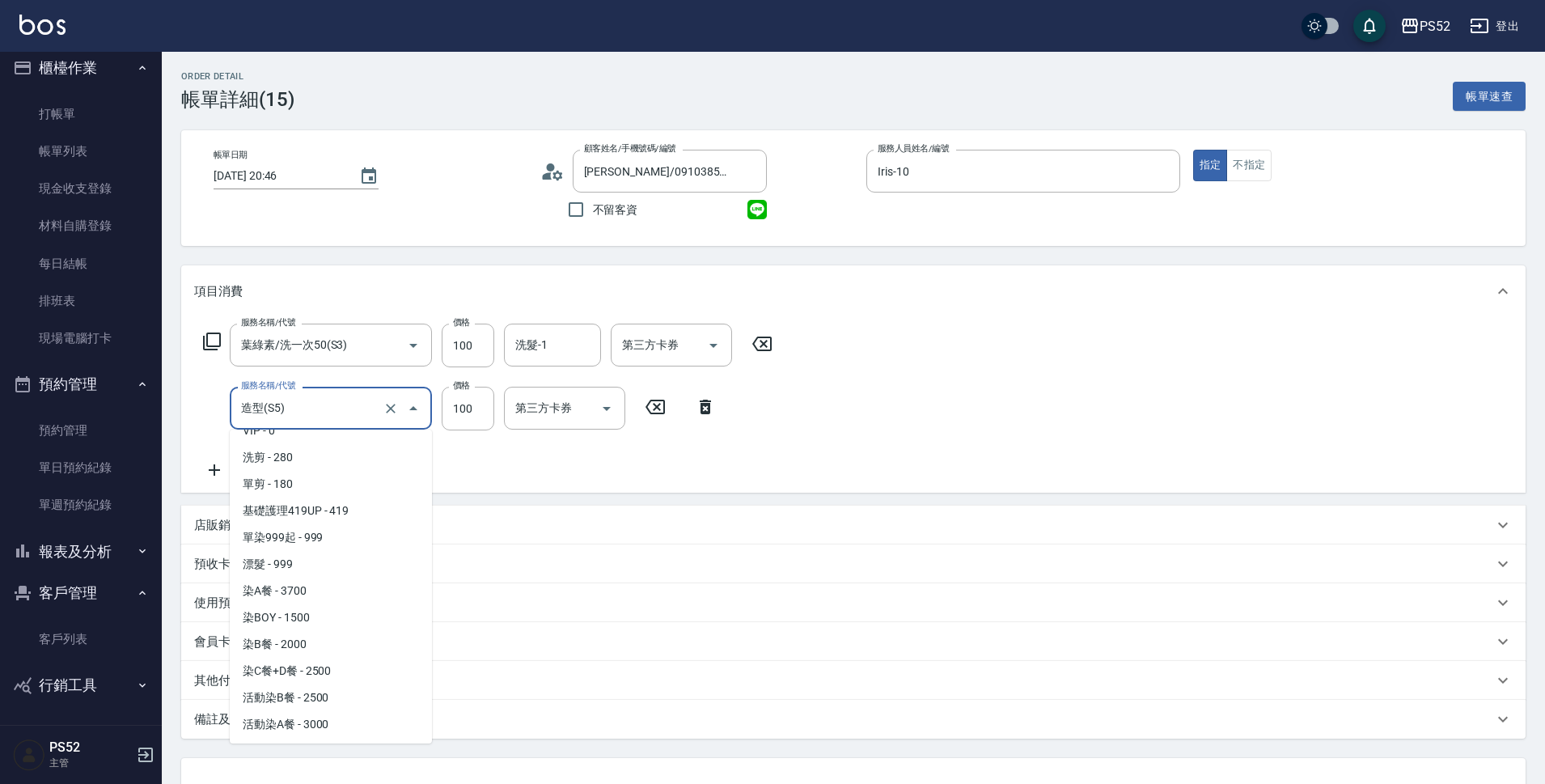
scroll to position [0, 0]
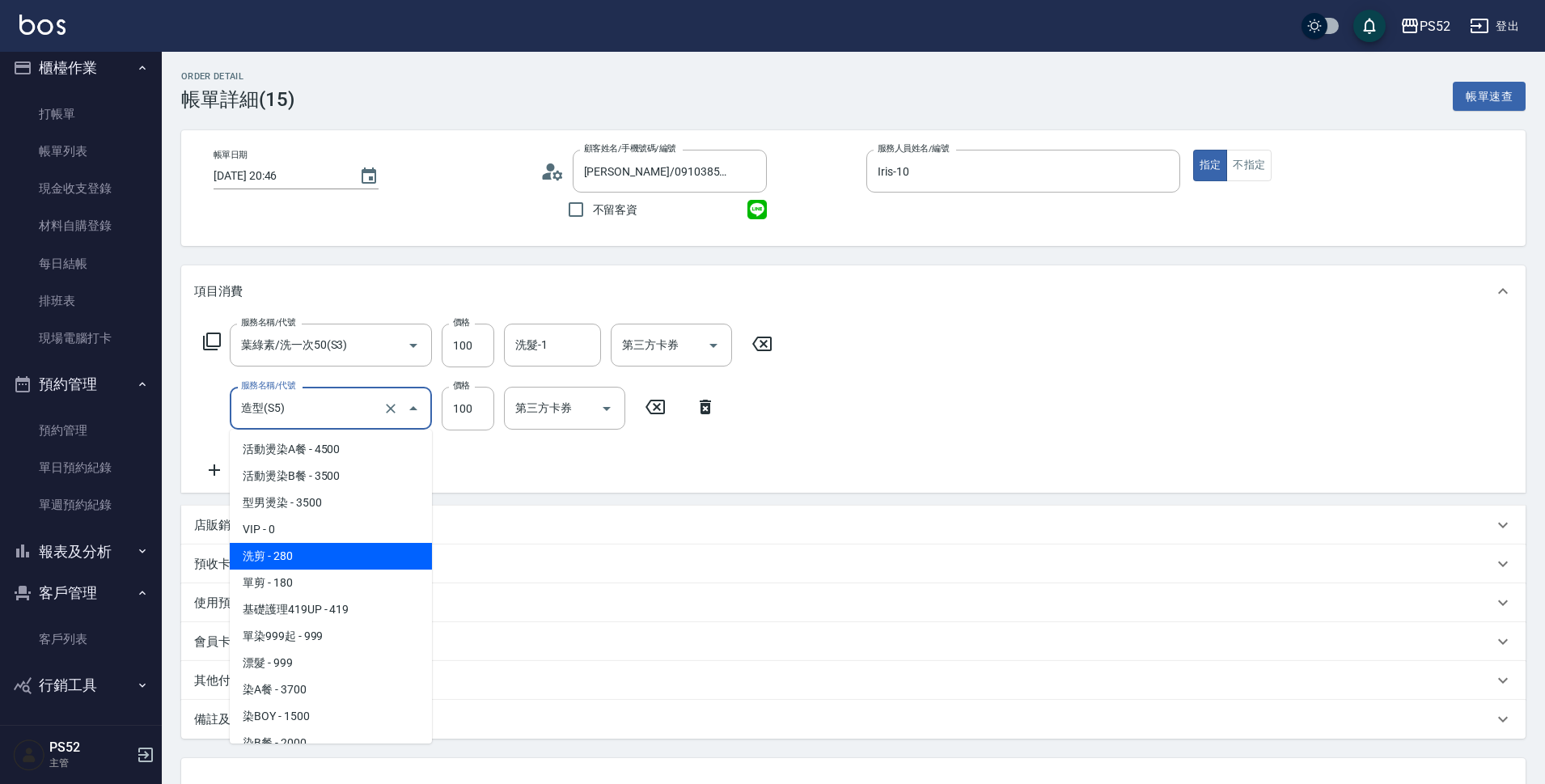
click at [368, 561] on span "洗剪 - 280" at bounding box center [331, 556] width 202 height 27
type input "洗剪(C1)"
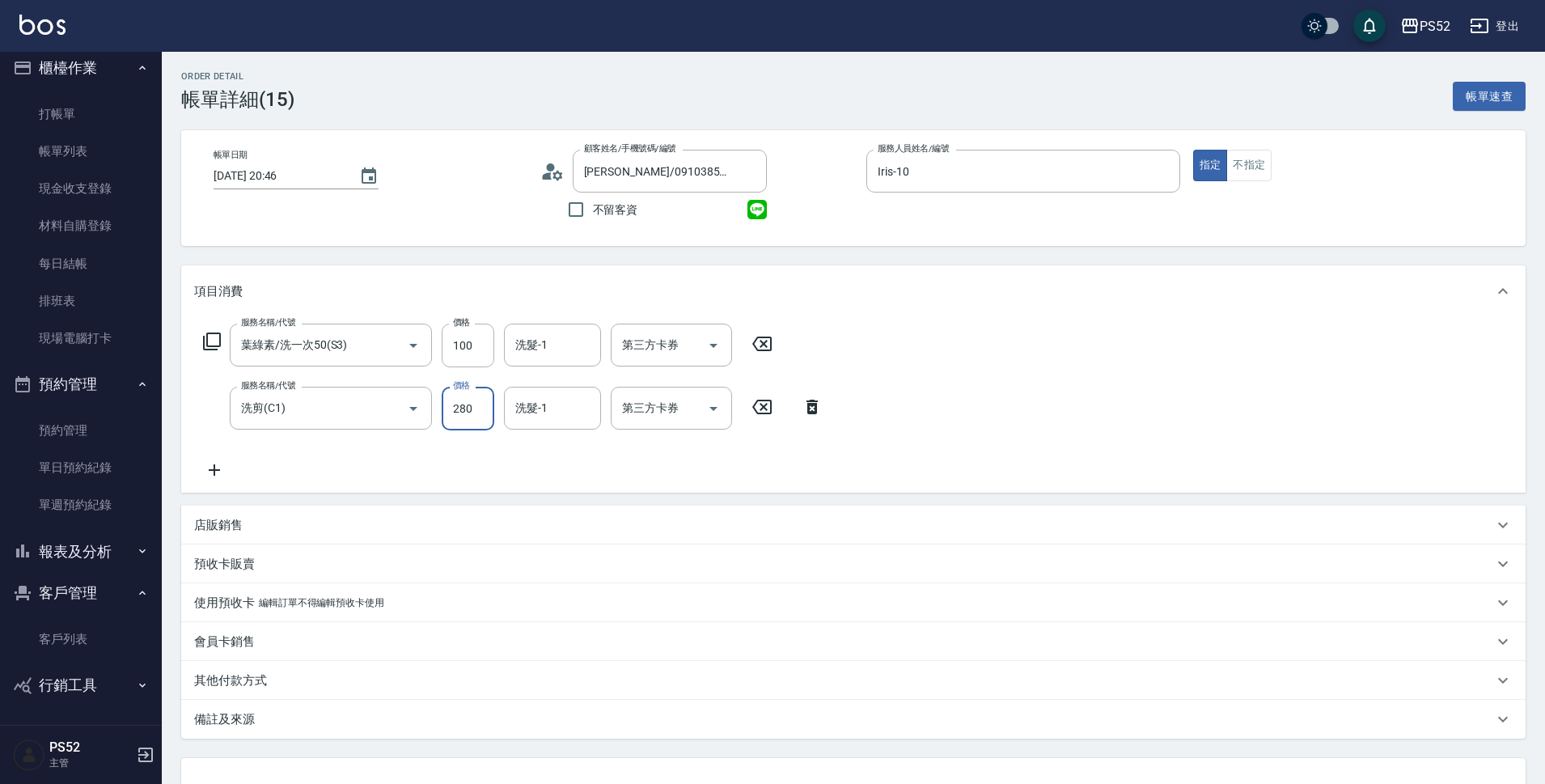
click at [453, 417] on input "280" at bounding box center [467, 408] width 52 height 44
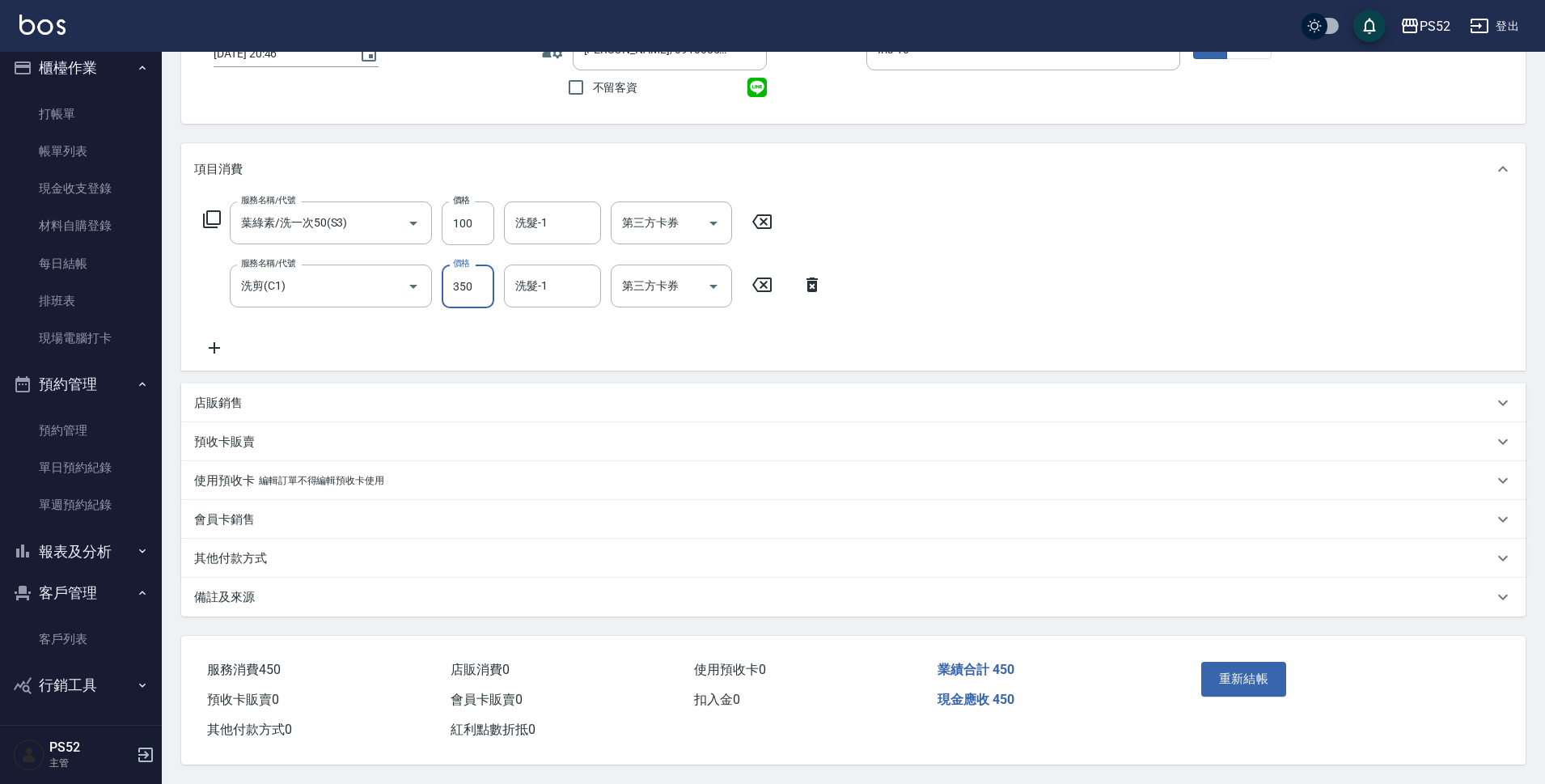
scroll to position [129, 0]
type input "350"
click at [1221, 684] on button "重新結帳" at bounding box center [1244, 679] width 85 height 34
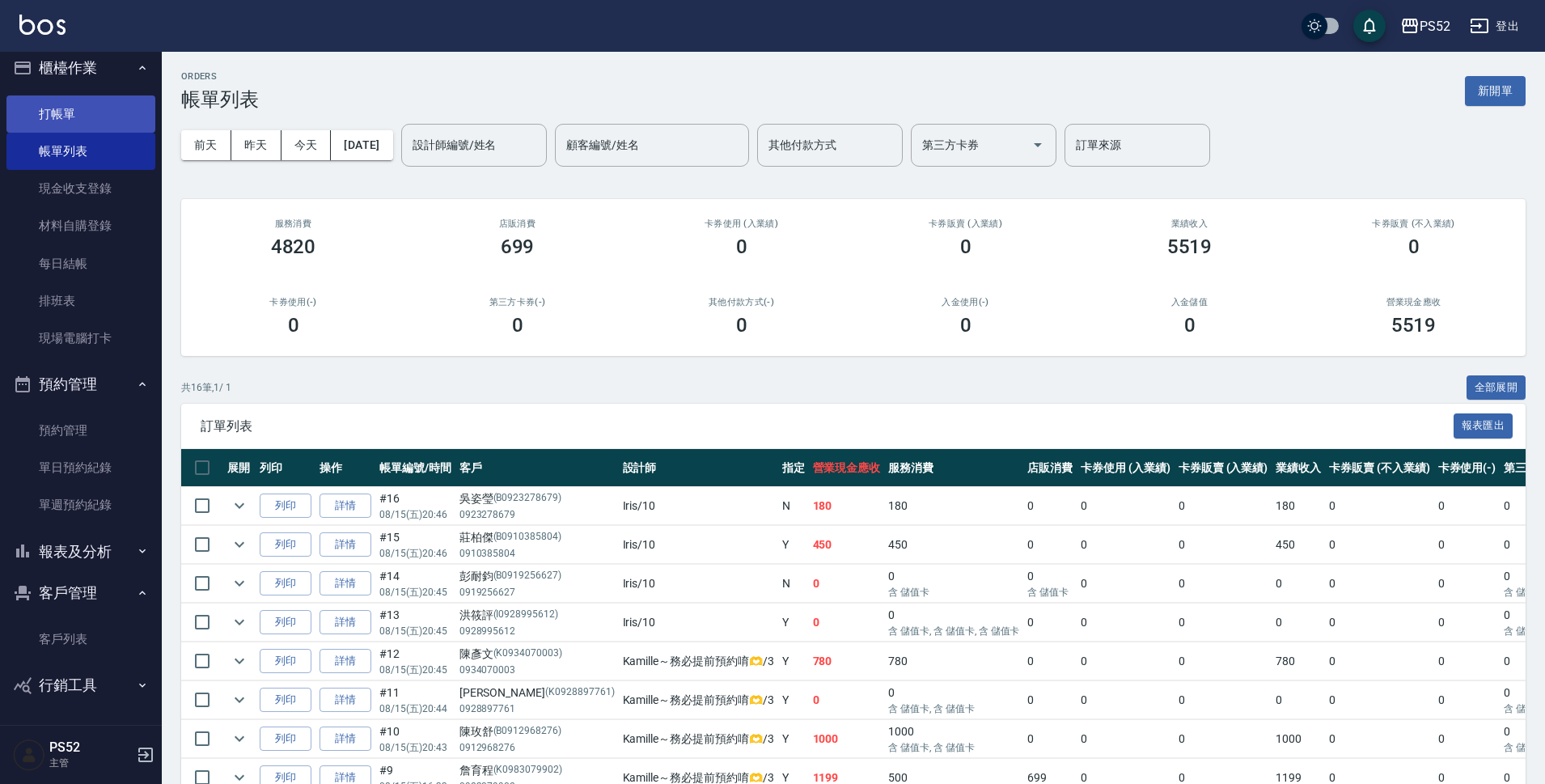
click at [17, 126] on link "打帳單" at bounding box center [80, 114] width 149 height 37
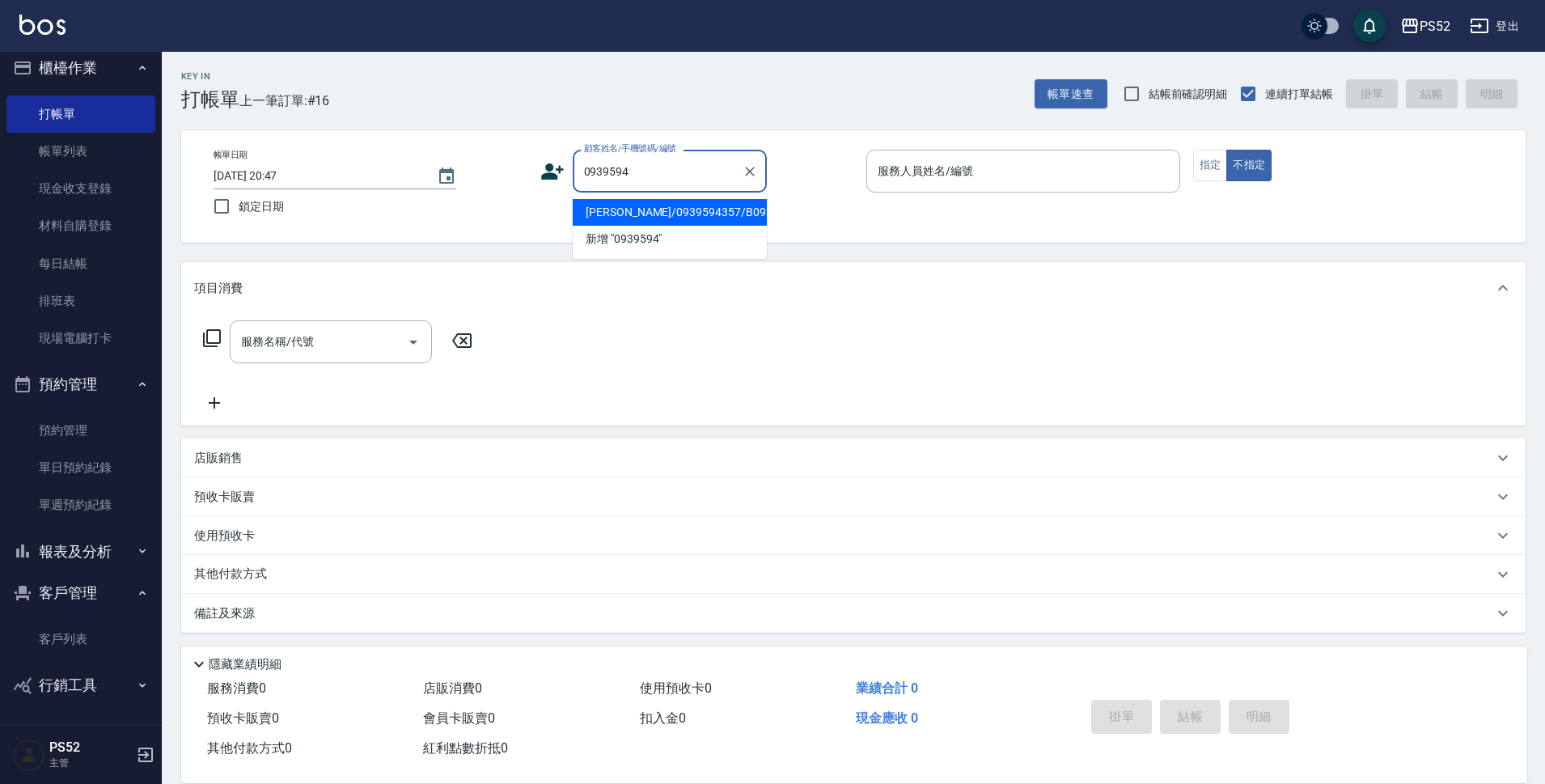
click at [617, 213] on li "柯幸珊/0939594357/B0939594357" at bounding box center [670, 212] width 194 height 27
type input "柯幸珊/0939594357/B0939594357"
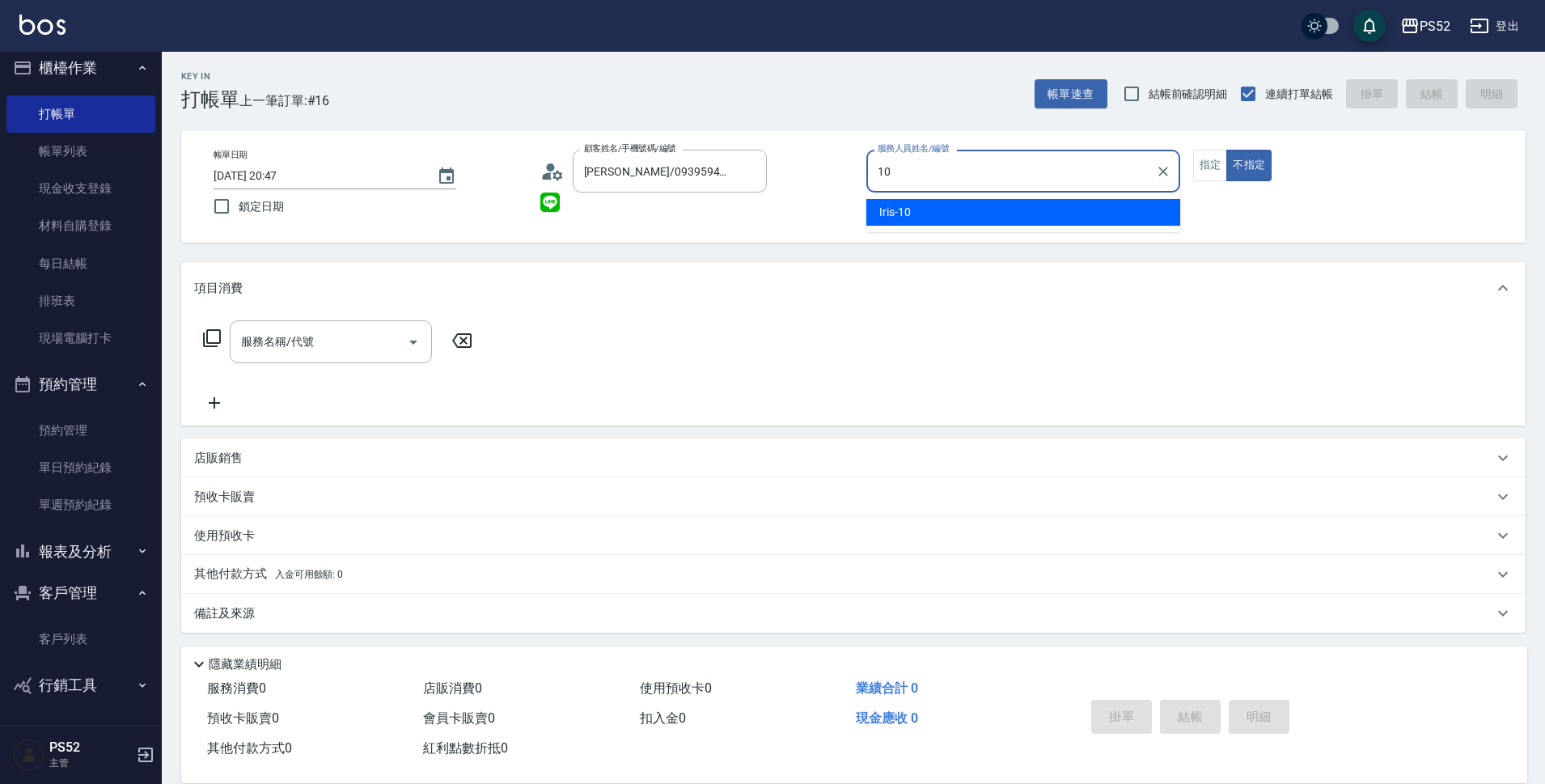
type input "10"
type button "false"
type input "Iris-10"
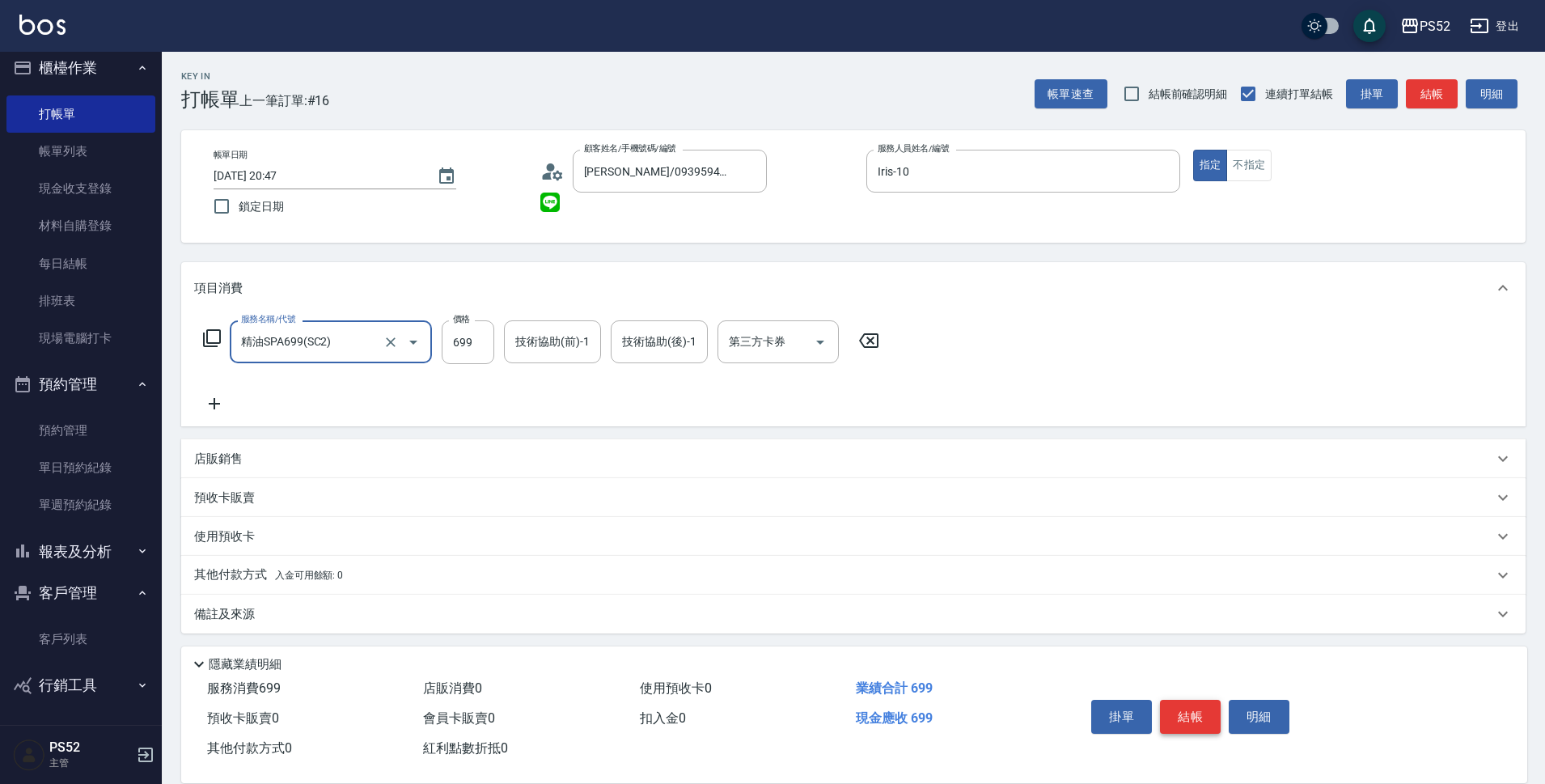
type input "精油SPA699(SC2)"
click at [1176, 700] on button "結帳" at bounding box center [1190, 716] width 61 height 34
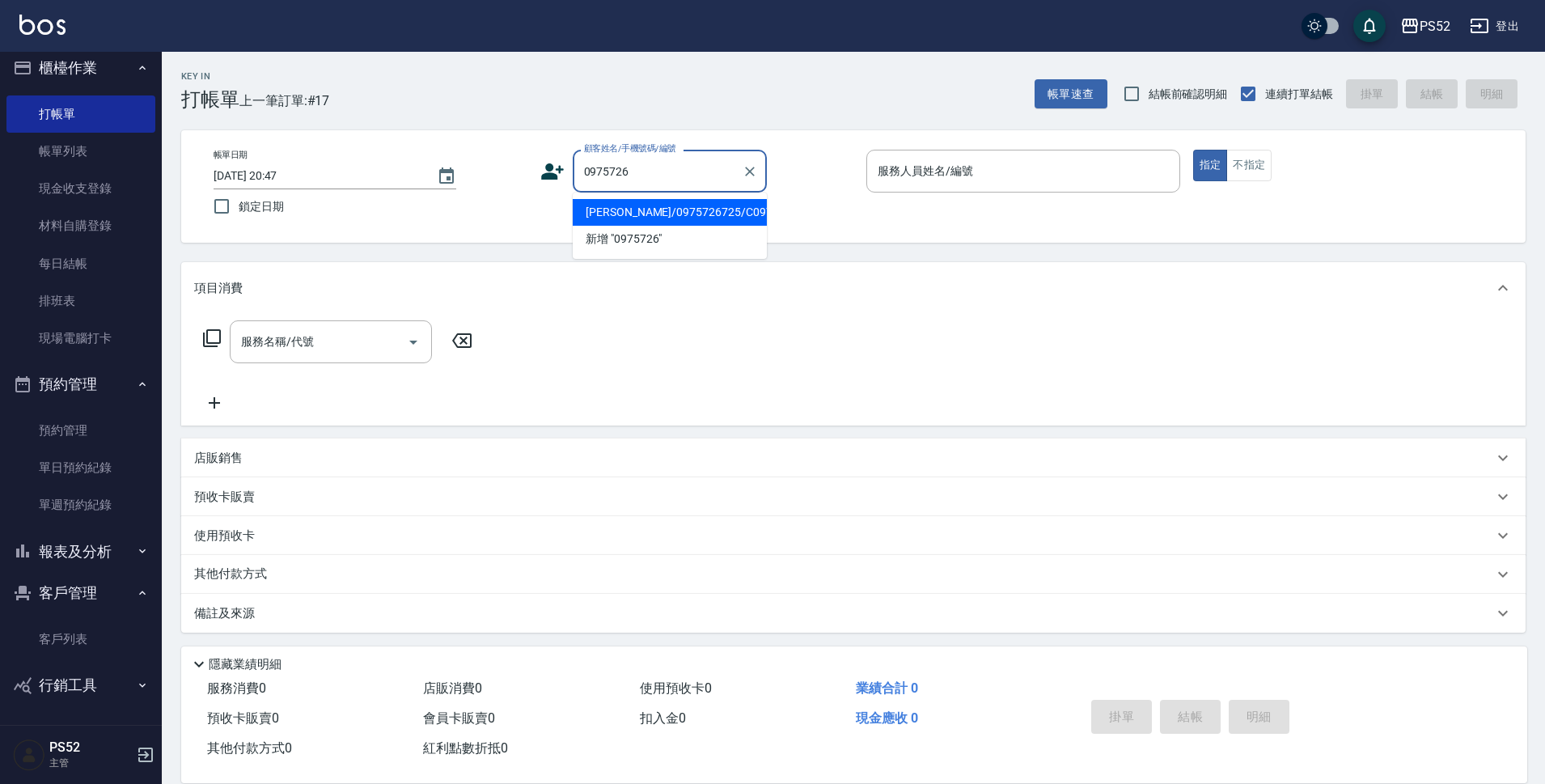
drag, startPoint x: 634, startPoint y: 234, endPoint x: 651, endPoint y: 240, distance: 18.0
click at [638, 226] on li "江廷杰/0975726725/C0975726725" at bounding box center [670, 212] width 194 height 27
type input "江廷杰/0975726725/C0975726725"
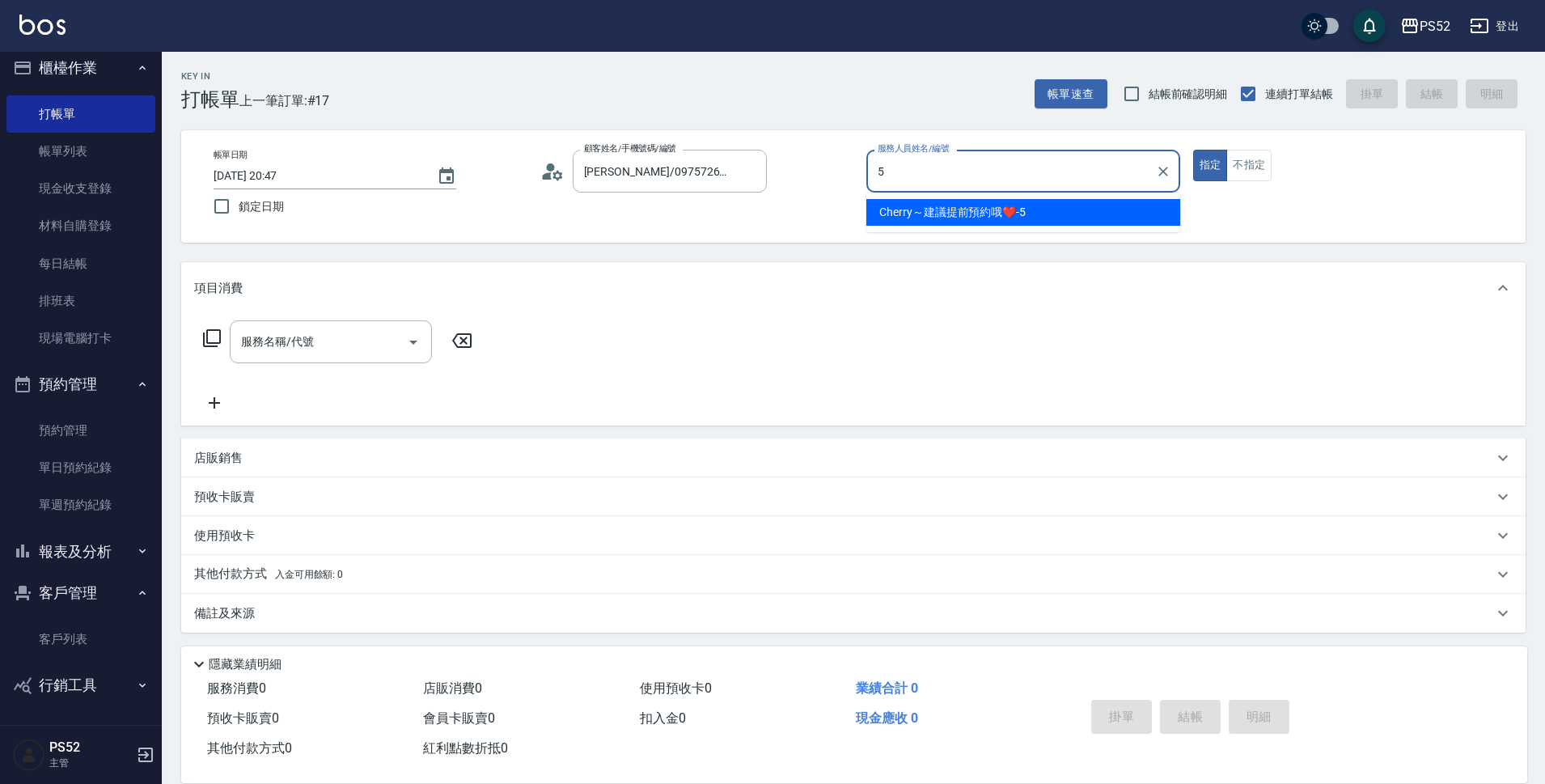
type input "Cherry～建議提前預約哦❤️-5"
type button "true"
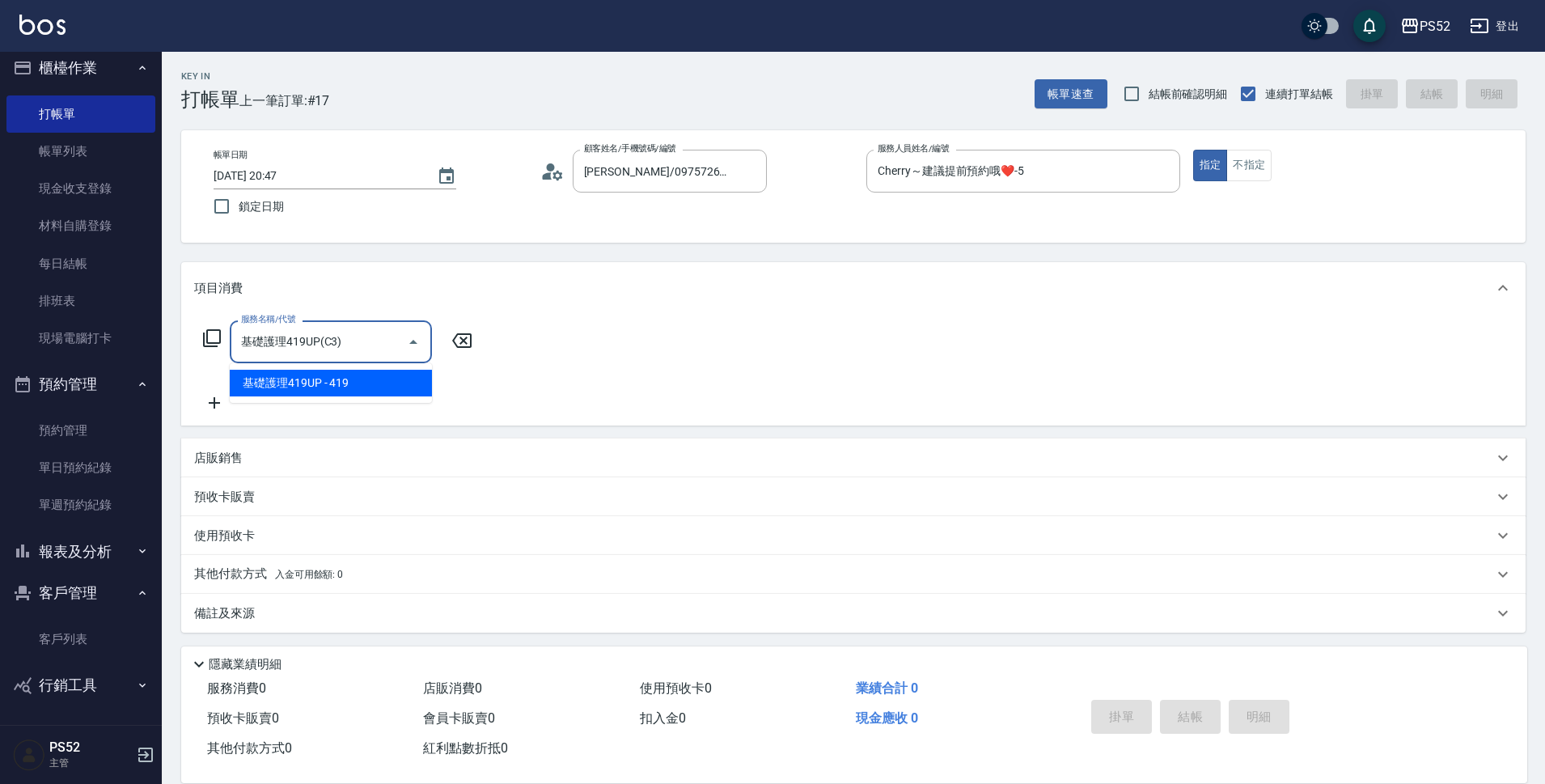
type input "基礎護理419UP(C3)"
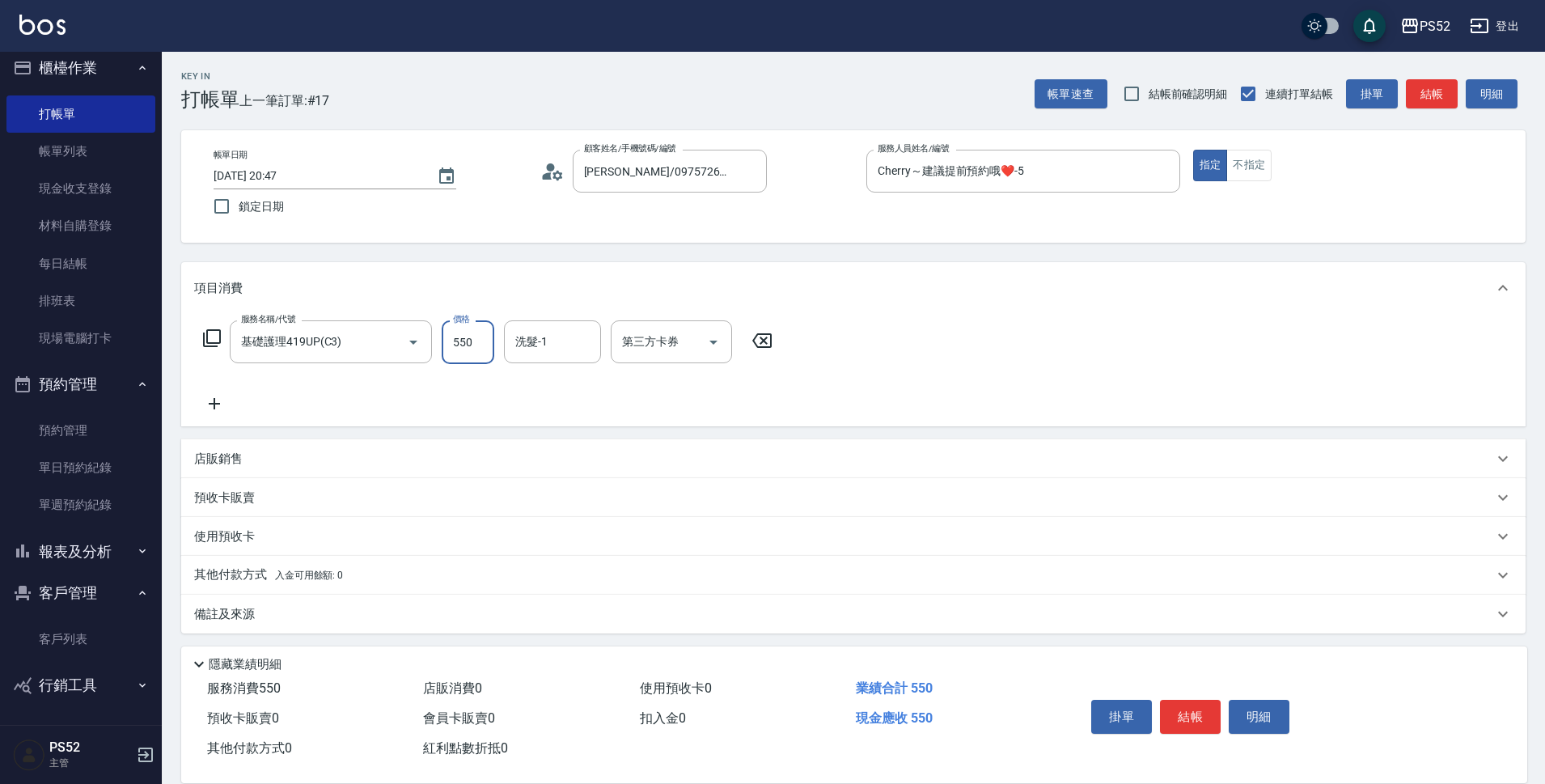
type input "550"
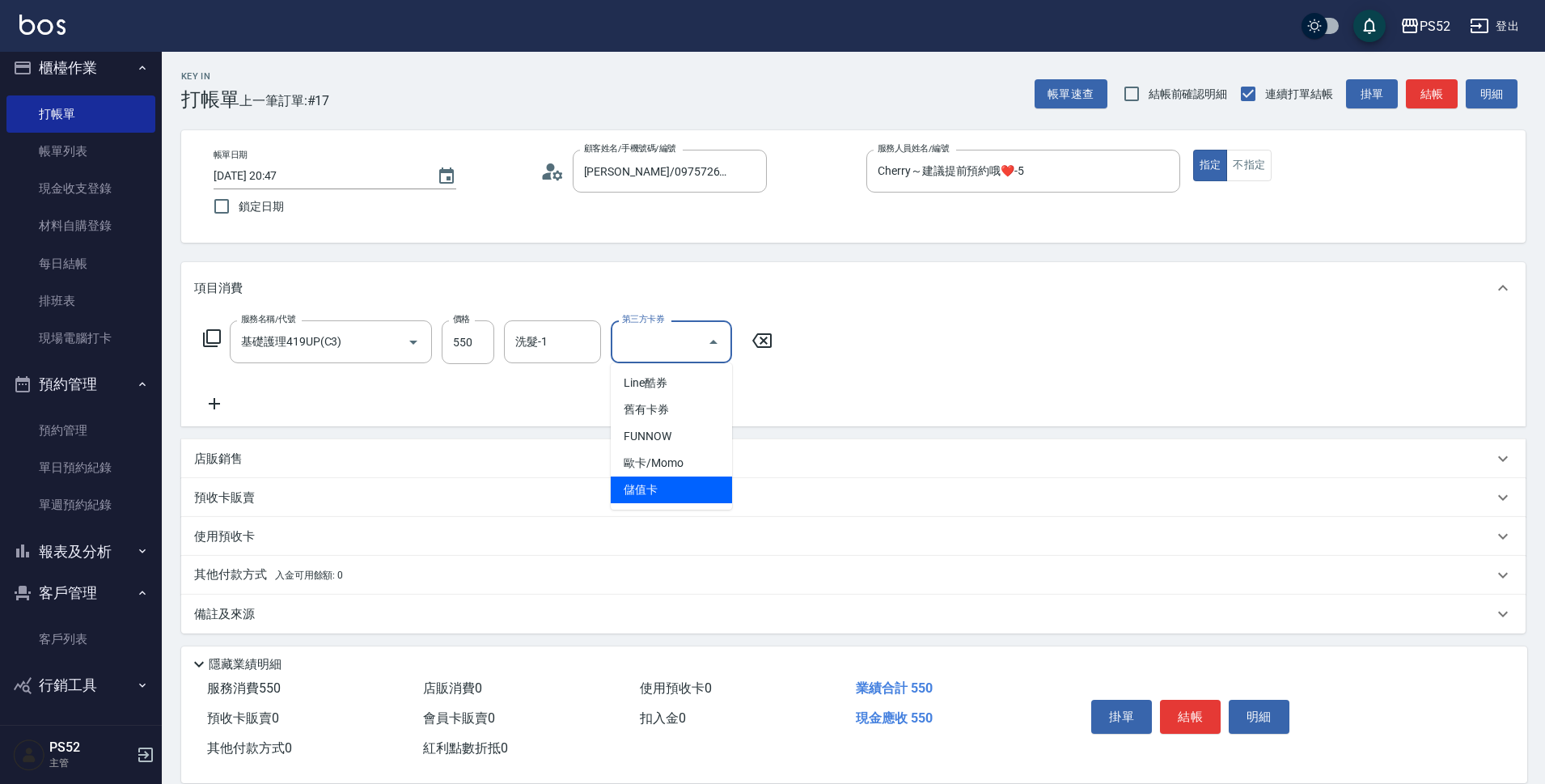
type input "儲值卡"
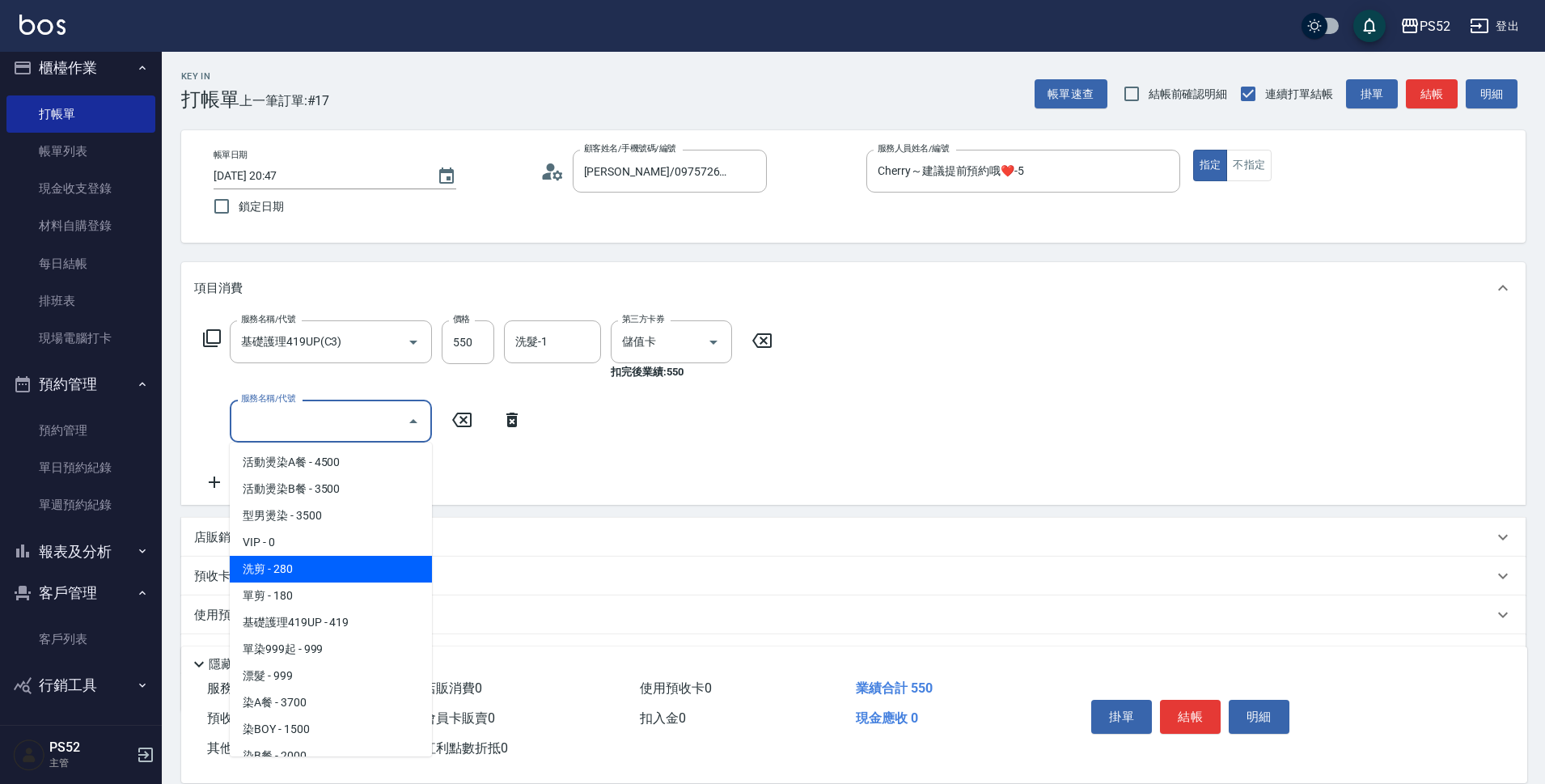
type input "洗剪(C1)"
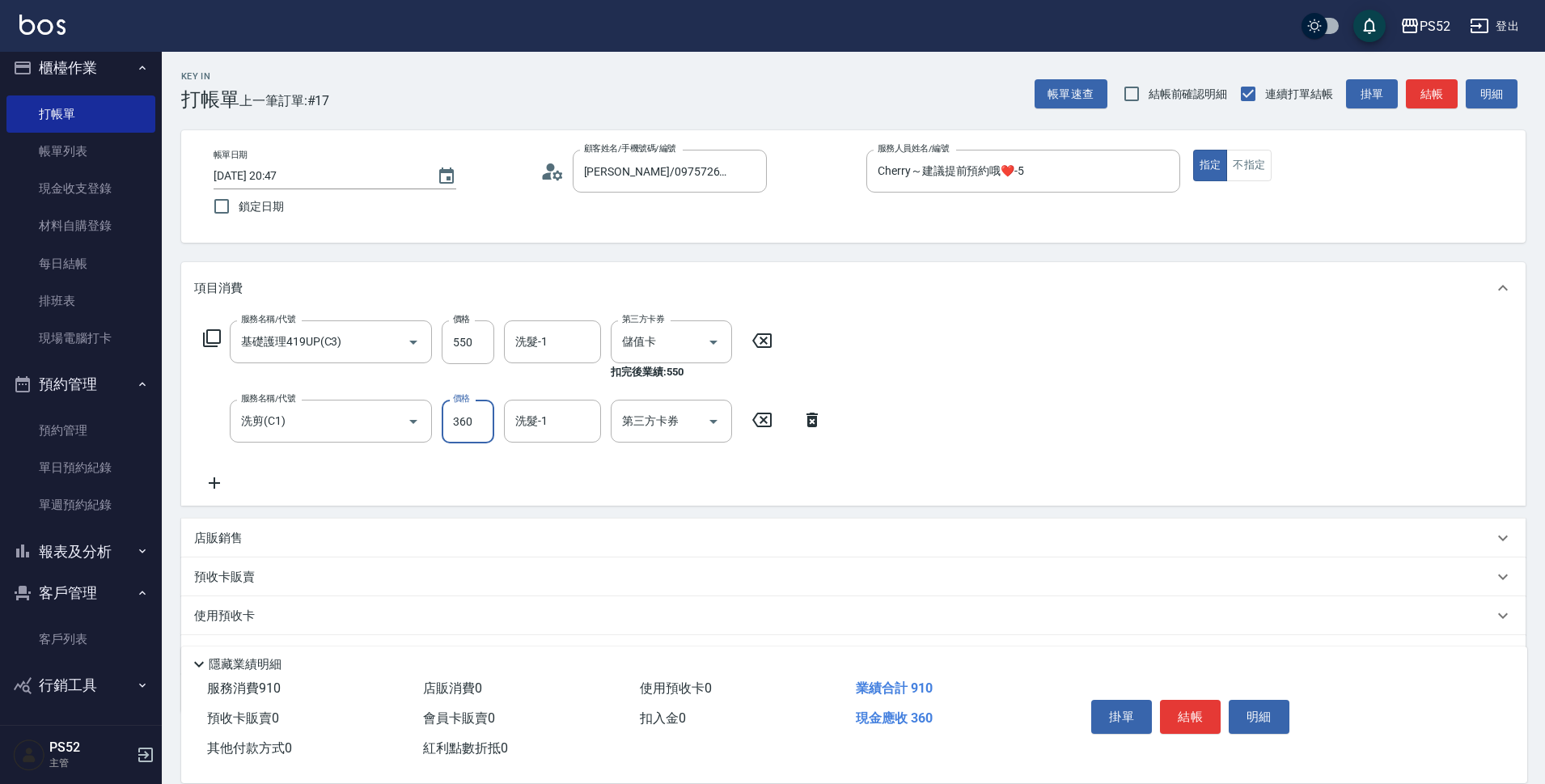
type input "360"
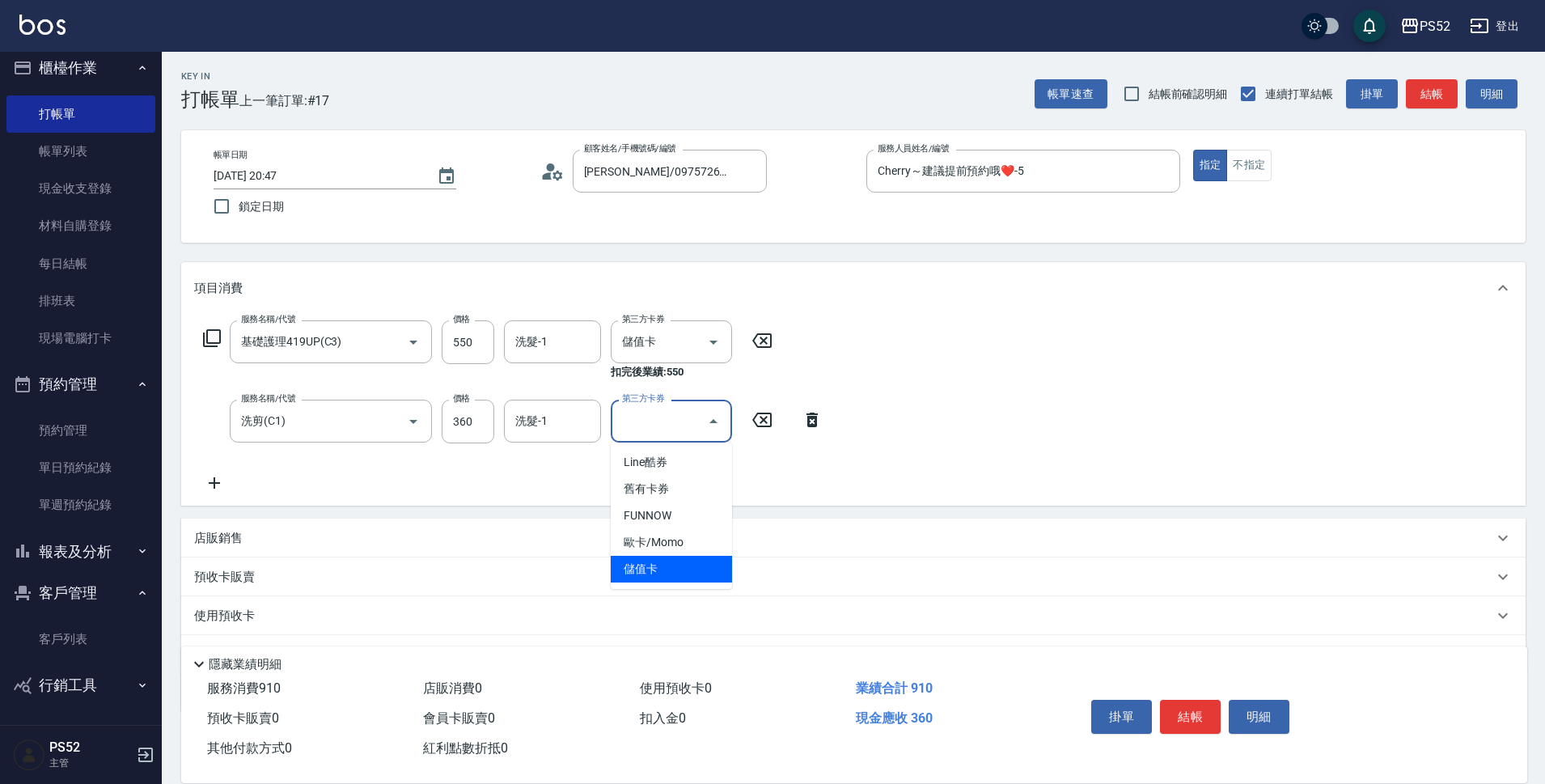
type input "儲值卡"
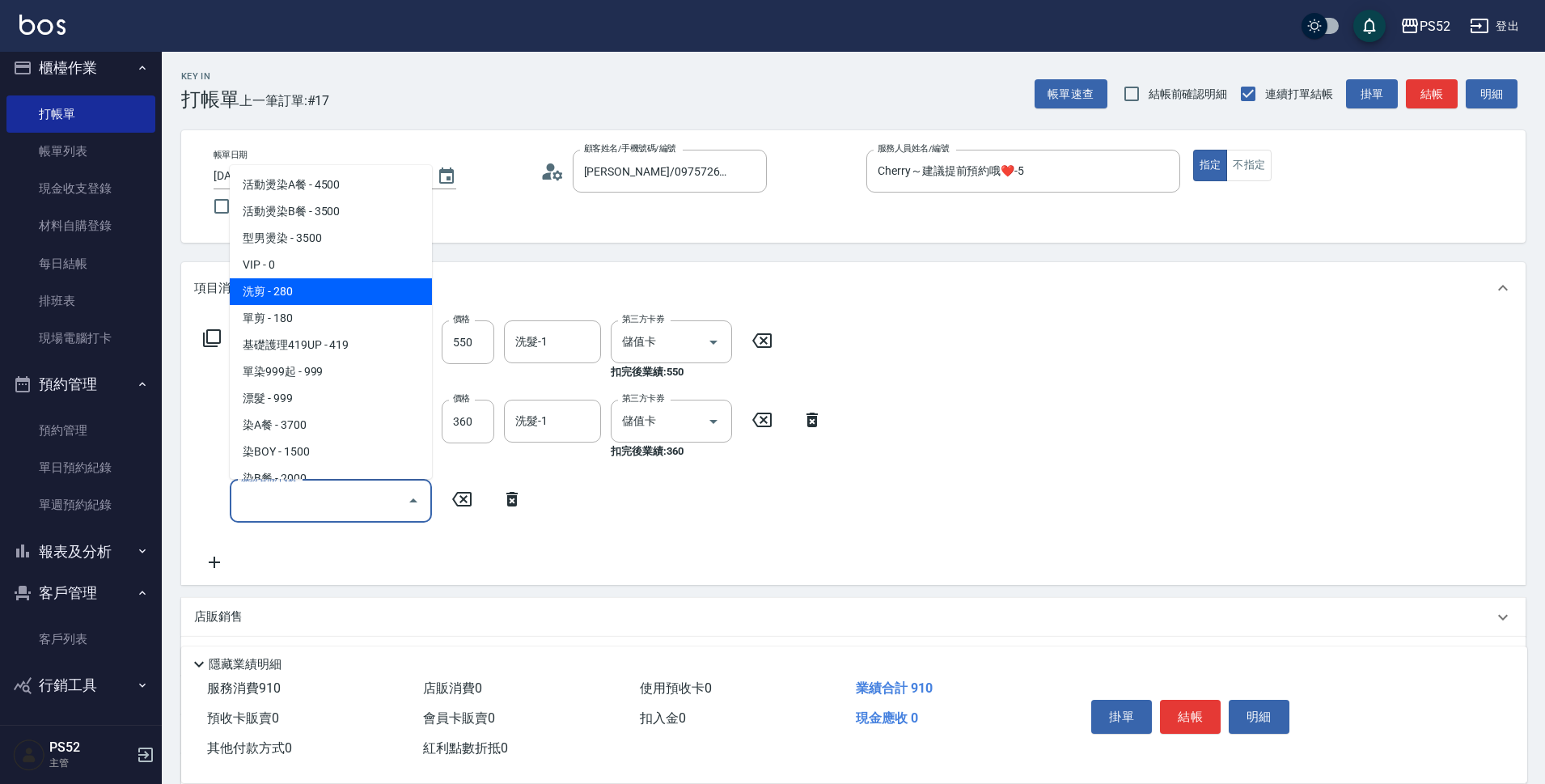
type input "洗剪(C1)"
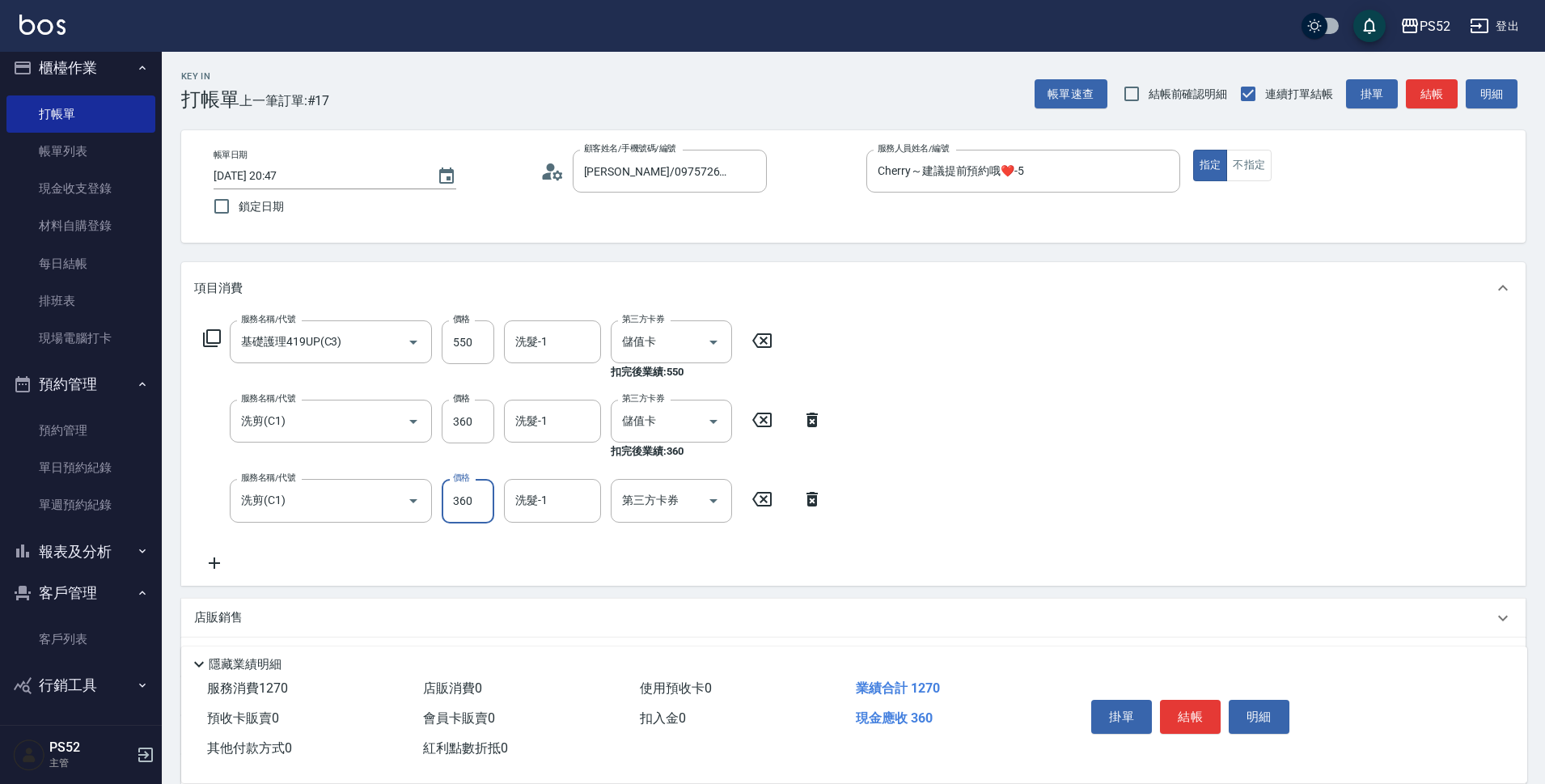
type input "360"
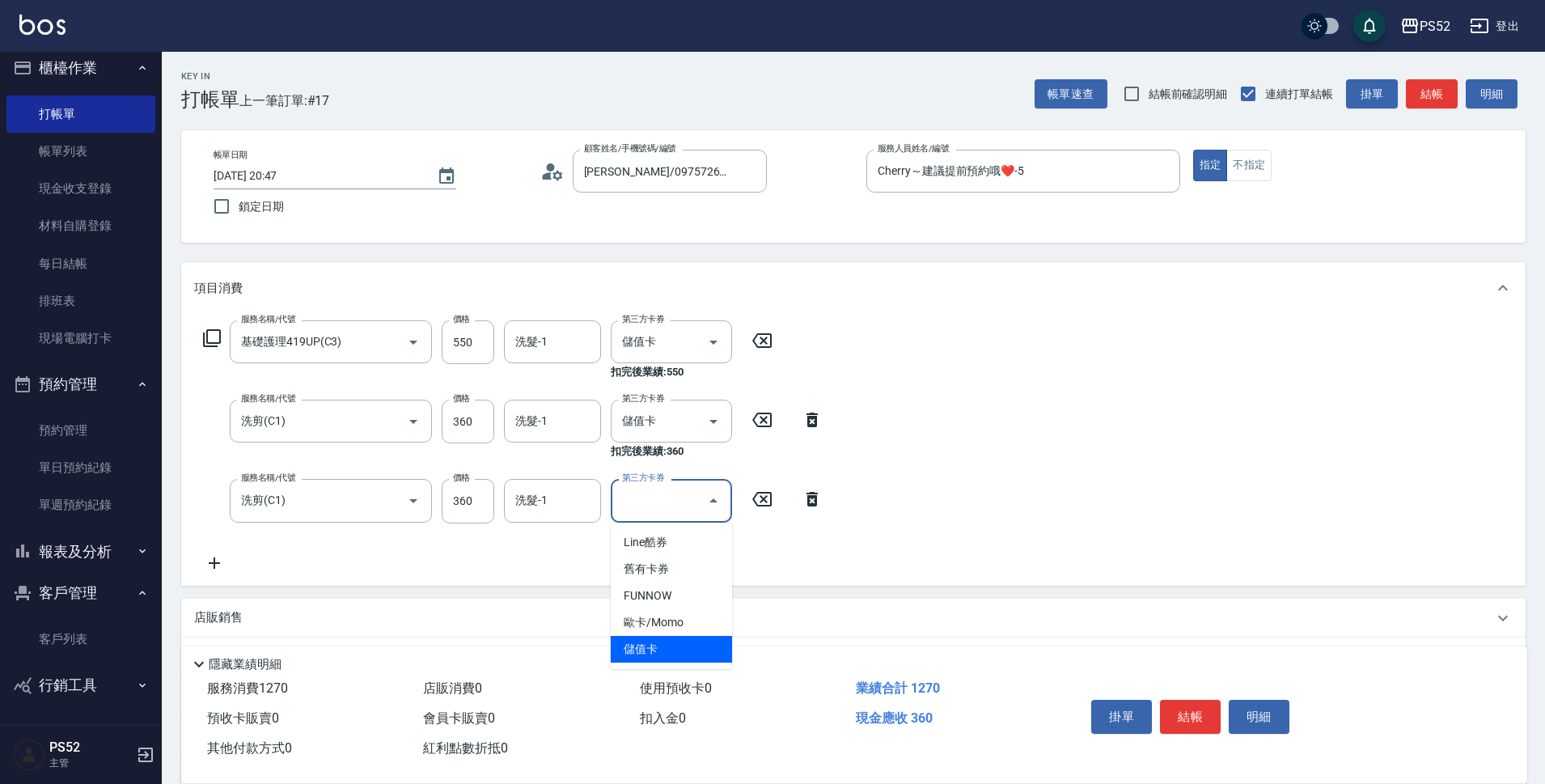
type input "儲值卡"
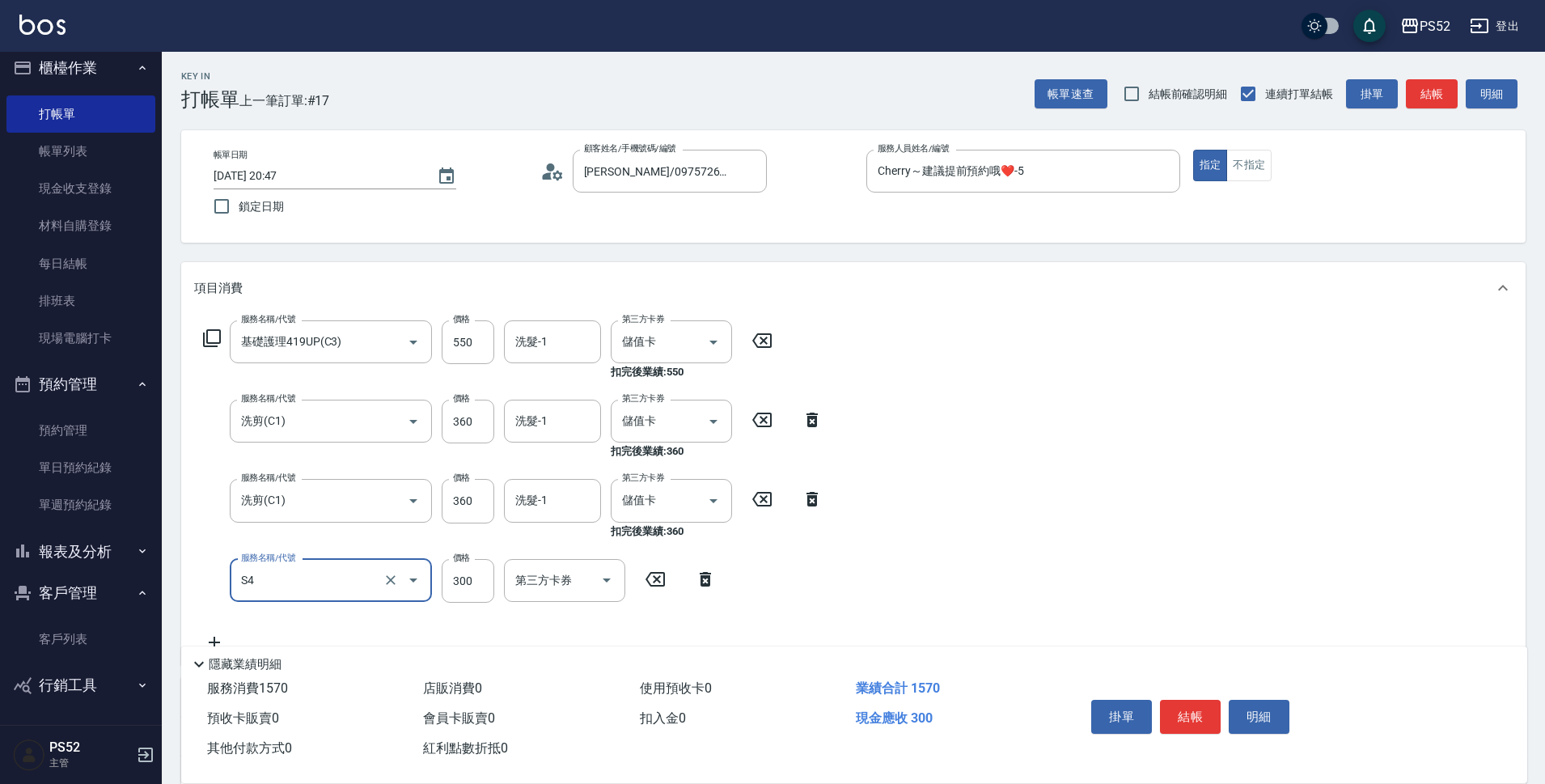
type input "洗髮300元(S4)"
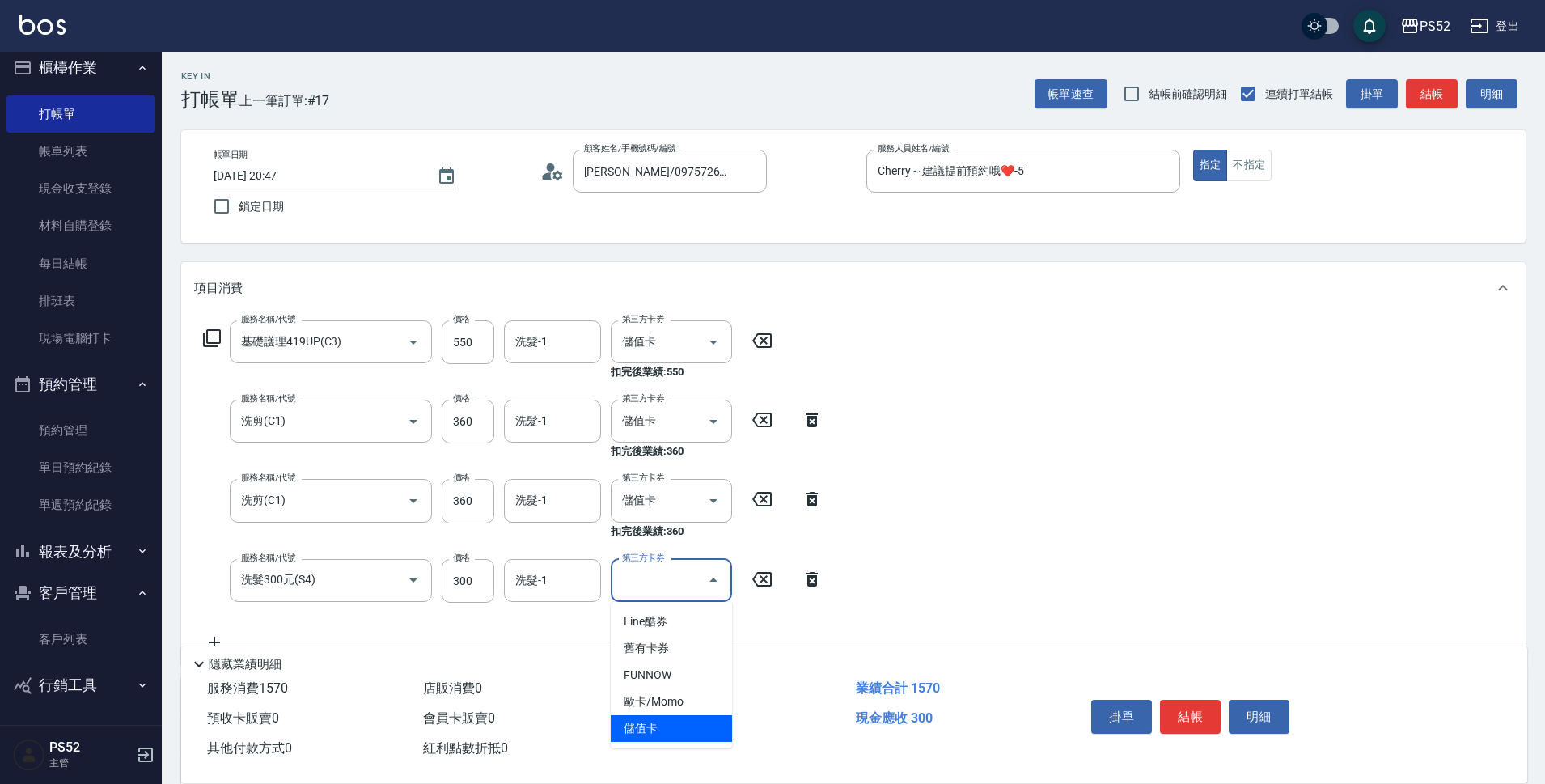
type input "儲值卡"
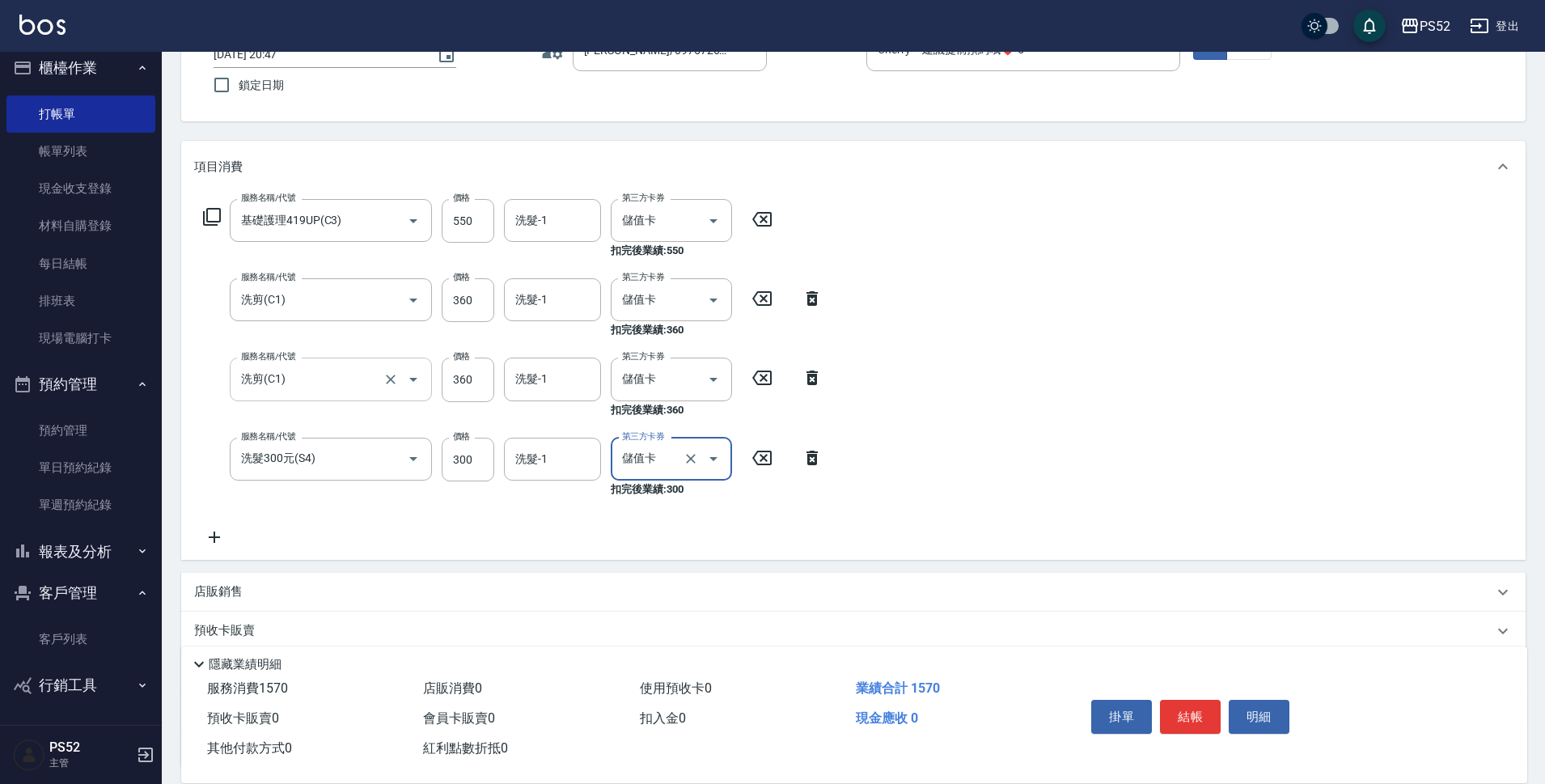
scroll to position [135, 0]
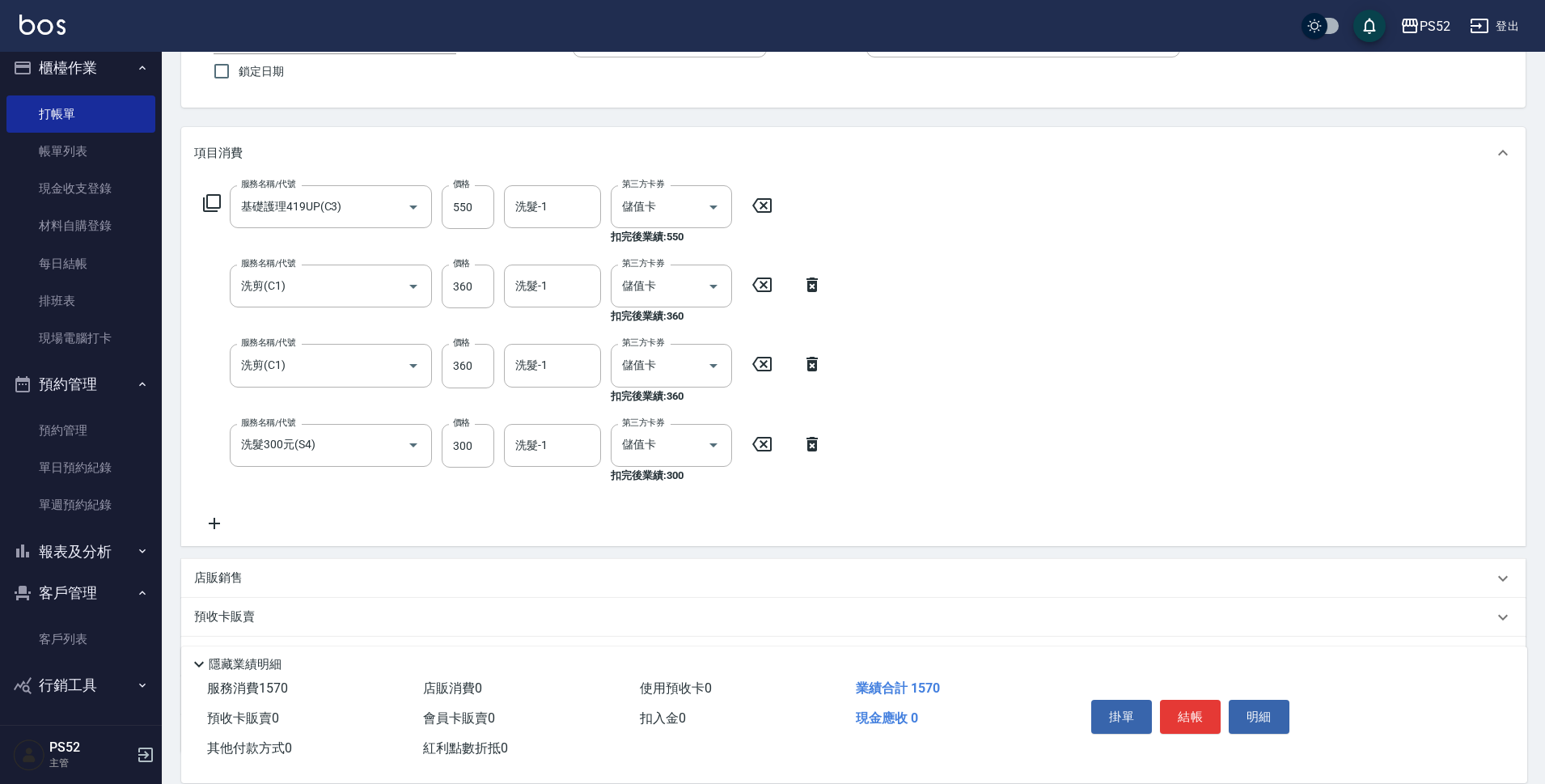
click at [219, 561] on div "店販銷售" at bounding box center [853, 578] width 1344 height 39
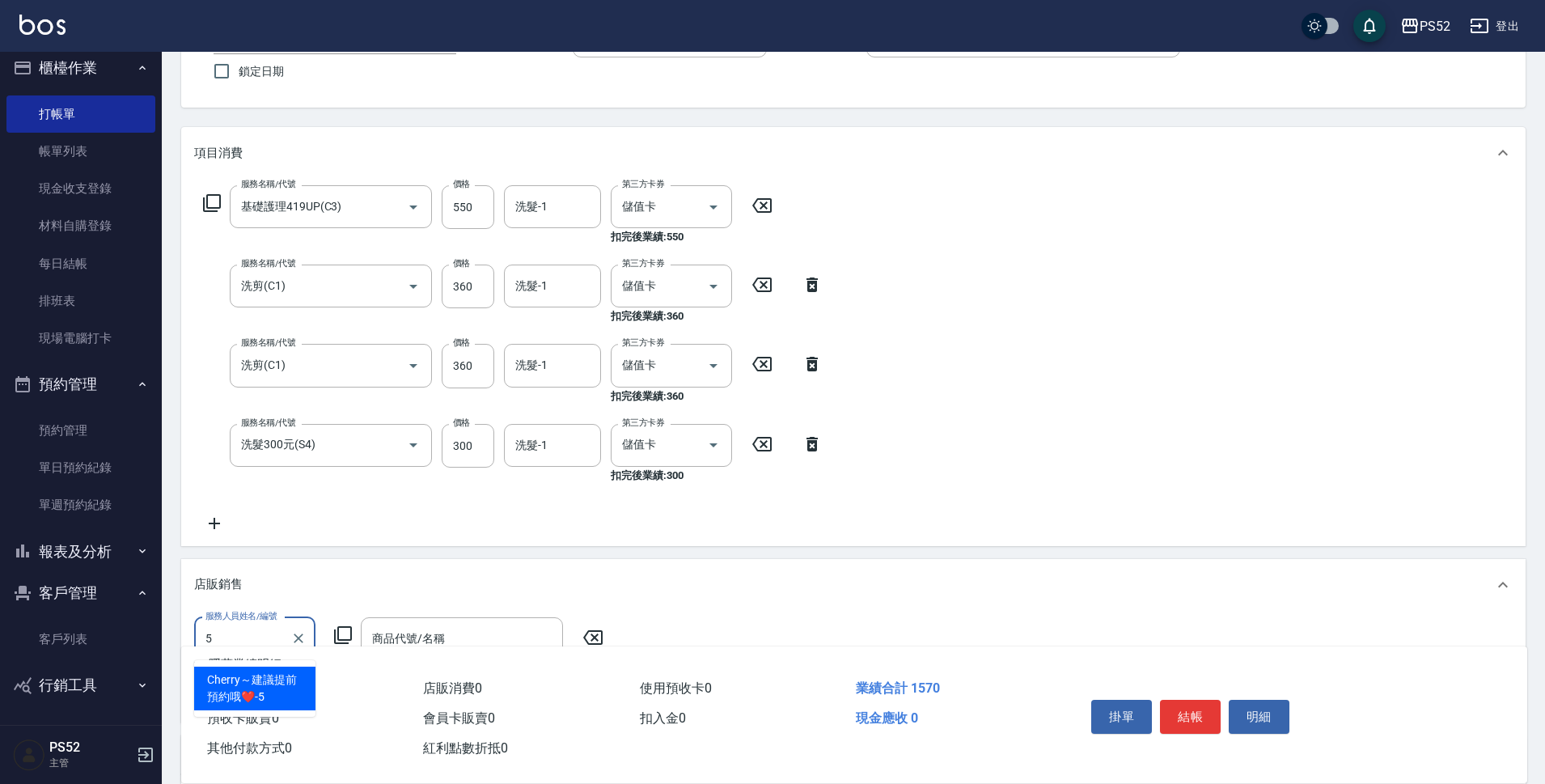
type input "Cherry～建議提前預約哦❤️-5"
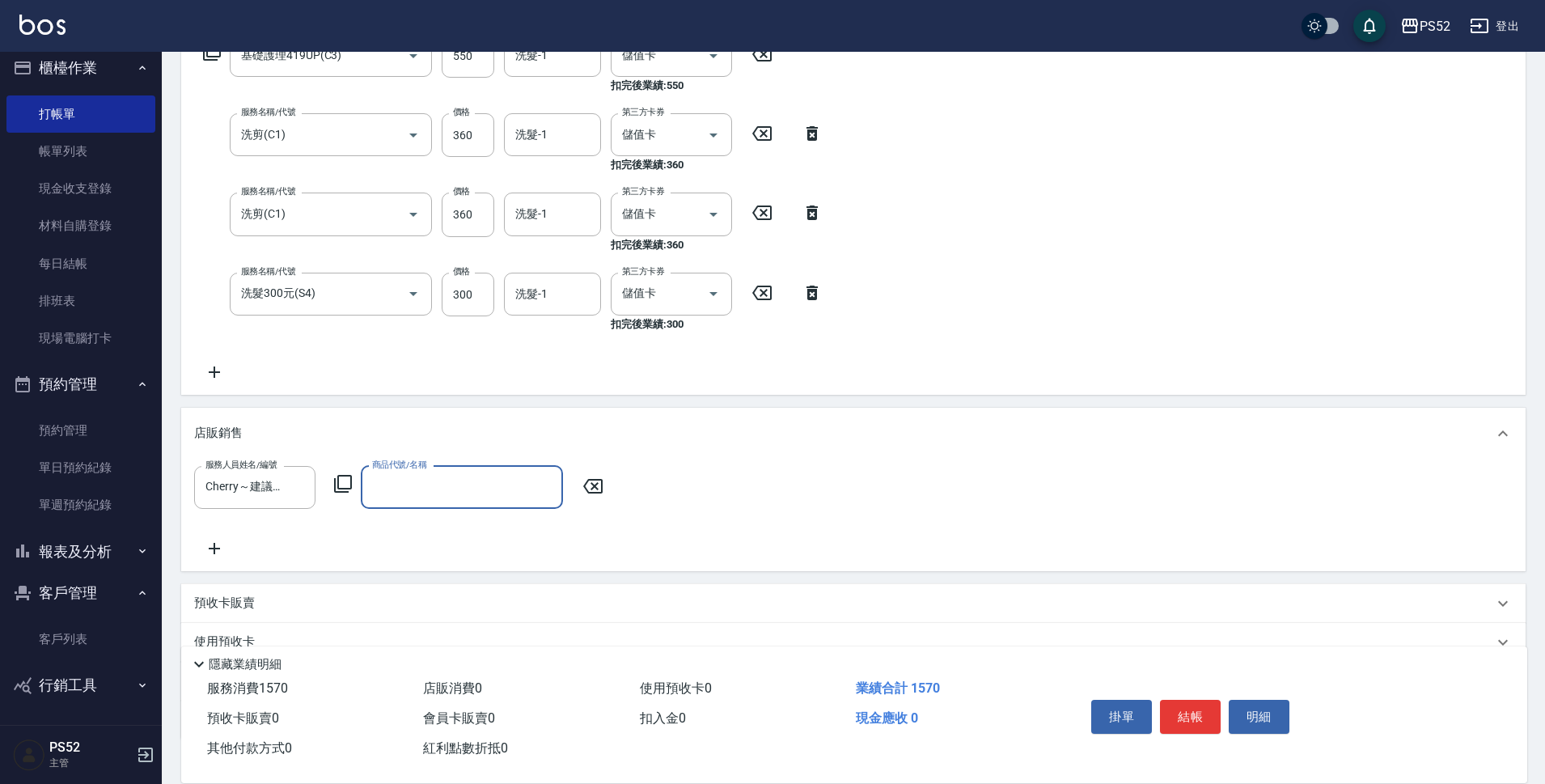
scroll to position [297, 0]
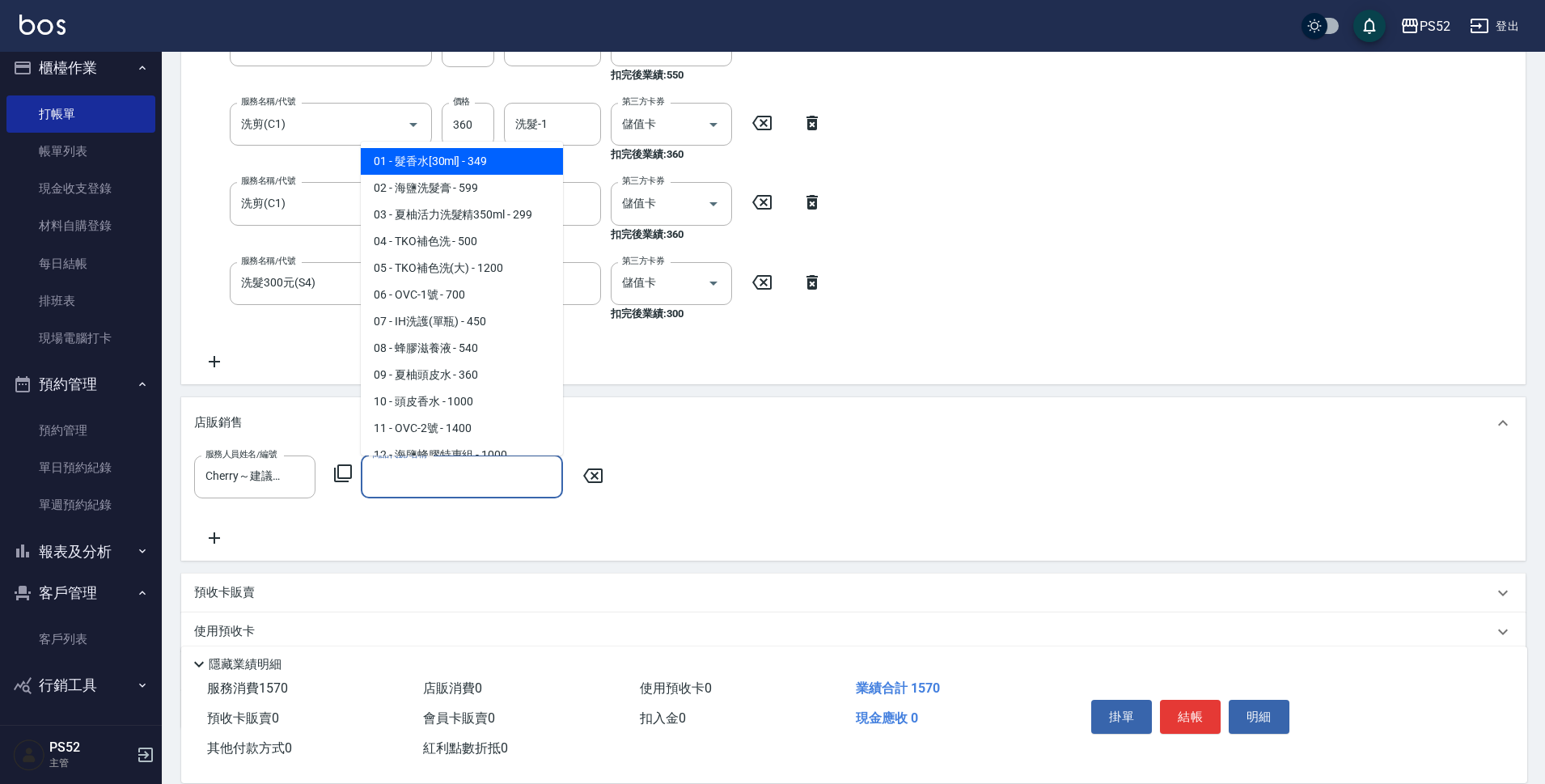
click at [448, 473] on input "商品代號/名稱" at bounding box center [462, 477] width 188 height 28
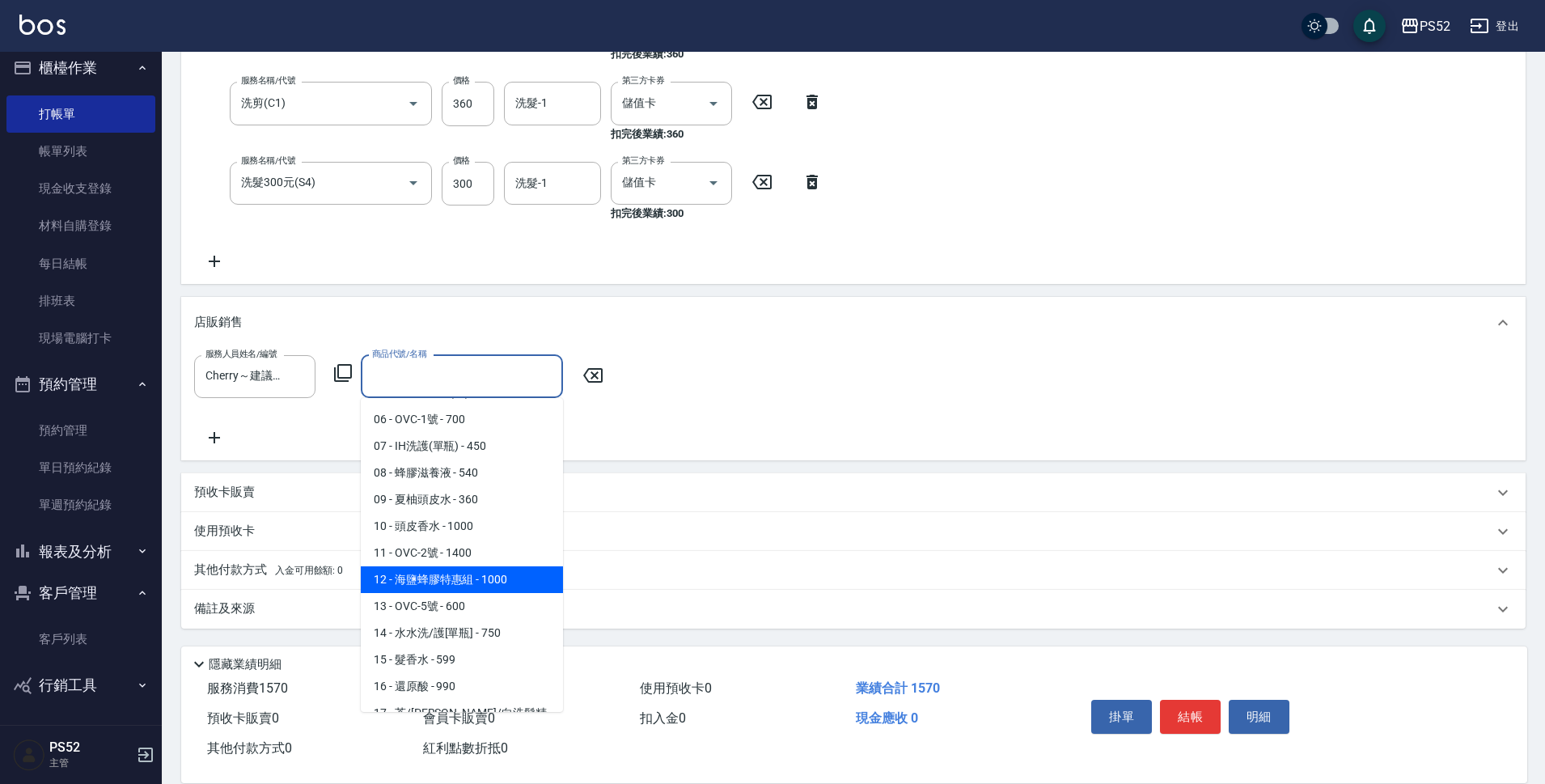
scroll to position [162, 0]
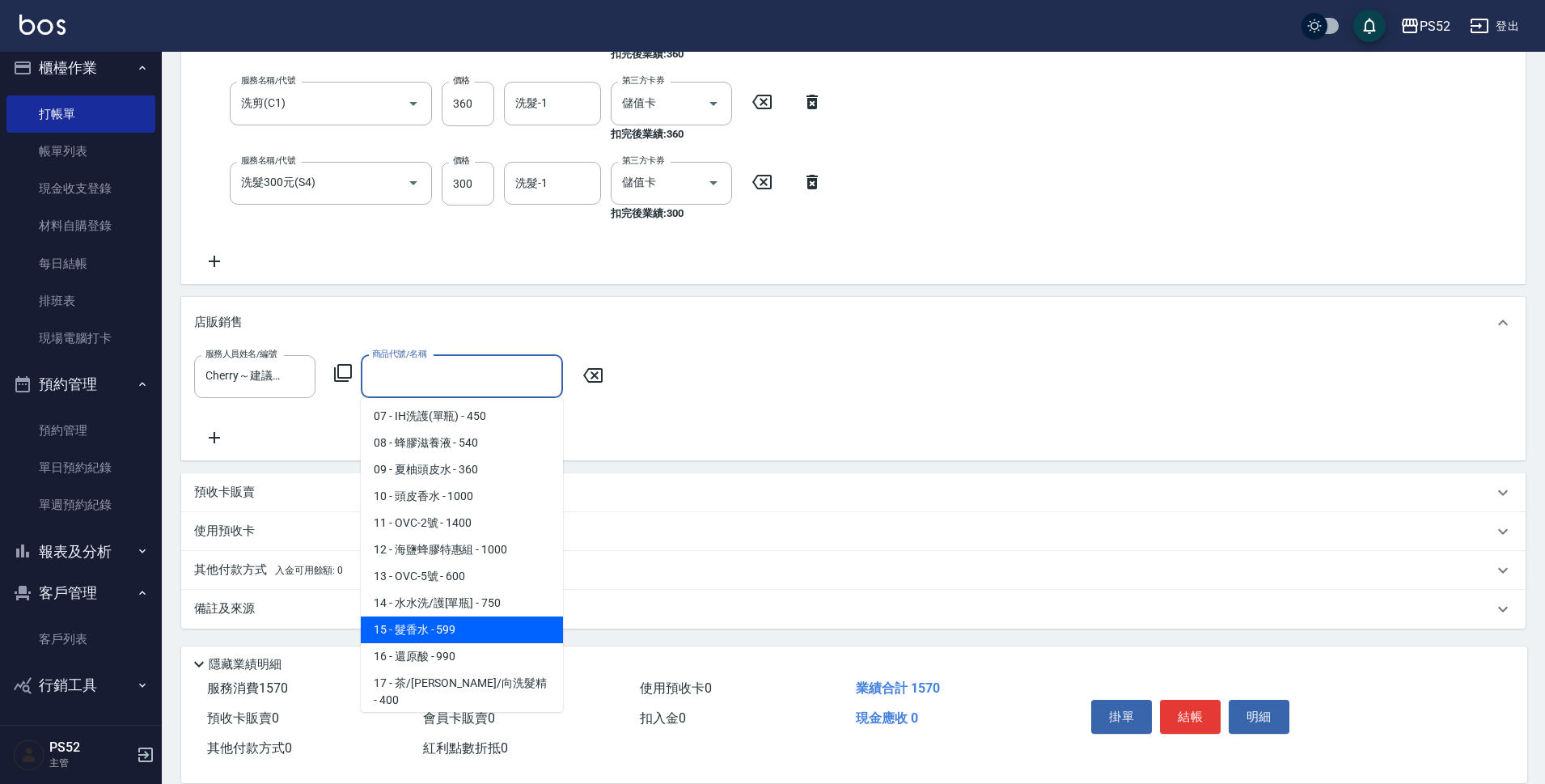
click at [447, 635] on span "15 - 髮香水 - 599" at bounding box center [462, 630] width 202 height 27
type input "髮香水"
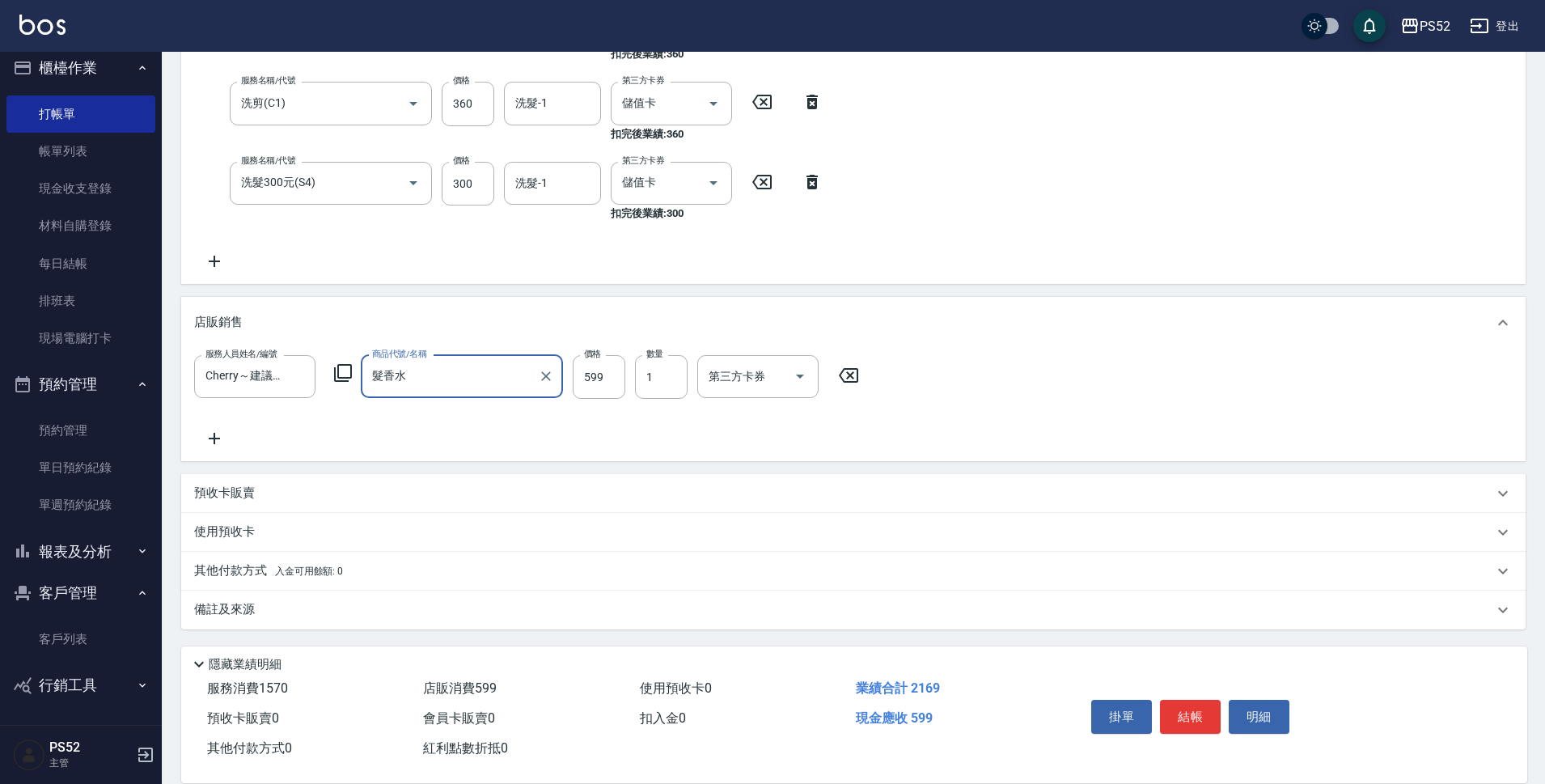
click at [204, 446] on icon at bounding box center [214, 438] width 41 height 19
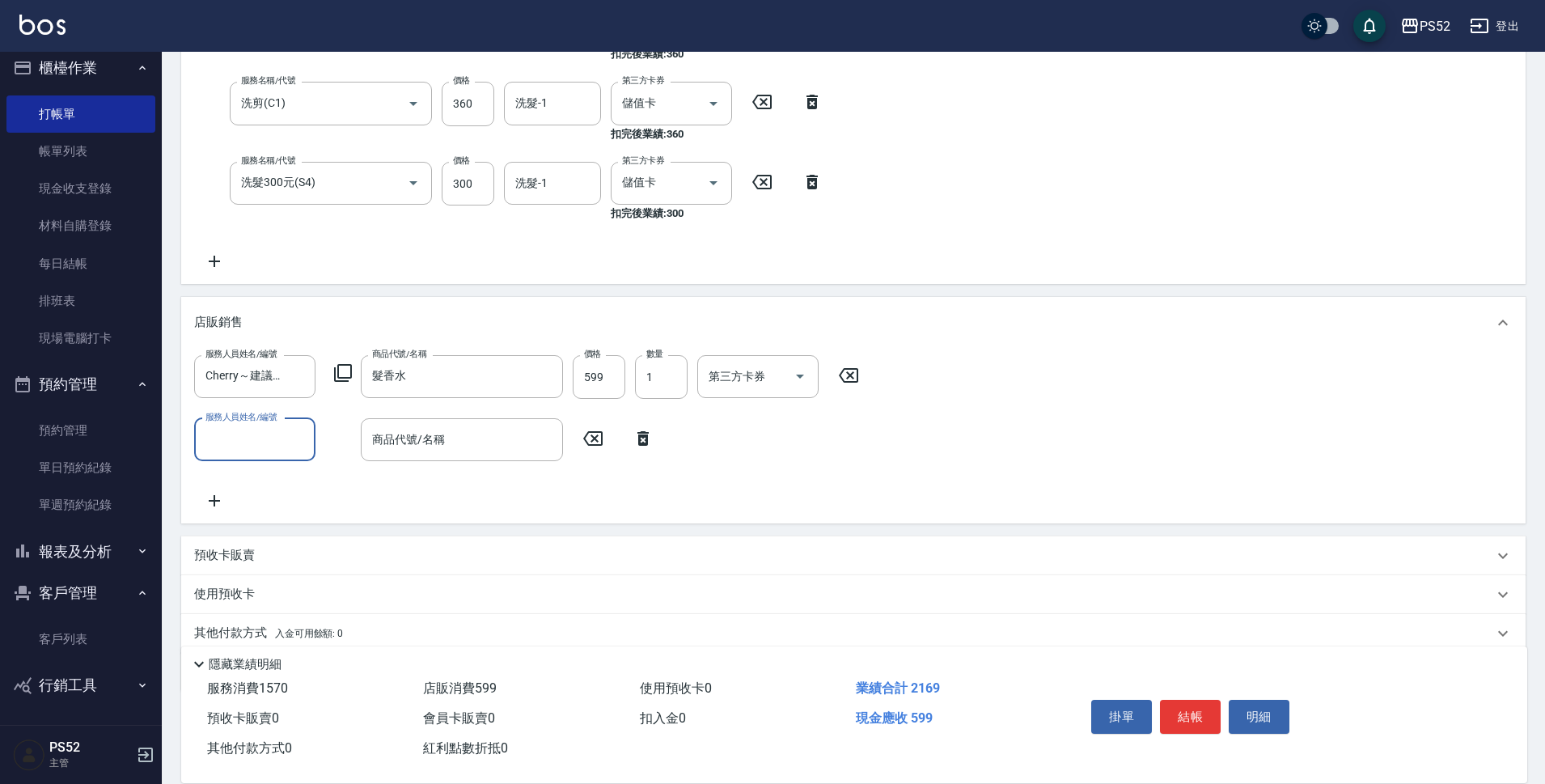
scroll to position [0, 0]
click at [244, 446] on input "服務人員姓名/編號" at bounding box center [255, 440] width 107 height 28
type input "Cherry～建議提前預約哦❤️-5"
click at [402, 452] on input "商品代號/名稱" at bounding box center [462, 440] width 188 height 28
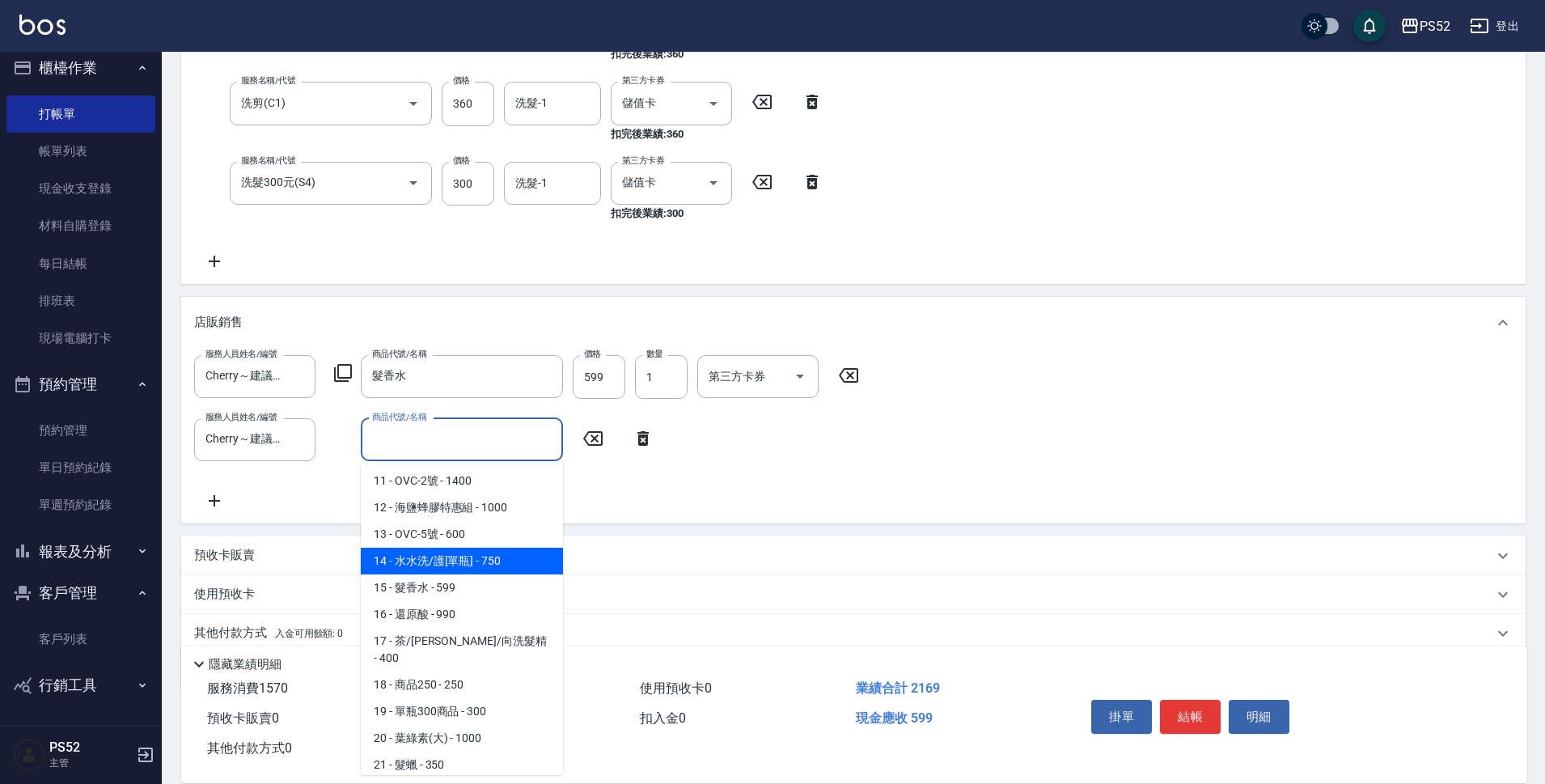
scroll to position [270, 0]
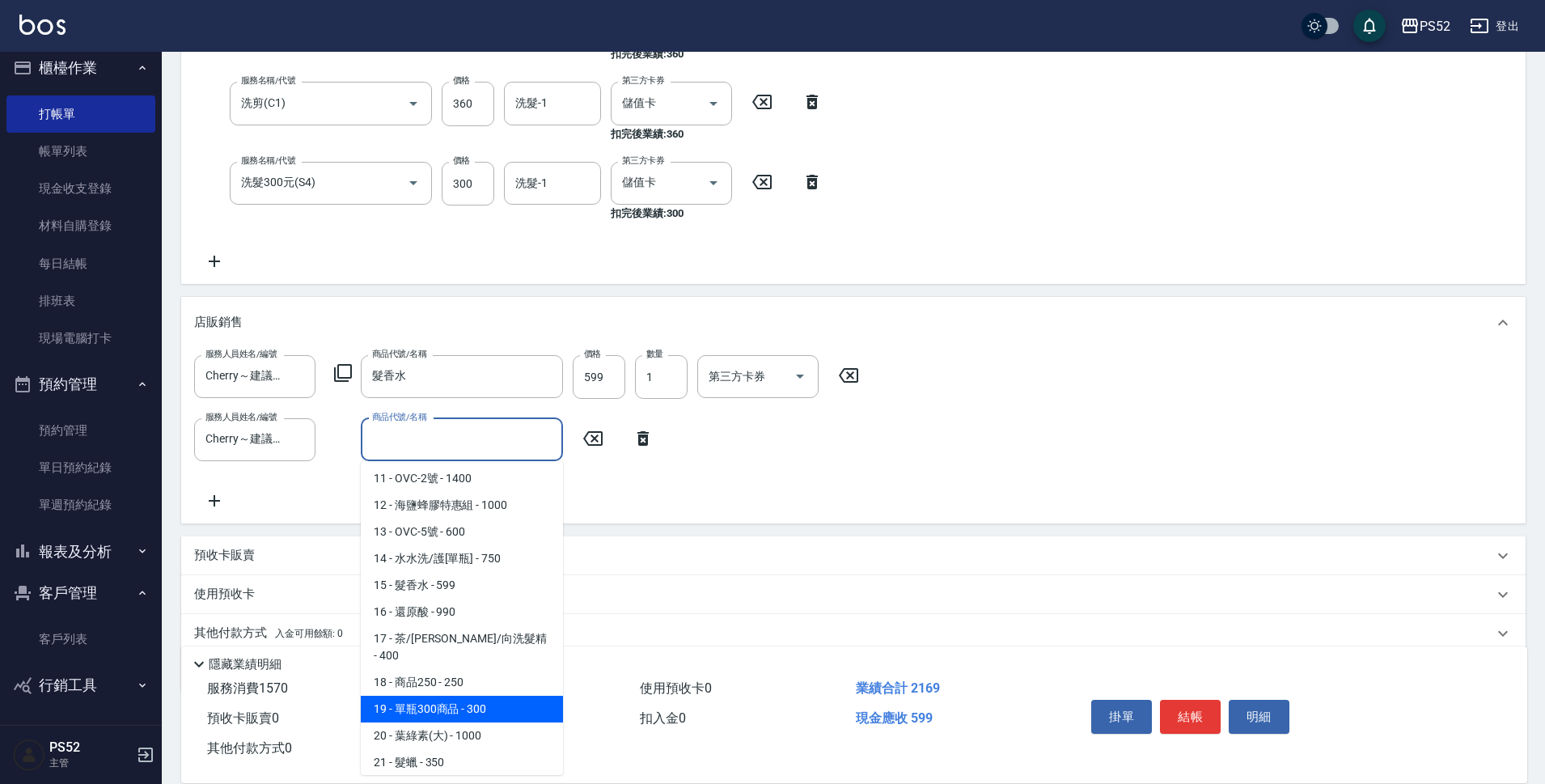
click at [498, 695] on span "19 - 單瓶300商品 - 300" at bounding box center [462, 709] width 202 height 27
type input "單瓶300商品"
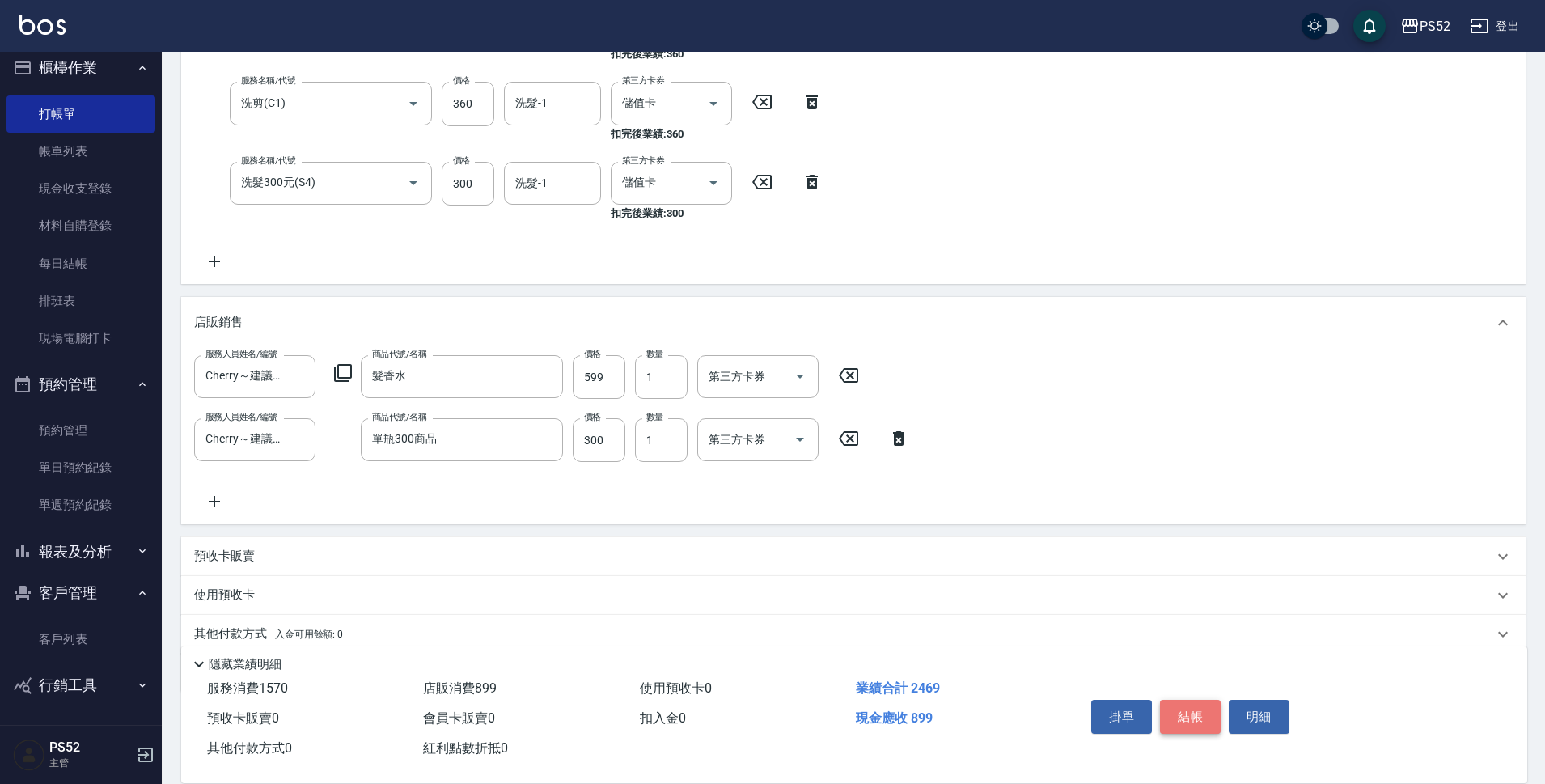
click at [1194, 713] on button "結帳" at bounding box center [1190, 716] width 61 height 34
type input "2025/08/15 20:48"
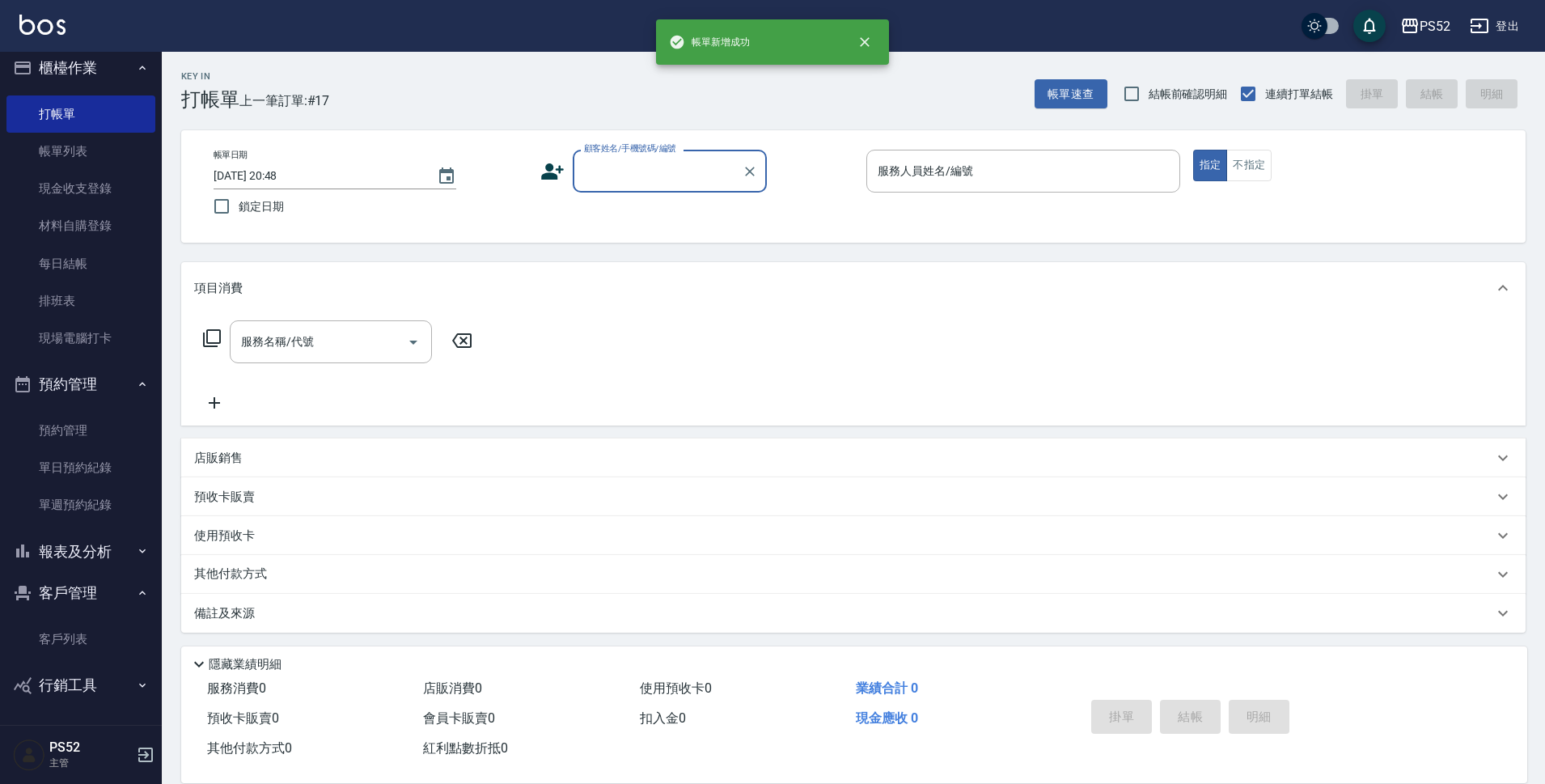
scroll to position [0, 0]
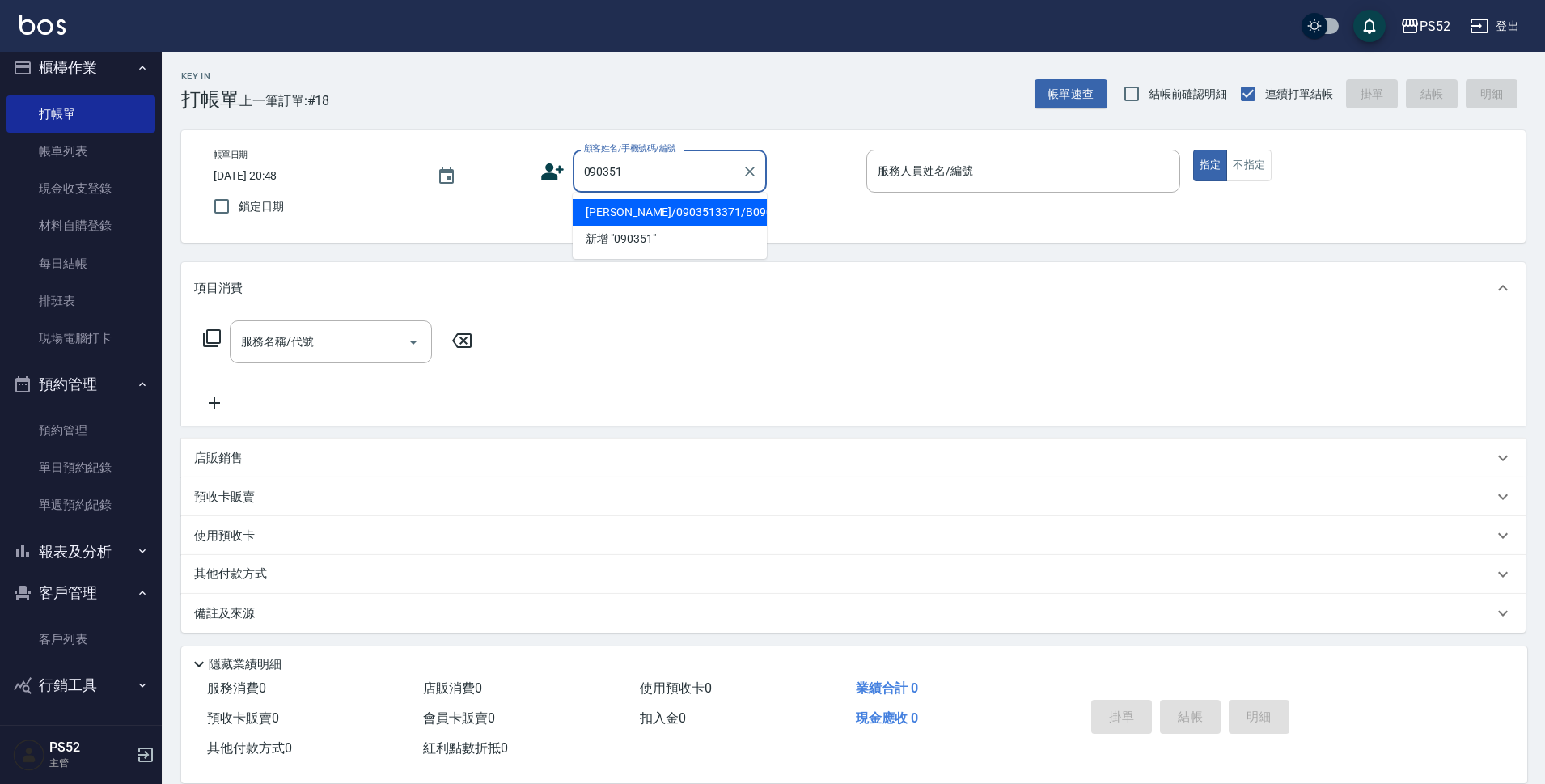
click at [714, 222] on li "周永堂/0903513371/B0903513371" at bounding box center [670, 212] width 194 height 27
type input "周永堂/0903513371/B0903513371"
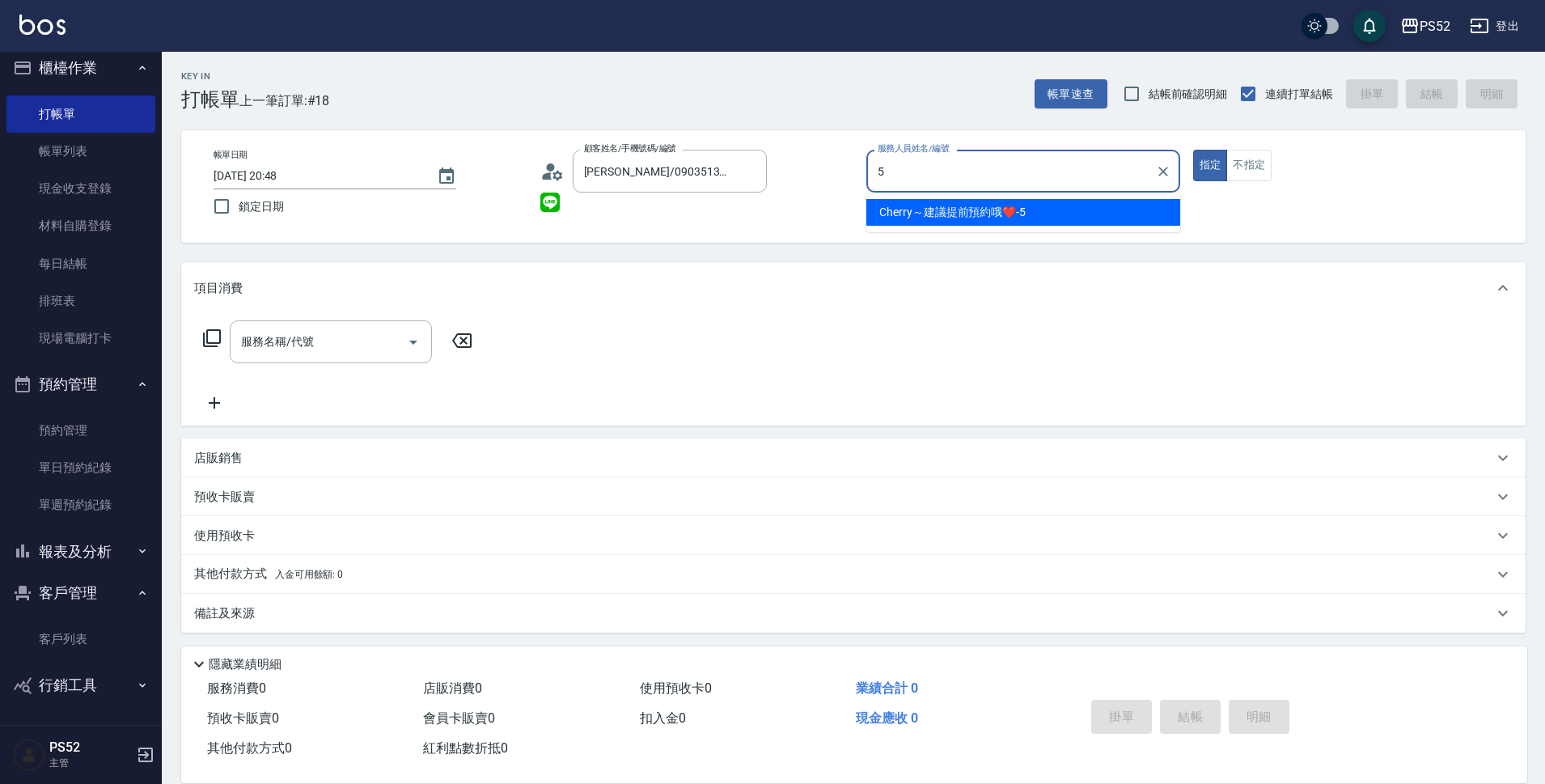
type input "Cherry～建議提前預約哦❤️-5"
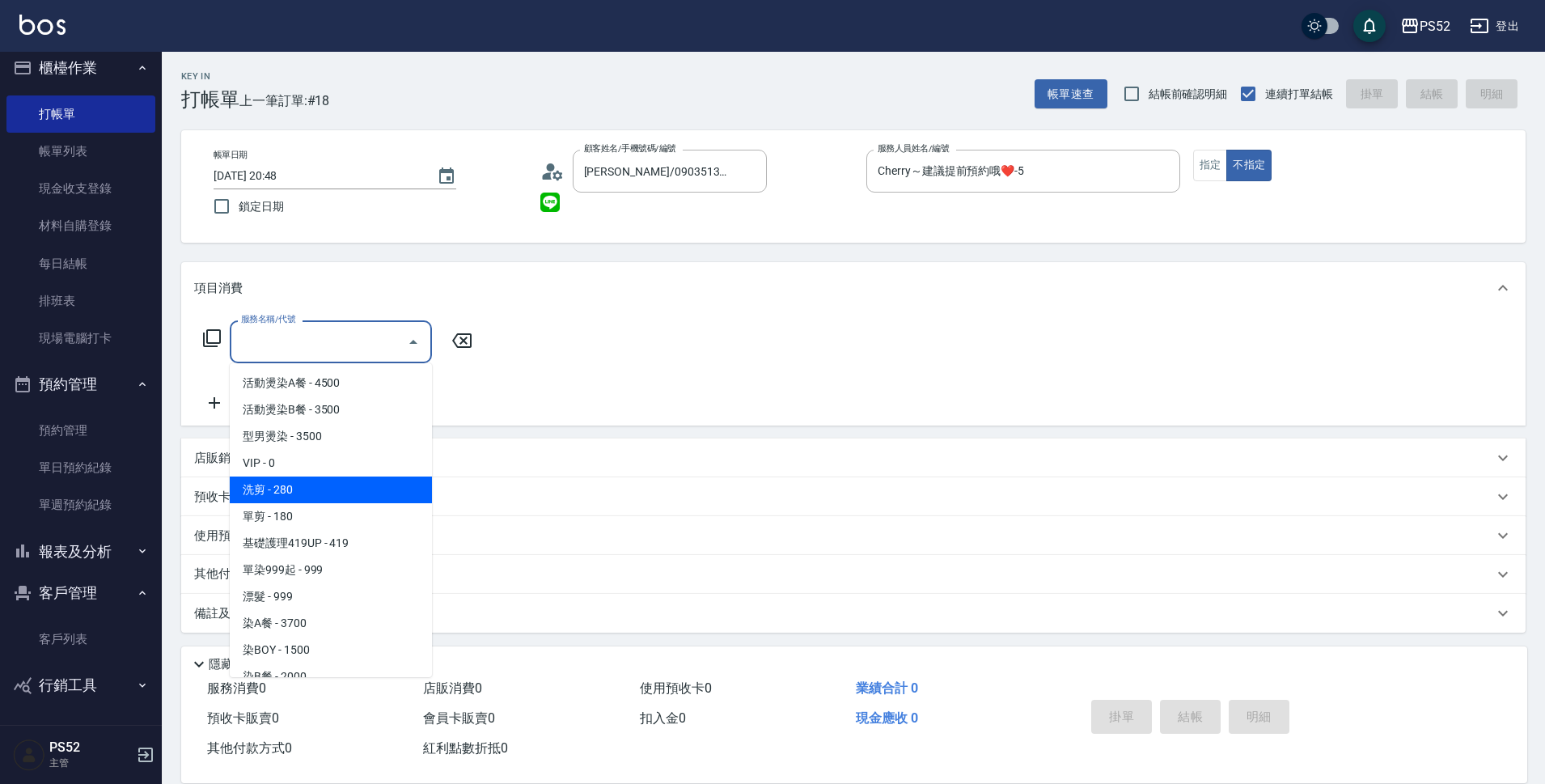
type input "洗剪(C1)"
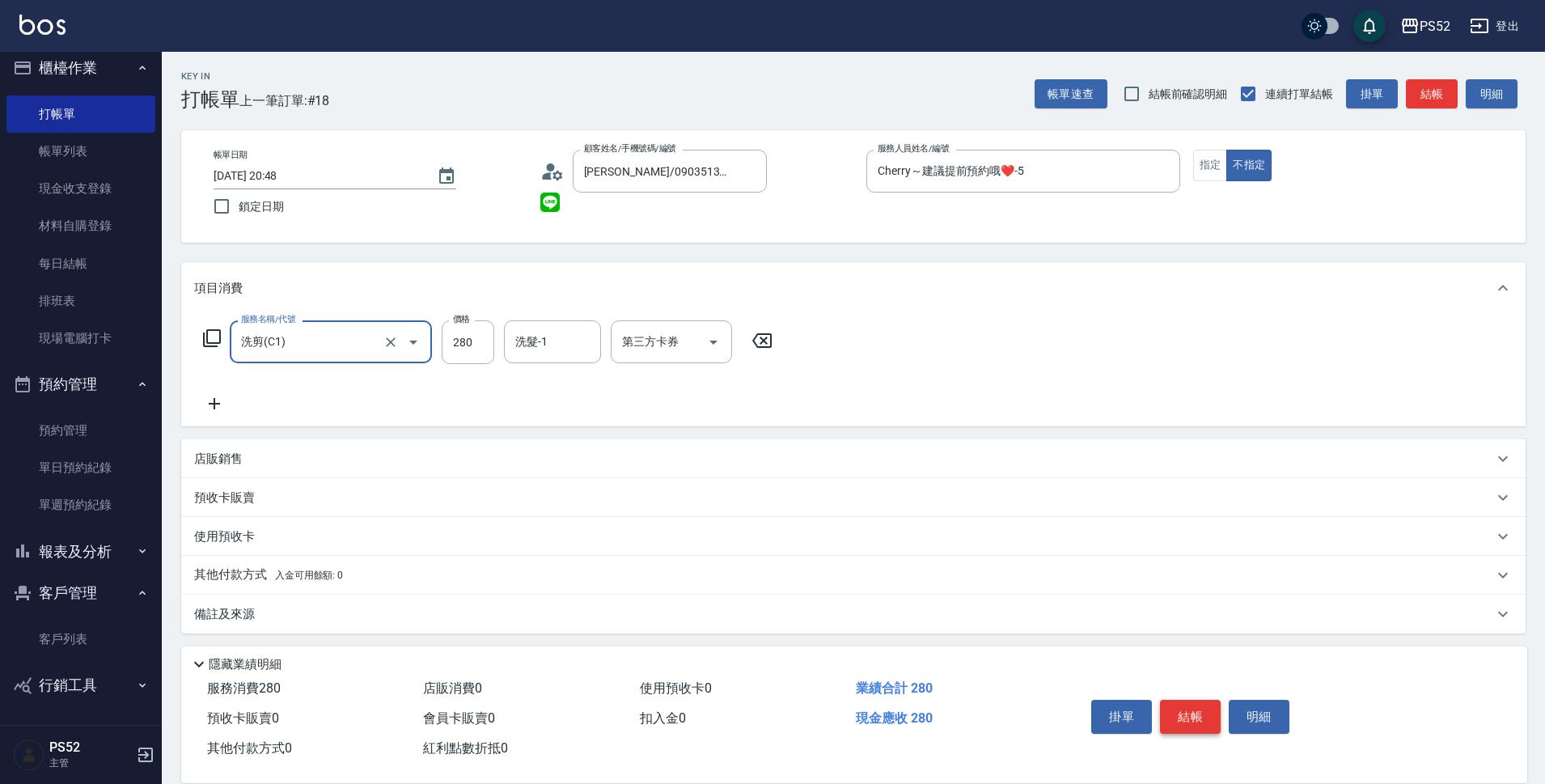
click at [1189, 699] on button "結帳" at bounding box center [1190, 716] width 61 height 34
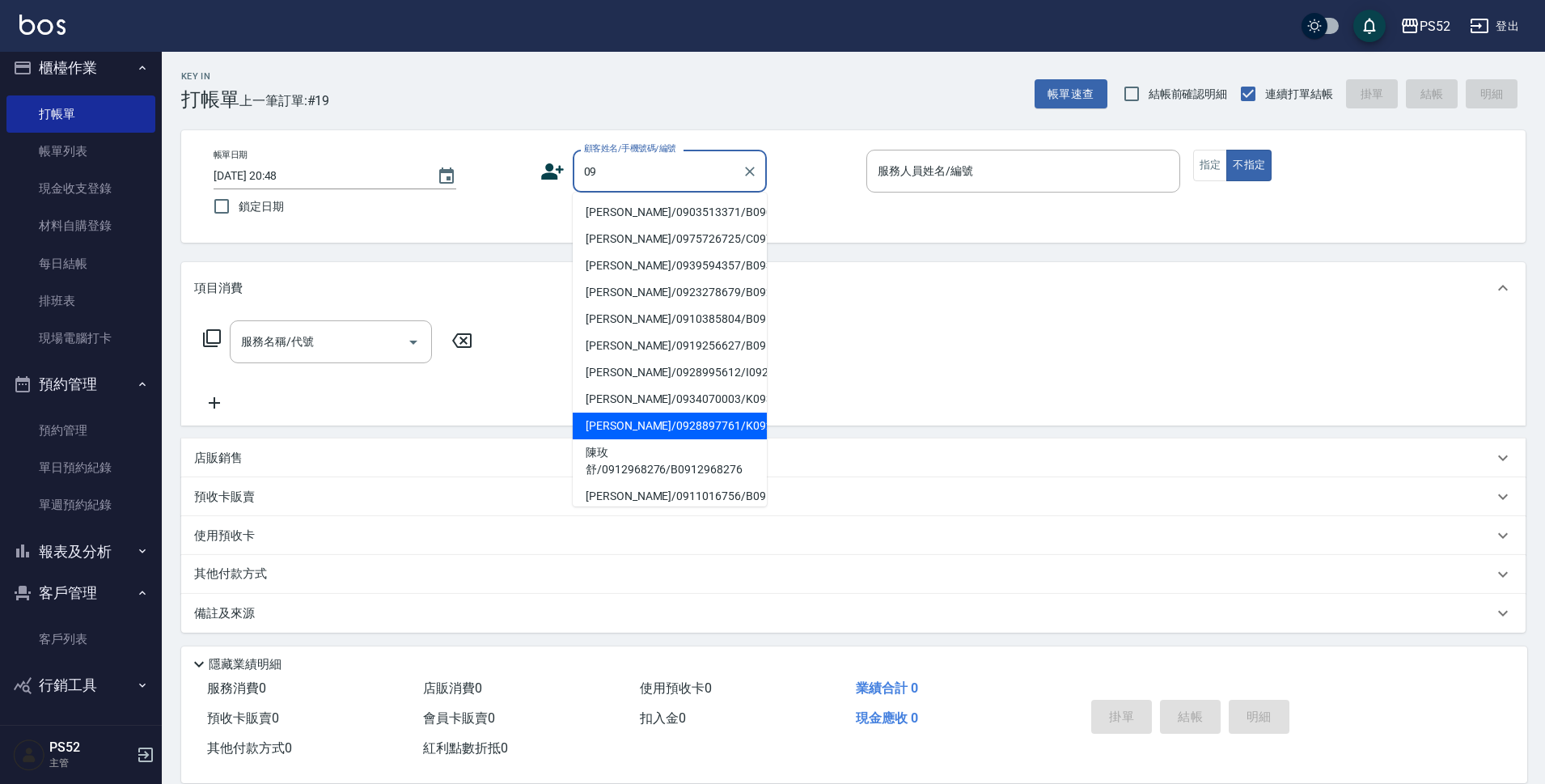
type input "0"
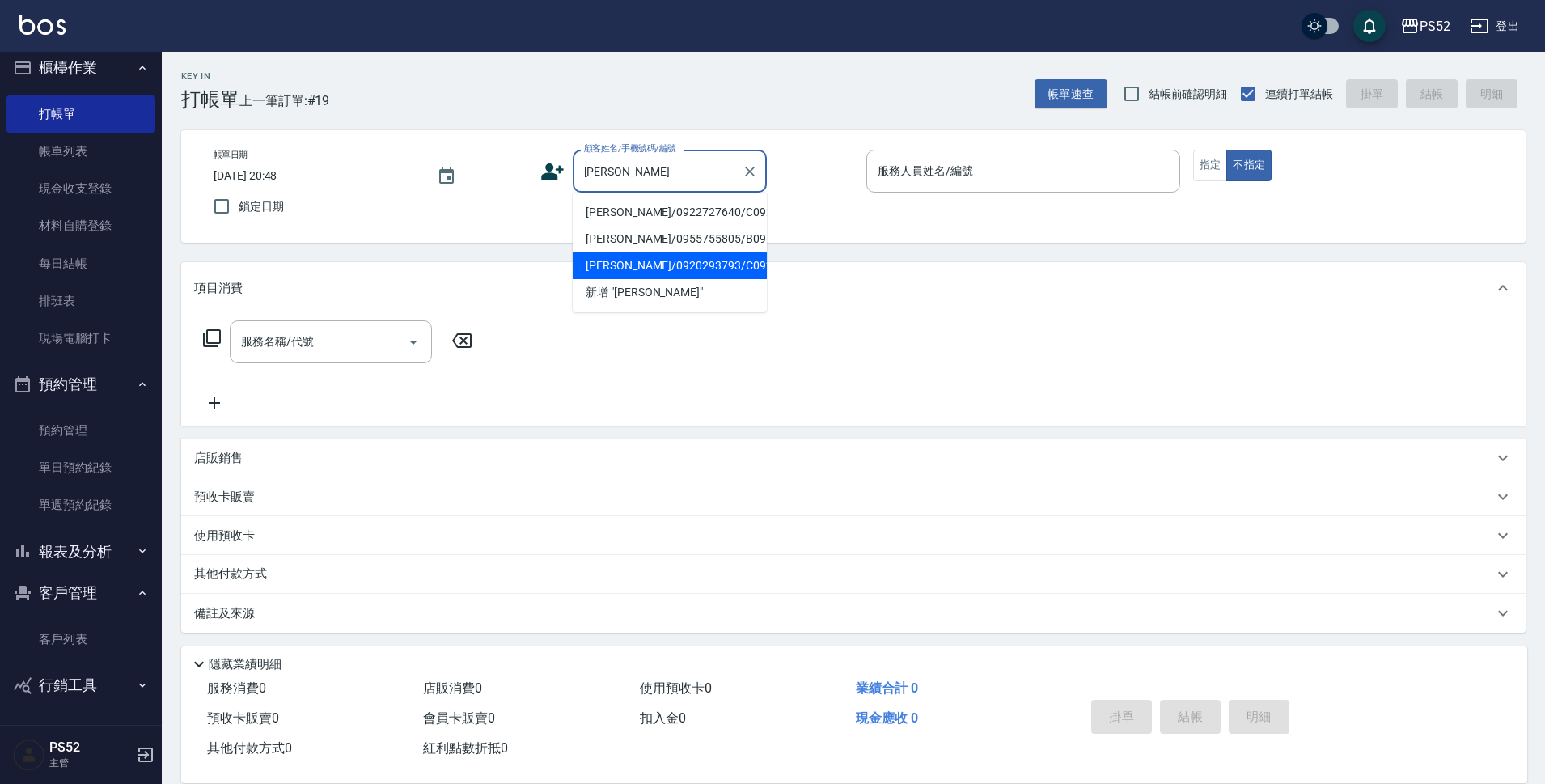
type input "李淑儀/0920293793/C0920293793"
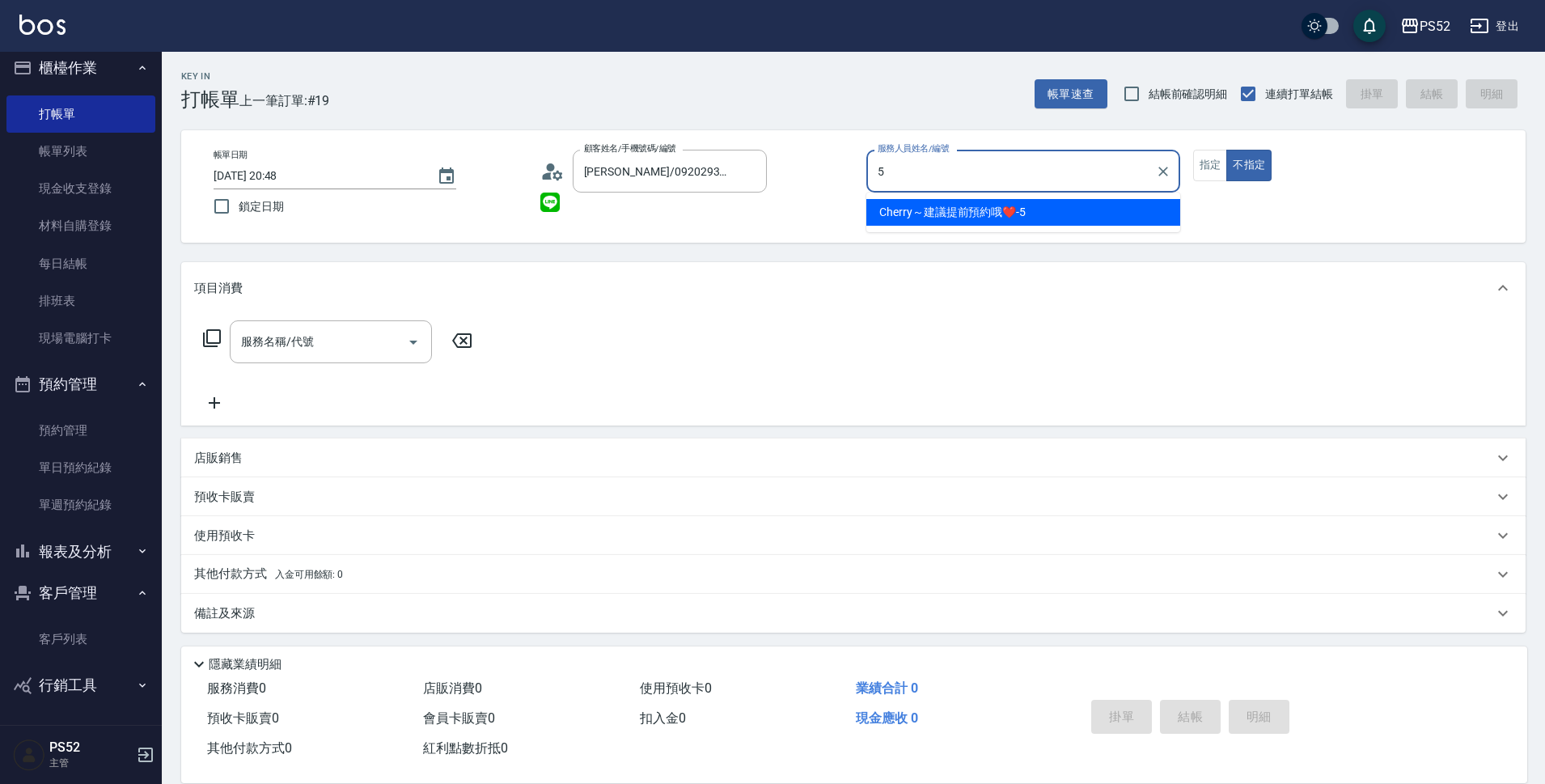
type input "Cherry～建議提前預約哦❤️-5"
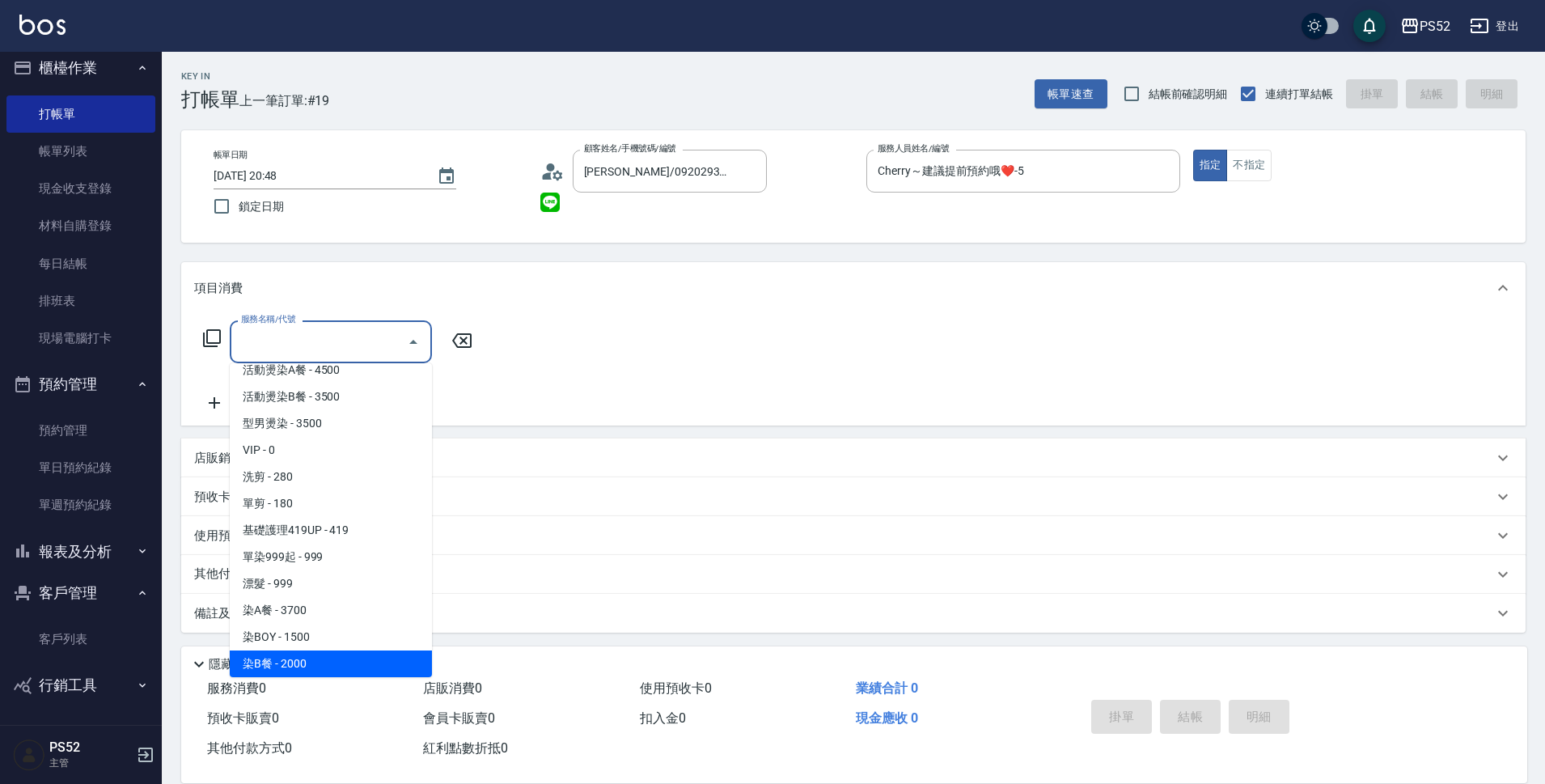
scroll to position [40, 0]
type input "染C餐+D餐(L6)"
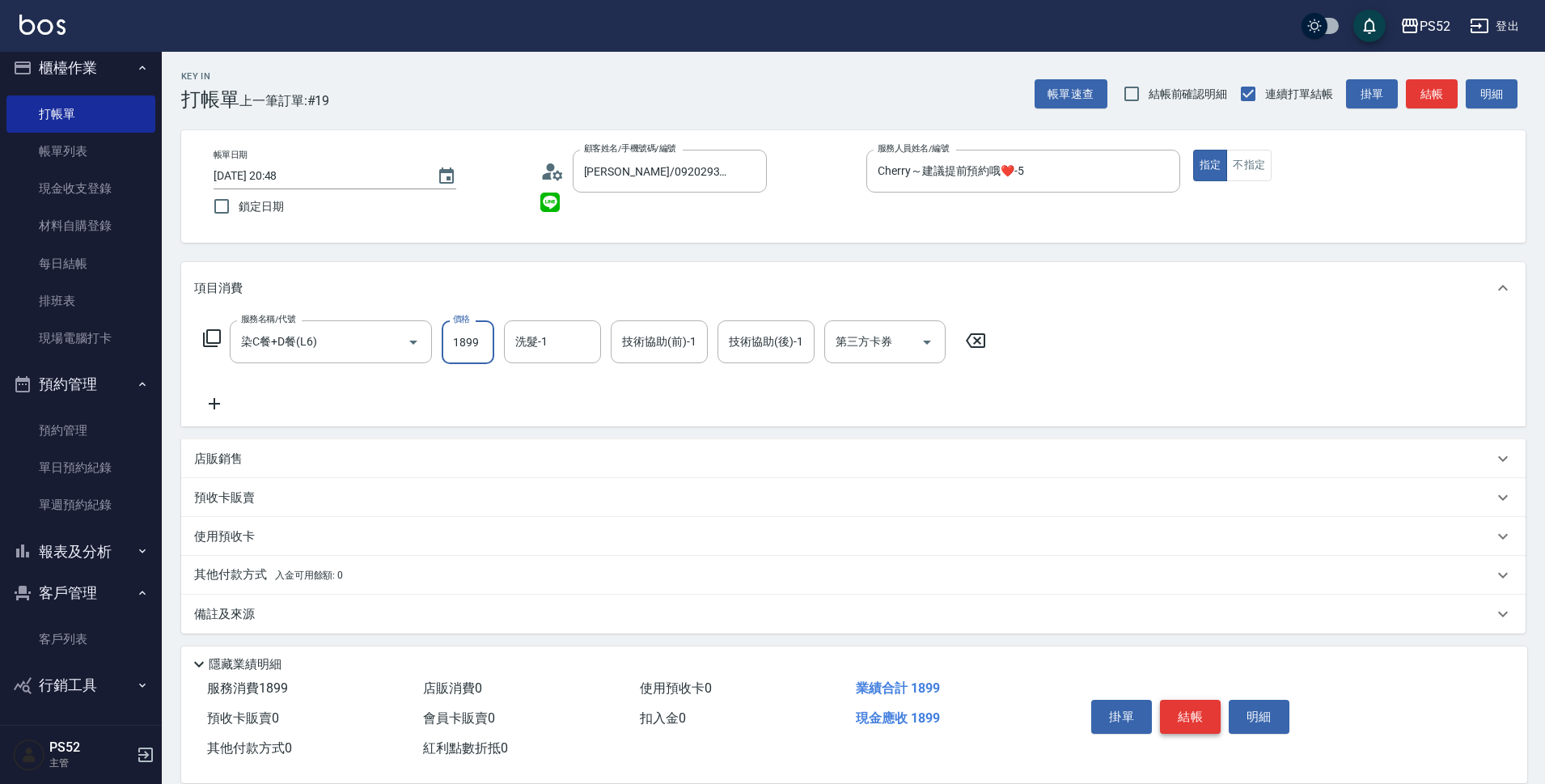
type input "1899"
type input "儲值卡"
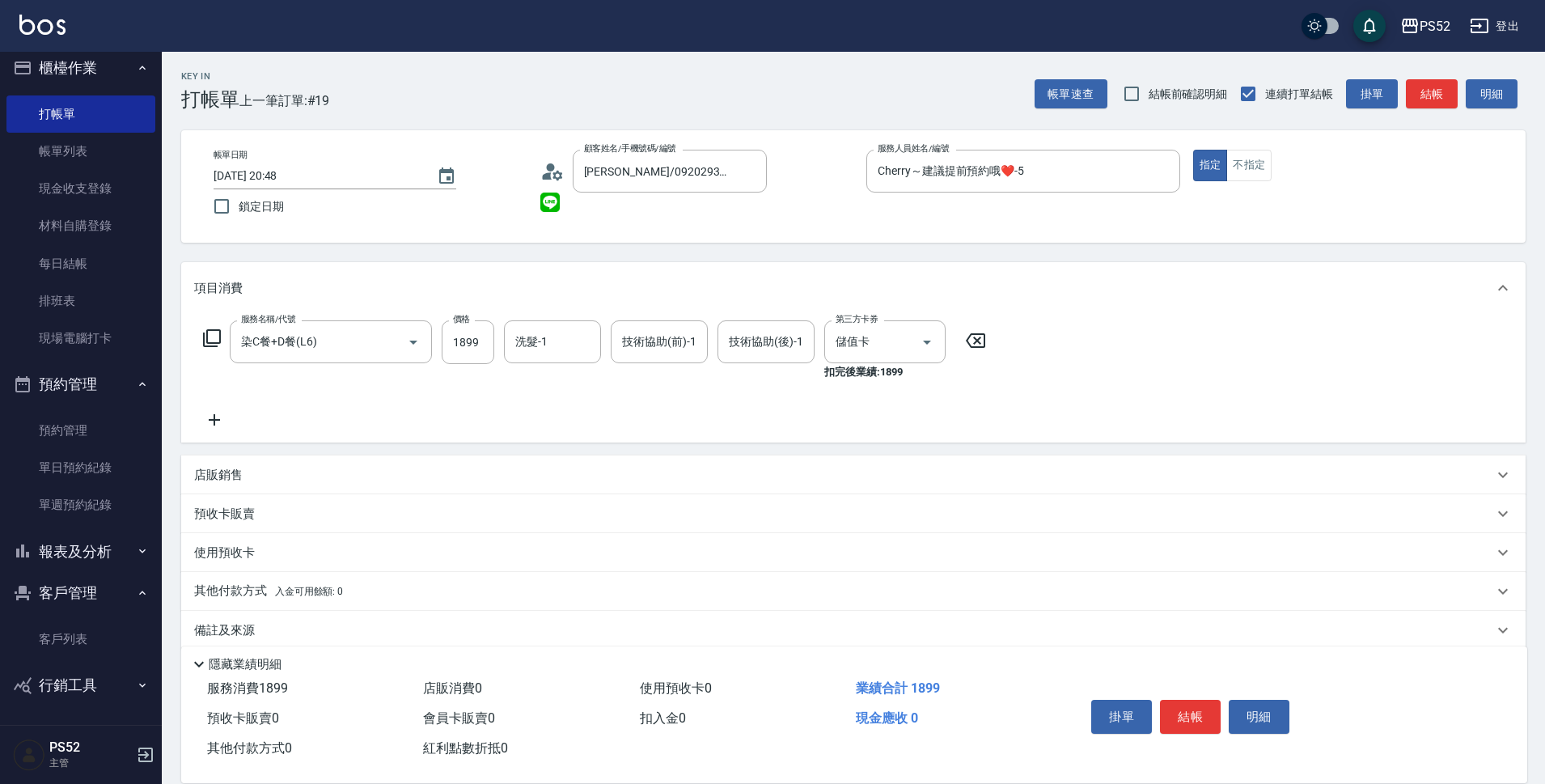
click at [481, 471] on div "店販銷售" at bounding box center [844, 475] width 1299 height 17
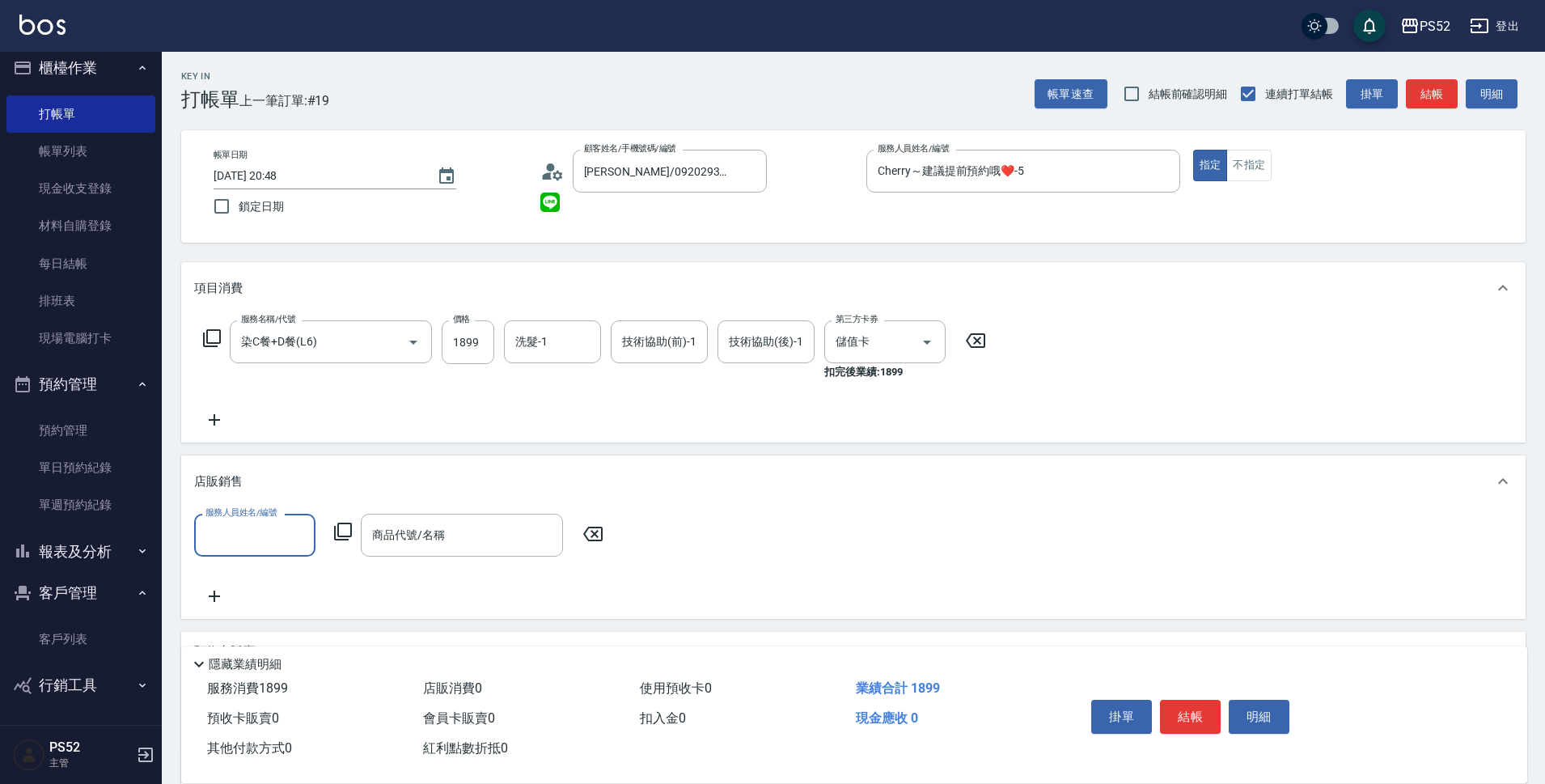
scroll to position [0, 0]
type input "Cherry～建議提前預約哦❤️-5"
click at [476, 531] on input "商品代號/名稱" at bounding box center [462, 535] width 188 height 28
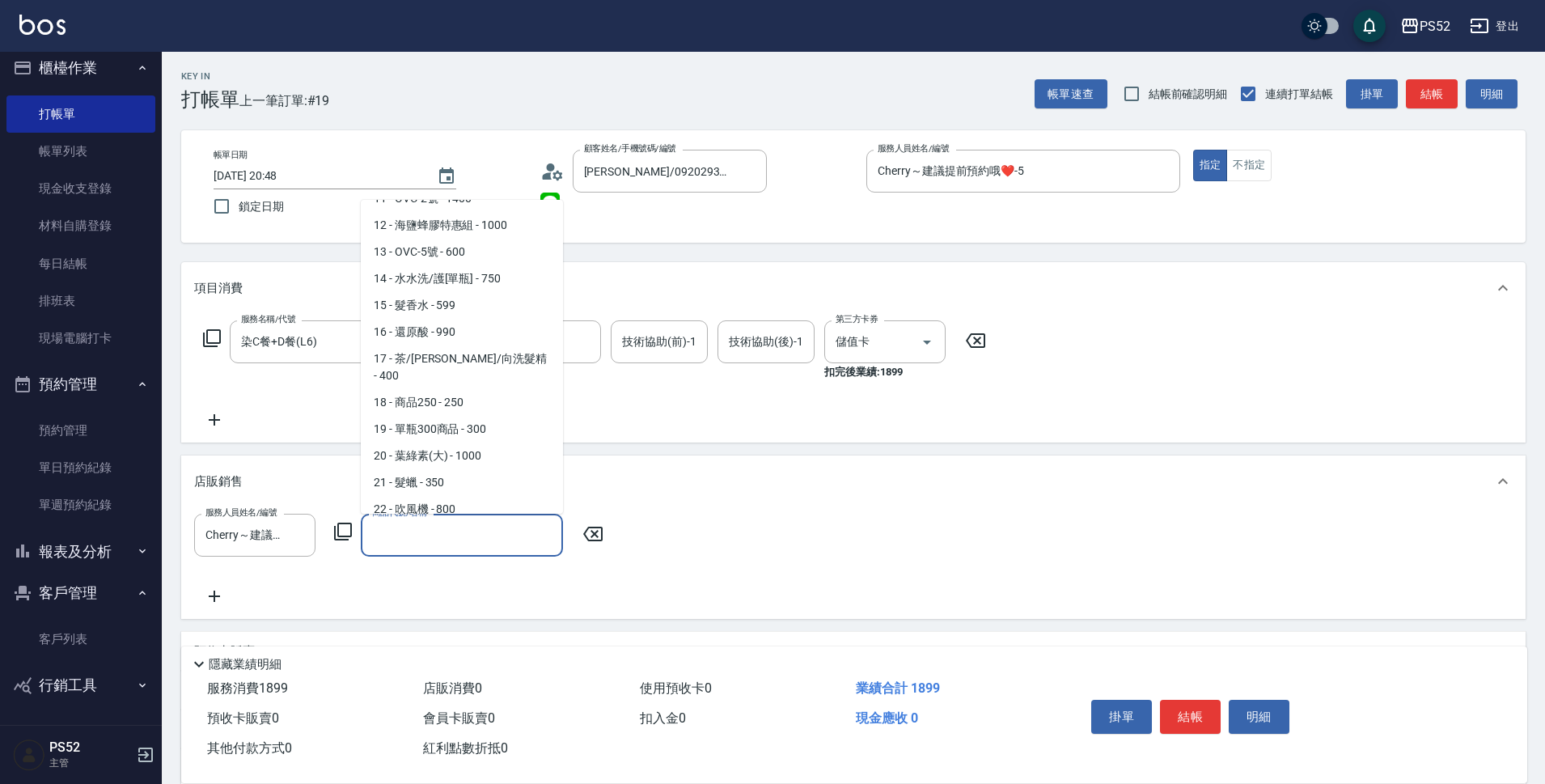
scroll to position [297, 0]
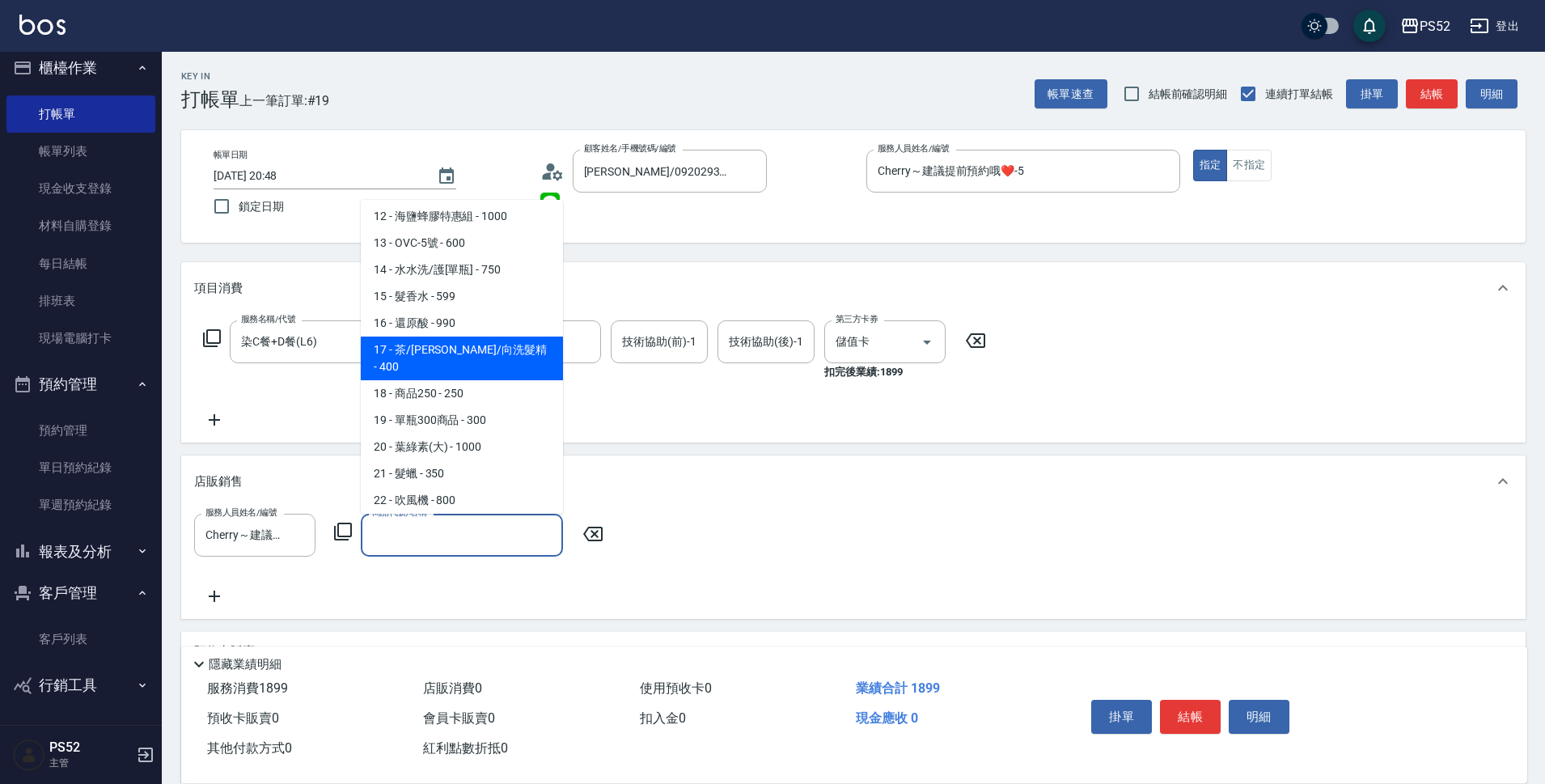
click at [486, 348] on span "17 - 茶/玫/向洗髮精 - 400" at bounding box center [462, 358] width 202 height 44
type input "茶/玫/向洗髮精"
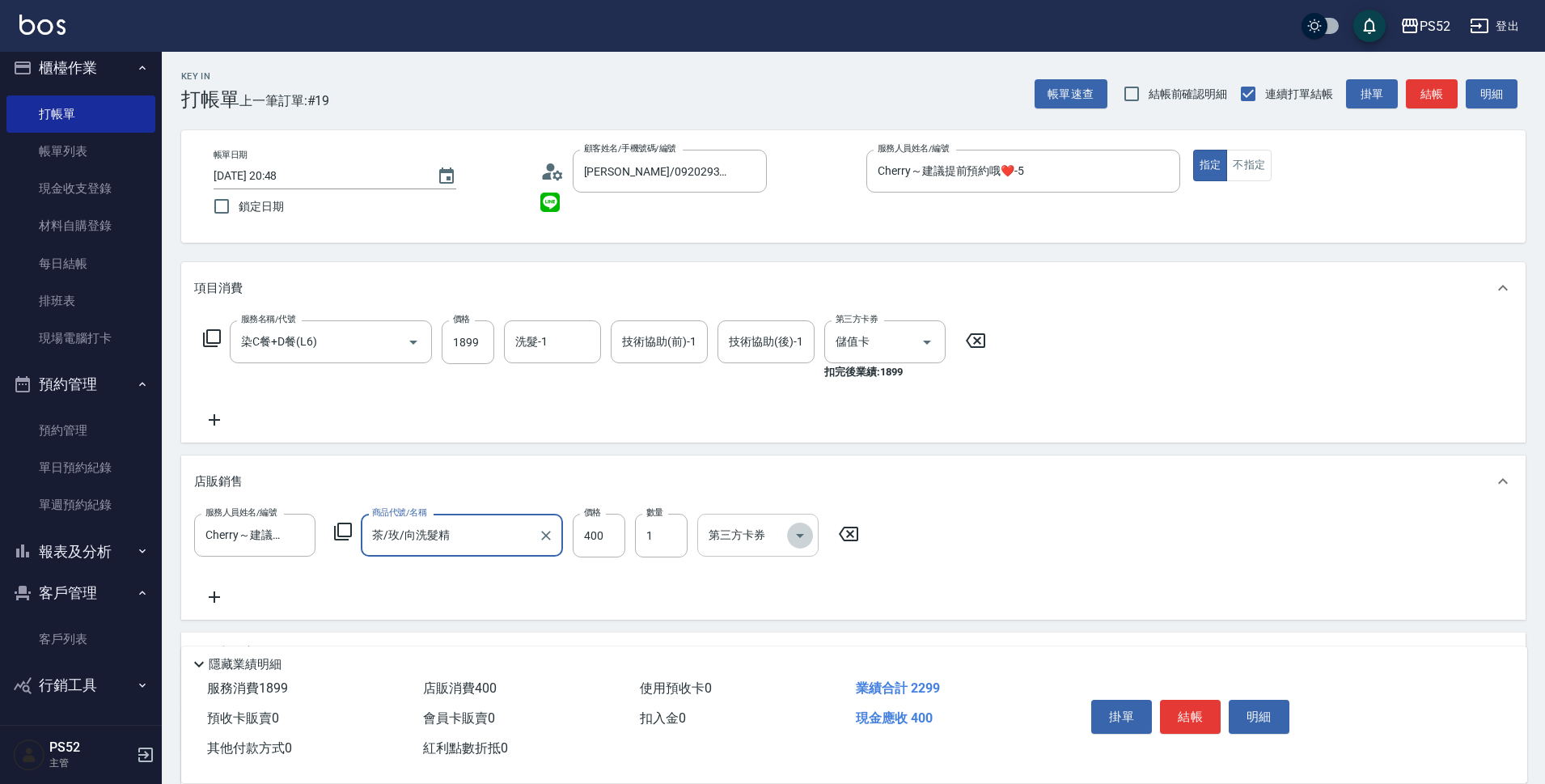
click at [806, 538] on icon "Open" at bounding box center [800, 535] width 19 height 19
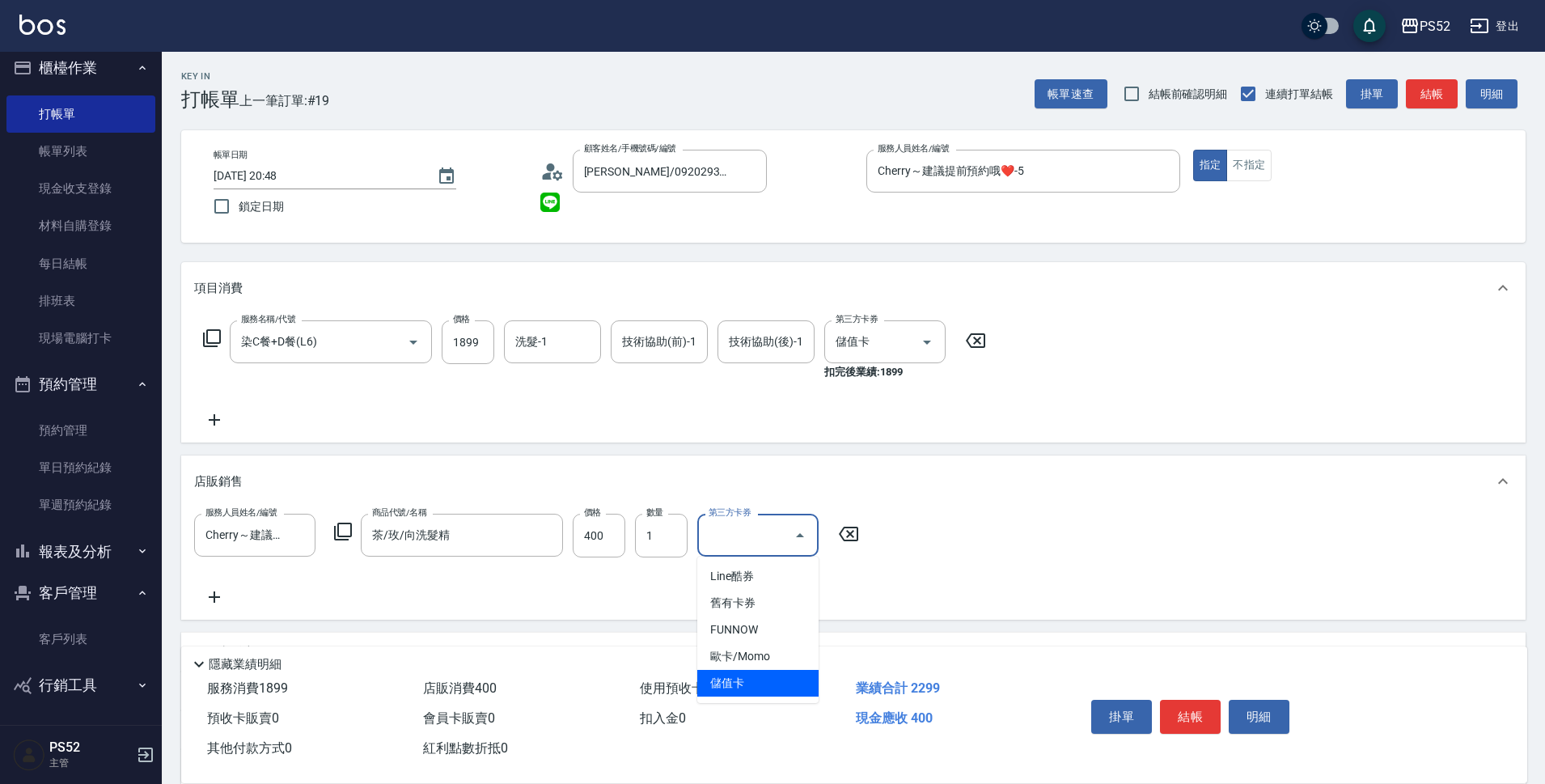
click at [745, 690] on span "儲值卡" at bounding box center [758, 683] width 121 height 27
type input "儲值卡"
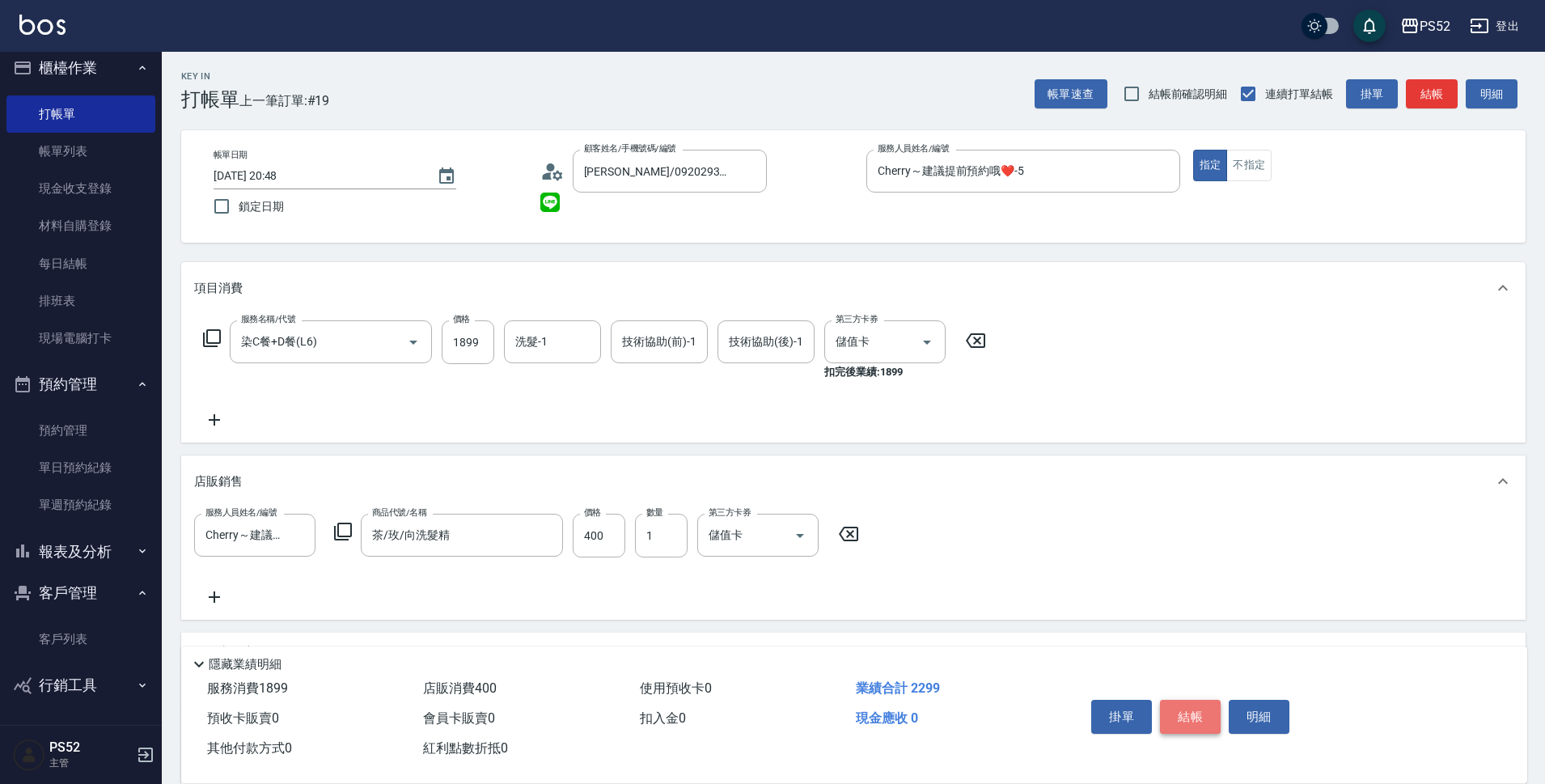
click at [1177, 712] on button "結帳" at bounding box center [1190, 716] width 61 height 34
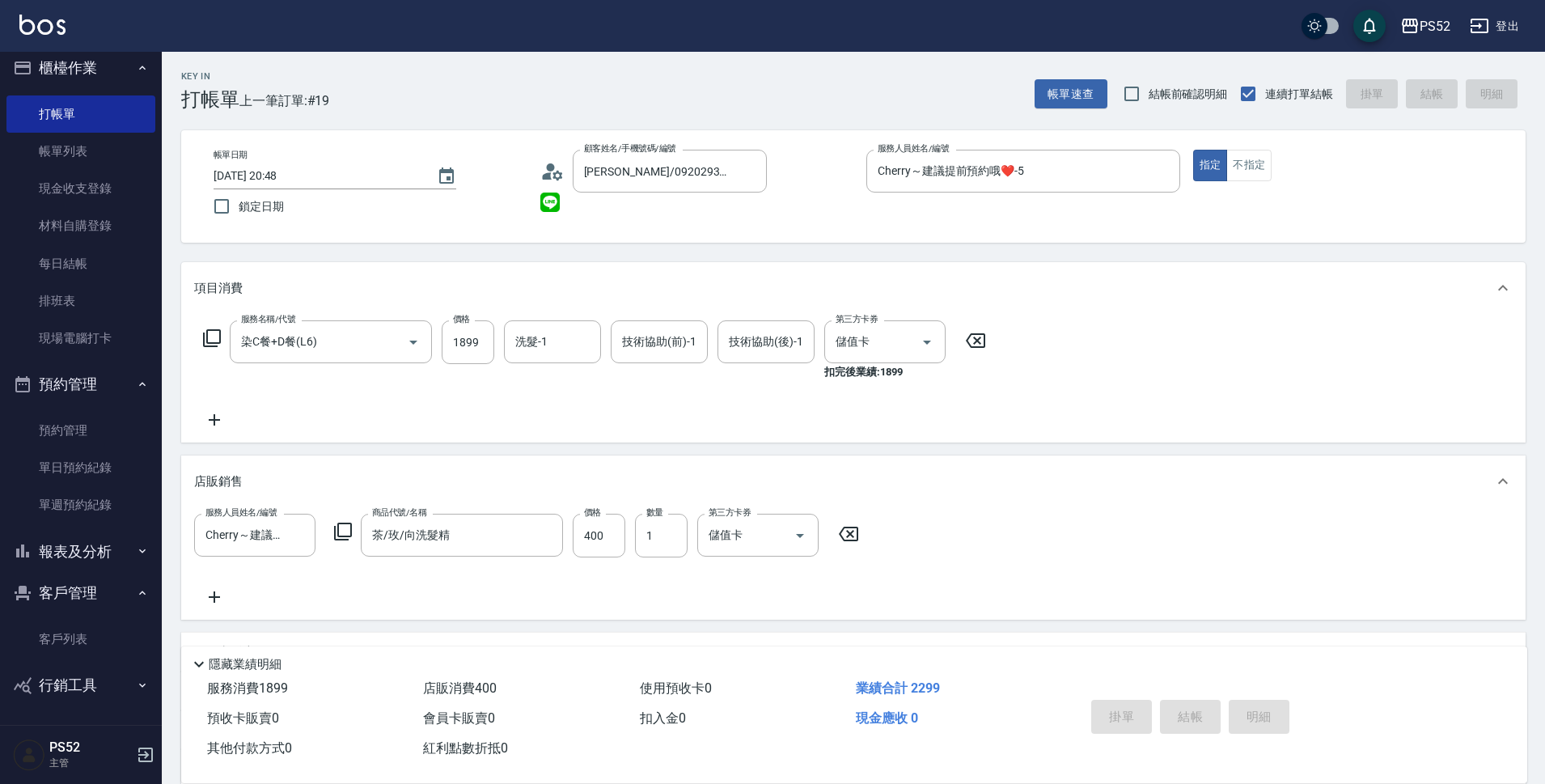
type input "2025/08/15 20:49"
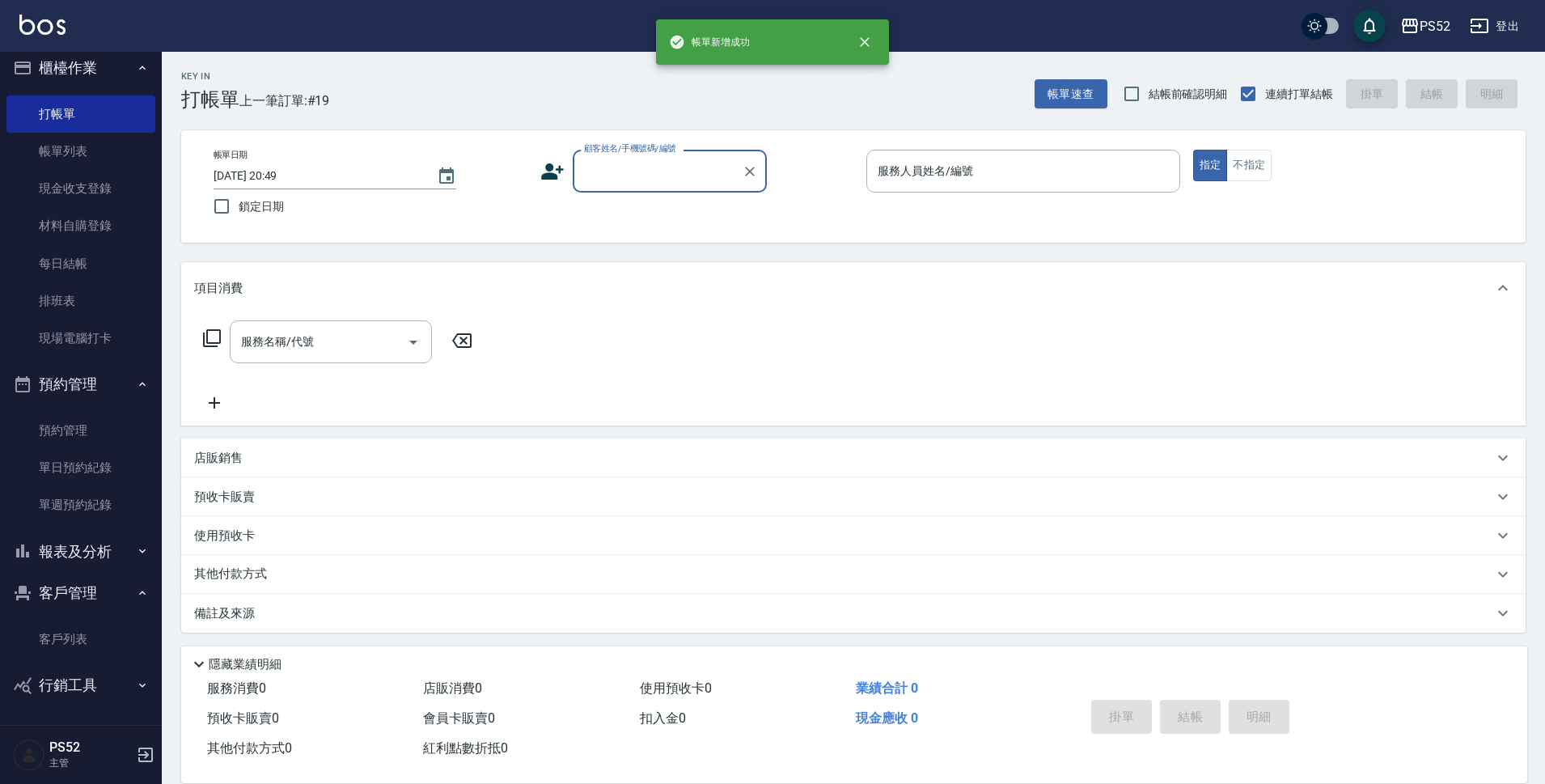
scroll to position [0, 0]
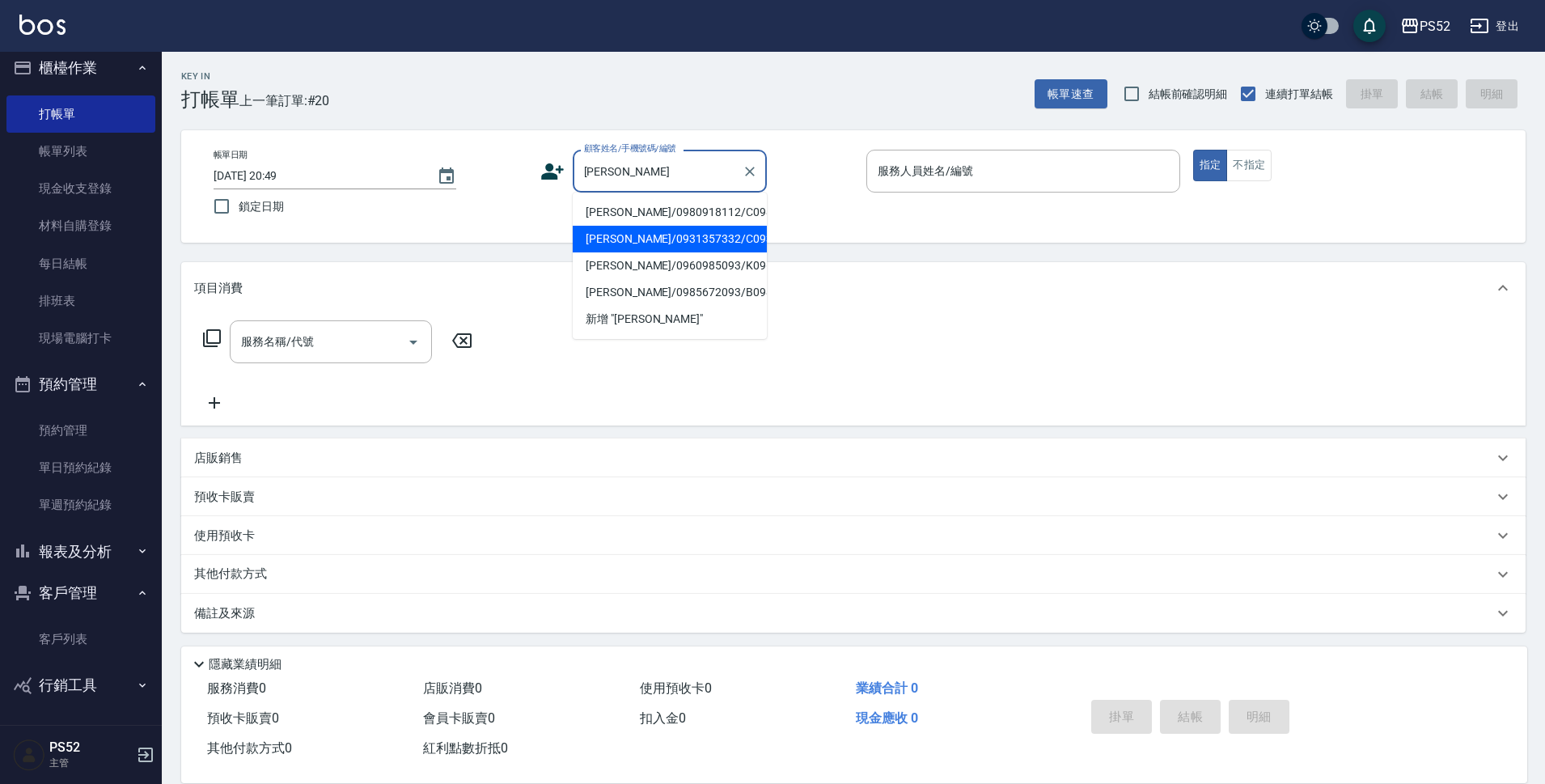
click at [707, 243] on li "陳雅慧/0931357332/C0931357332" at bounding box center [670, 239] width 194 height 27
type input "陳雅慧/0931357332/C0931357332"
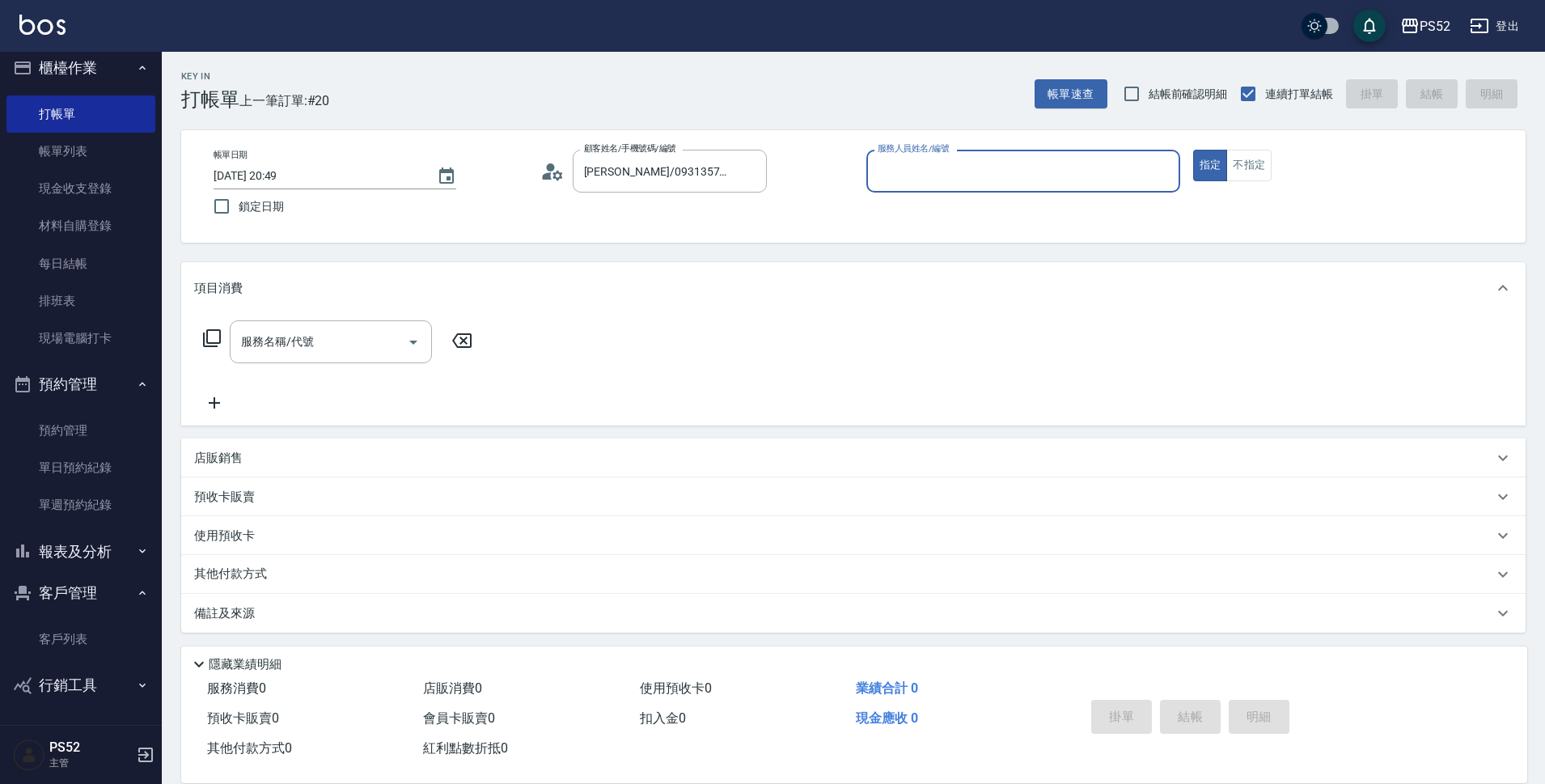
click at [719, 226] on div "帳單日期 2025/08/15 20:49 鎖定日期 顧客姓名/手機號碼/編號 陳雅慧/0931357332/C0931357332 顧客姓名/手機號碼/編號…" at bounding box center [853, 187] width 1344 height 113
click at [742, 168] on icon "Clear" at bounding box center [749, 171] width 16 height 16
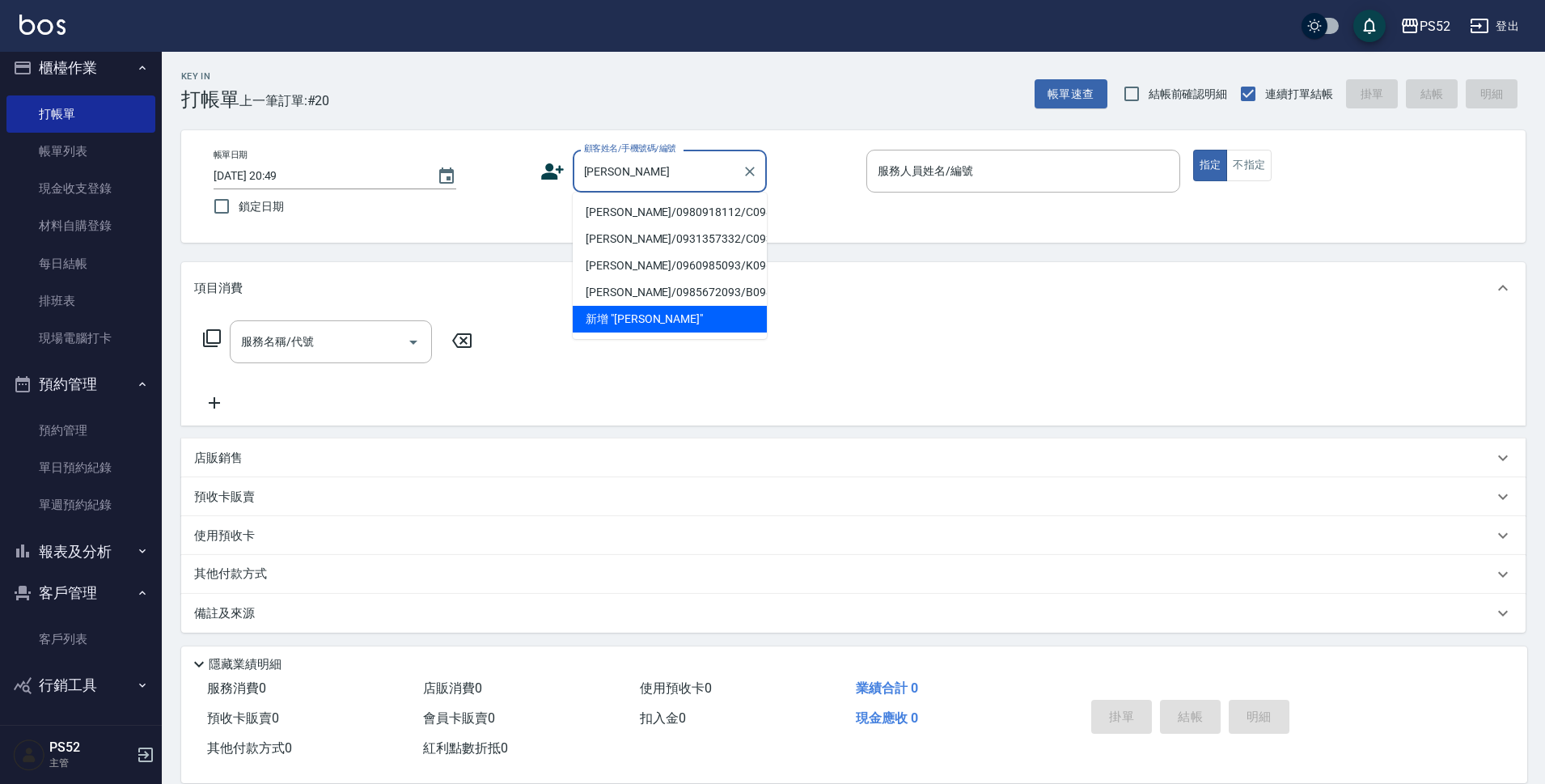
click at [726, 217] on li "陳雅莉/0980918112/C0980918112" at bounding box center [670, 212] width 194 height 27
type input "陳雅莉/0980918112/C0980918112"
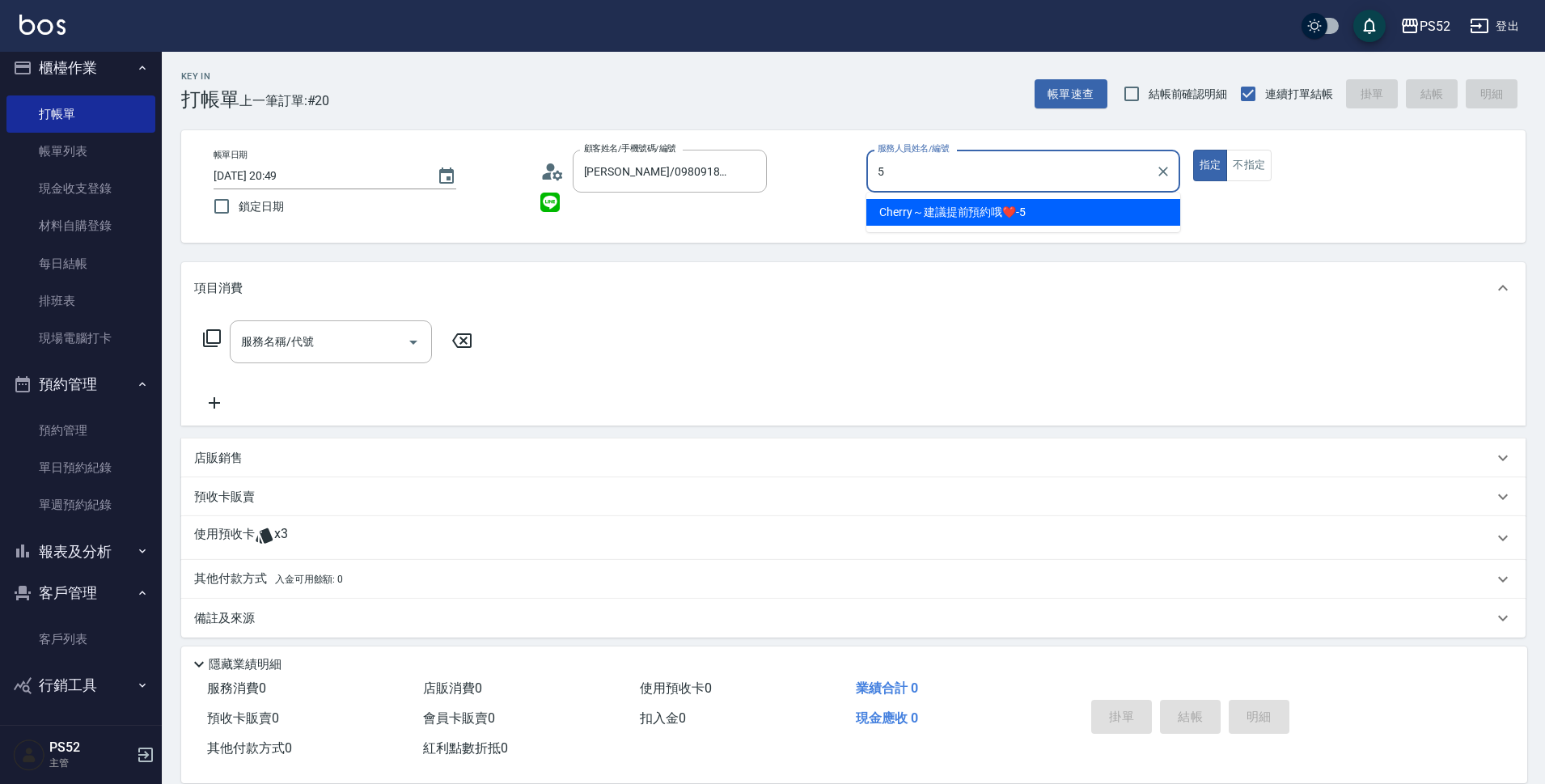
type input "Cherry～建議提前預約哦❤️-5"
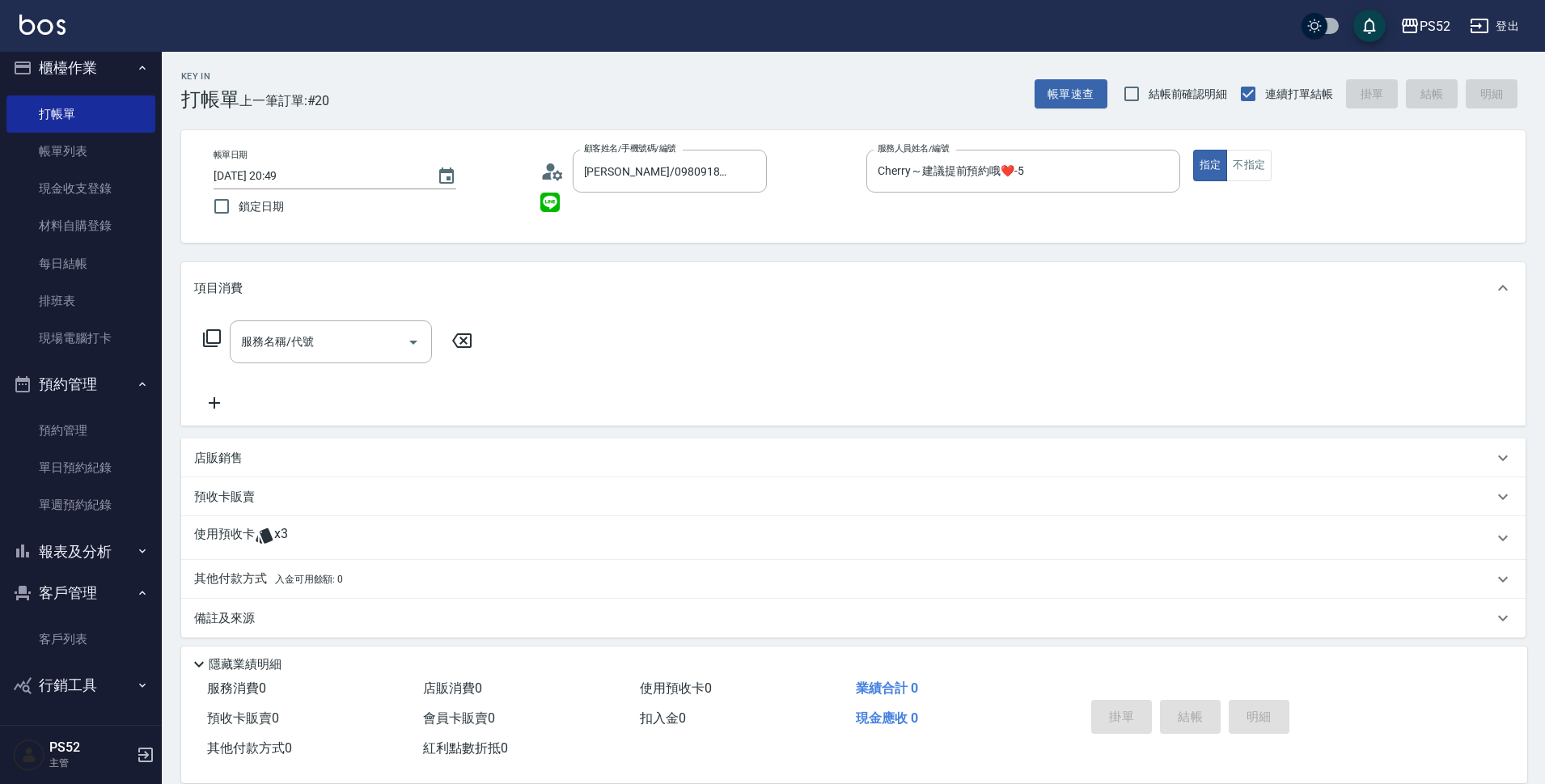
click at [372, 522] on div "使用預收卡 x3" at bounding box center [853, 538] width 1344 height 44
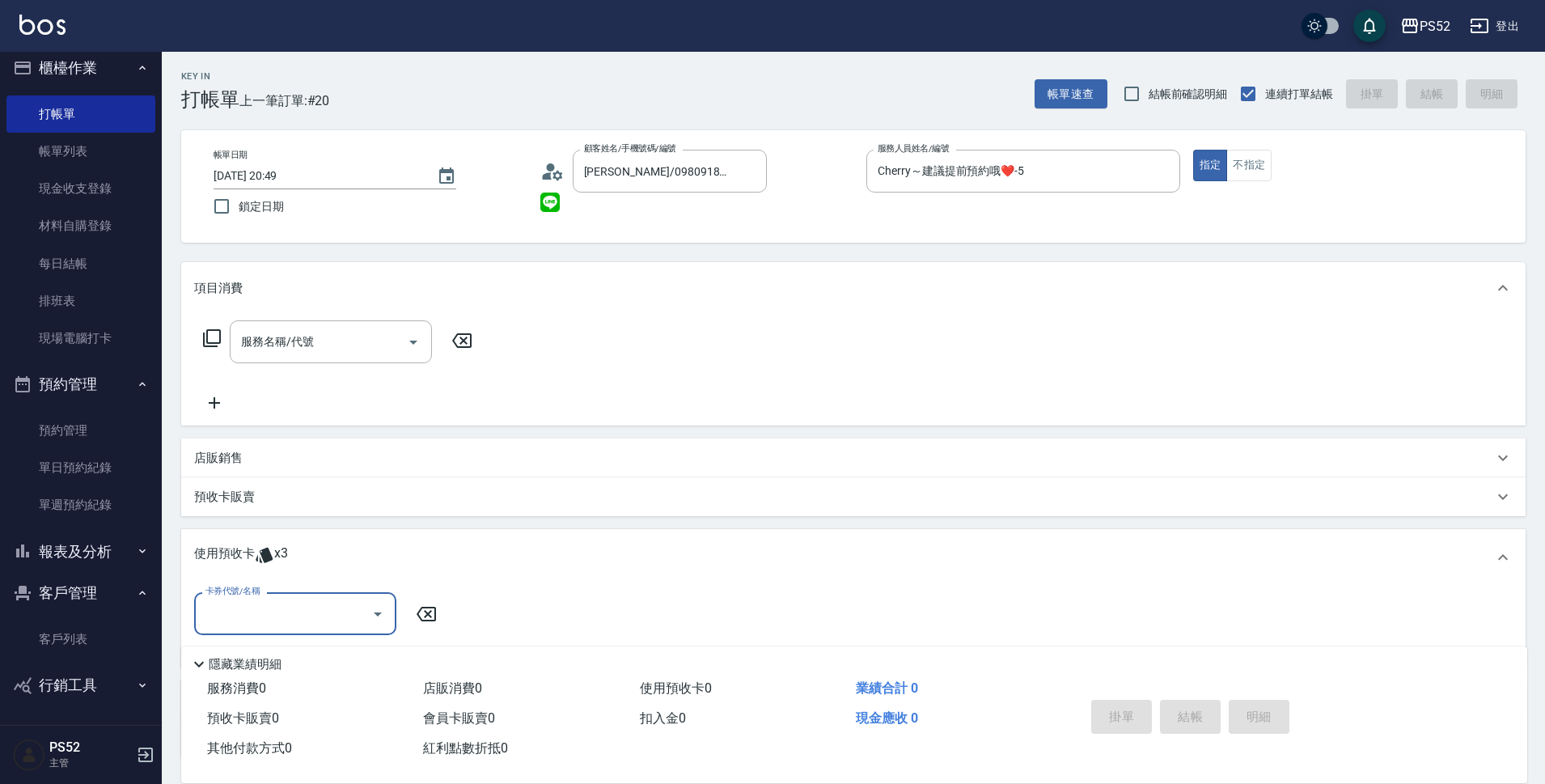
click at [310, 619] on input "卡券代號/名稱" at bounding box center [283, 613] width 163 height 28
click at [307, 657] on div "洗髮卡 剩餘3張" at bounding box center [295, 655] width 202 height 27
type input "洗髮卡"
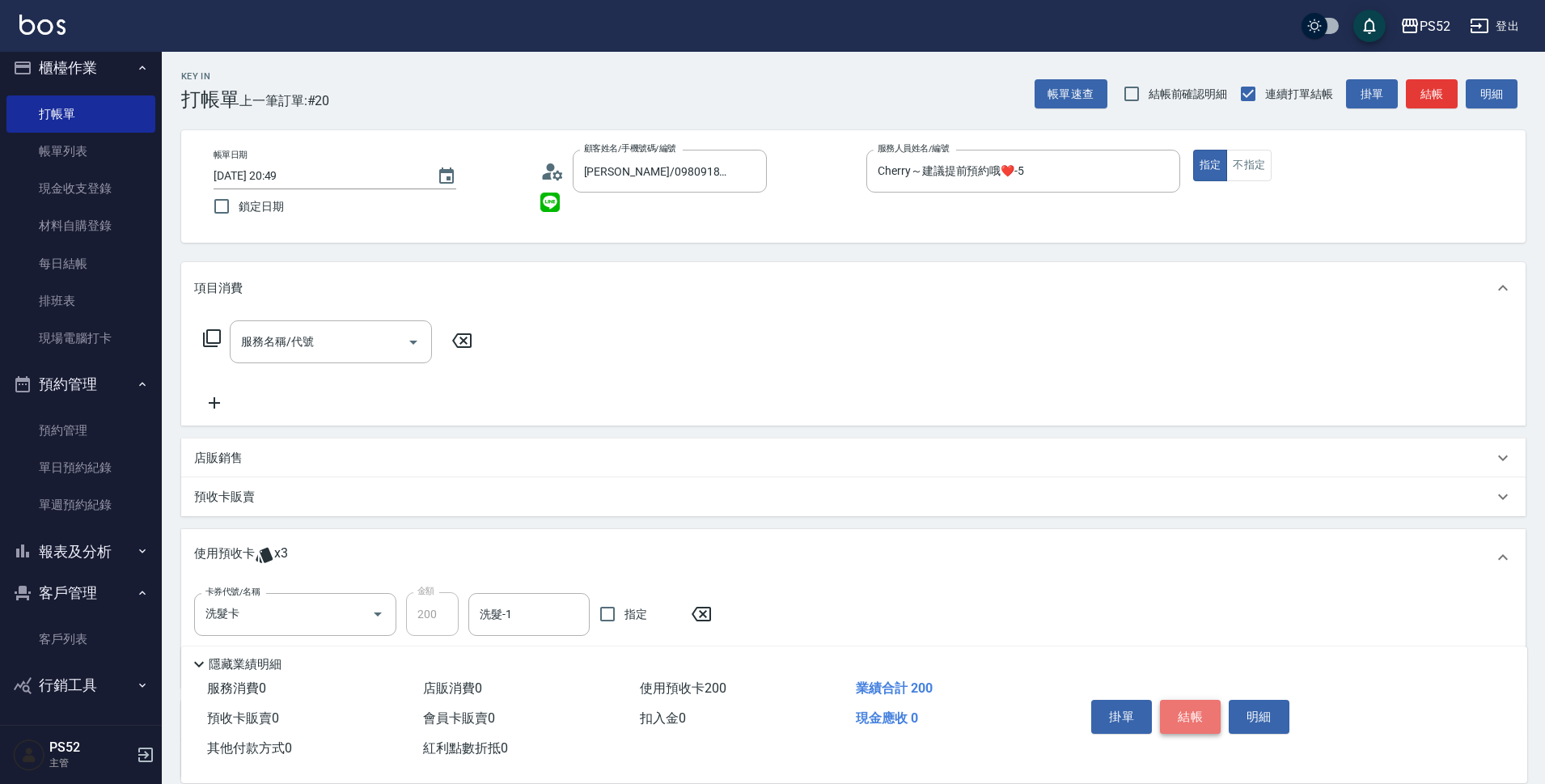
click at [1179, 704] on button "結帳" at bounding box center [1190, 716] width 61 height 34
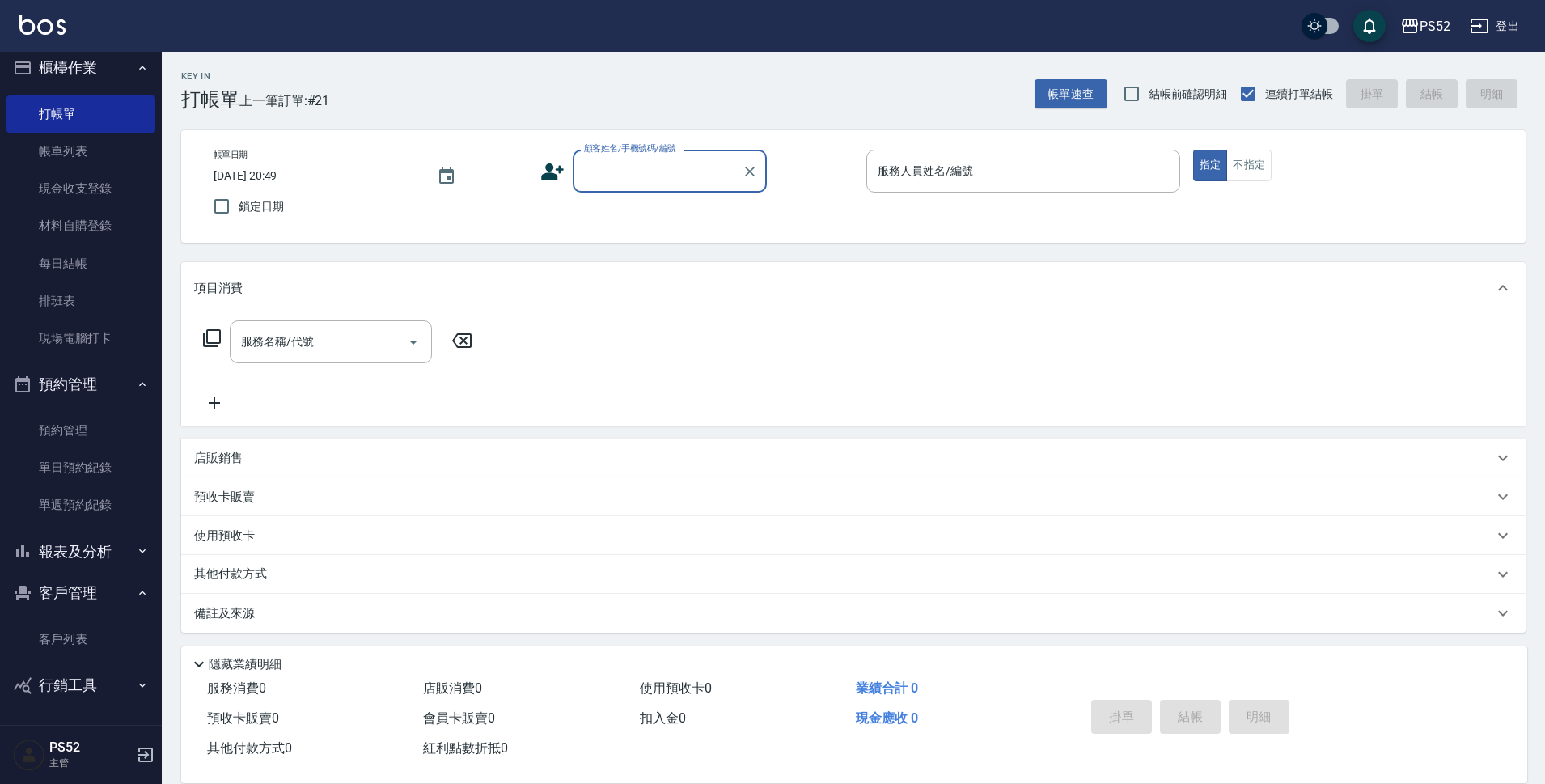
click at [100, 591] on button "客戶管理" at bounding box center [80, 592] width 149 height 42
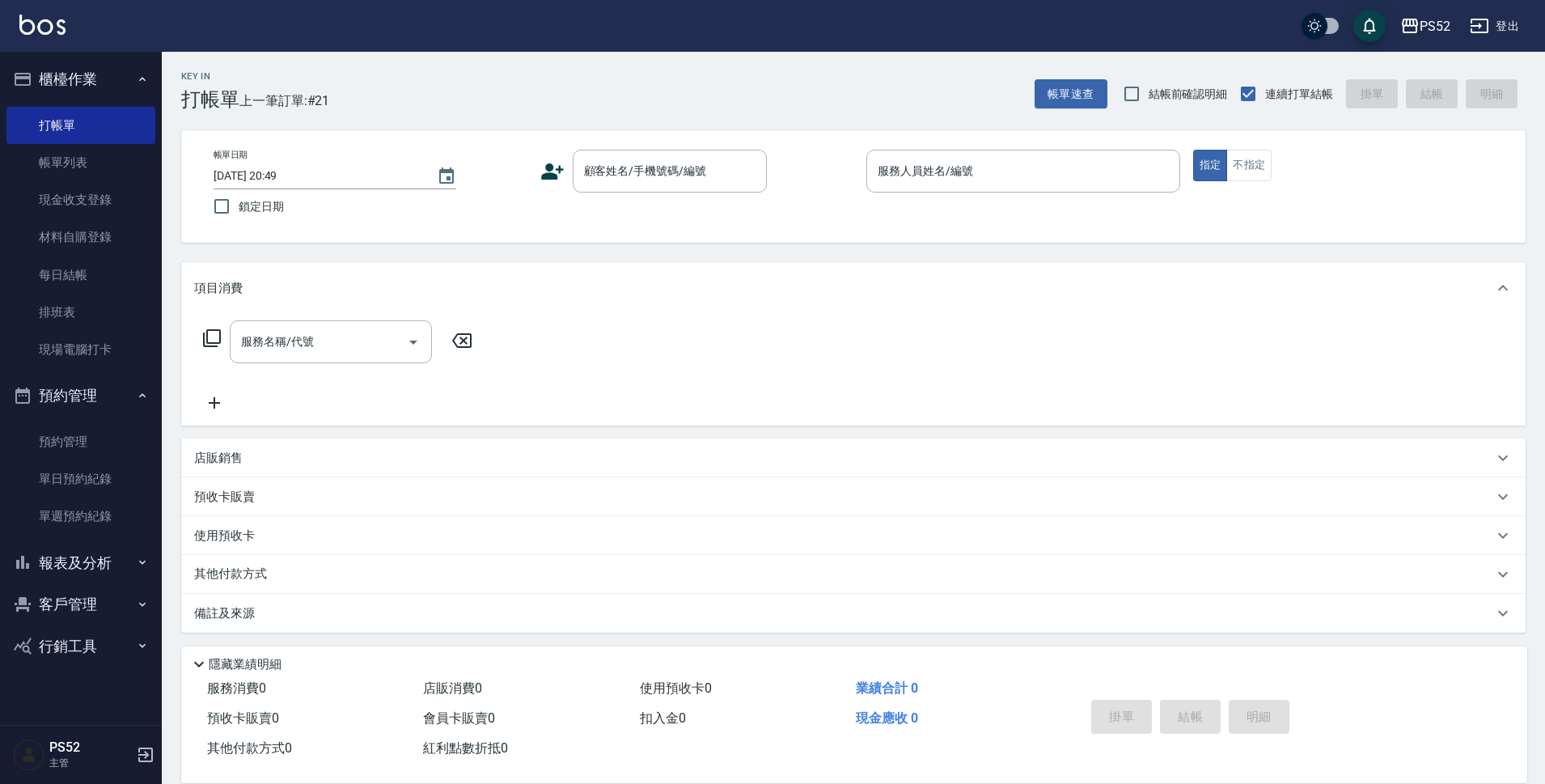
click at [105, 564] on button "報表及分析" at bounding box center [80, 562] width 149 height 42
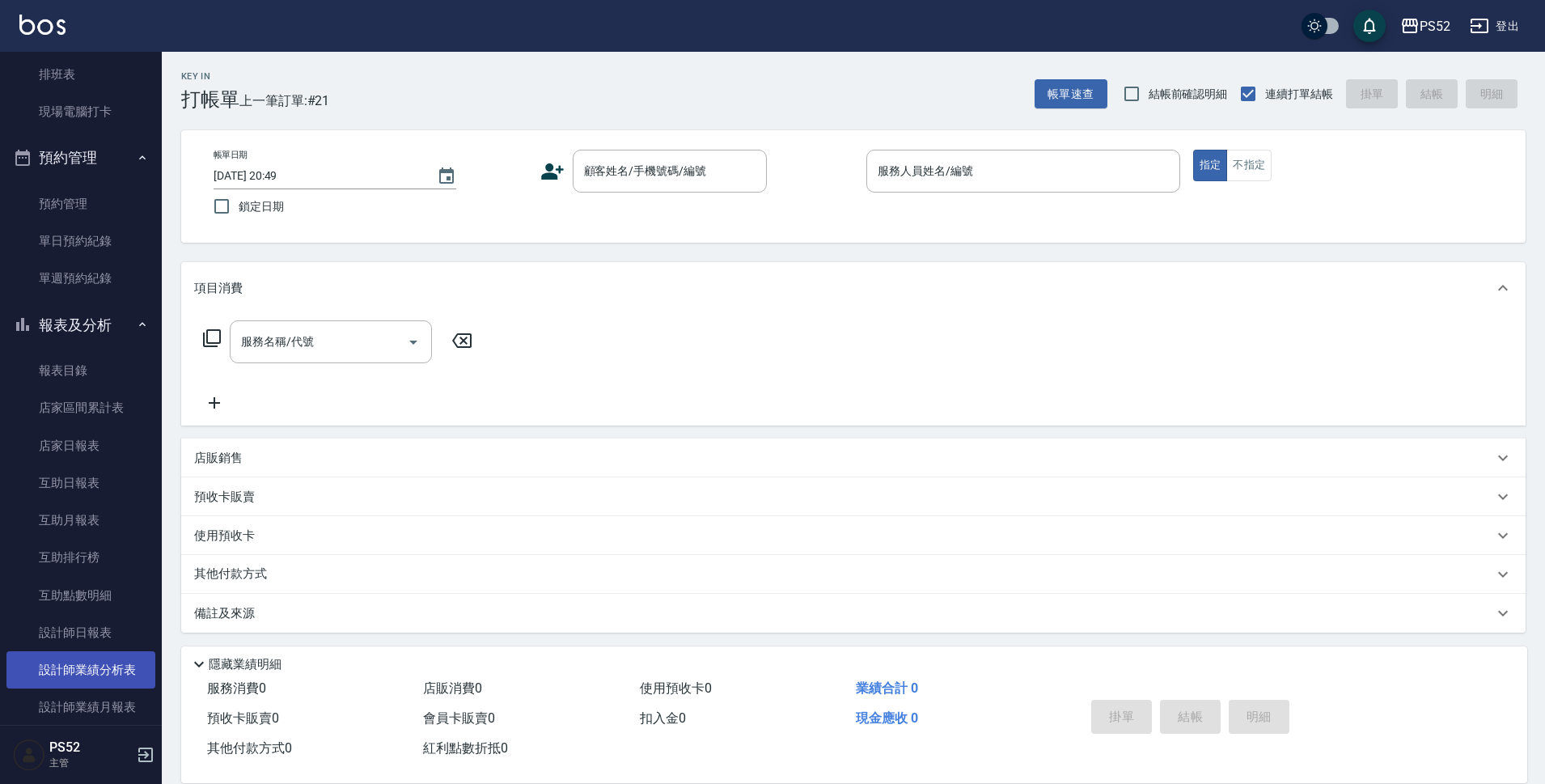
scroll to position [270, 0]
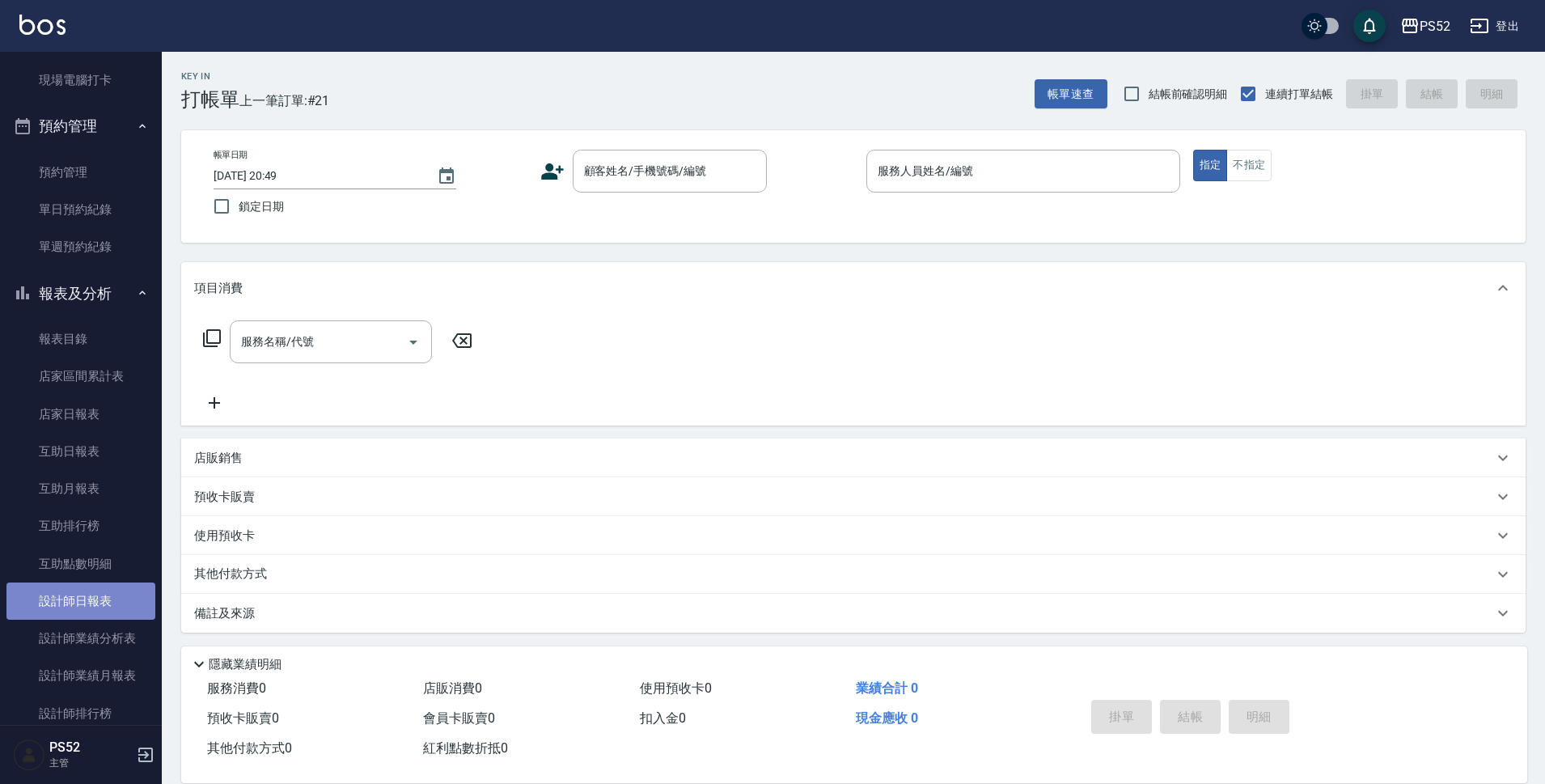
click at [113, 595] on link "設計師日報表" at bounding box center [80, 601] width 149 height 37
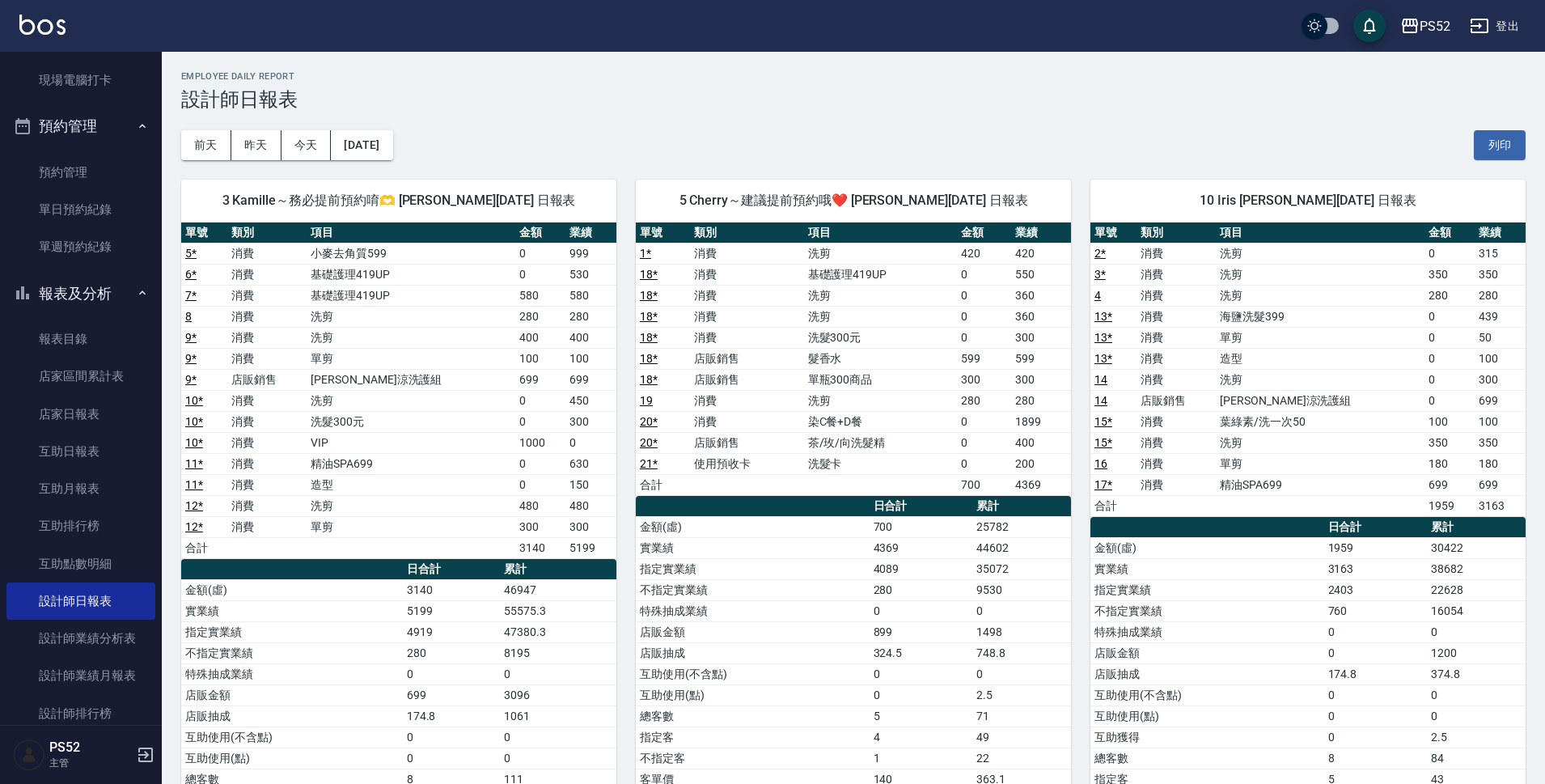
click at [87, 292] on button "報表及分析" at bounding box center [80, 294] width 149 height 42
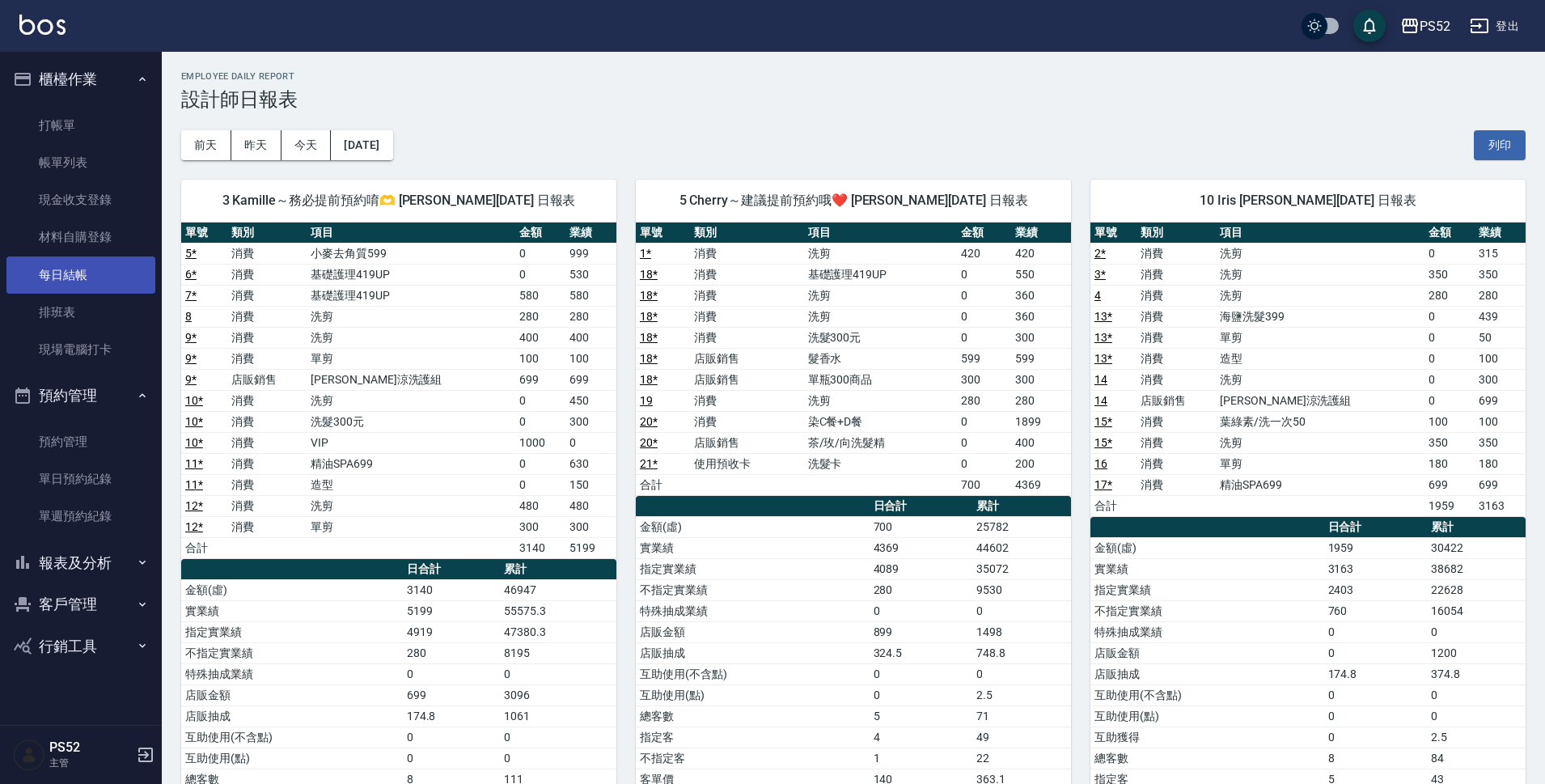
click at [90, 271] on link "每日結帳" at bounding box center [80, 275] width 149 height 37
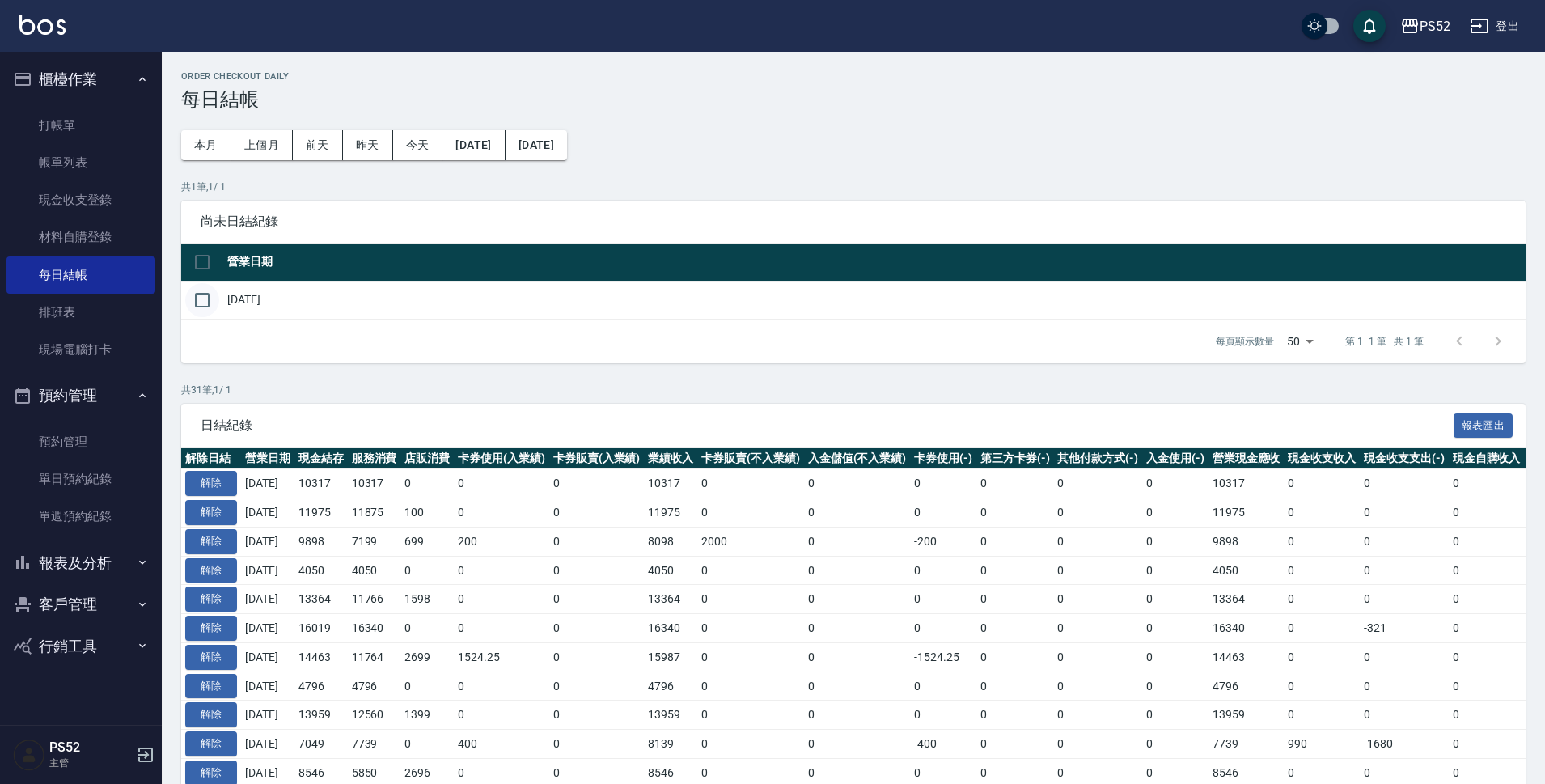
click at [212, 310] on input "checkbox" at bounding box center [202, 299] width 34 height 34
checkbox input "true"
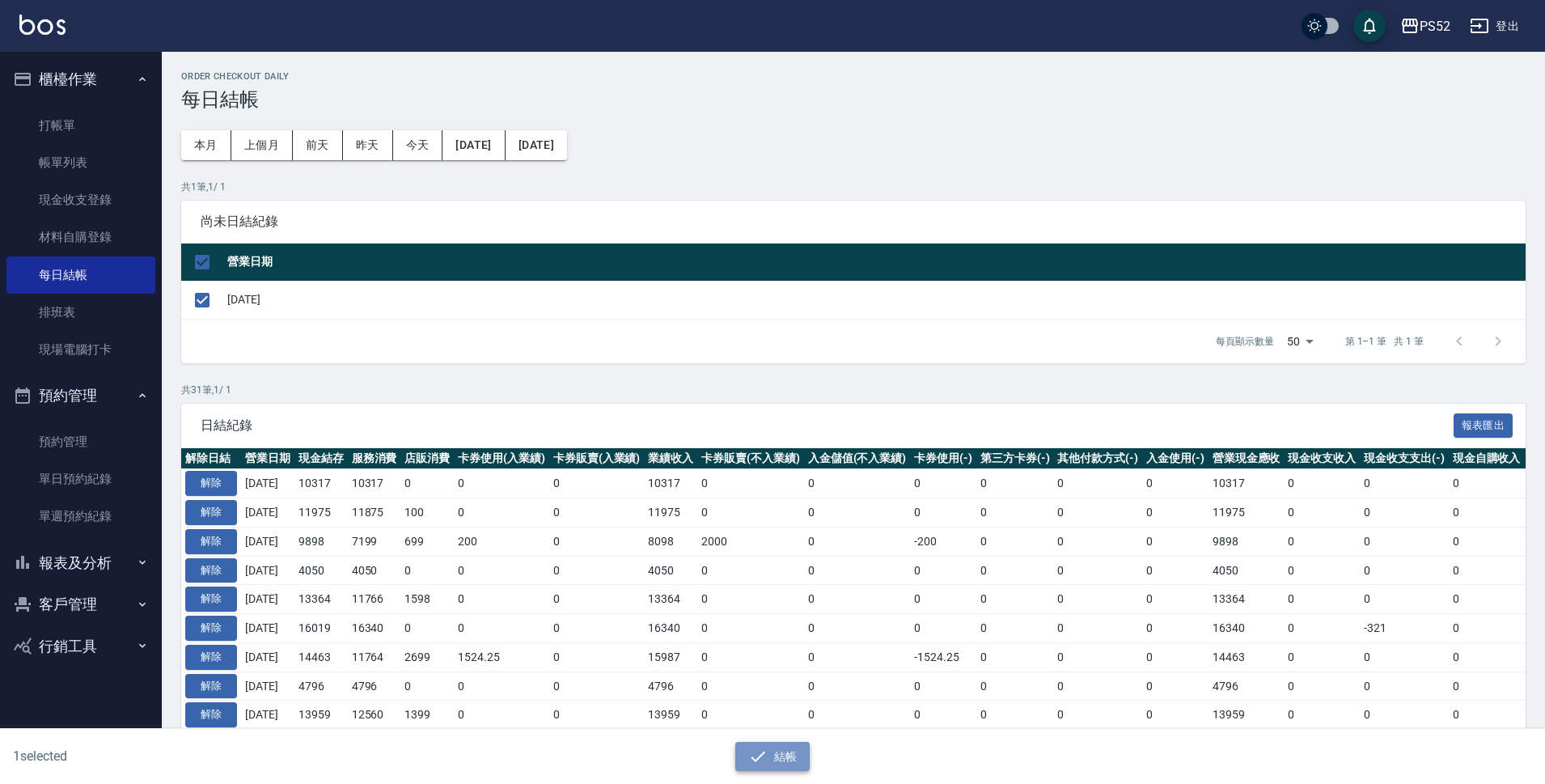
click at [792, 759] on button "結帳" at bounding box center [772, 757] width 76 height 30
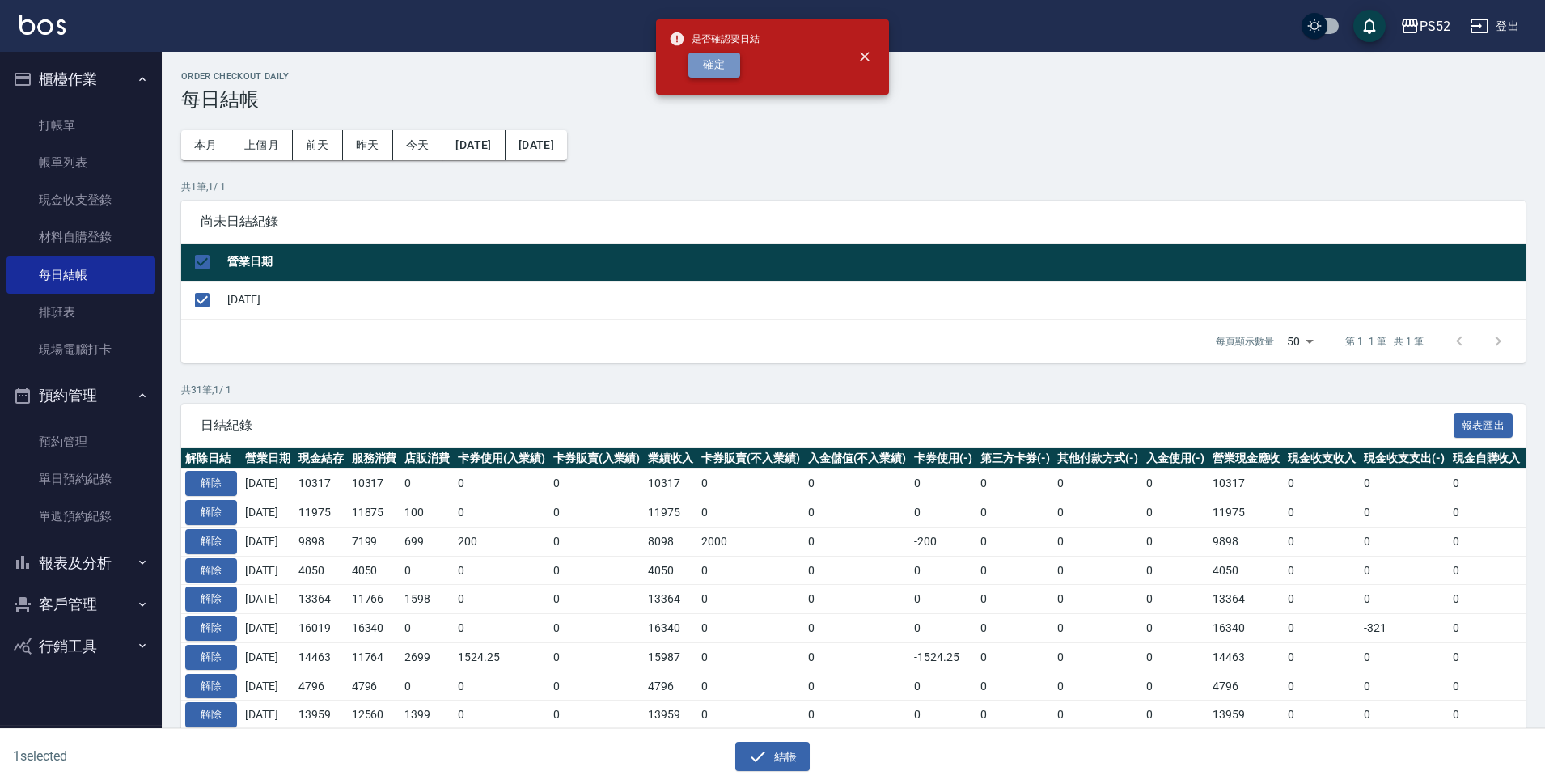
click at [708, 69] on button "確定" at bounding box center [714, 65] width 51 height 25
checkbox input "false"
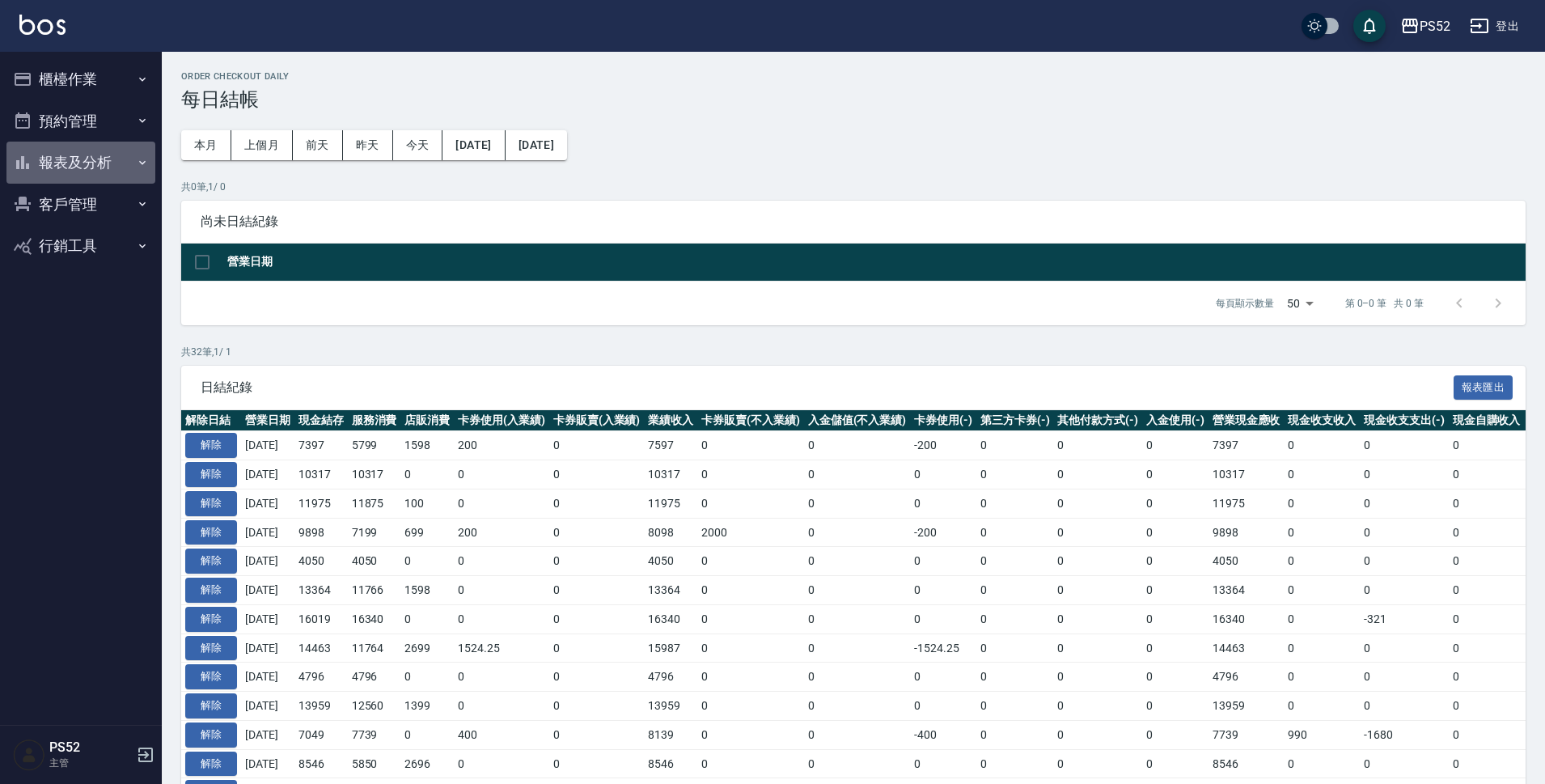
click at [99, 150] on button "報表及分析" at bounding box center [80, 163] width 149 height 42
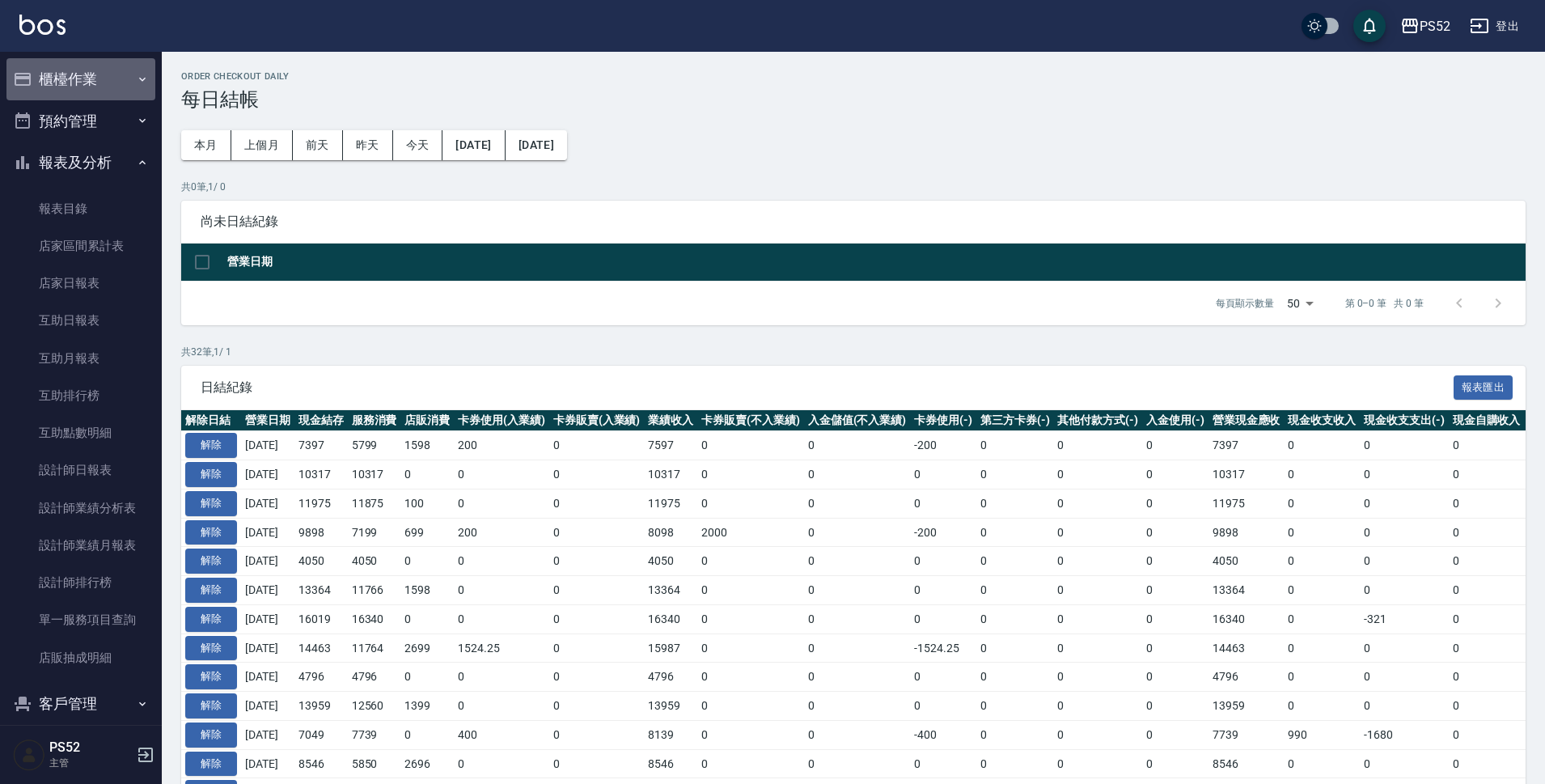
click at [93, 90] on button "櫃檯作業" at bounding box center [80, 79] width 149 height 42
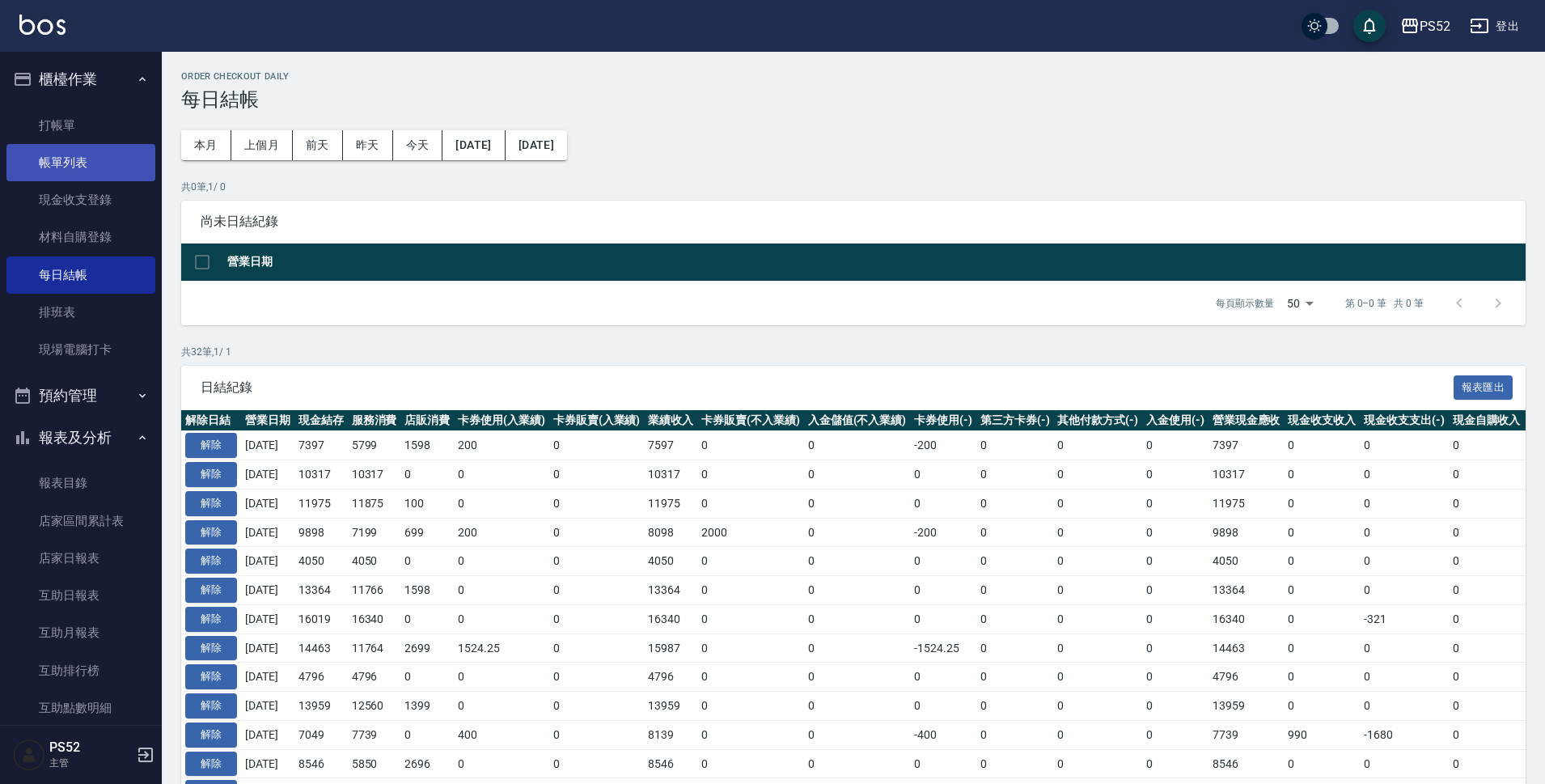
click at [76, 161] on link "帳單列表" at bounding box center [80, 163] width 149 height 37
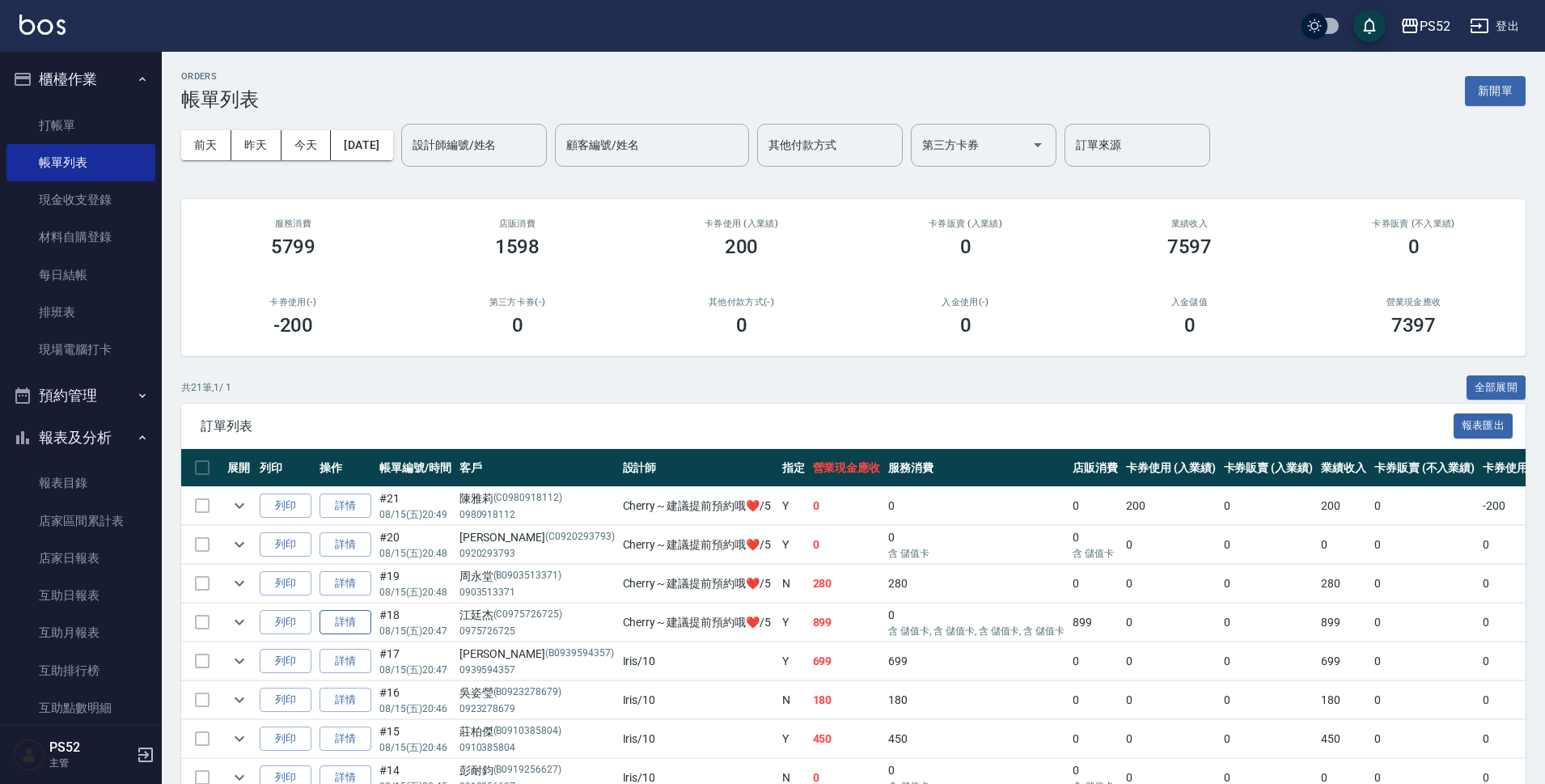
click at [348, 620] on link "詳情" at bounding box center [345, 622] width 51 height 25
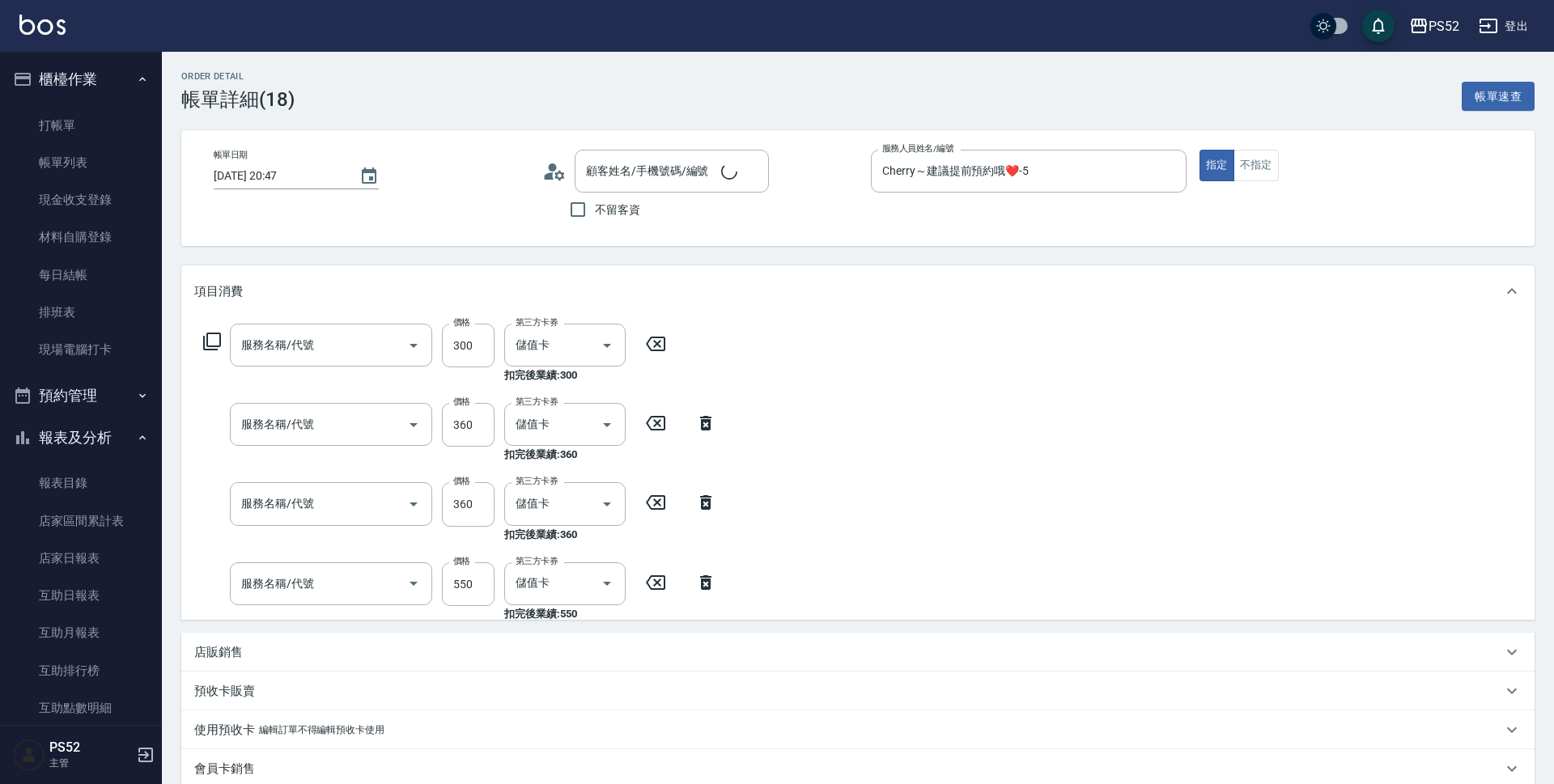
type input "2025/08/15 20:47"
type input "Cherry～建議提前預約哦❤️-5"
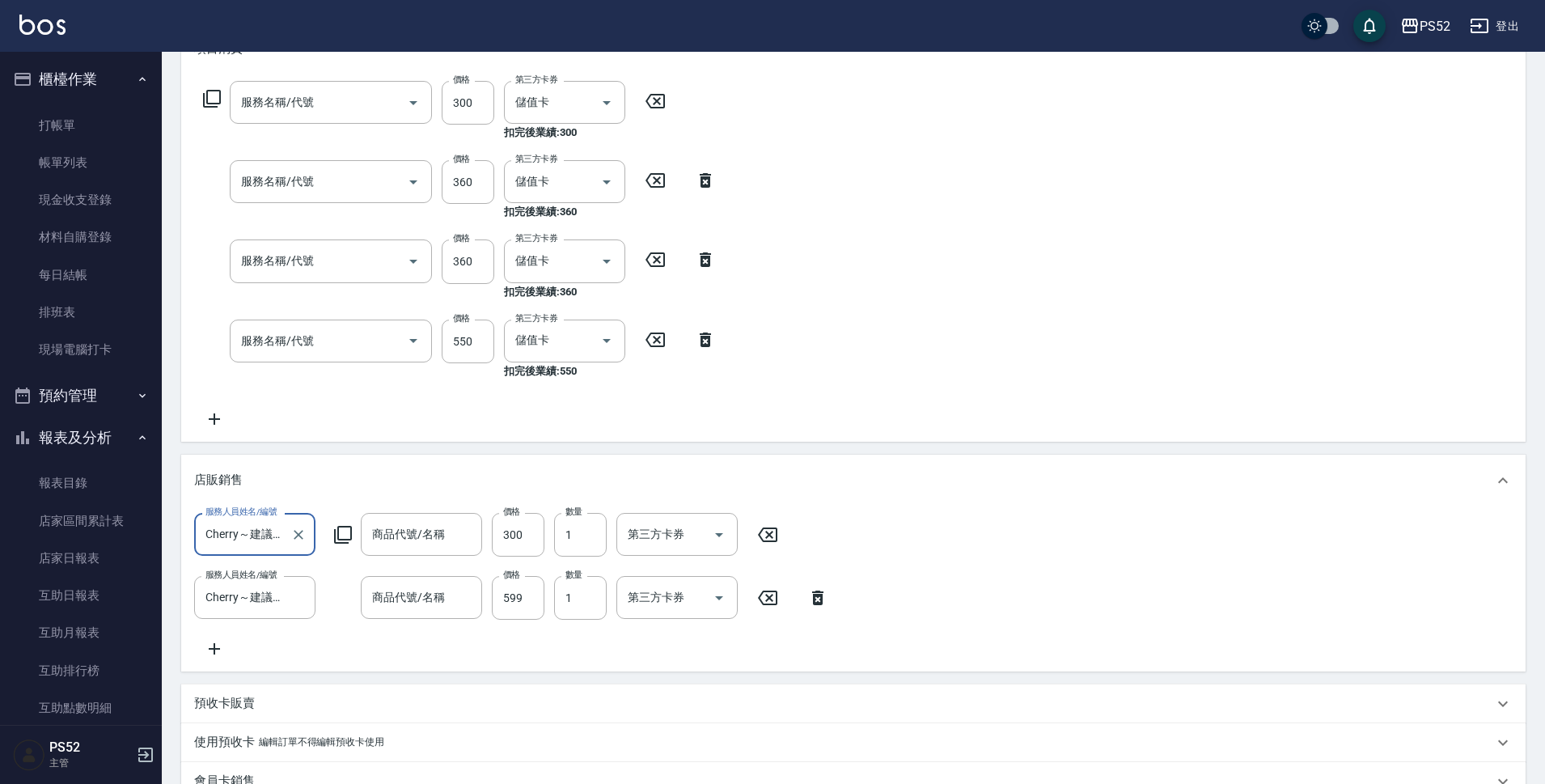
type input "洗髮300元(S4)"
type input "洗剪(C1)"
type input "基礎護理419UP(C3)"
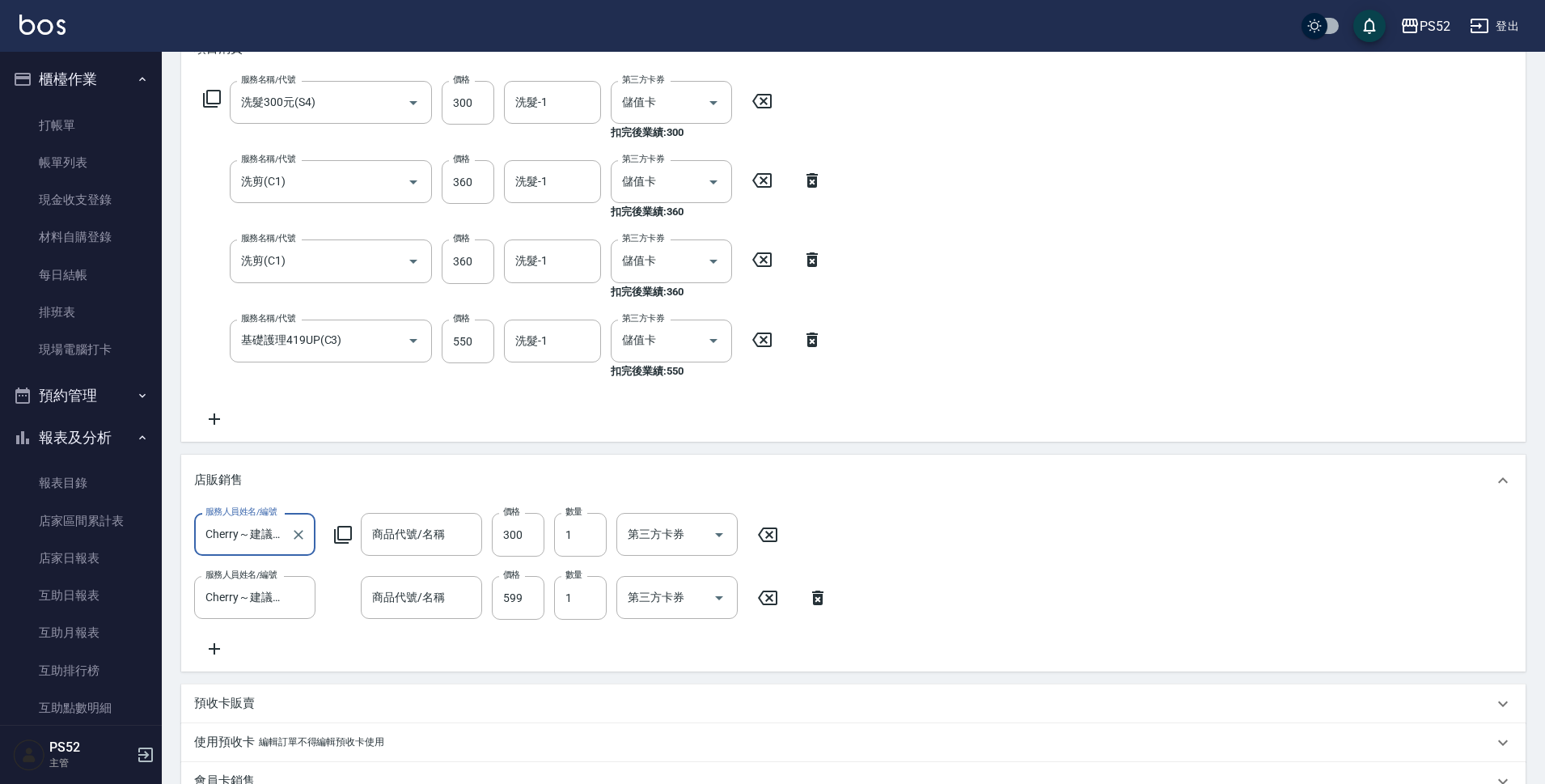
type input "江廷杰/0975726725/C0975726725"
type input "單瓶300商品"
type input "髮香水"
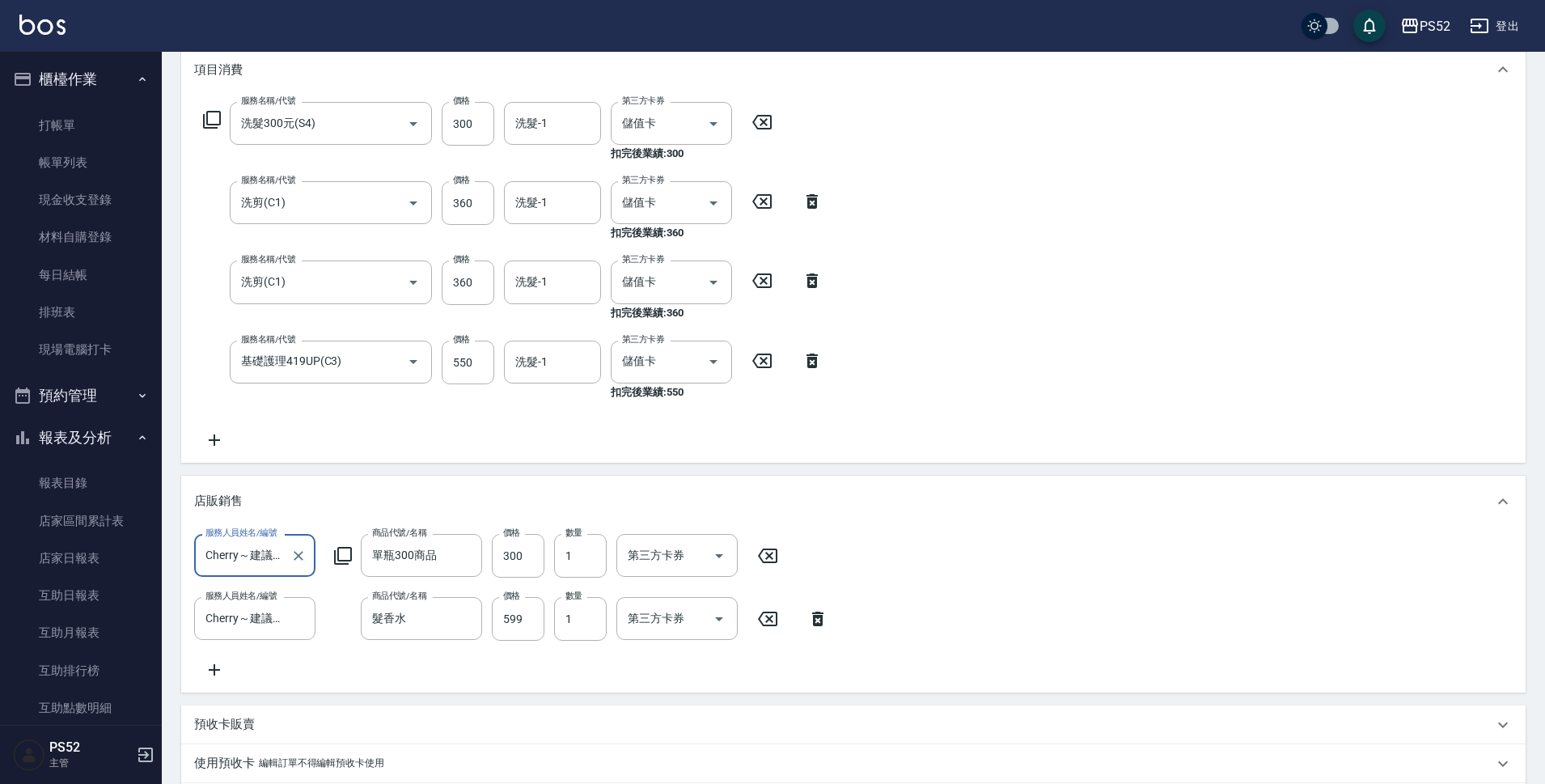
scroll to position [188, 0]
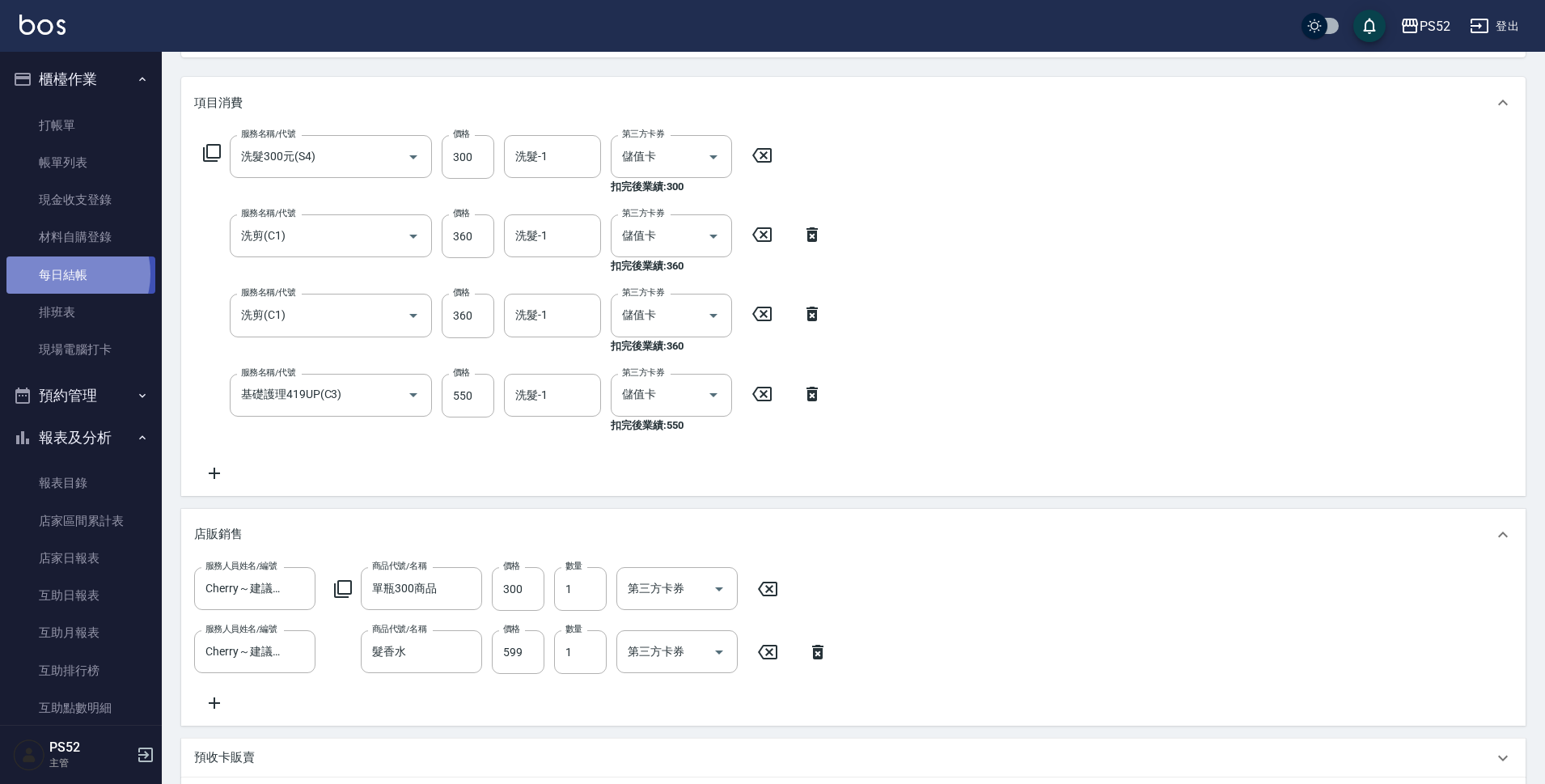
click at [67, 274] on link "每日結帳" at bounding box center [80, 275] width 149 height 37
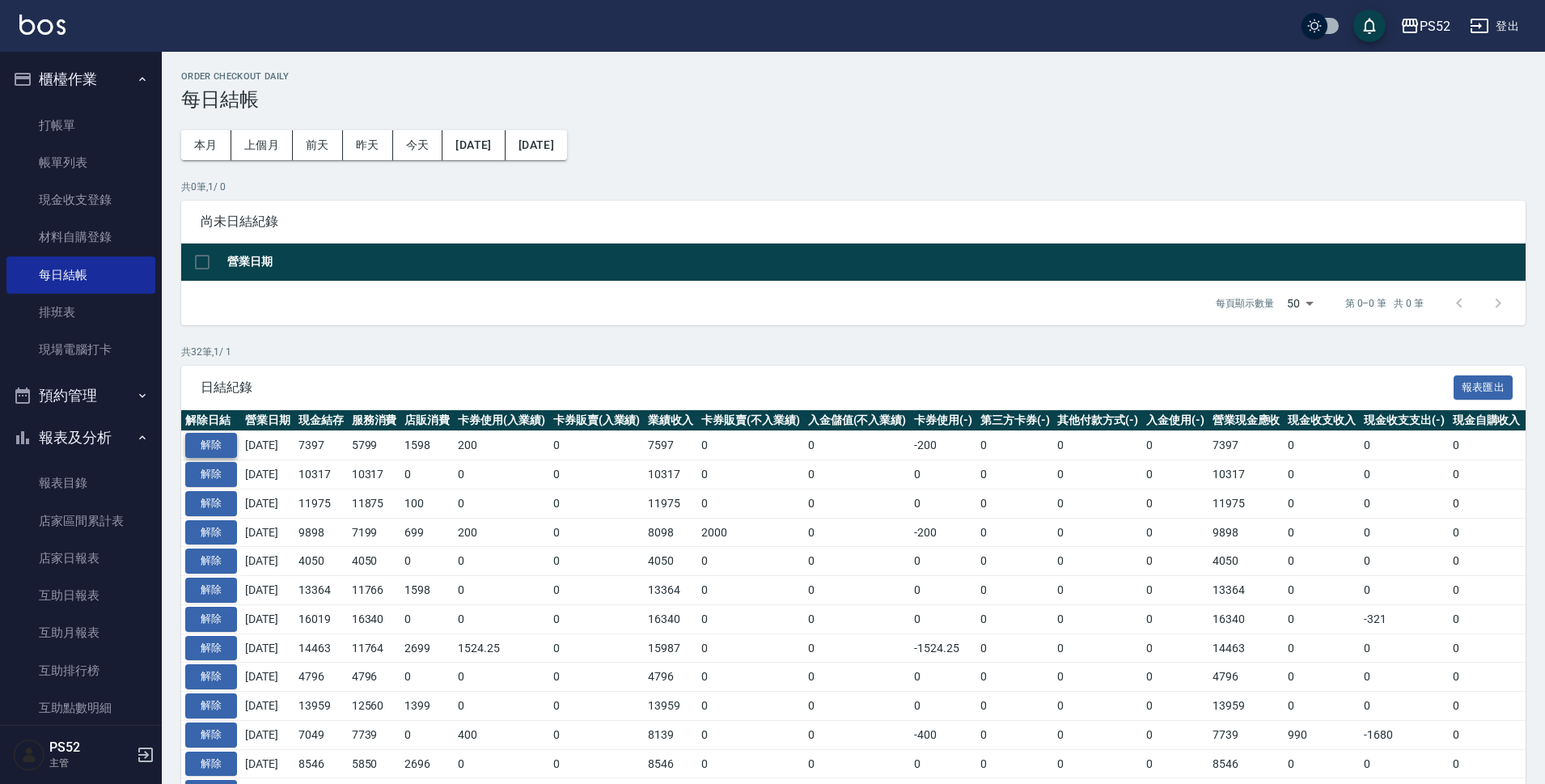
click at [210, 434] on button "解除" at bounding box center [211, 446] width 51 height 25
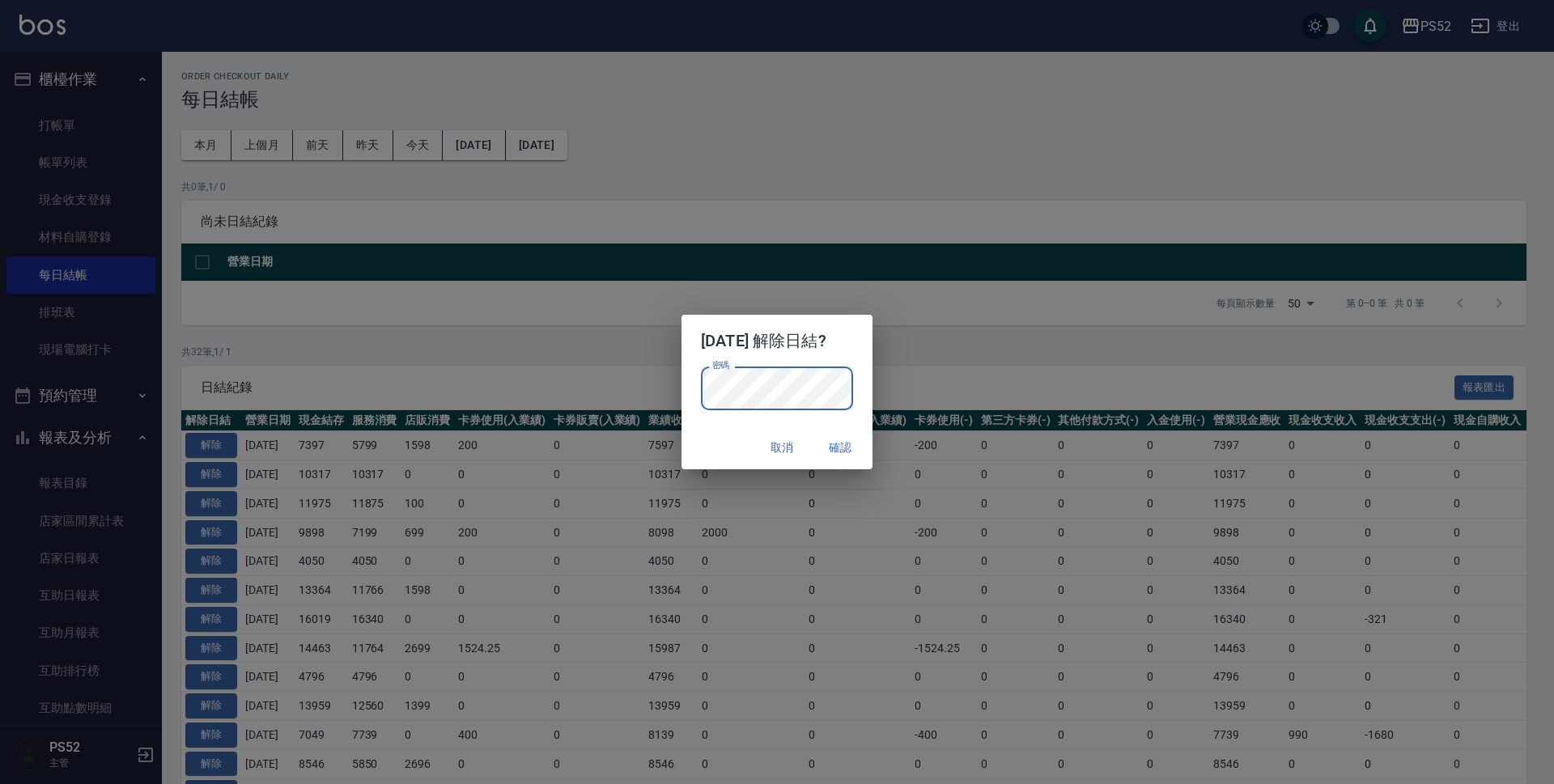
click at [853, 452] on button "確認" at bounding box center [840, 448] width 51 height 30
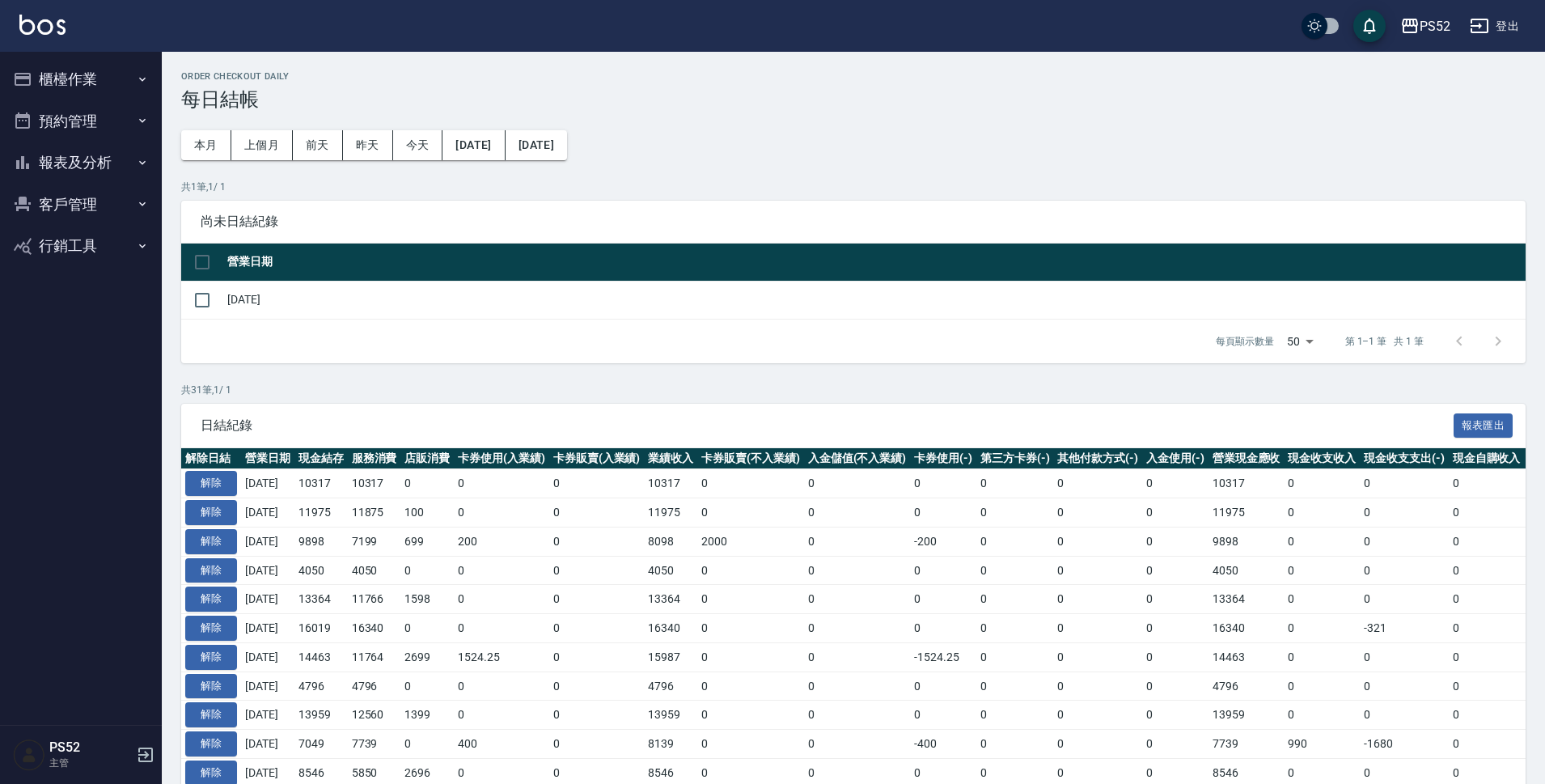
drag, startPoint x: 83, startPoint y: 79, endPoint x: 86, endPoint y: 87, distance: 8.5
click at [84, 79] on button "櫃檯作業" at bounding box center [80, 79] width 149 height 42
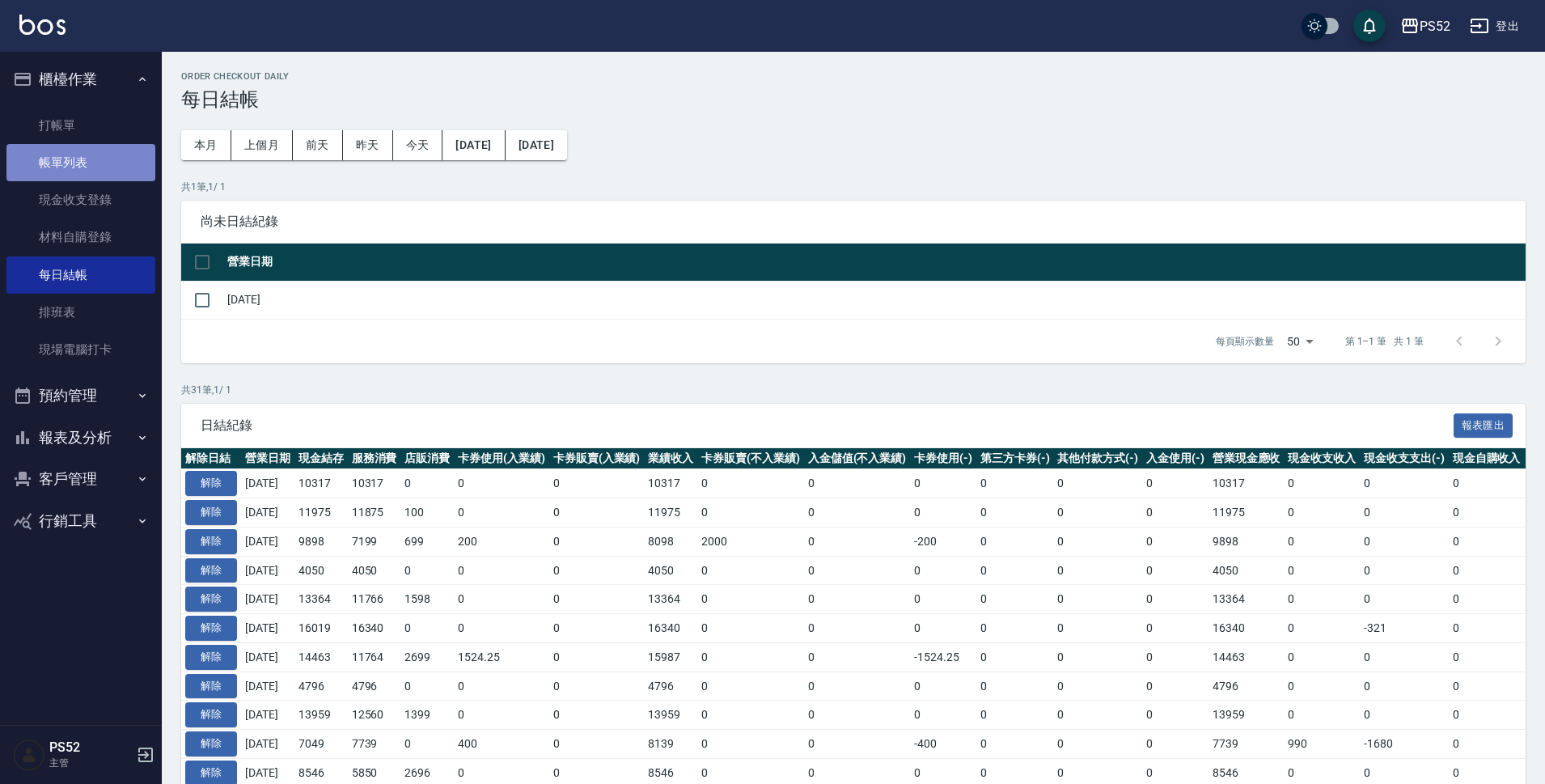
click at [98, 156] on link "帳單列表" at bounding box center [80, 163] width 149 height 37
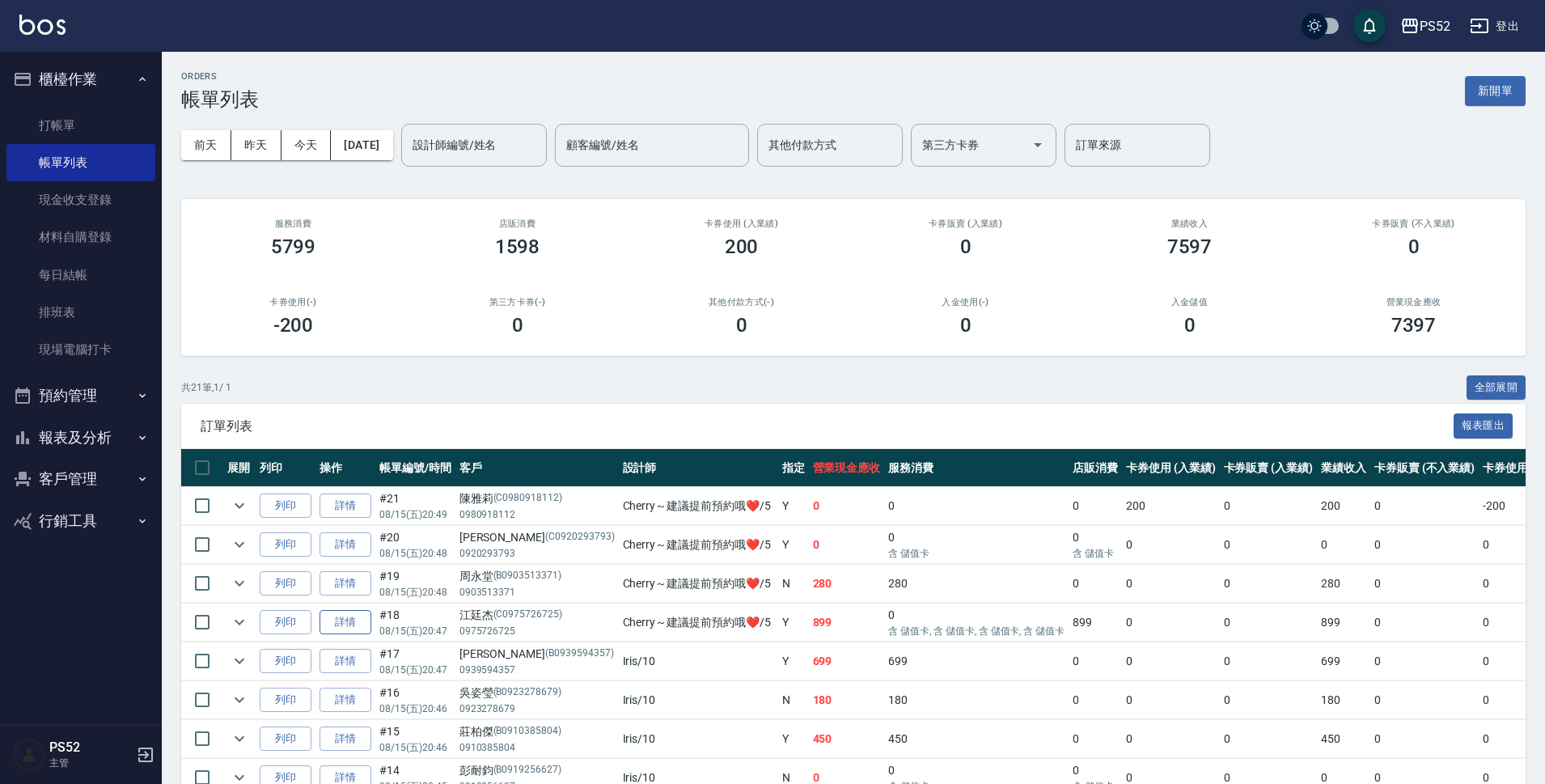
click at [360, 616] on link "詳情" at bounding box center [345, 622] width 51 height 25
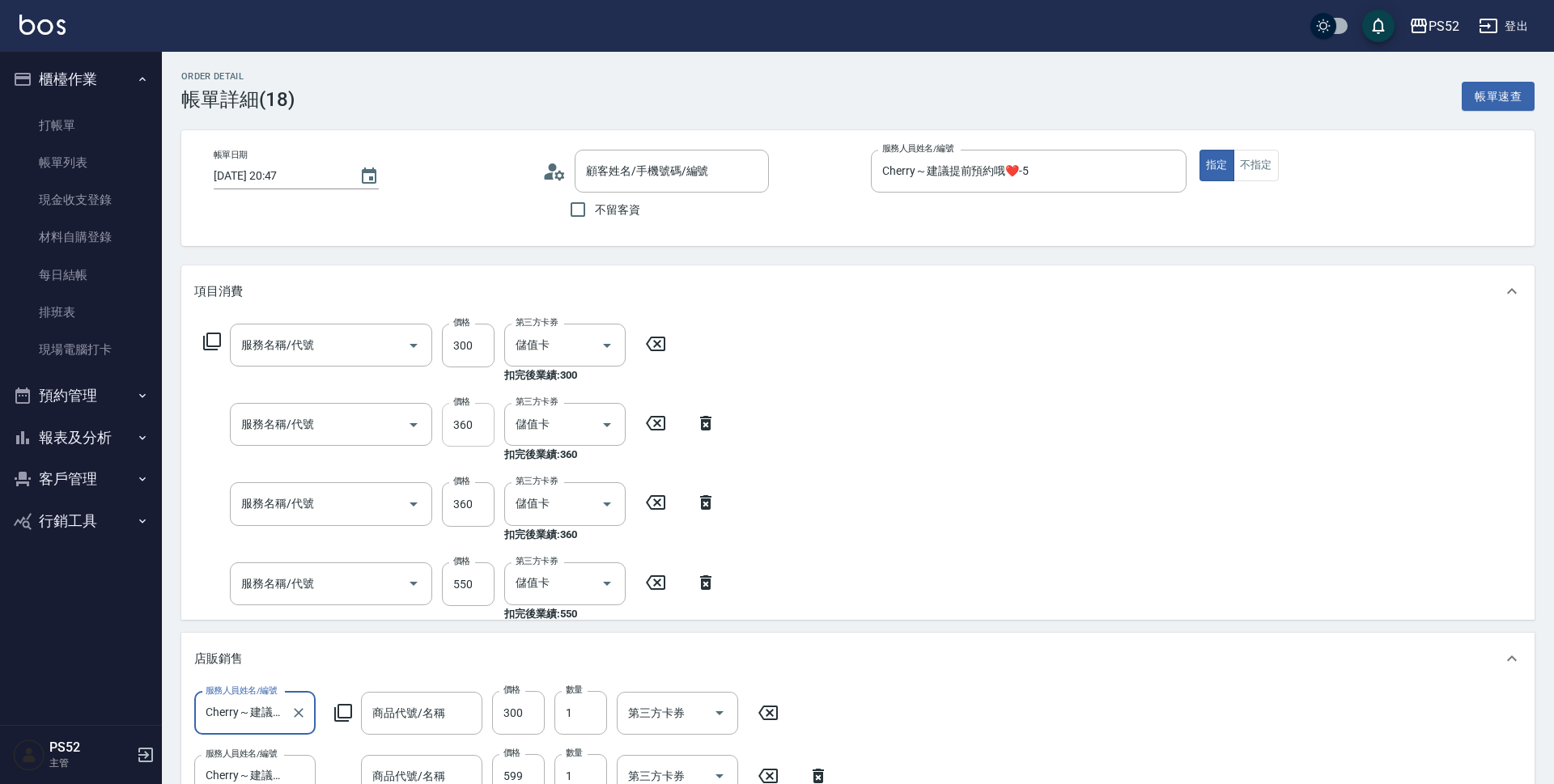
type input "2025/08/15 20:47"
type input "Cherry～建議提前預約哦❤️-5"
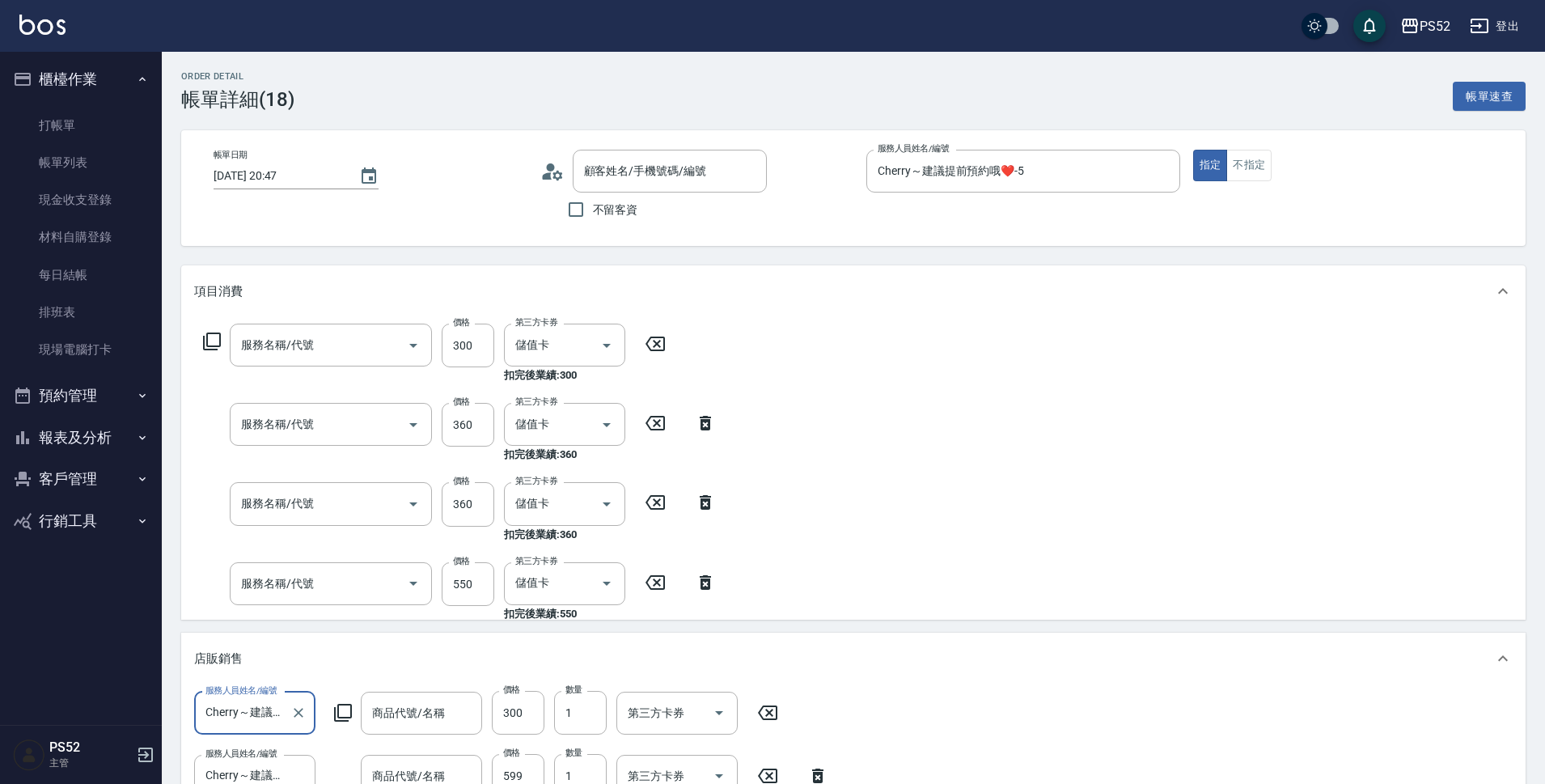
type input "洗髮300元(S4)"
type input "洗剪(C1)"
type input "基礎護理419UP(C3)"
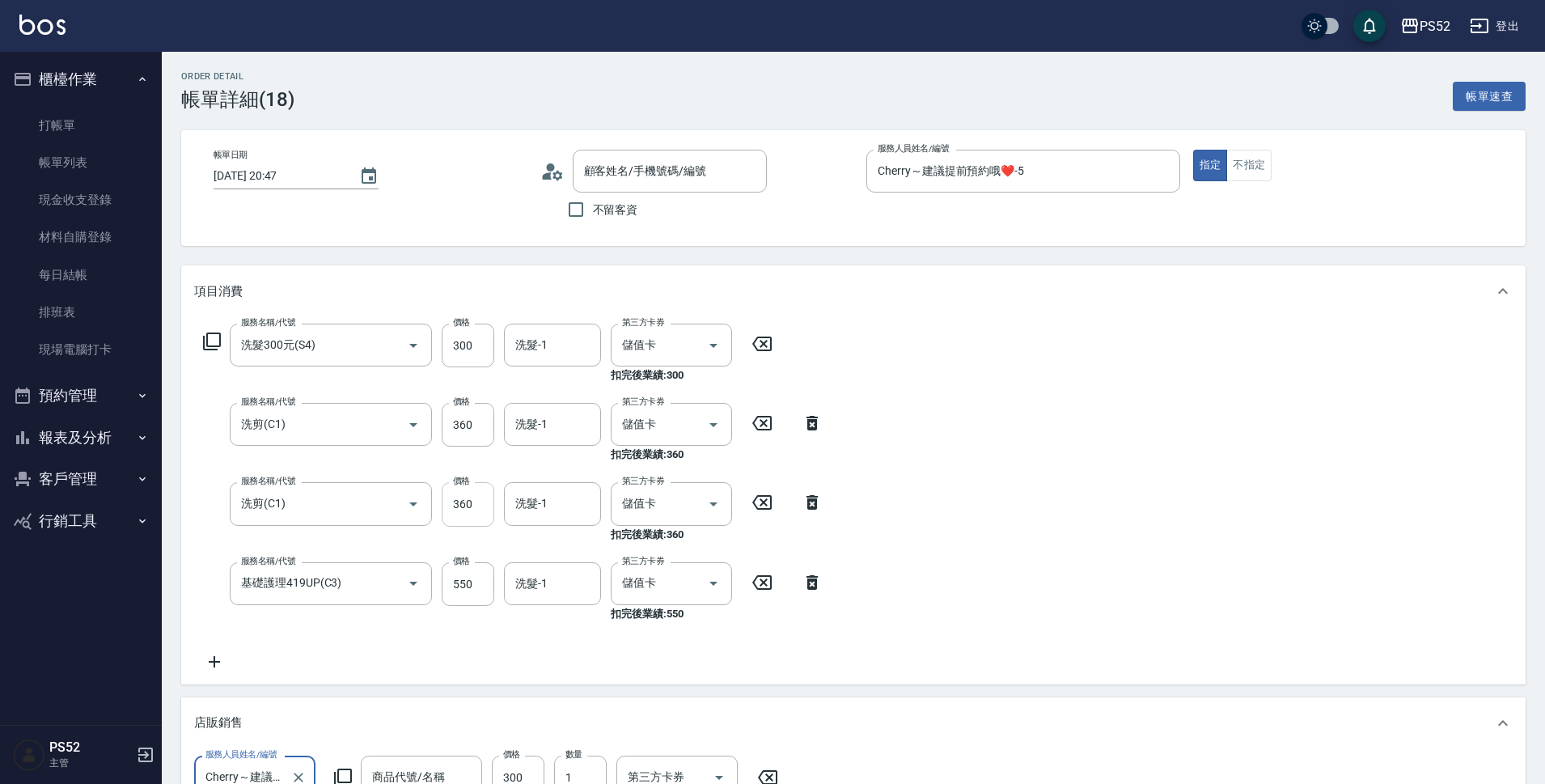
type input "江廷杰/0975726725/C0975726725"
type input "單瓶300商品"
type input "髮香水"
click at [485, 507] on input "360" at bounding box center [467, 504] width 52 height 44
click at [395, 507] on icon "Clear" at bounding box center [391, 504] width 10 height 10
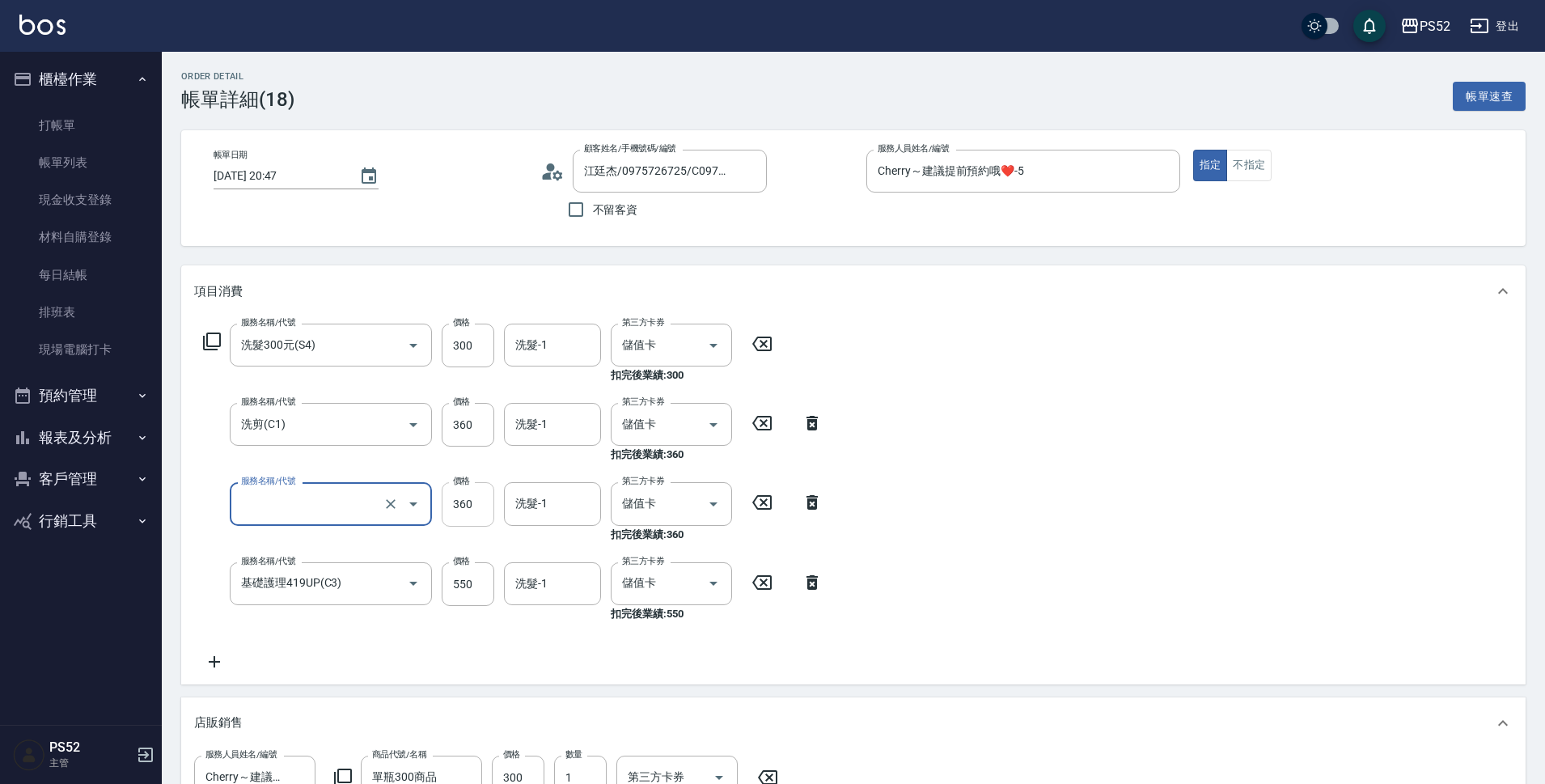
click at [475, 502] on input "360" at bounding box center [467, 504] width 52 height 44
type input "洗剪(C1)"
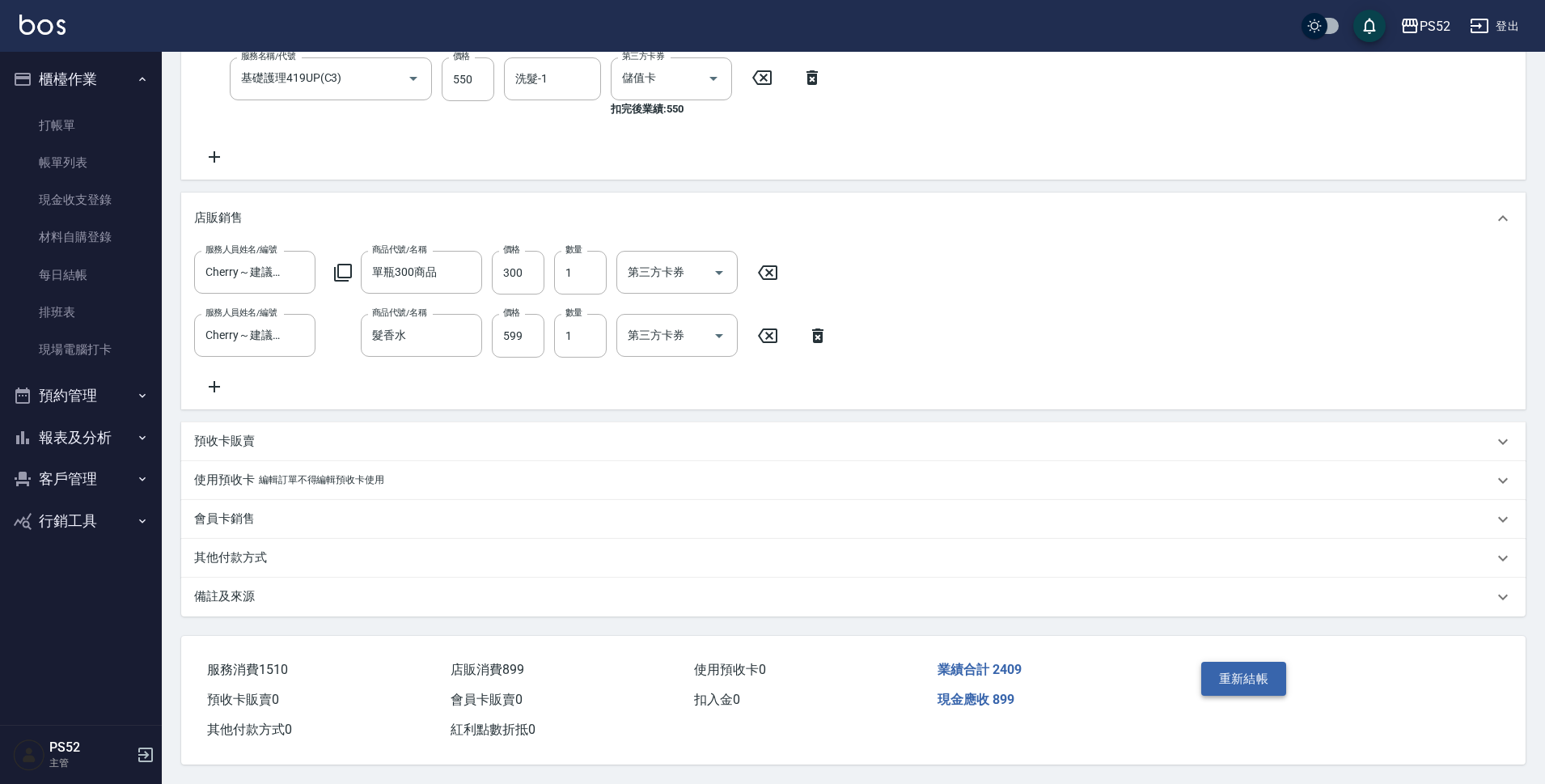
scroll to position [526, 0]
type input "300"
click at [1247, 678] on button "重新結帳" at bounding box center [1244, 679] width 85 height 34
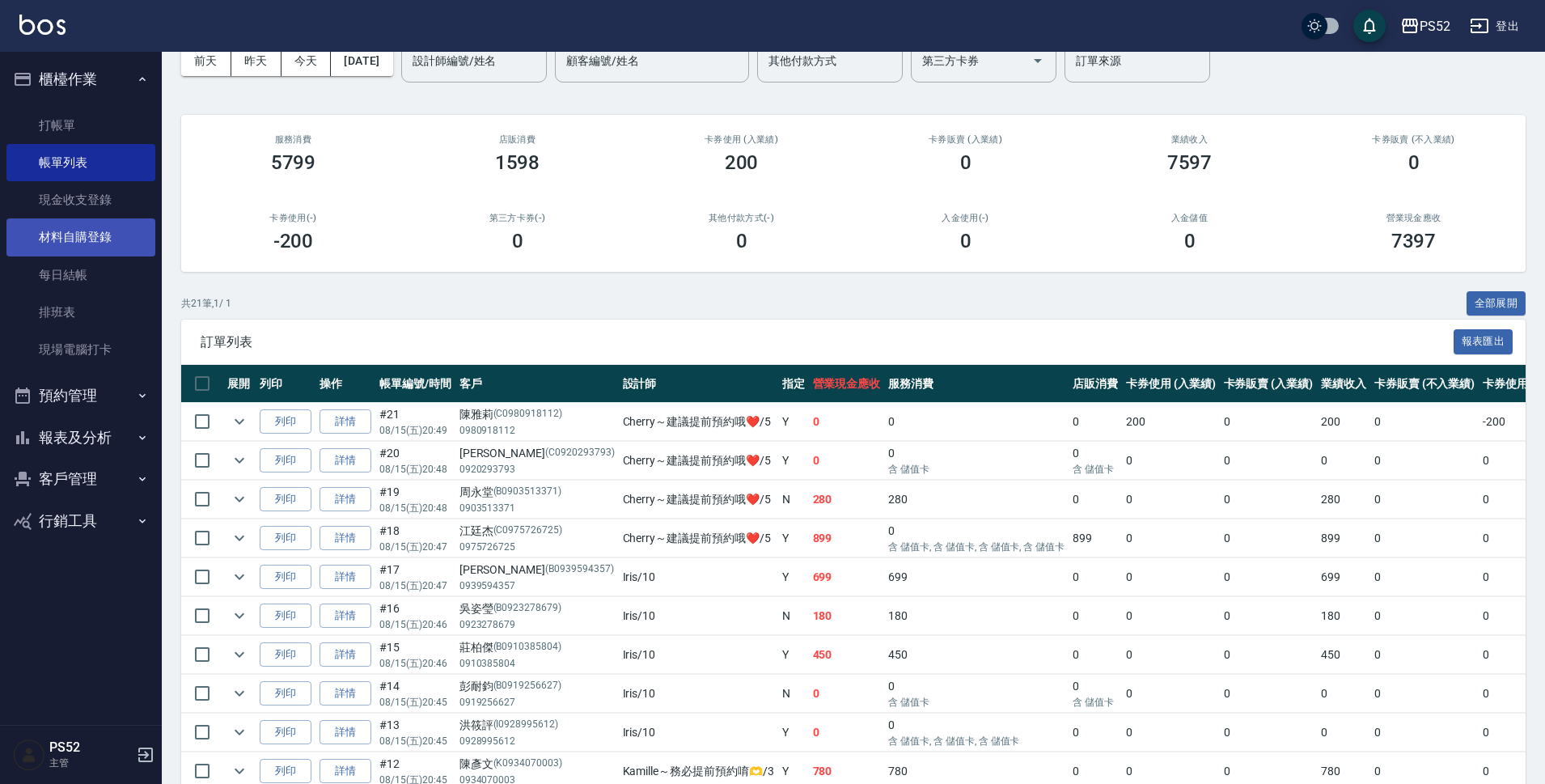
scroll to position [108, 0]
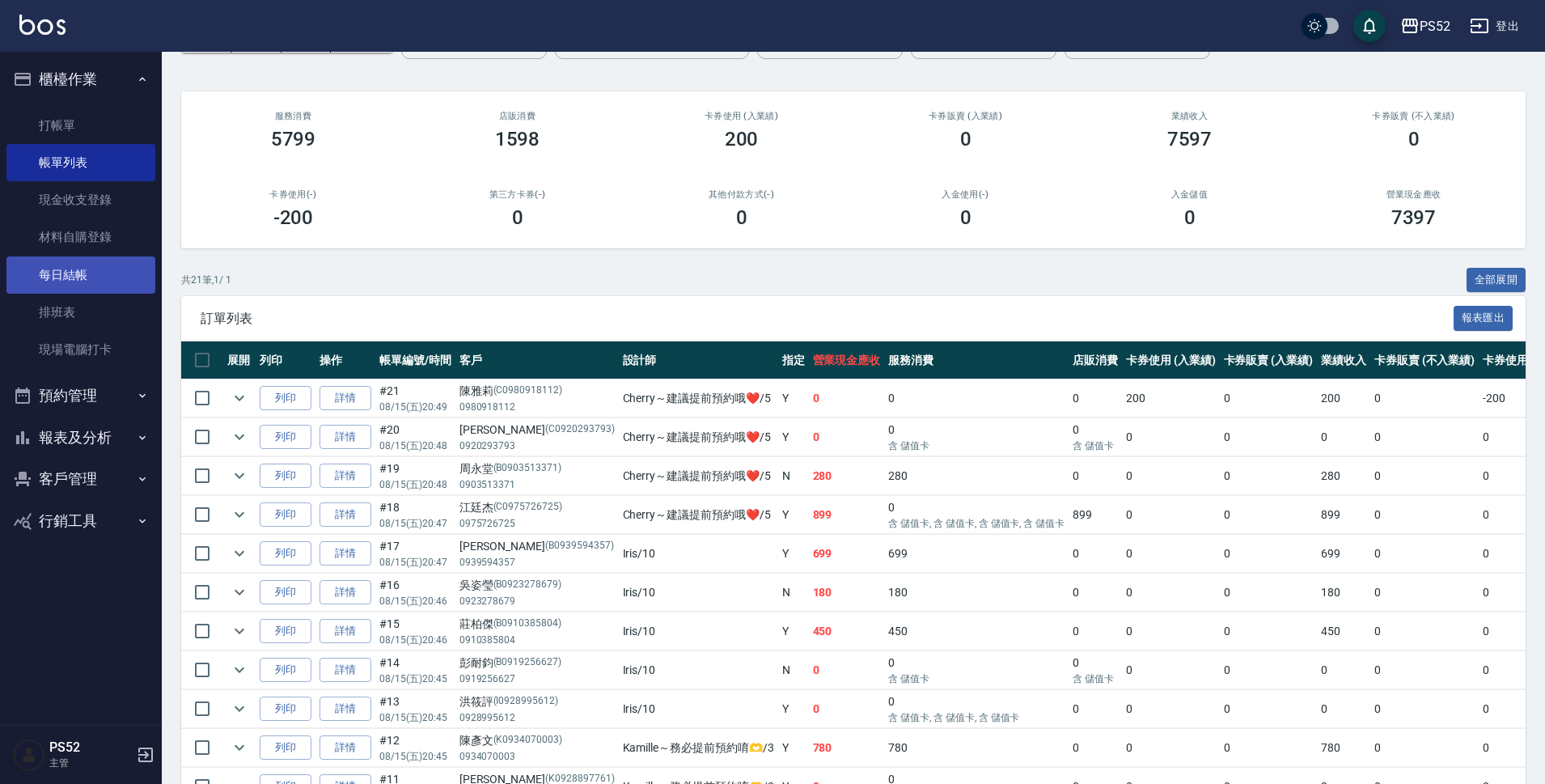
click at [57, 273] on link "每日結帳" at bounding box center [80, 275] width 149 height 37
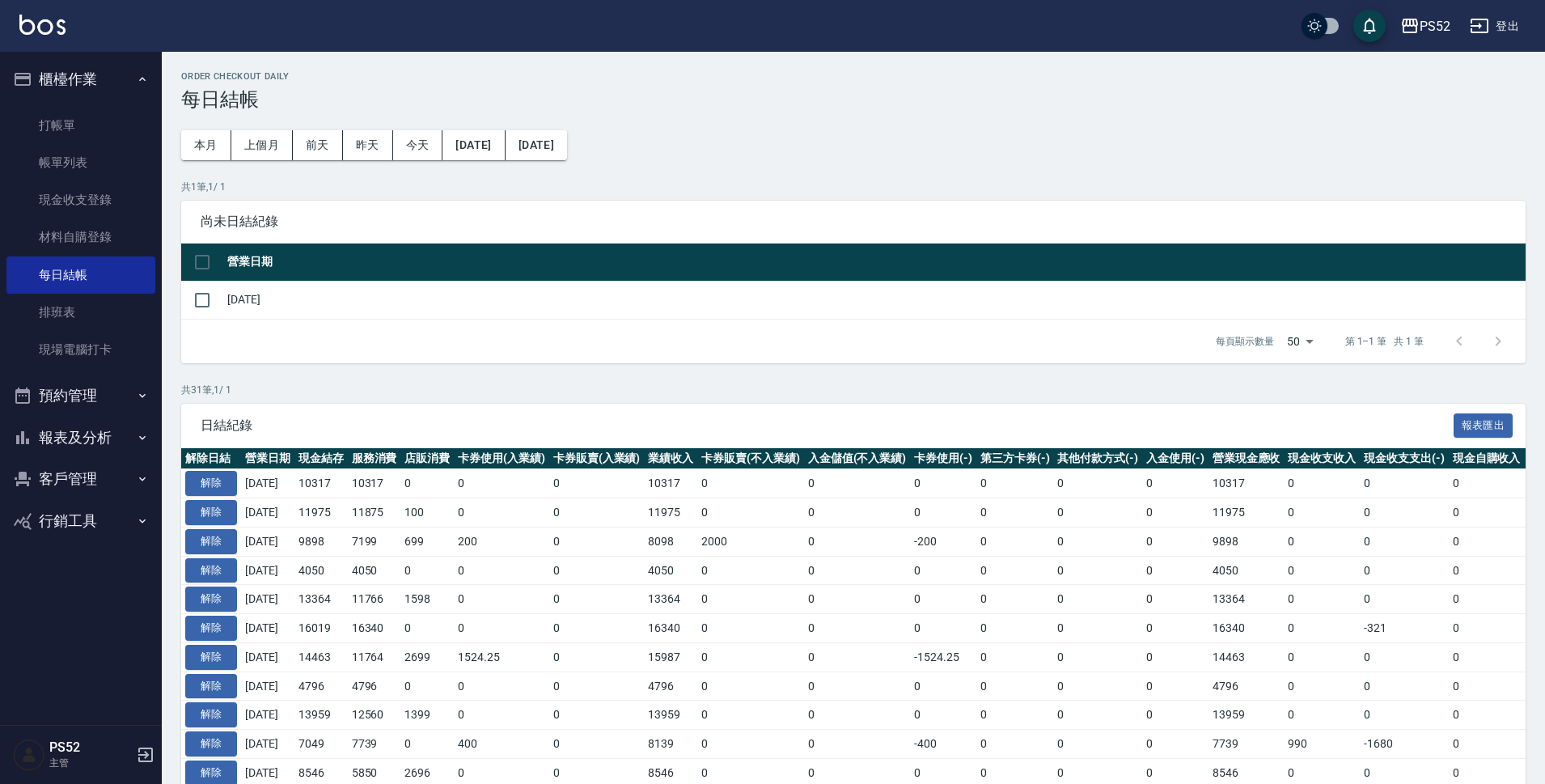
click at [183, 309] on td at bounding box center [202, 299] width 42 height 38
click at [214, 314] on input "checkbox" at bounding box center [202, 299] width 34 height 34
checkbox input "true"
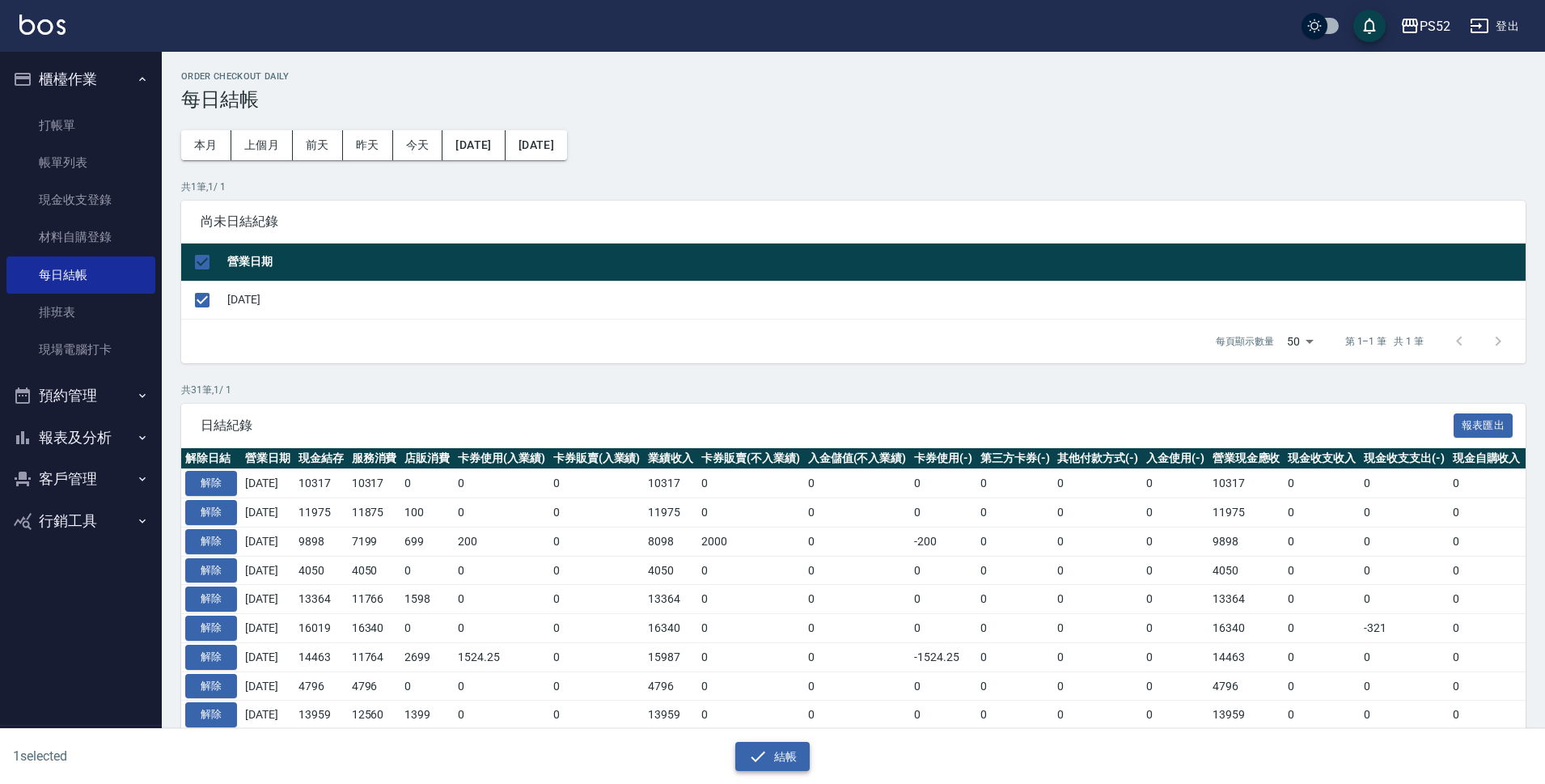
click at [796, 754] on button "結帳" at bounding box center [772, 757] width 76 height 30
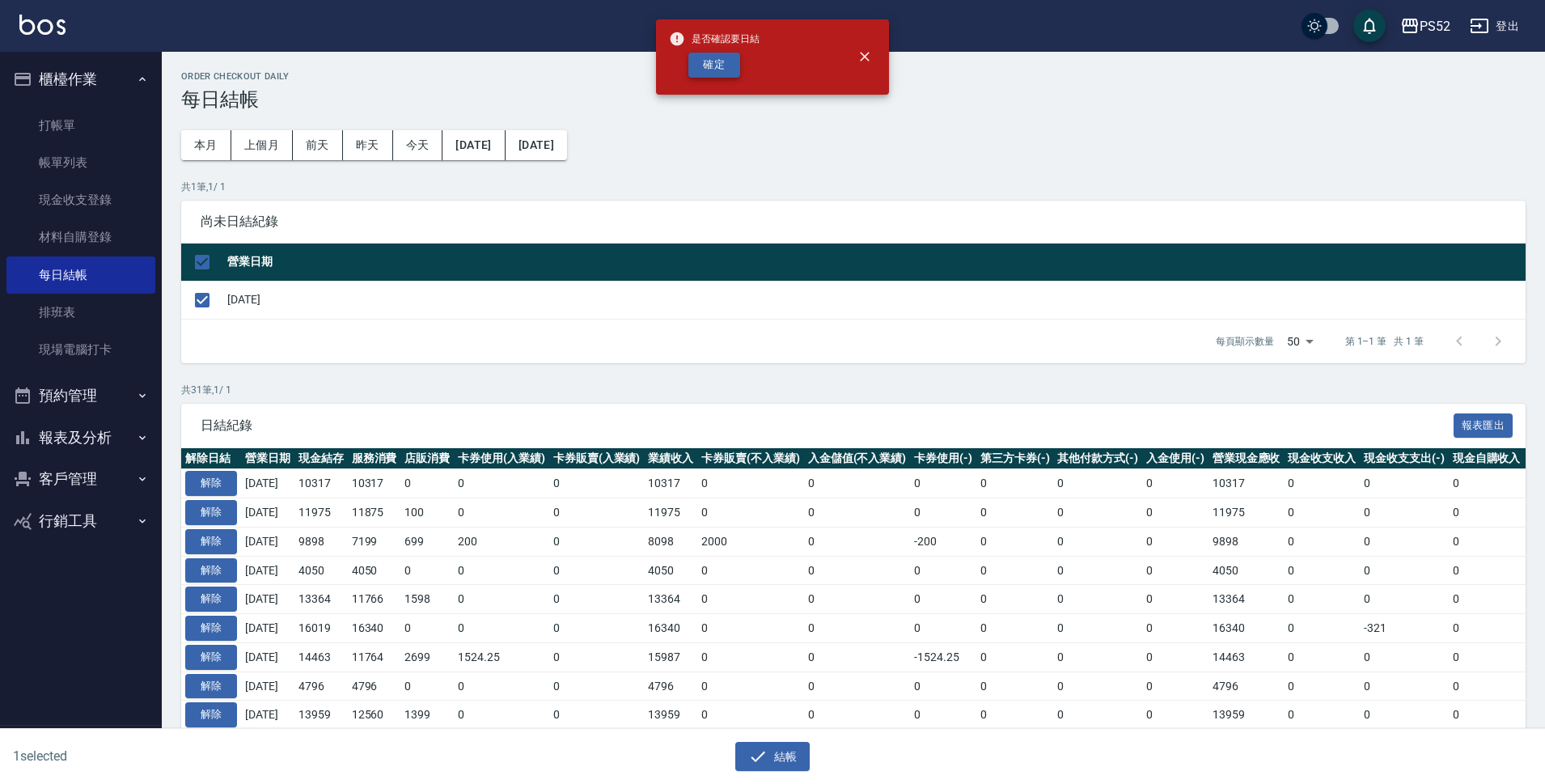
click at [723, 54] on button "確定" at bounding box center [714, 65] width 51 height 25
checkbox input "false"
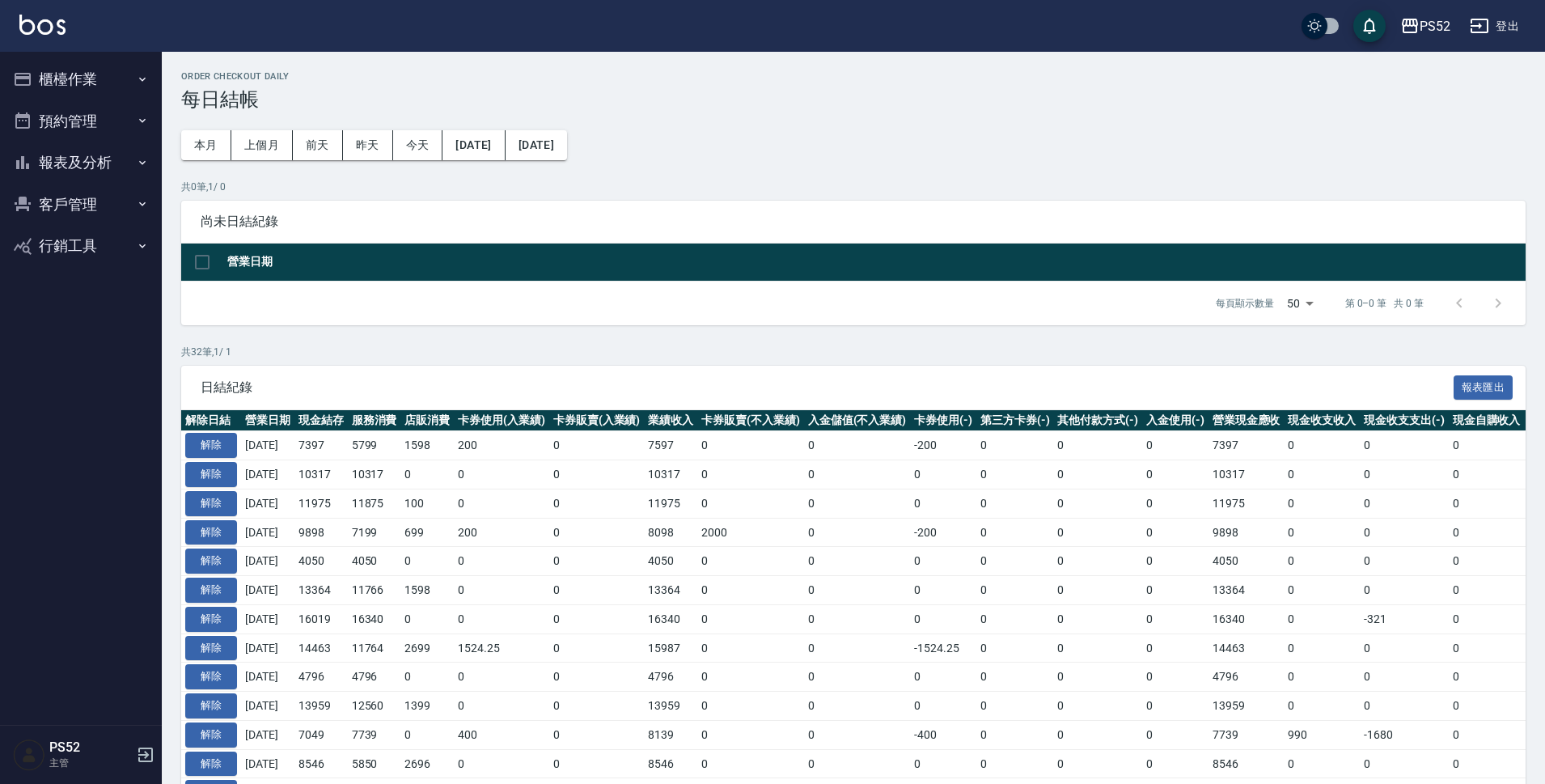
click at [42, 150] on button "報表及分析" at bounding box center [80, 163] width 149 height 42
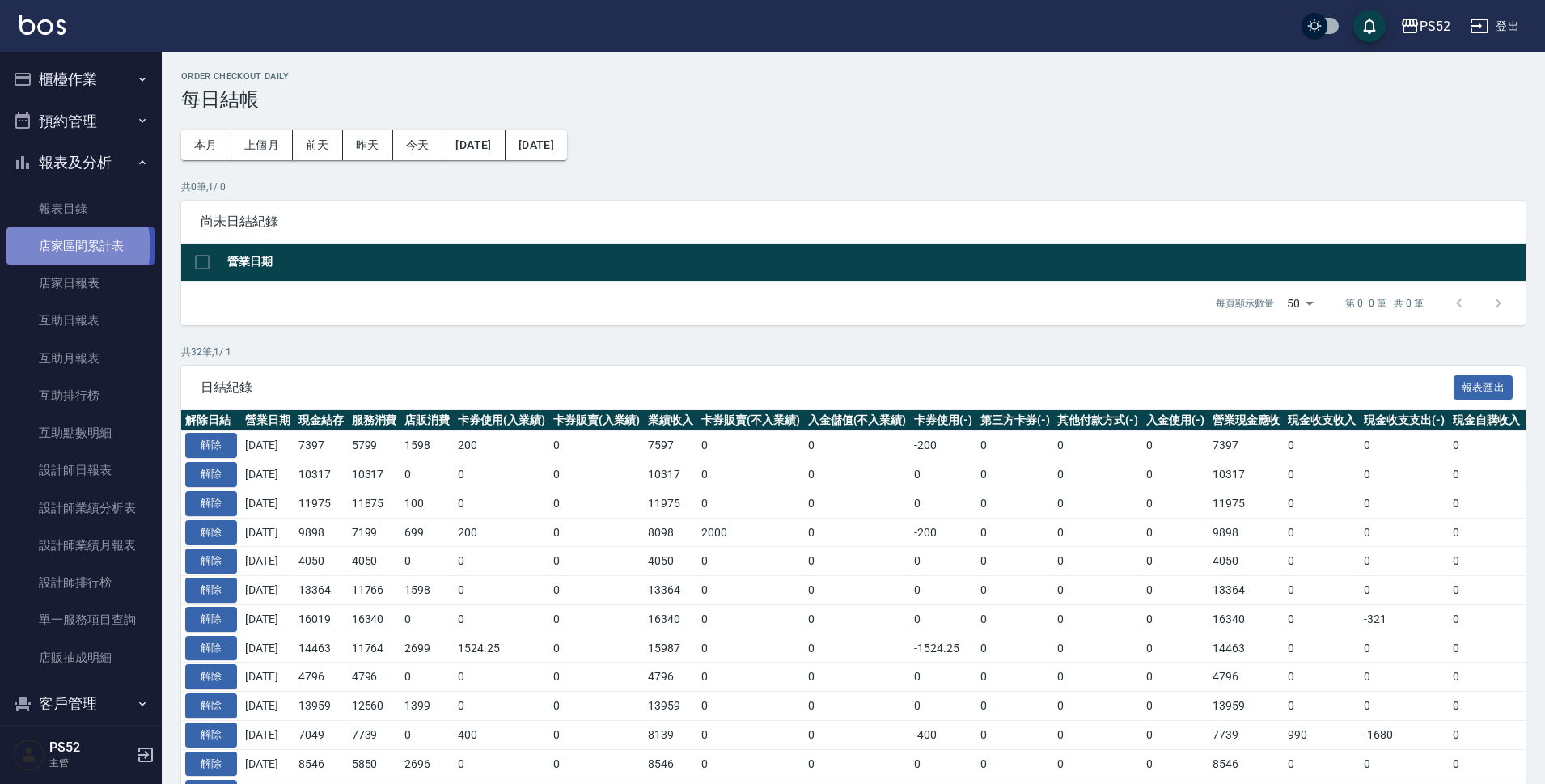
click at [67, 246] on link "店家區間累計表" at bounding box center [80, 246] width 149 height 37
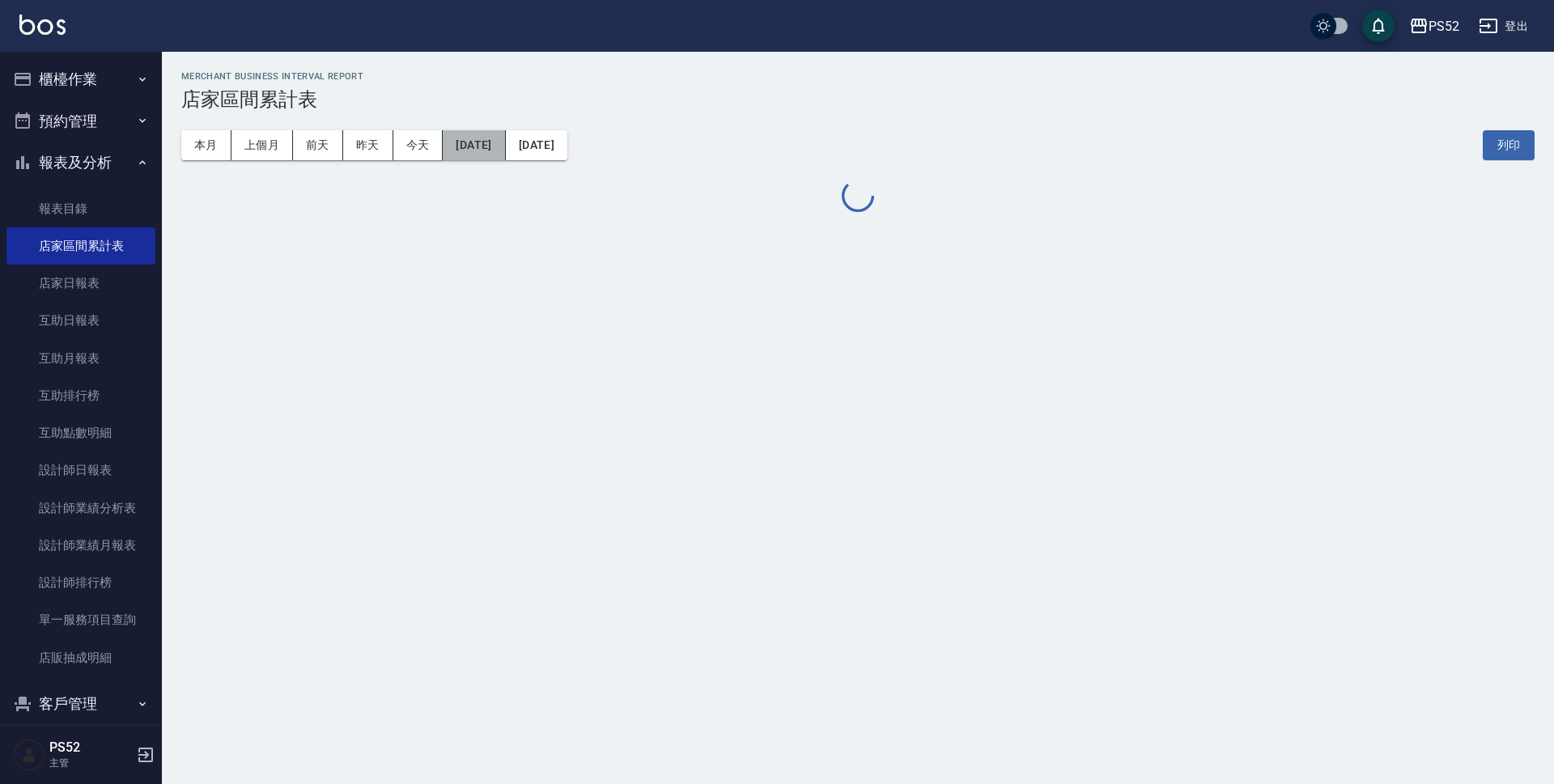
click at [497, 153] on button "[DATE]" at bounding box center [473, 145] width 62 height 30
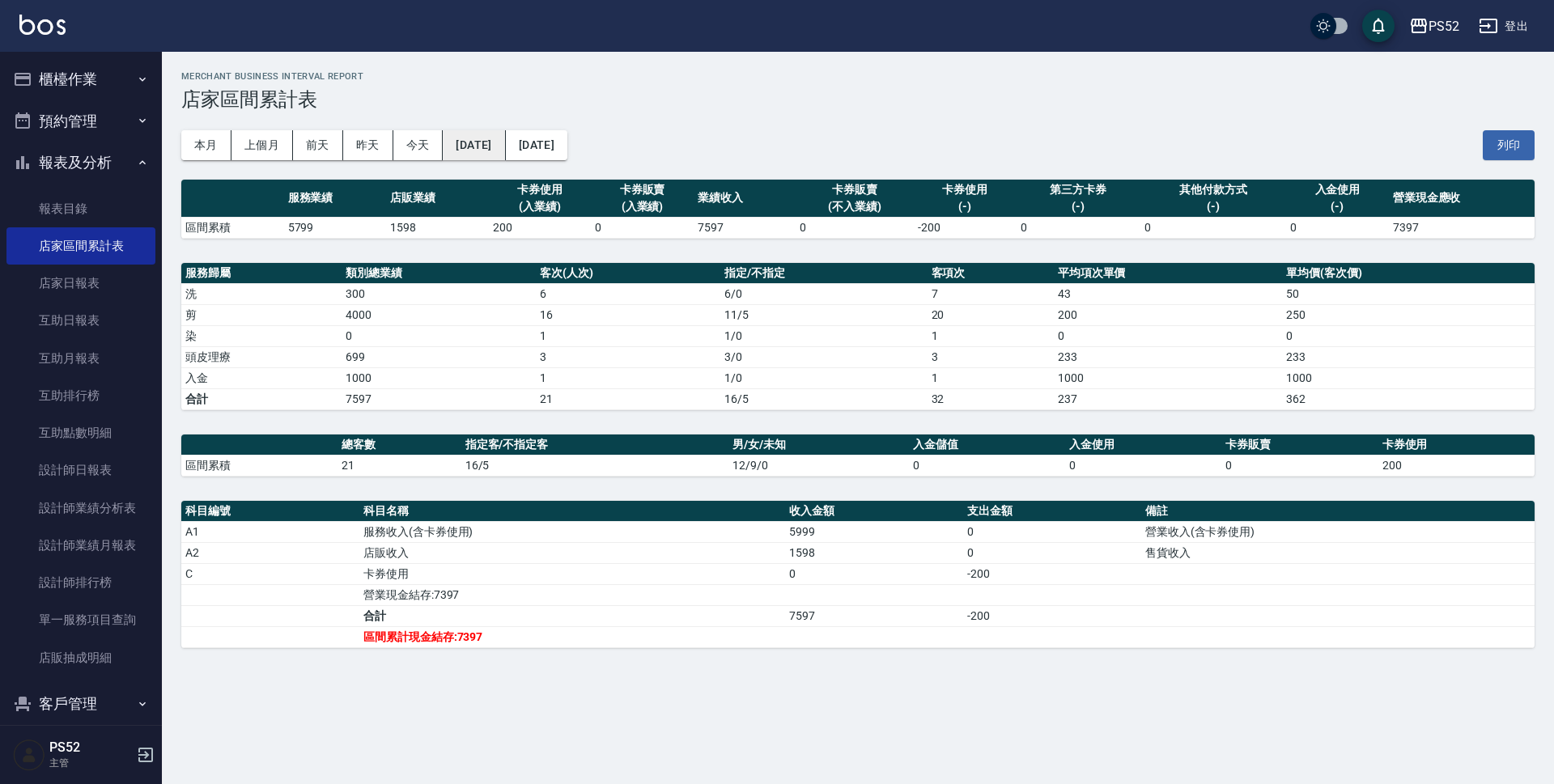
click at [505, 140] on button "[DATE]" at bounding box center [473, 145] width 62 height 30
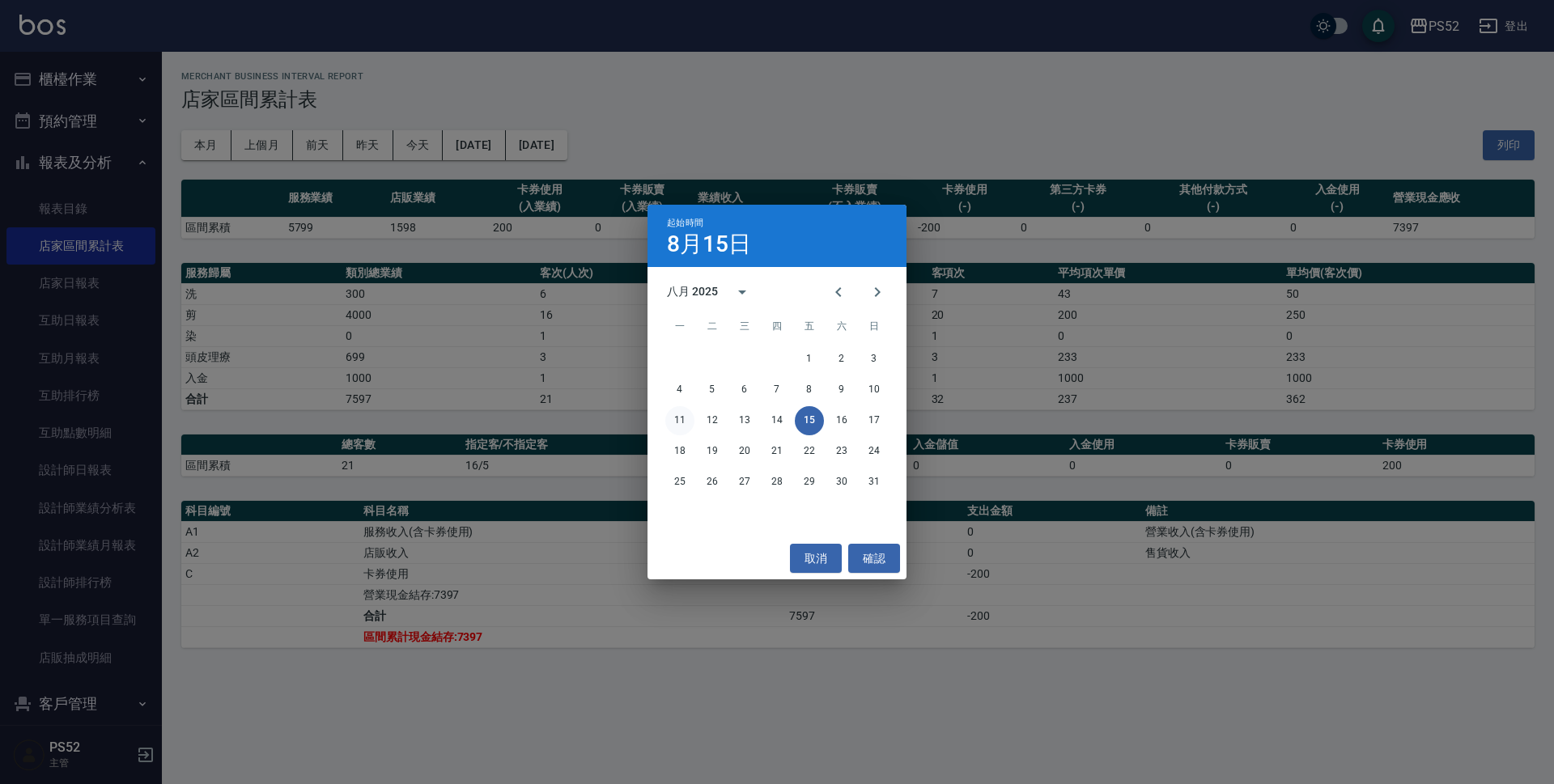
click at [687, 416] on button "11" at bounding box center [679, 420] width 29 height 29
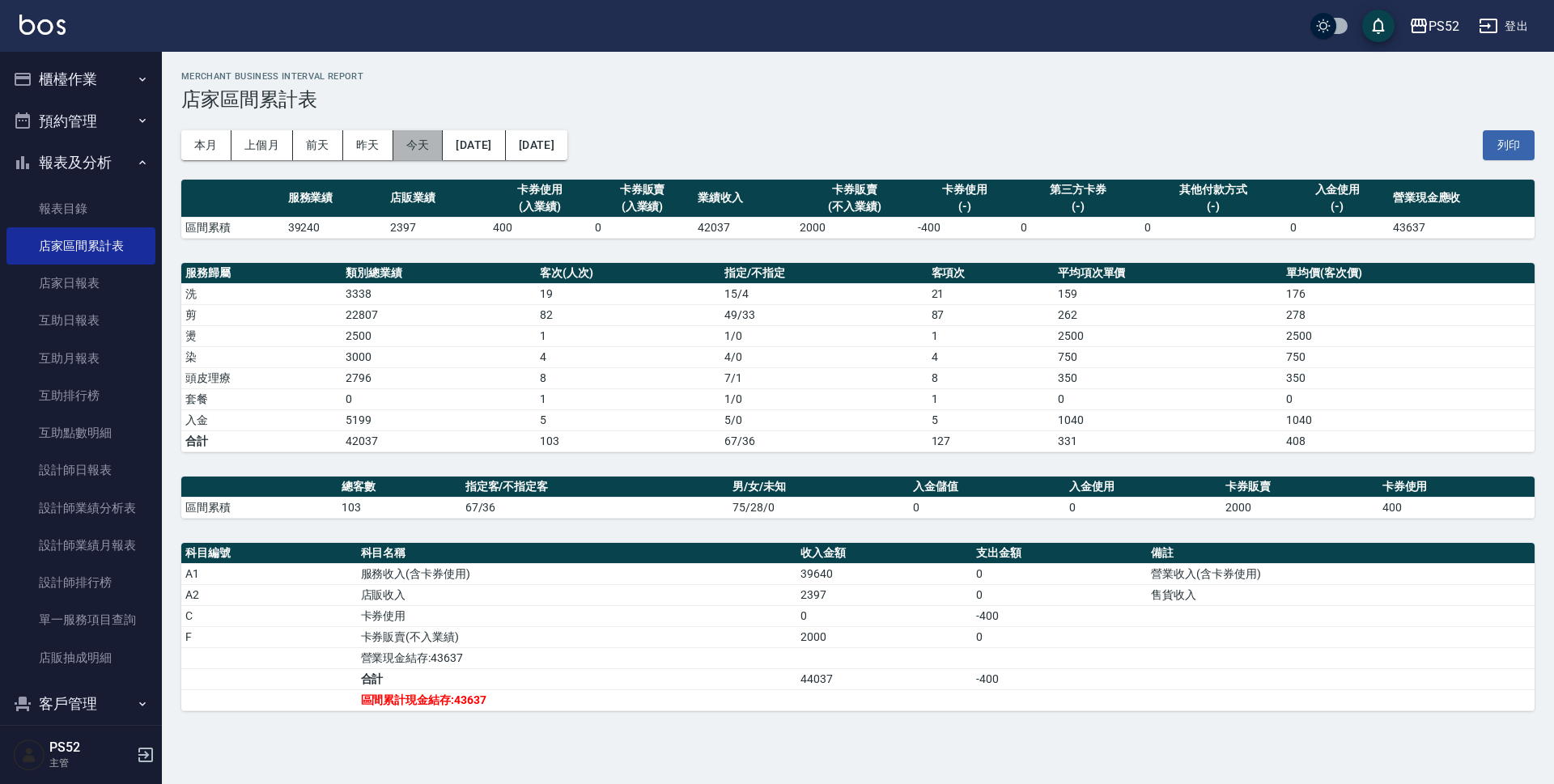
click at [431, 150] on button "今天" at bounding box center [418, 145] width 50 height 30
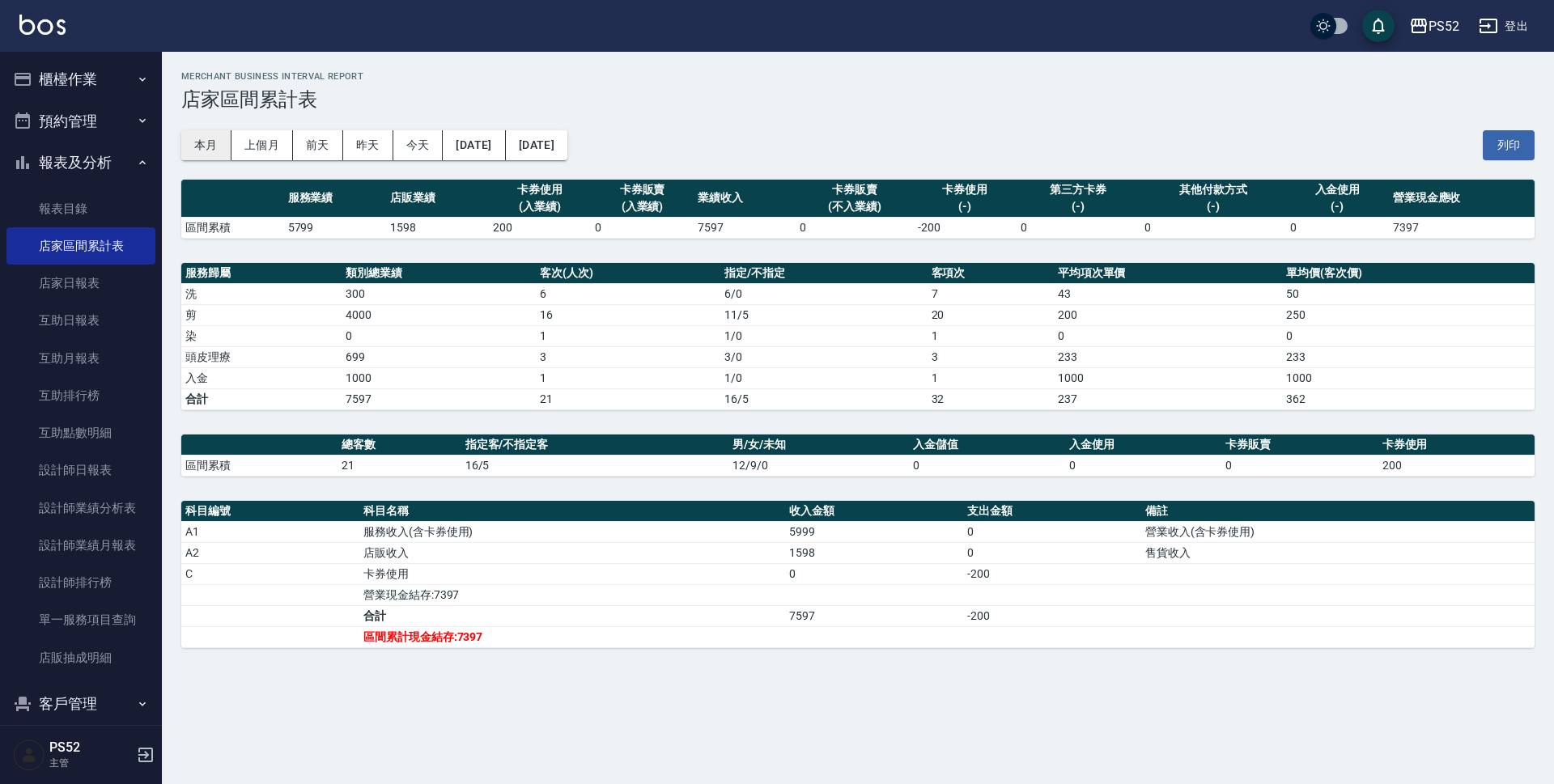
click at [218, 137] on button "本月" at bounding box center [206, 145] width 50 height 30
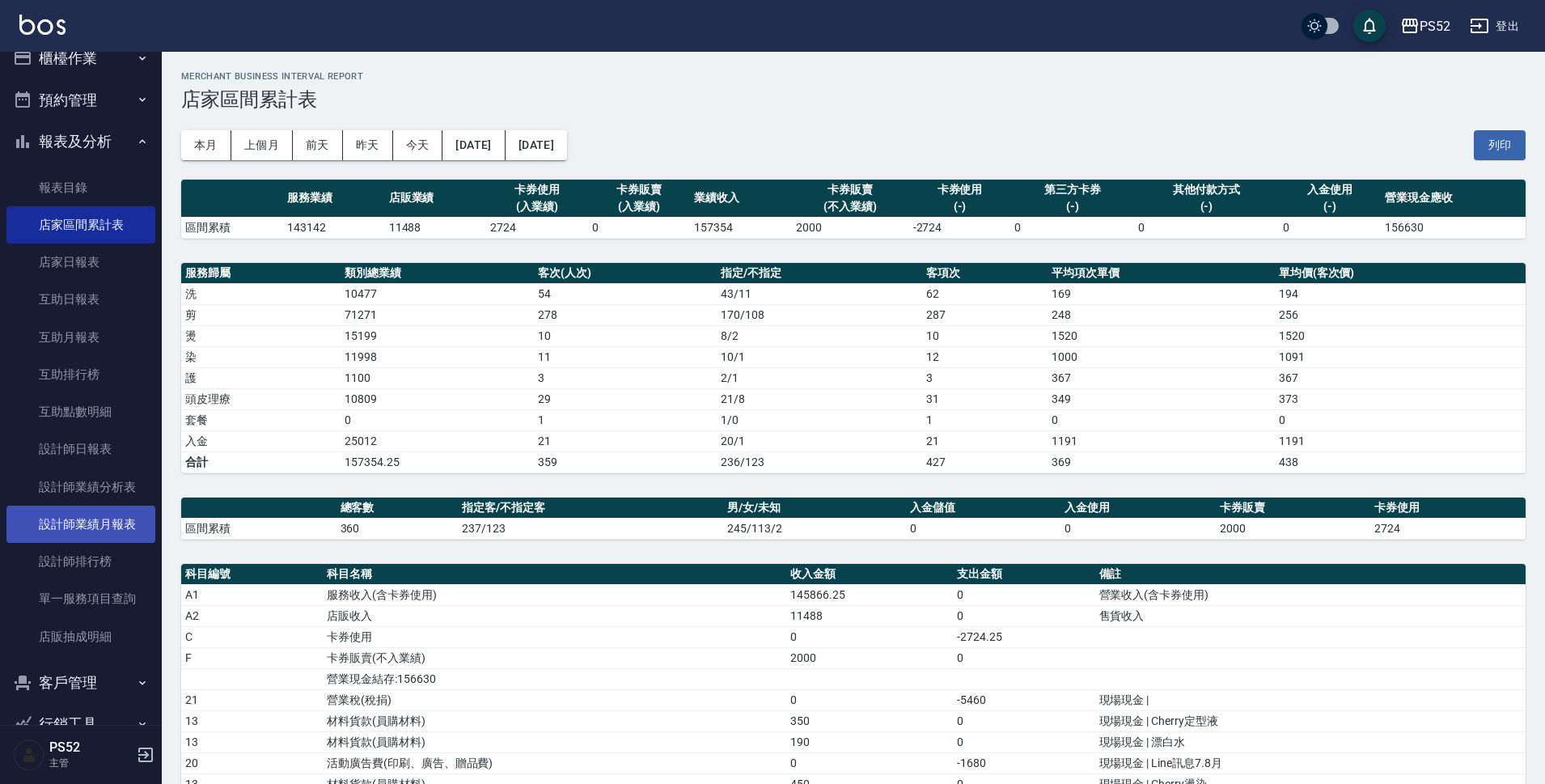
scroll to position [27, 0]
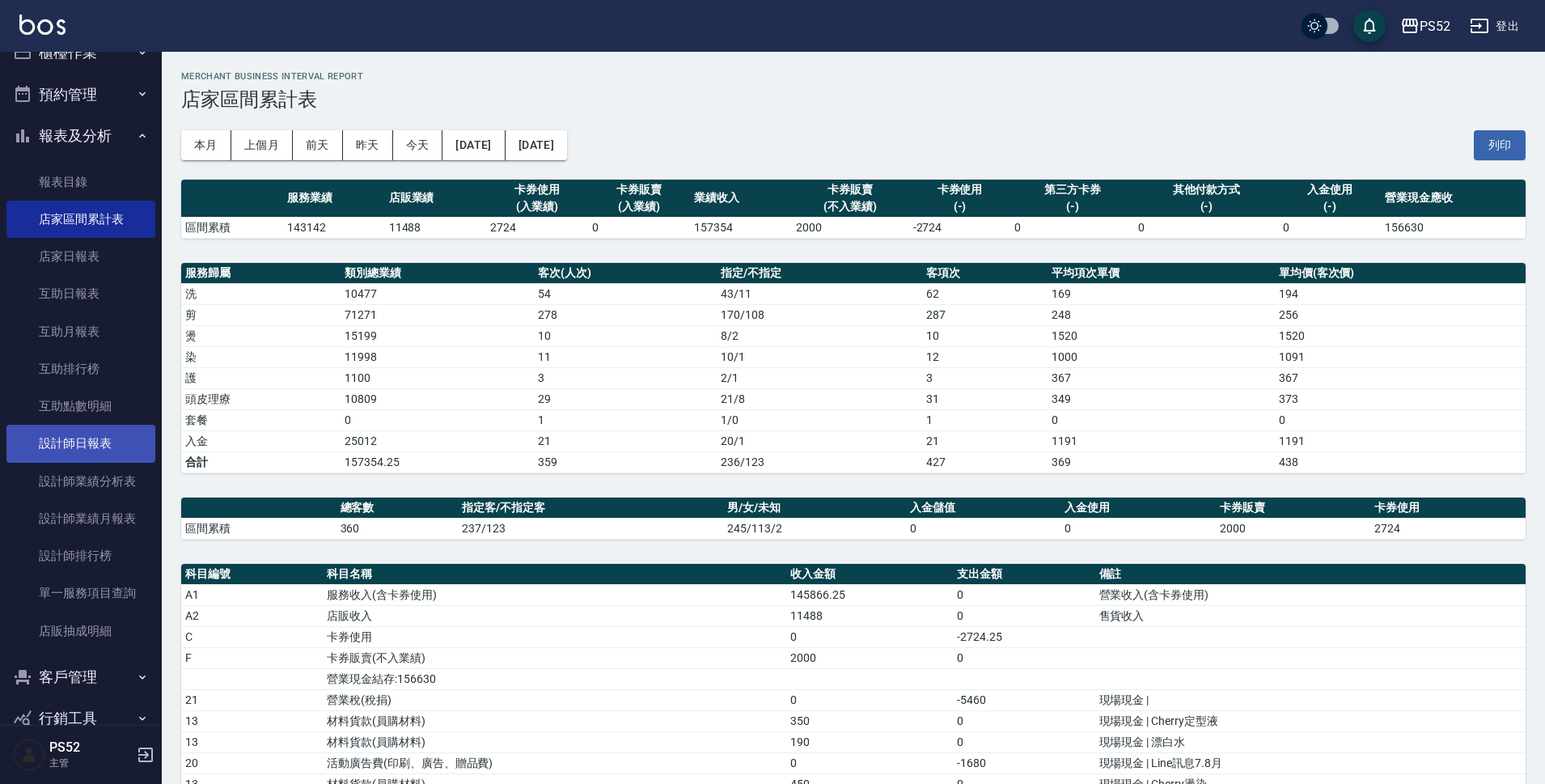
click at [75, 457] on link "設計師日報表" at bounding box center [80, 443] width 149 height 37
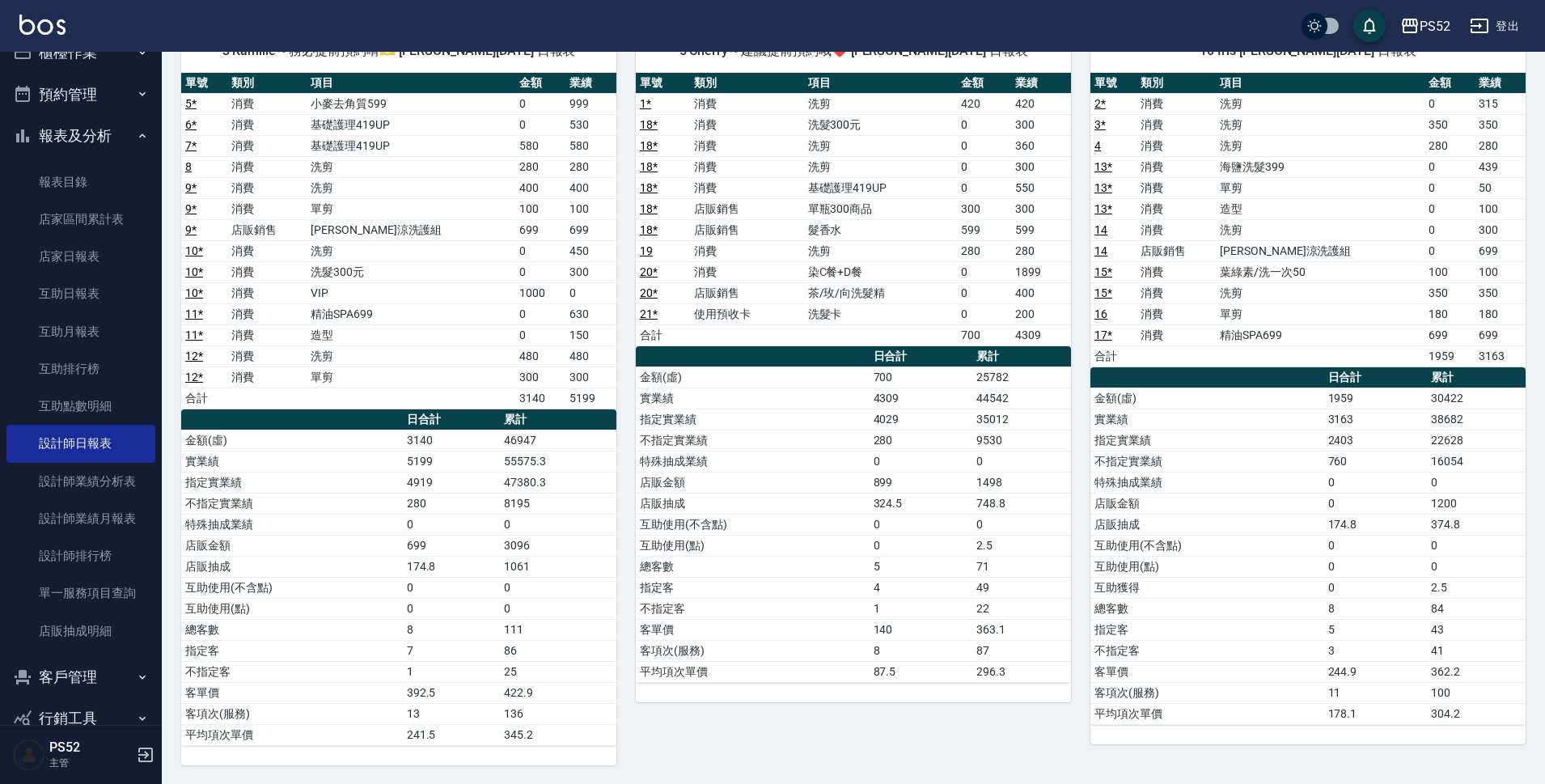
scroll to position [150, 0]
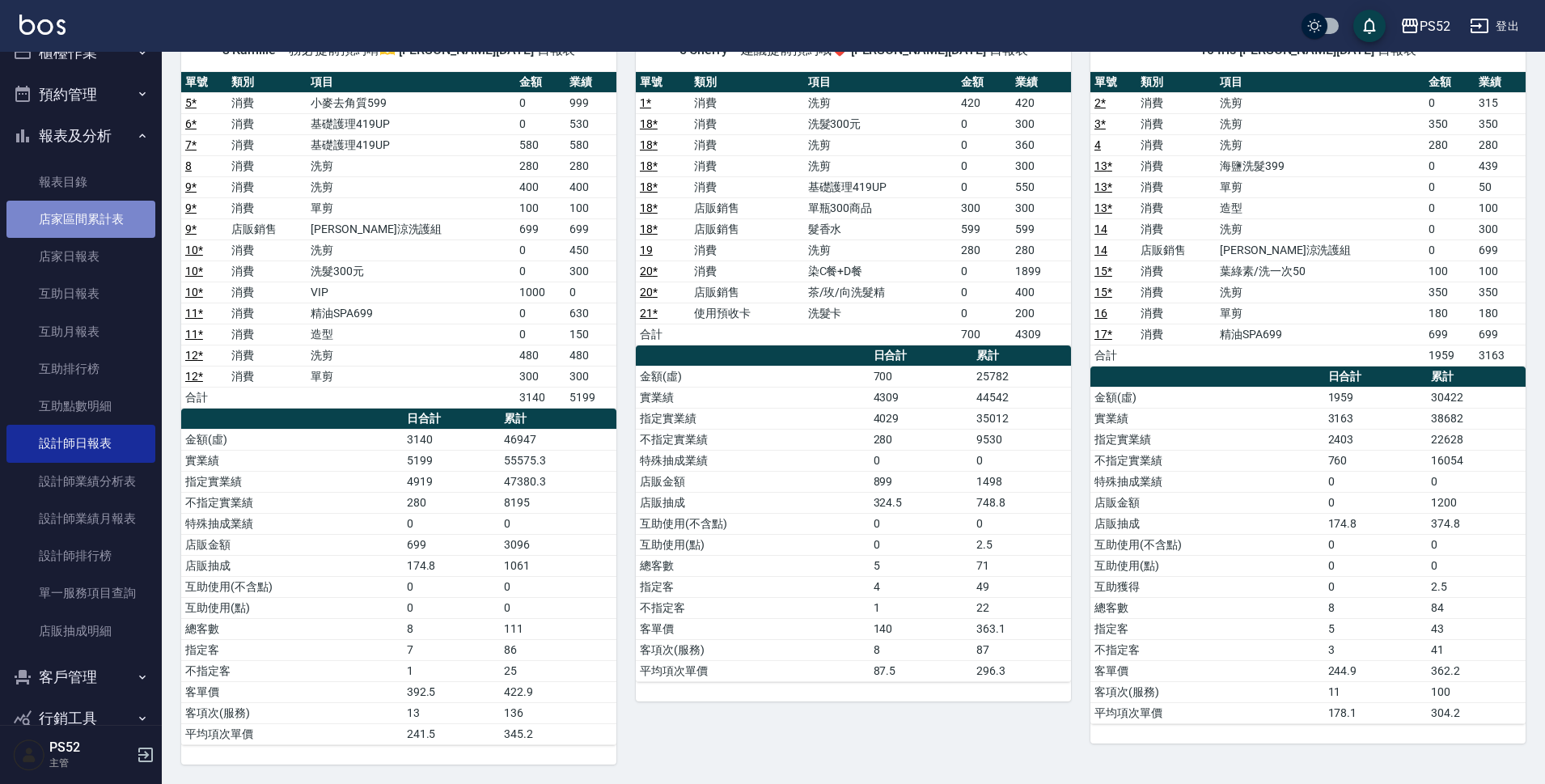
click at [113, 212] on link "店家區間累計表" at bounding box center [80, 219] width 149 height 37
